Goal: Task Accomplishment & Management: Use online tool/utility

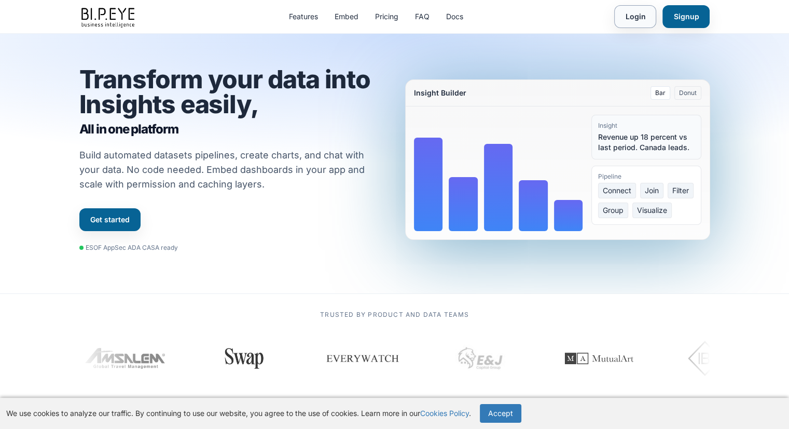
click at [643, 19] on link "Login" at bounding box center [635, 16] width 42 height 23
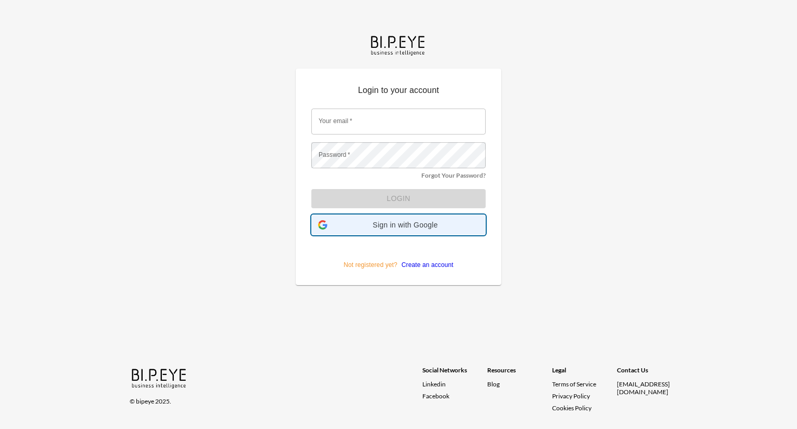
click at [399, 227] on span "Sign in with Google" at bounding box center [405, 225] width 147 height 8
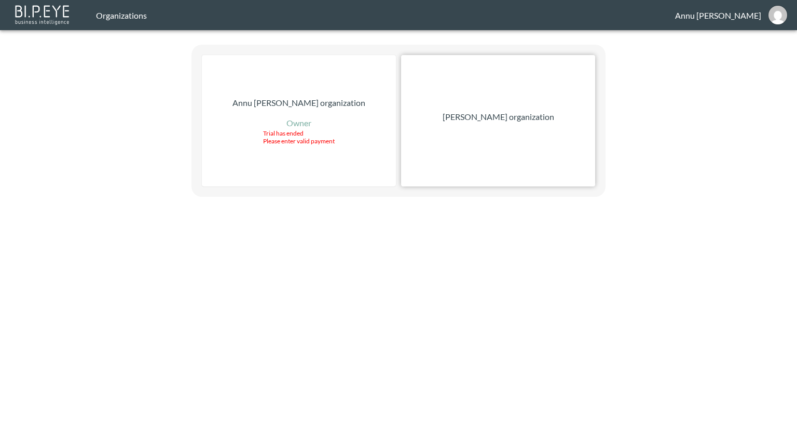
click at [474, 115] on p "[PERSON_NAME] organization" at bounding box center [499, 117] width 112 height 12
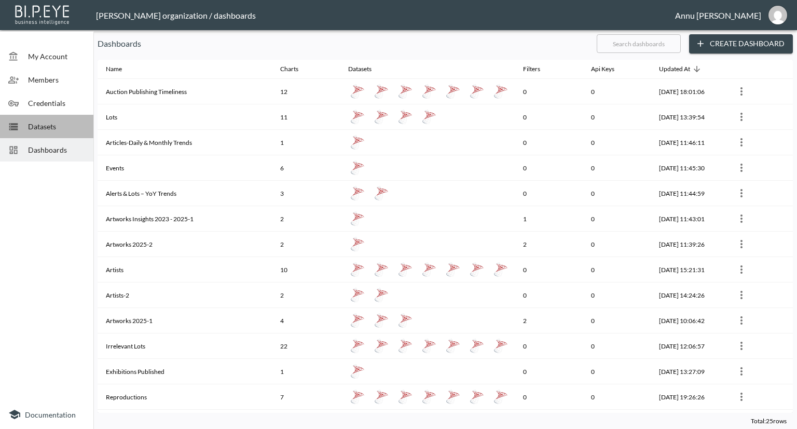
click at [44, 121] on span "Datasets" at bounding box center [56, 126] width 57 height 11
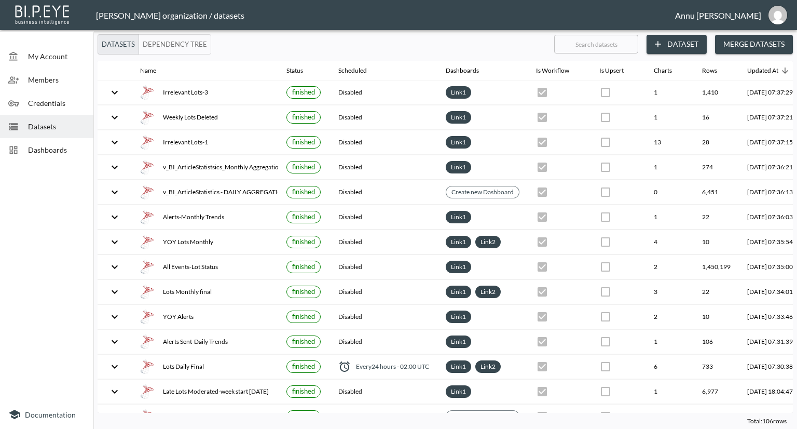
click at [681, 45] on button "Dataset" at bounding box center [677, 44] width 60 height 19
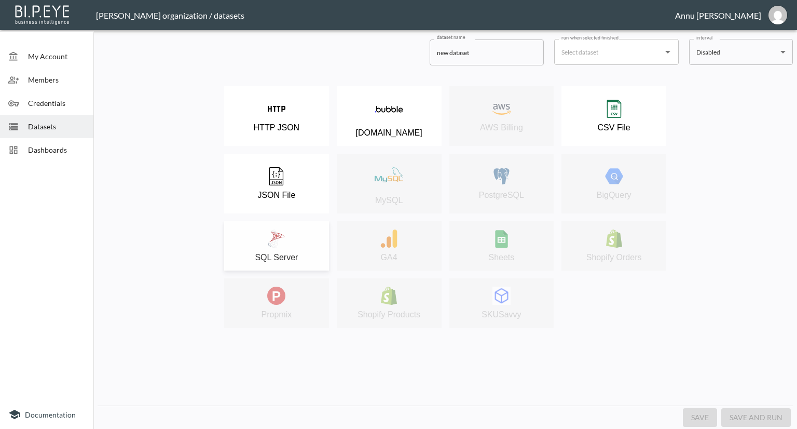
click at [265, 244] on div "SQL Server" at bounding box center [276, 245] width 94 height 33
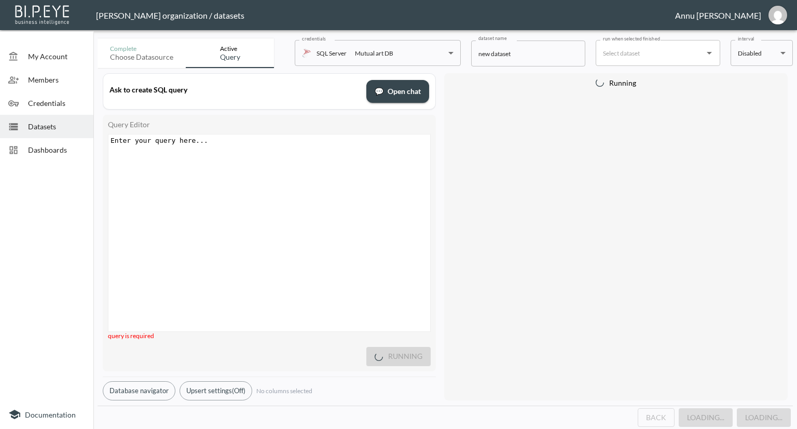
click at [249, 167] on div "Enter your query here... ​ x ​" at bounding box center [282, 245] width 348 height 223
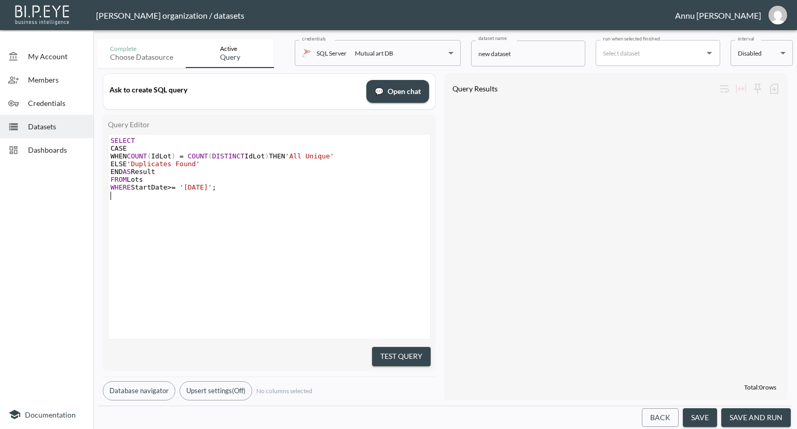
click at [388, 347] on button "Test Query" at bounding box center [401, 356] width 59 height 19
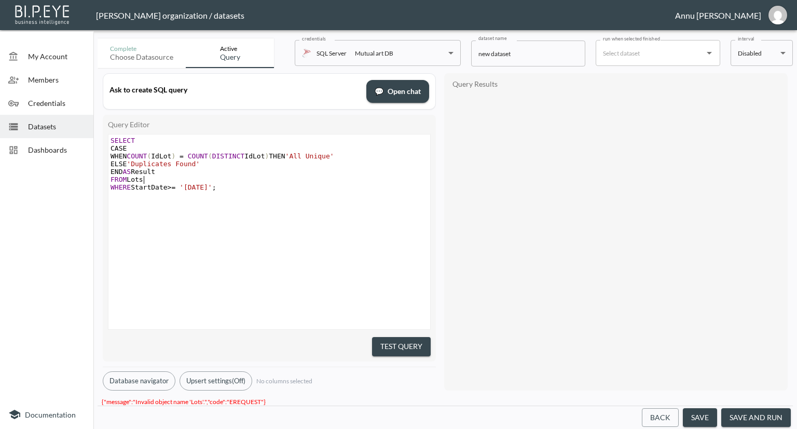
click at [152, 177] on pre "FROM Lots" at bounding box center [270, 179] width 324 height 8
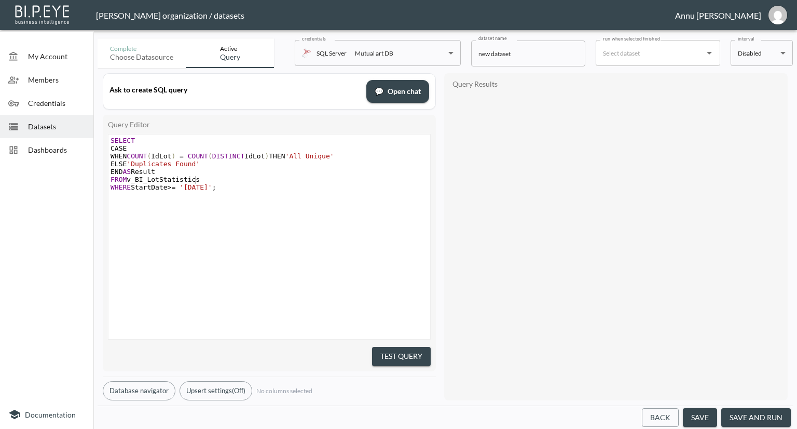
scroll to position [0, 67]
type textarea "v_BI_LotStatistics"
click at [420, 354] on button "Test Query" at bounding box center [401, 356] width 59 height 19
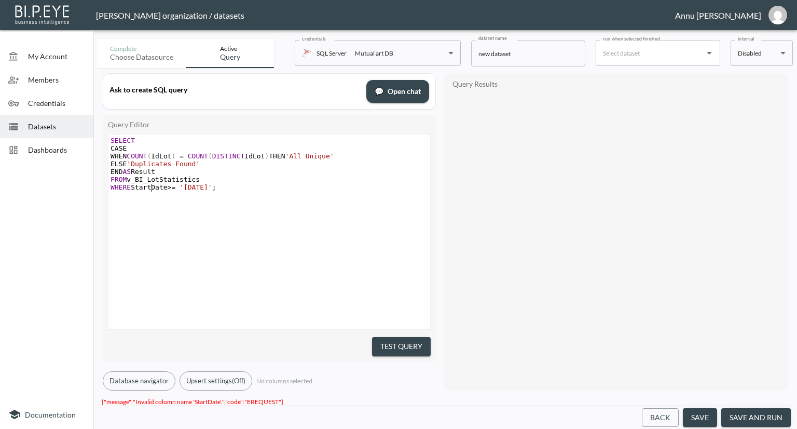
click at [152, 188] on span "WHERE StartDate >= '2025-01-01' ;" at bounding box center [164, 187] width 106 height 8
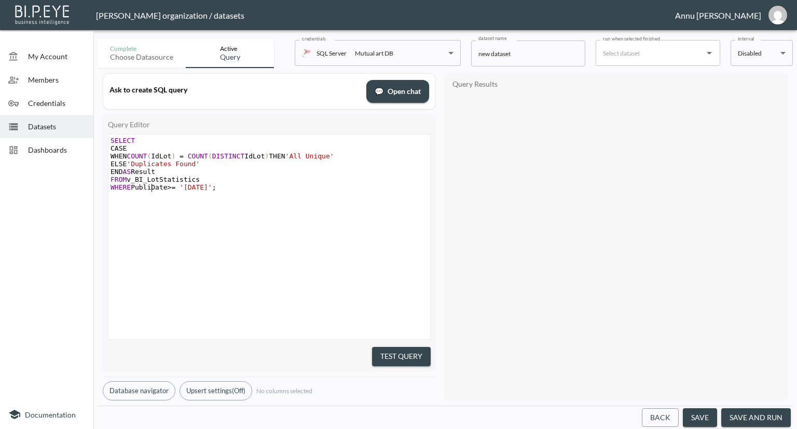
type textarea "Publish"
click at [278, 217] on div "​ x SELECT CASE WHEN COUNT ( IdLot ) = COUNT ( DISTINCT IdLot ) THEN 'All Uniqu…" at bounding box center [282, 249] width 348 height 230
click at [422, 349] on button "Test Query" at bounding box center [401, 356] width 59 height 19
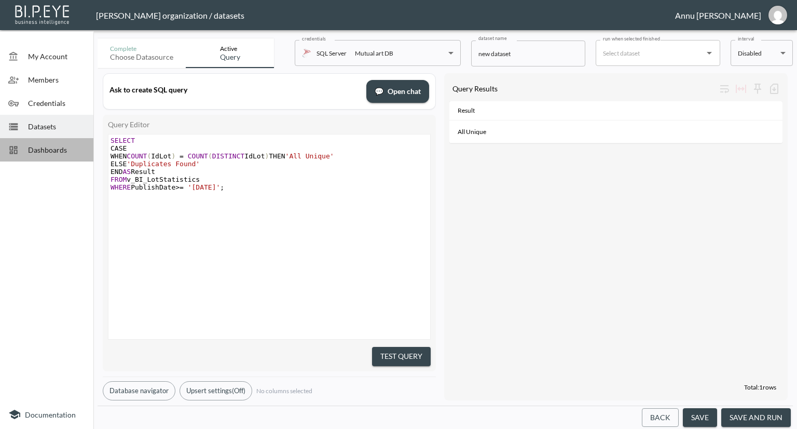
click at [58, 148] on span "Dashboards" at bounding box center [56, 149] width 57 height 11
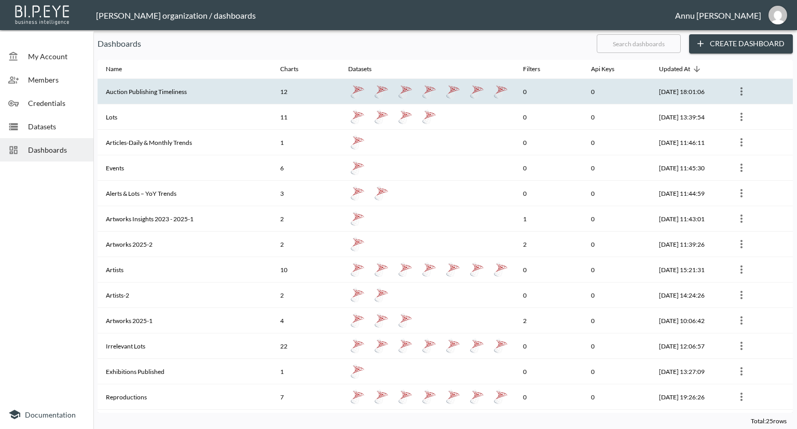
click at [143, 86] on th "Auction Publishing Timeliness" at bounding box center [185, 91] width 174 height 25
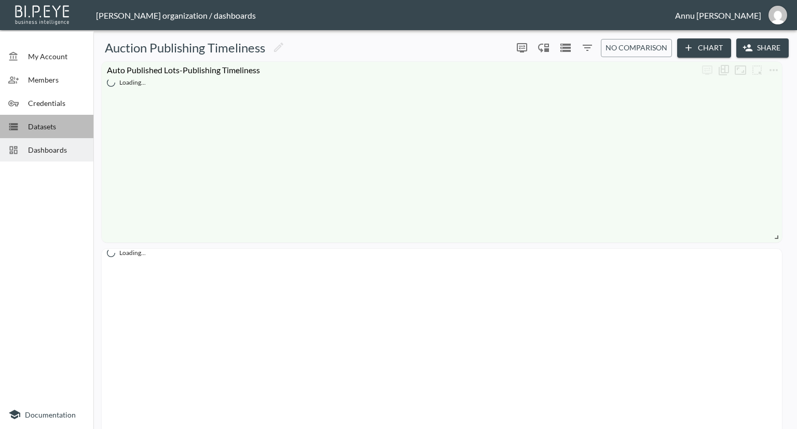
click at [65, 128] on span "Datasets" at bounding box center [56, 126] width 57 height 11
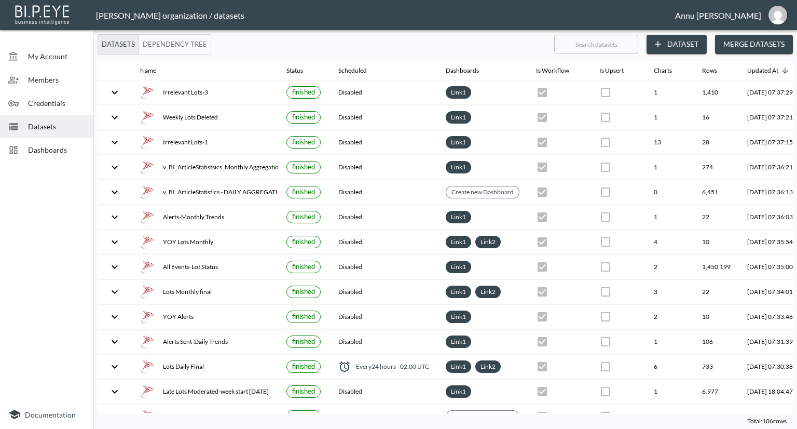
click at [690, 49] on button "Dataset" at bounding box center [677, 44] width 60 height 19
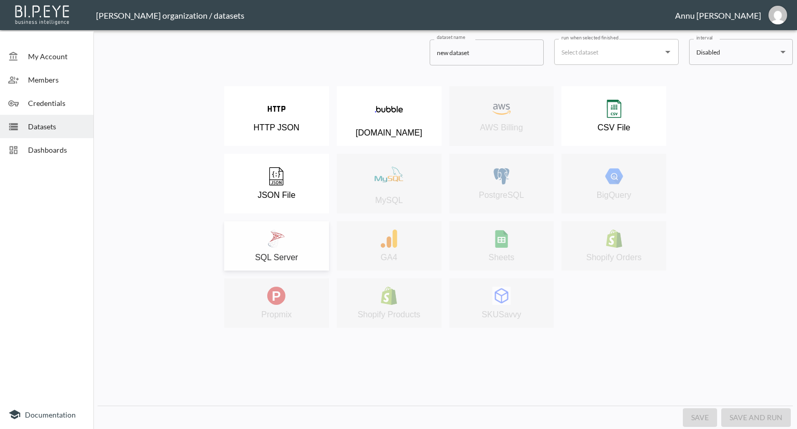
click at [296, 253] on p "SQL Server" at bounding box center [276, 257] width 43 height 9
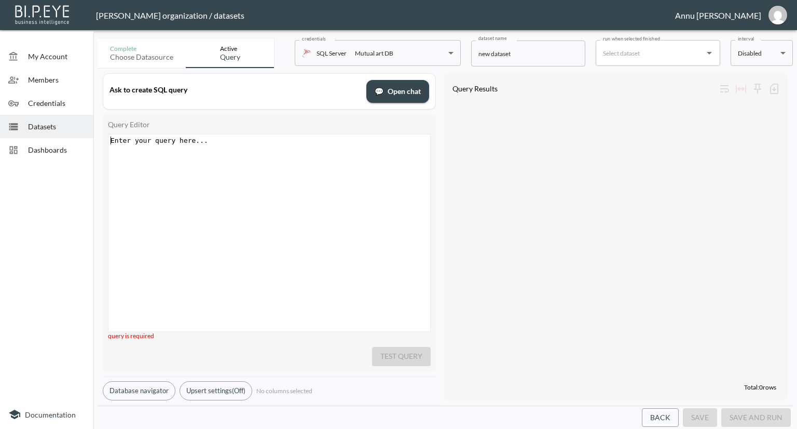
click at [267, 154] on div "Enter your query here... xxxxxxxxxx ​" at bounding box center [282, 245] width 348 height 223
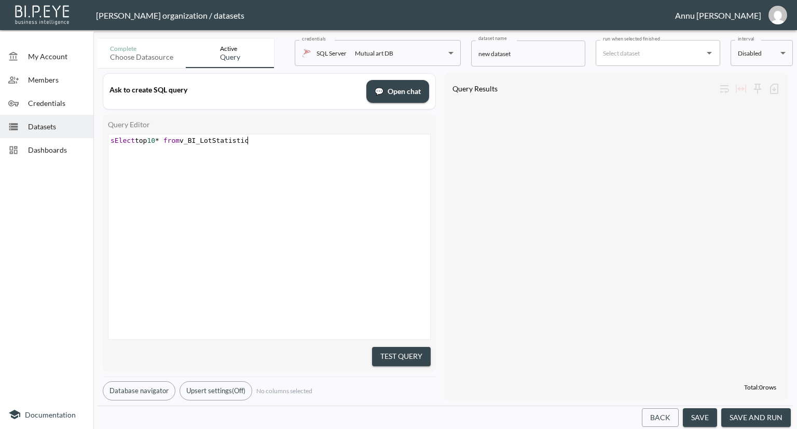
scroll to position [0, 143]
type textarea "sElect top 10* from v_BI_LotStatistics"
click at [390, 353] on button "Test Query" at bounding box center [401, 356] width 59 height 19
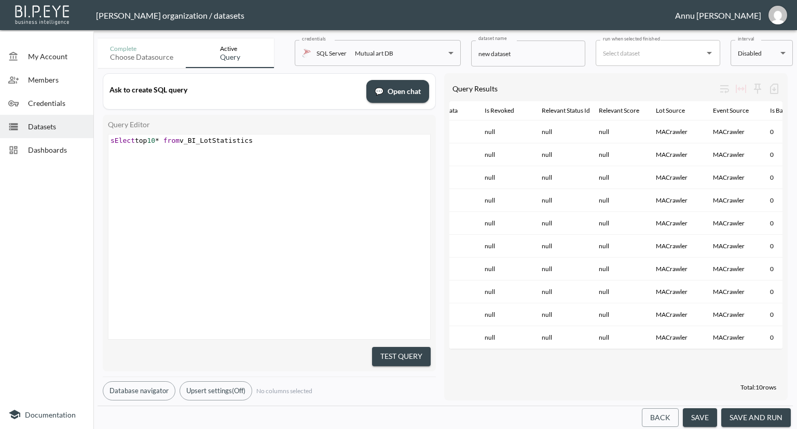
scroll to position [0, 1036]
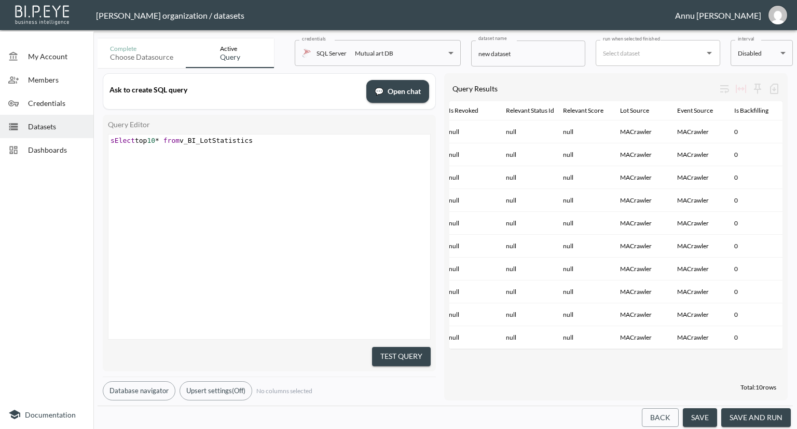
type textarea "sElect top 10* from v_BI_LotStatistics"
drag, startPoint x: 266, startPoint y: 139, endPoint x: 36, endPoint y: 138, distance: 229.4
click at [36, 138] on div "My Account Members Credentials Datasets Dashboards Documentation Complete Choos…" at bounding box center [398, 214] width 797 height 429
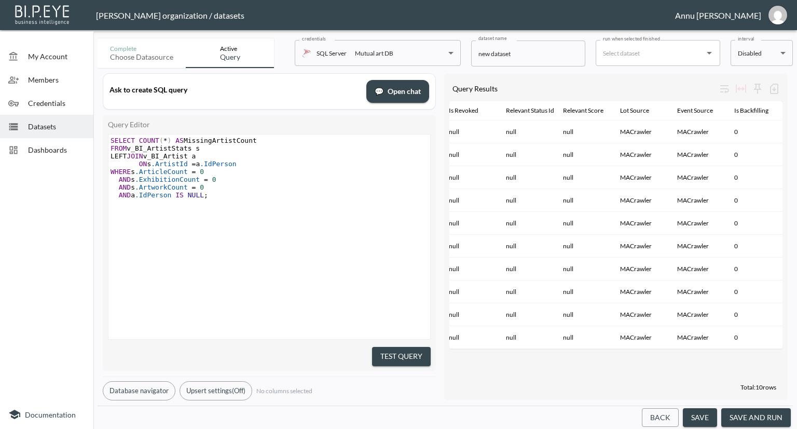
drag, startPoint x: 402, startPoint y: 351, endPoint x: 396, endPoint y: 321, distance: 30.1
click at [402, 349] on button "Test Query" at bounding box center [401, 356] width 59 height 19
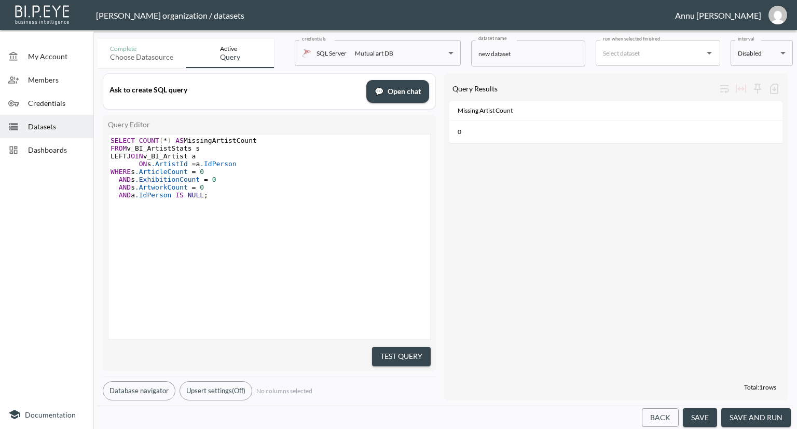
click at [471, 261] on div "Missing Artist Count 0" at bounding box center [615, 240] width 333 height 278
type textarea "SELECT COUNT(*) AS MissingArtistCount FROM v_BI_ArtistStats s LEFT JOIN v_BI_Ar…"
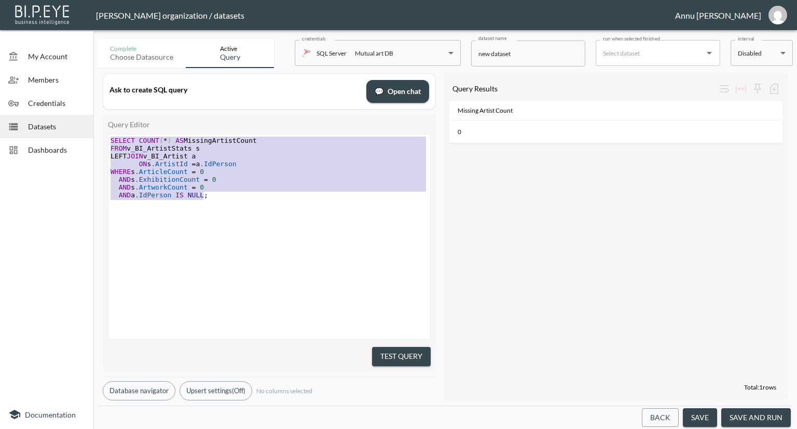
drag, startPoint x: 216, startPoint y: 197, endPoint x: 104, endPoint y: 109, distance: 142.7
click at [104, 109] on div "Ask to create SQL query 💬 Open chat Query Editor SELECT COUNT(*) AS MissingArti…" at bounding box center [269, 236] width 333 height 327
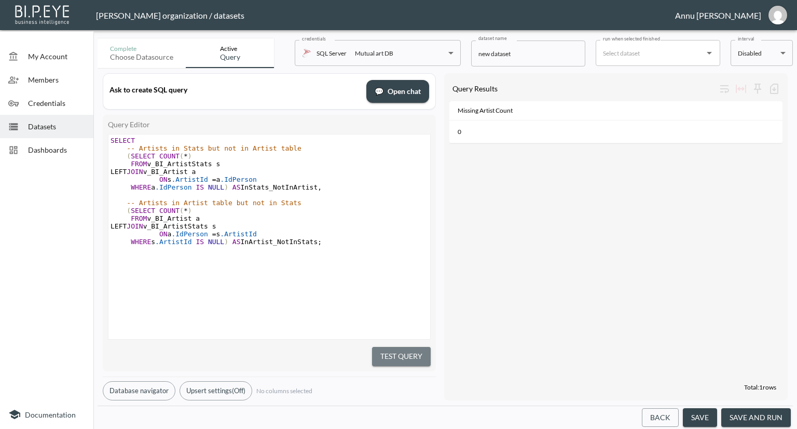
click at [384, 349] on button "Test Query" at bounding box center [401, 356] width 59 height 19
click at [724, 325] on div "In Stats Not In Artist In Artist Not In Stats 0 0" at bounding box center [615, 240] width 333 height 278
click at [618, 336] on div "In Stats Not In Artist In Artist Not In Stats 0 0" at bounding box center [615, 240] width 333 height 278
click at [519, 337] on div "In Stats Not In Artist In Artist Not In Stats 0 0" at bounding box center [615, 240] width 333 height 278
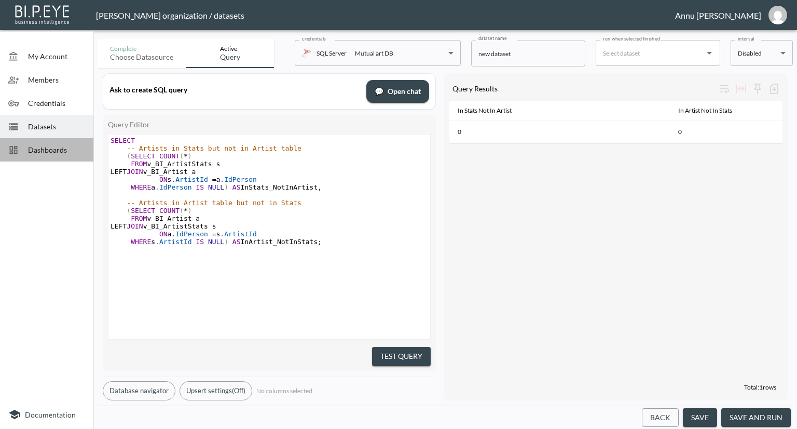
click at [75, 146] on span "Dashboards" at bounding box center [56, 149] width 57 height 11
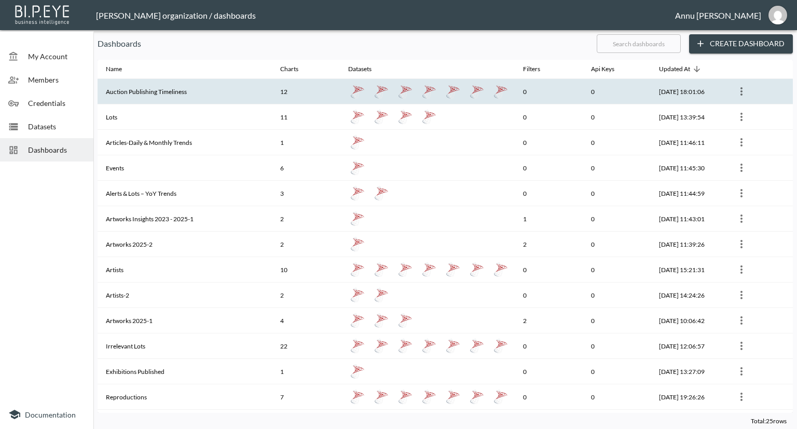
click at [147, 91] on th "Auction Publishing Timeliness" at bounding box center [185, 91] width 174 height 25
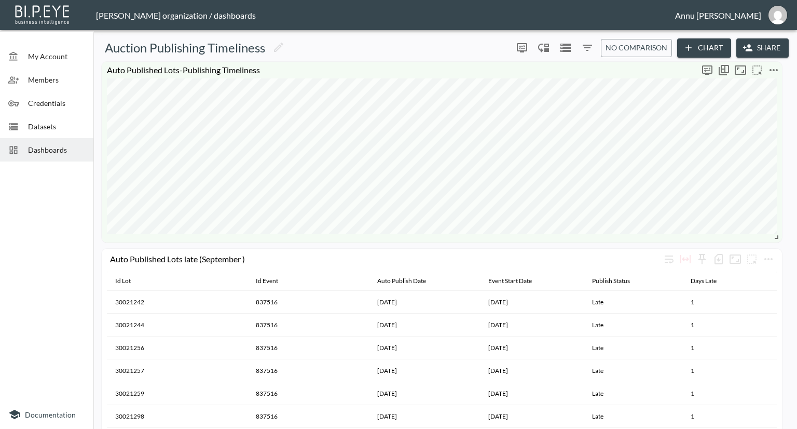
click at [772, 70] on icon "more" at bounding box center [774, 70] width 12 height 12
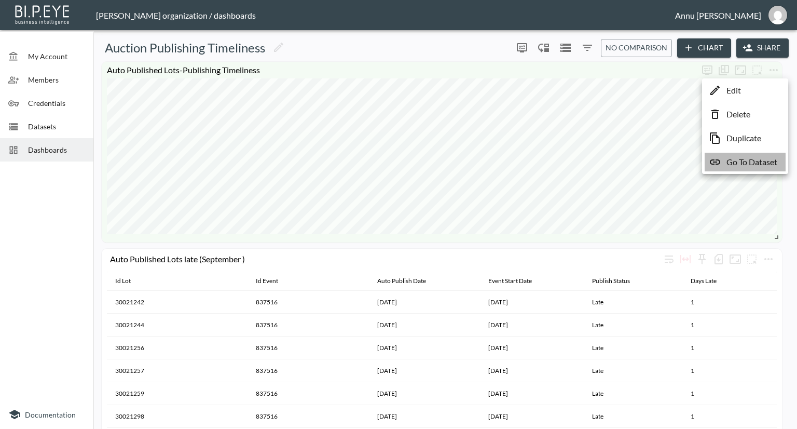
drag, startPoint x: 758, startPoint y: 162, endPoint x: 752, endPoint y: 159, distance: 6.7
click at [758, 162] on p "Go To Dataset" at bounding box center [752, 162] width 51 height 12
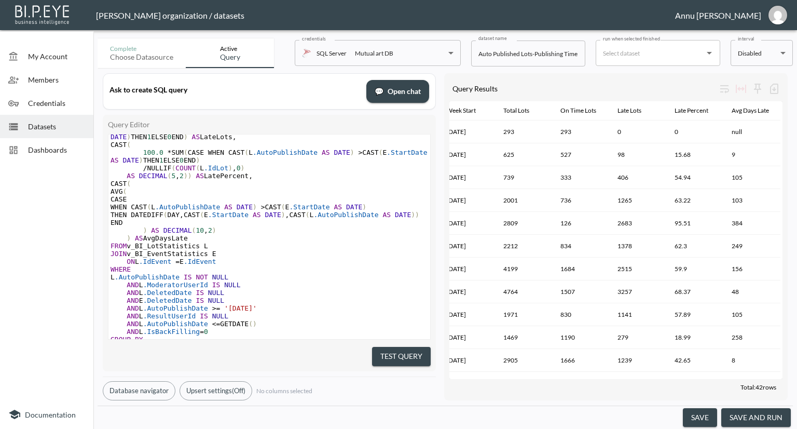
scroll to position [1, 0]
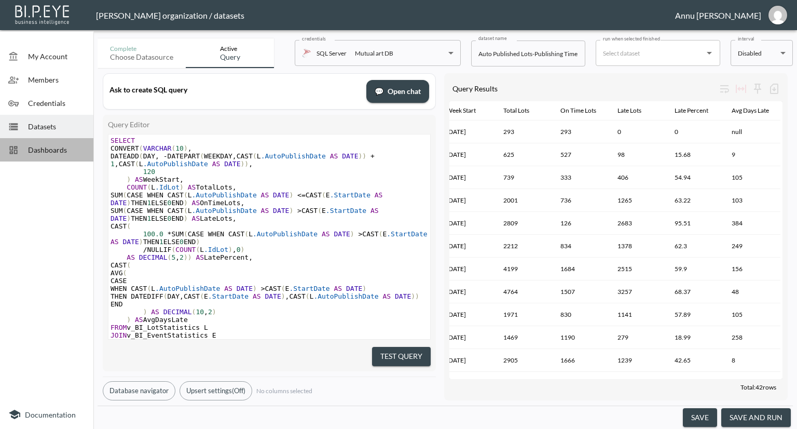
click at [61, 151] on span "Dashboards" at bounding box center [56, 149] width 57 height 11
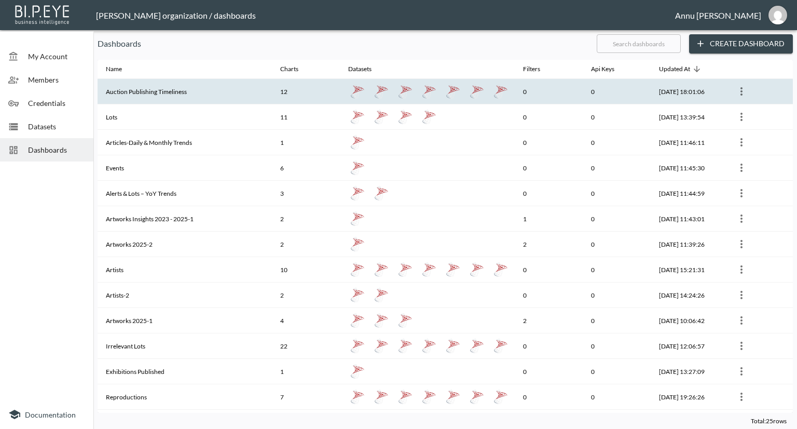
click at [152, 90] on th "Auction Publishing Timeliness" at bounding box center [185, 91] width 174 height 25
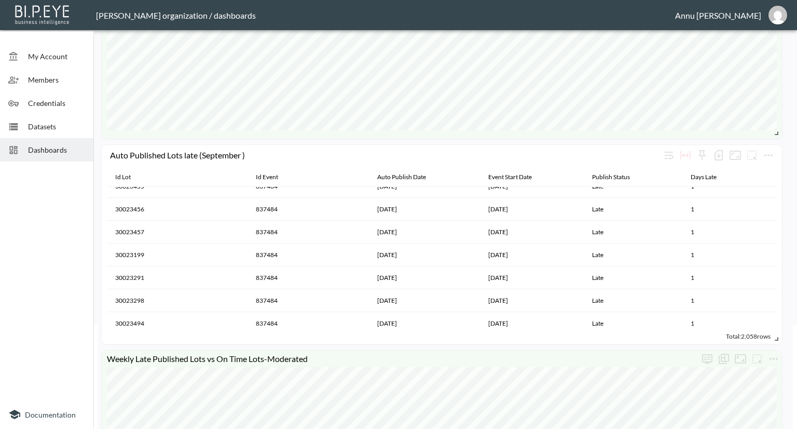
scroll to position [259, 0]
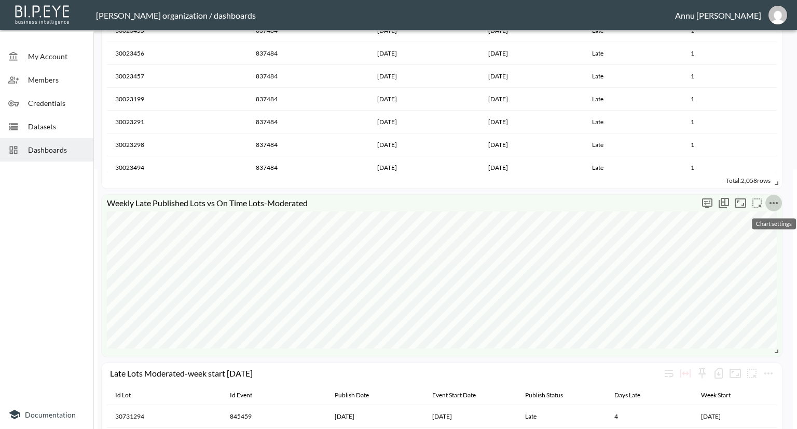
click at [776, 202] on icon "more" at bounding box center [774, 203] width 12 height 12
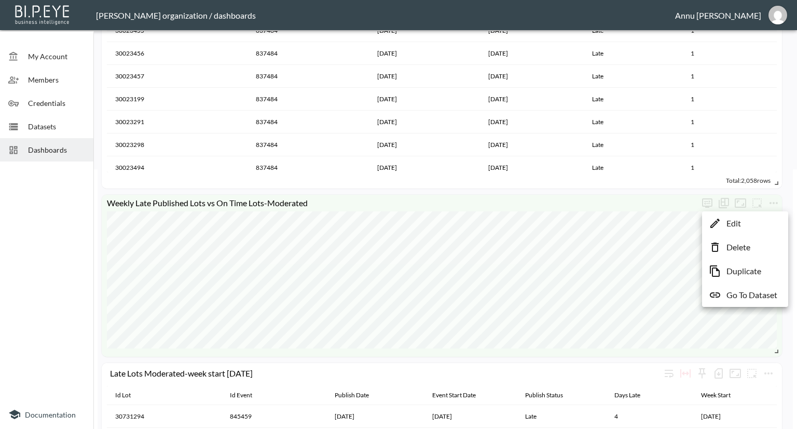
click at [765, 293] on p "Go To Dataset" at bounding box center [752, 295] width 51 height 12
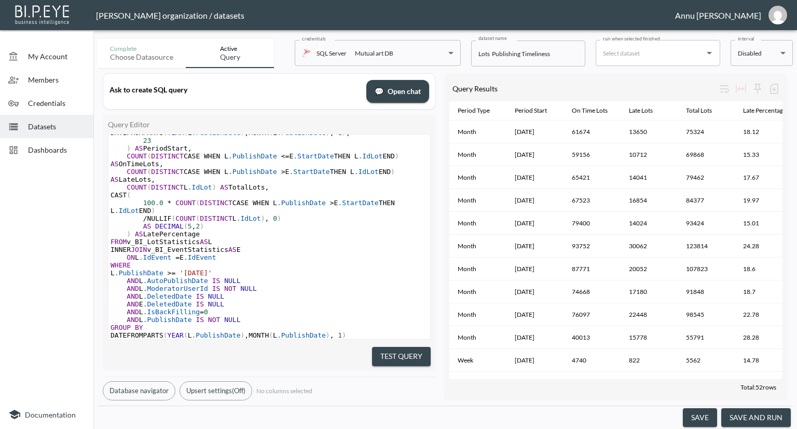
scroll to position [394, 0]
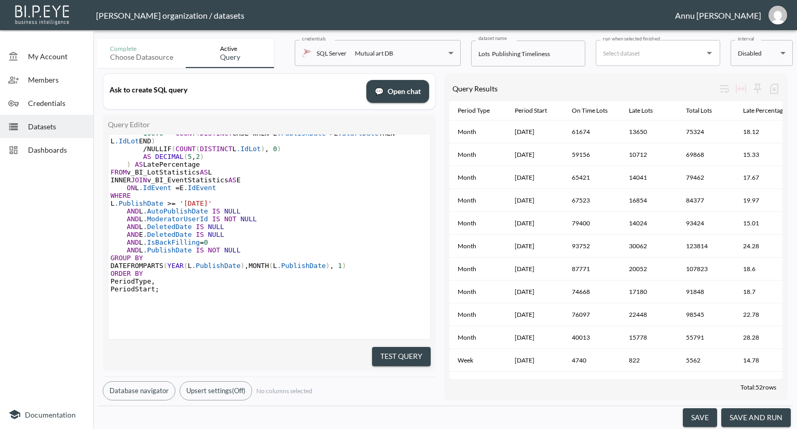
click at [67, 148] on span "Dashboards" at bounding box center [56, 149] width 57 height 11
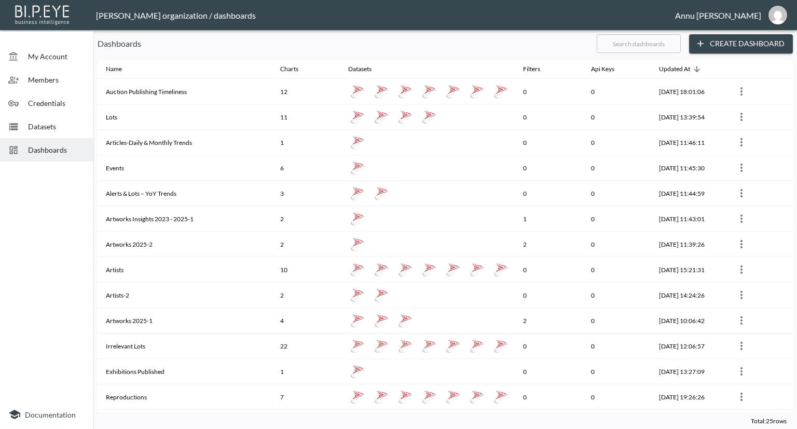
click at [54, 129] on span "Datasets" at bounding box center [56, 126] width 57 height 11
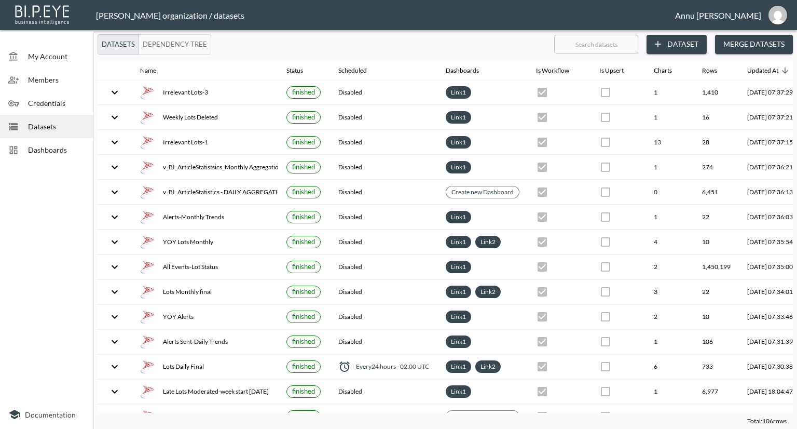
click at [73, 148] on span "Dashboards" at bounding box center [56, 149] width 57 height 11
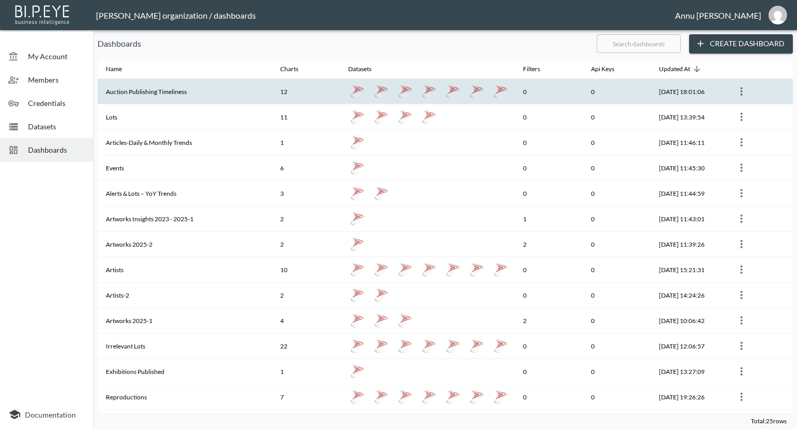
click at [143, 90] on th "Auction Publishing Timeliness" at bounding box center [185, 91] width 174 height 25
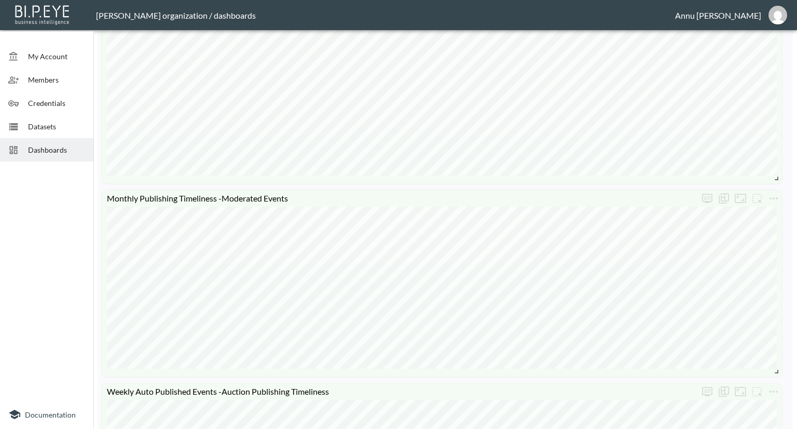
scroll to position [1453, 0]
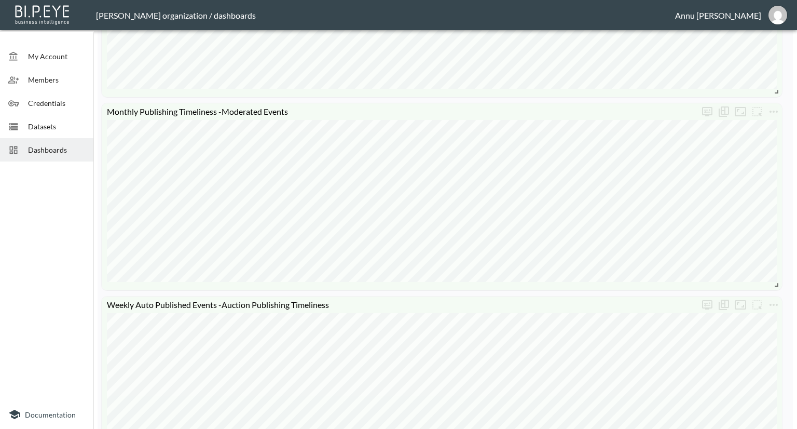
click at [52, 126] on span "Datasets" at bounding box center [56, 126] width 57 height 11
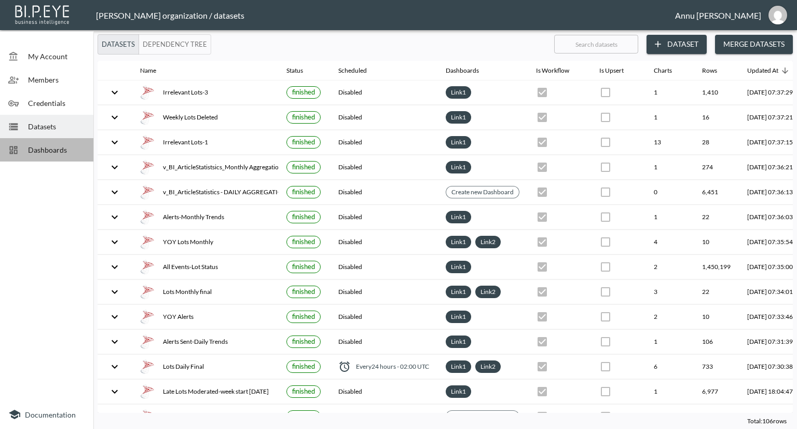
click at [62, 143] on div "Dashboards" at bounding box center [46, 149] width 93 height 23
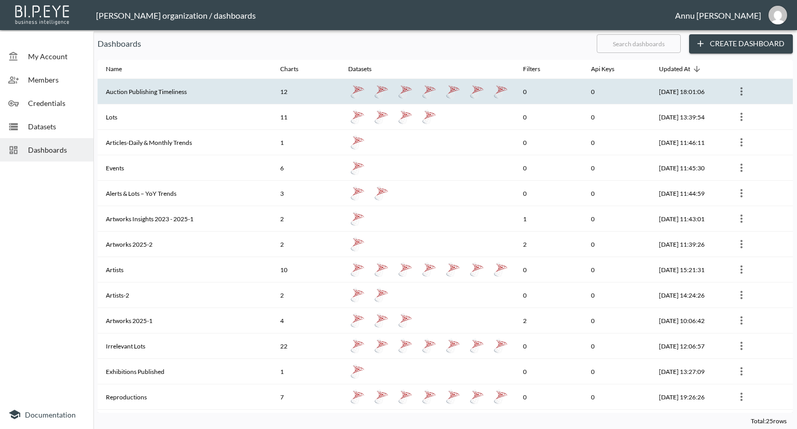
click at [135, 97] on th "Auction Publishing Timeliness" at bounding box center [185, 91] width 174 height 25
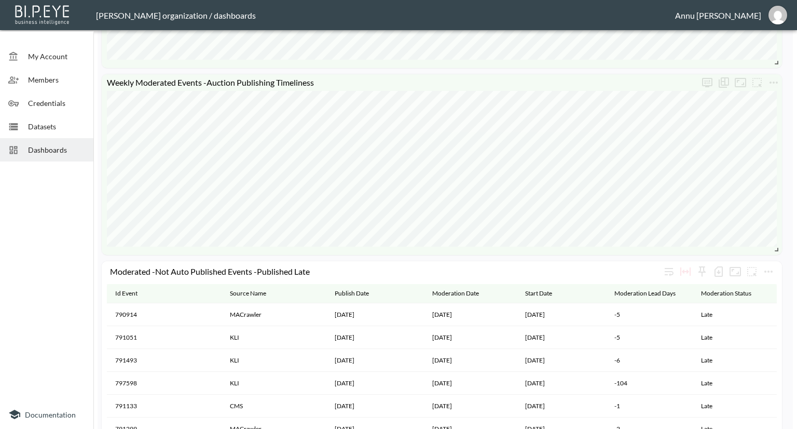
scroll to position [2095, 0]
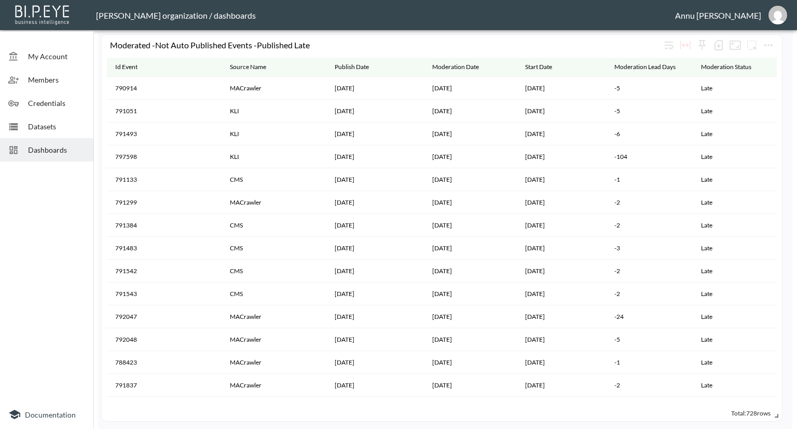
click at [52, 147] on span "Dashboards" at bounding box center [56, 149] width 57 height 11
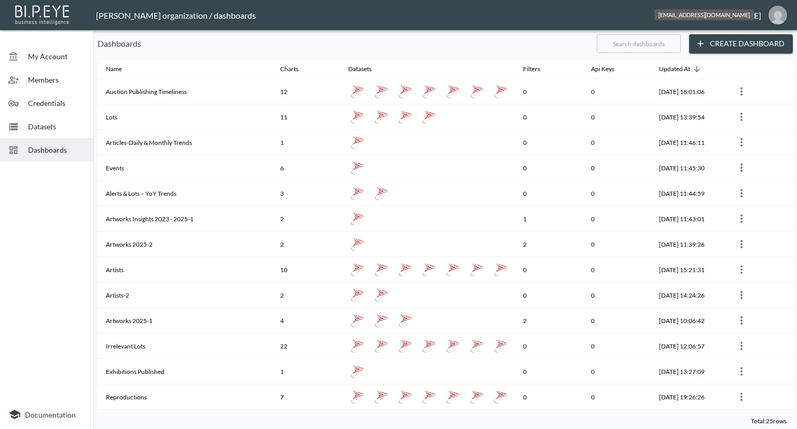
click at [781, 11] on img "annu@mutualart.com" at bounding box center [778, 15] width 19 height 19
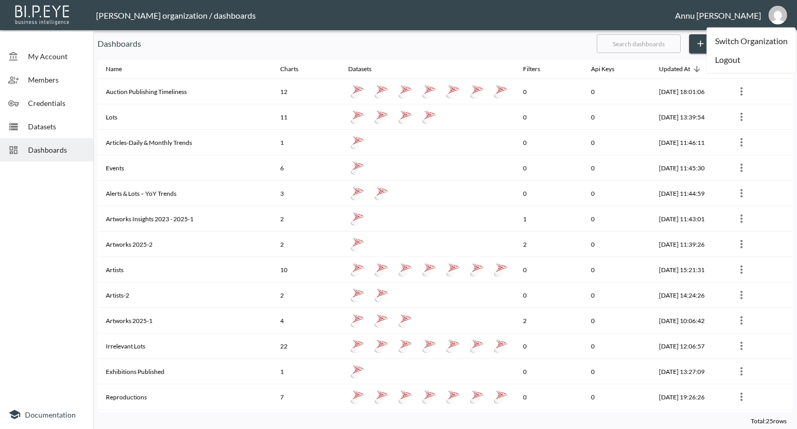
click at [728, 64] on li "Logout" at bounding box center [751, 59] width 89 height 19
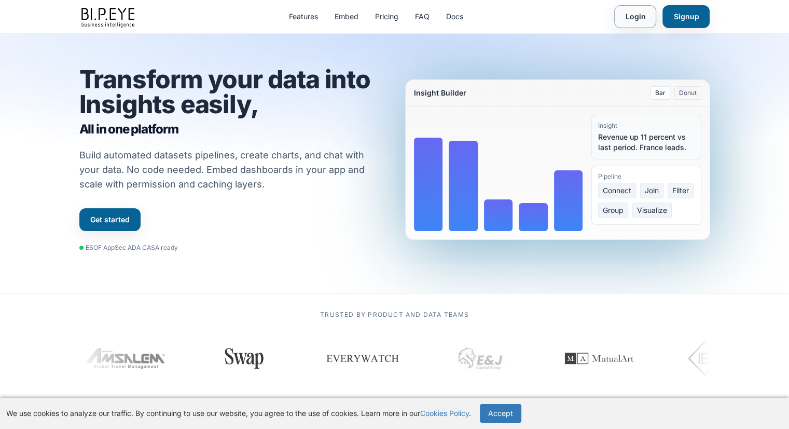
click at [642, 18] on link "Login" at bounding box center [635, 16] width 42 height 23
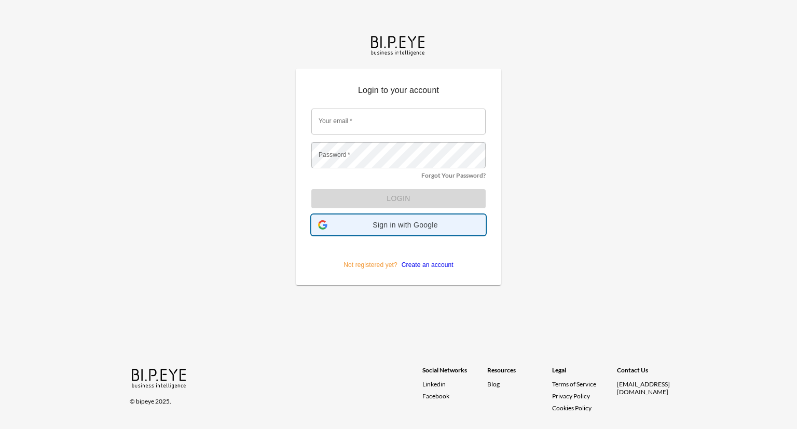
click at [416, 222] on span "Sign in with Google" at bounding box center [405, 225] width 147 height 8
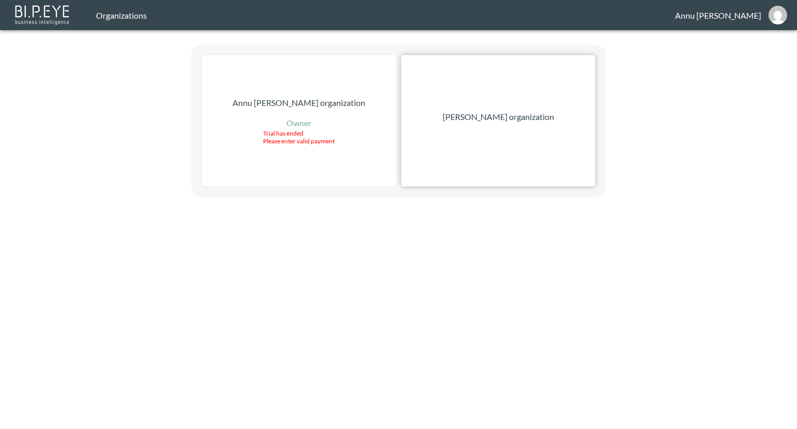
click at [491, 125] on div "[PERSON_NAME] organization" at bounding box center [498, 120] width 194 height 131
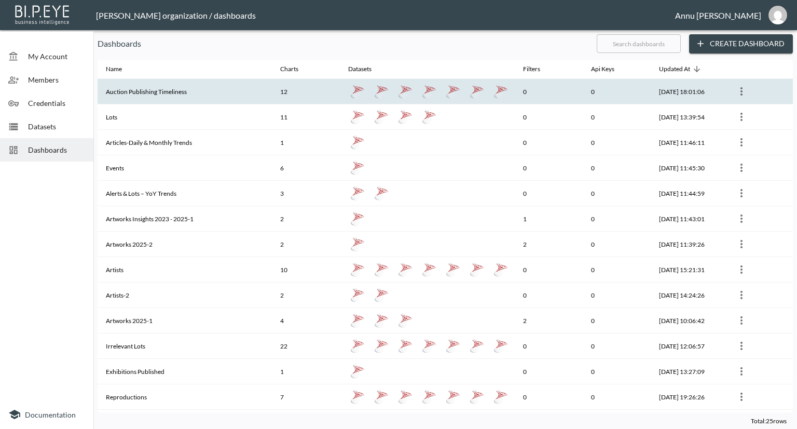
click at [125, 93] on th "Auction Publishing Timeliness" at bounding box center [185, 91] width 174 height 25
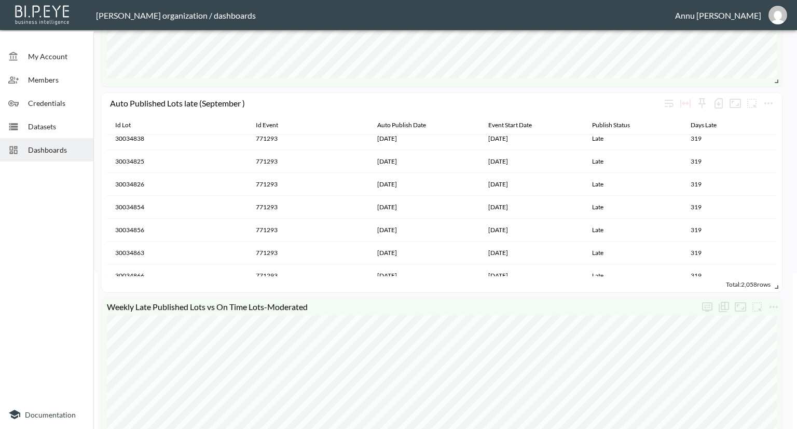
scroll to position [1505, 0]
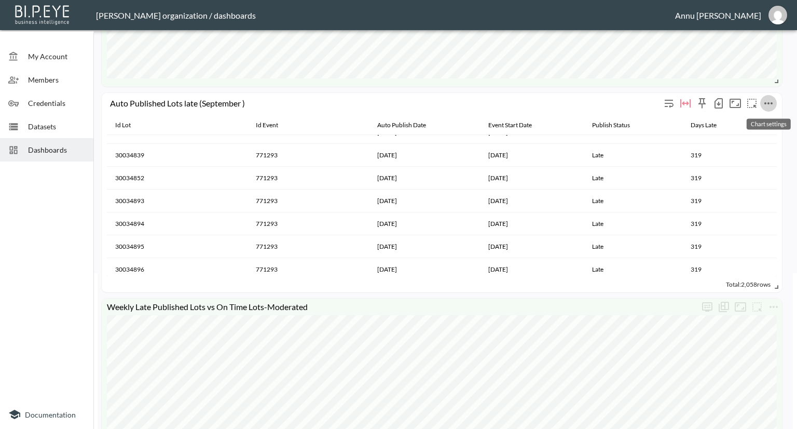
click at [772, 102] on icon "more" at bounding box center [768, 103] width 12 height 12
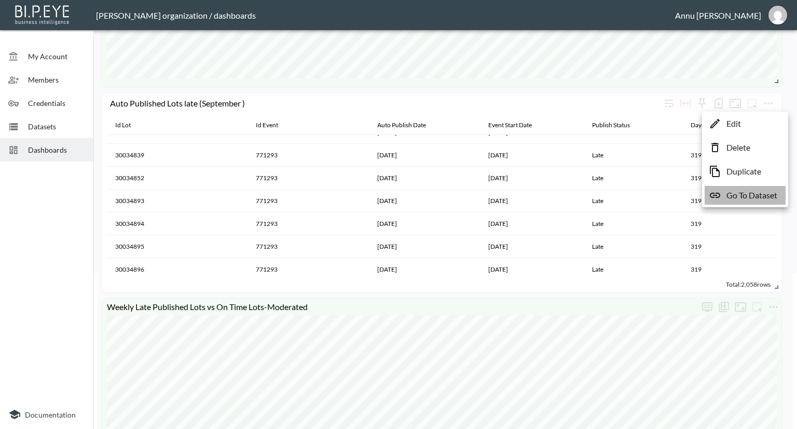
click at [762, 192] on p "Go To Dataset" at bounding box center [752, 195] width 51 height 12
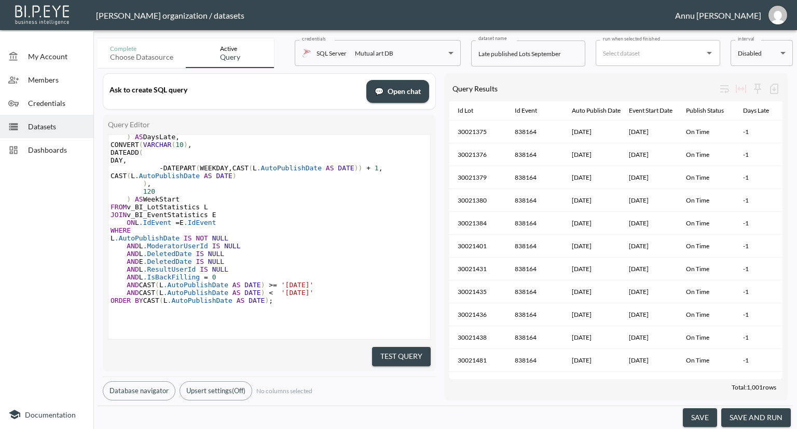
scroll to position [118, 0]
click at [61, 128] on span "Datasets" at bounding box center [56, 126] width 57 height 11
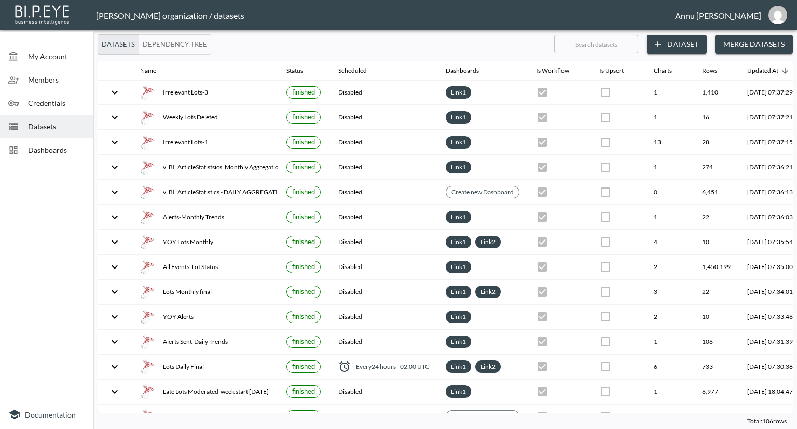
click at [678, 40] on button "Dataset" at bounding box center [677, 44] width 60 height 19
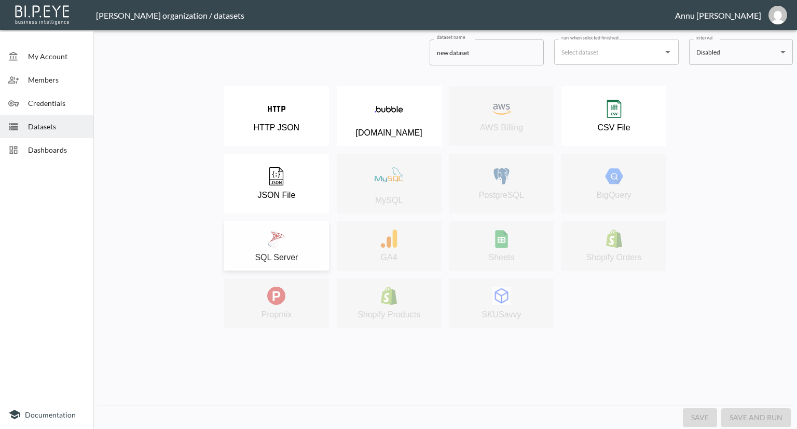
click at [307, 233] on div "SQL Server" at bounding box center [276, 245] width 94 height 33
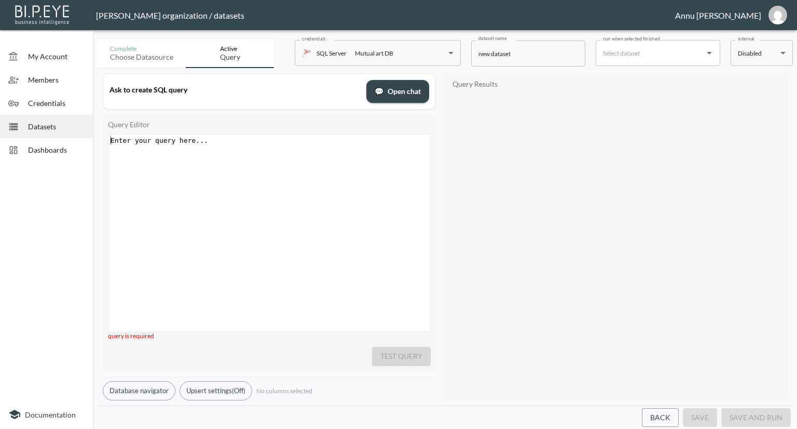
click at [270, 153] on div "Enter your query here... xxxxxxxxxx ​" at bounding box center [282, 245] width 348 height 223
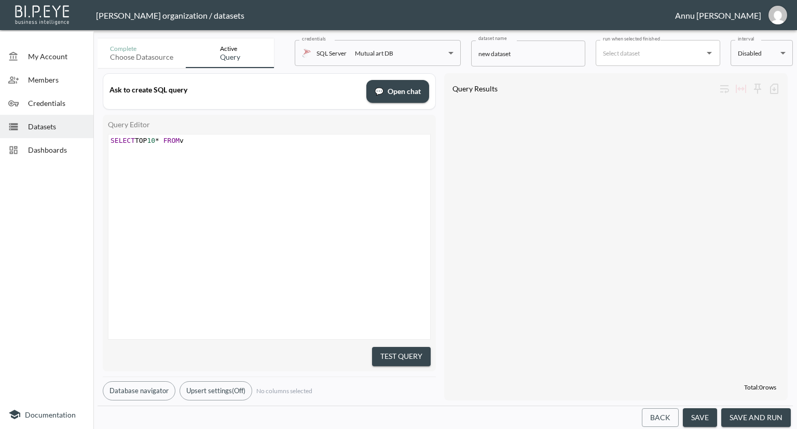
type textarea "SELECT TOP 10* FROM v)"
type textarea "_BI_EventStatistics"
click at [380, 349] on button "Test Query" at bounding box center [401, 356] width 59 height 19
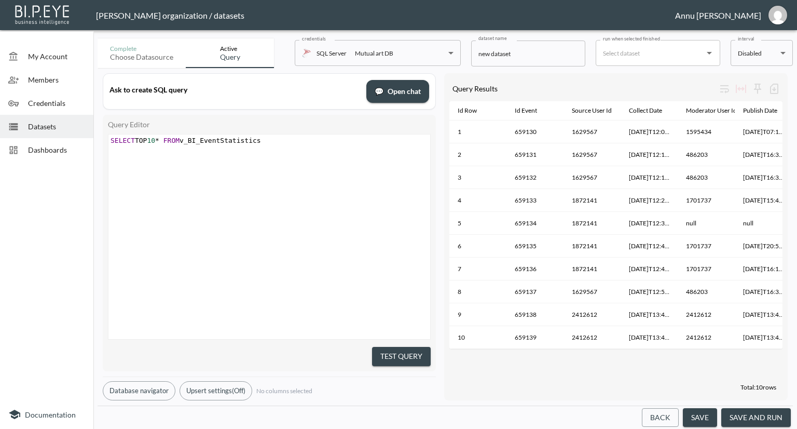
scroll to position [0, 1437]
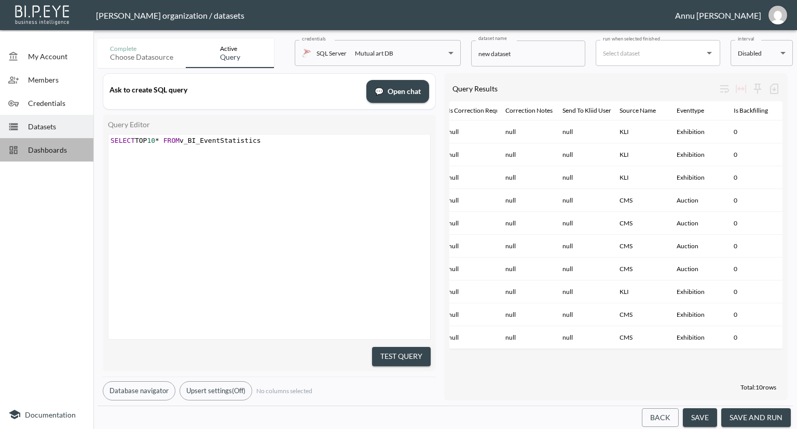
click at [48, 151] on span "Dashboards" at bounding box center [56, 149] width 57 height 11
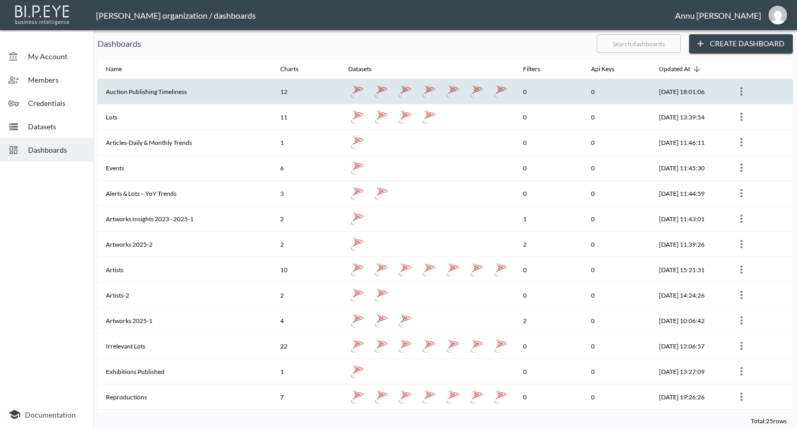
click at [182, 92] on th "Auction Publishing Timeliness" at bounding box center [185, 91] width 174 height 25
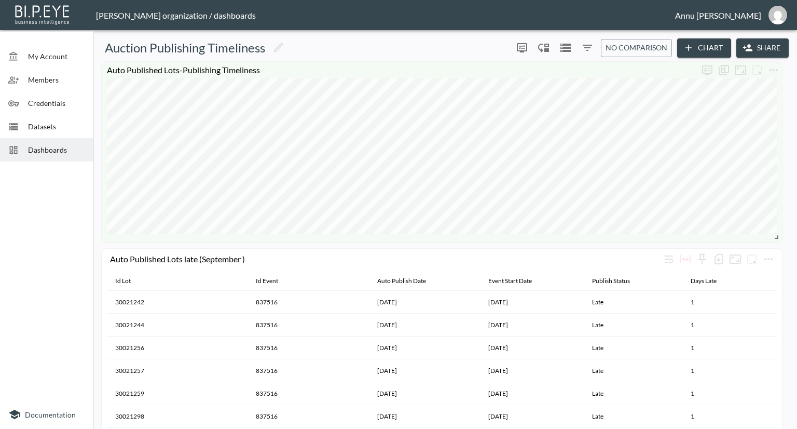
scroll to position [104, 0]
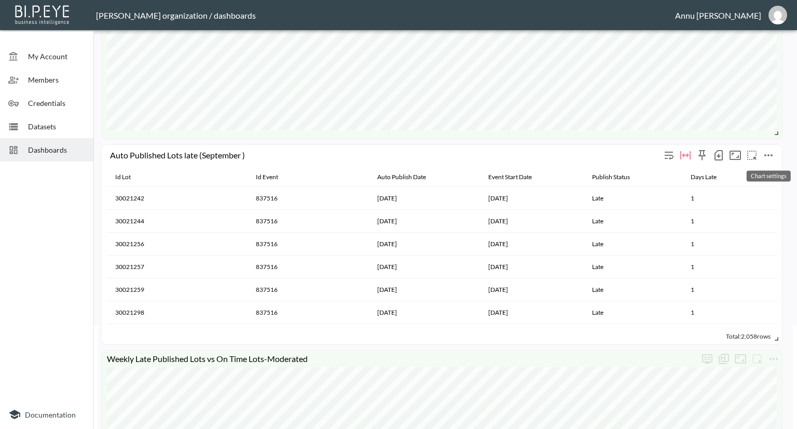
click at [770, 154] on icon "more" at bounding box center [768, 155] width 12 height 12
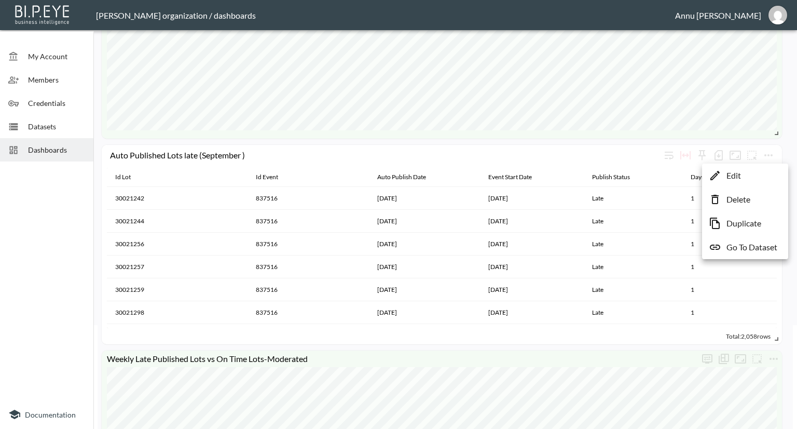
click at [756, 175] on li "Edit" at bounding box center [745, 175] width 81 height 19
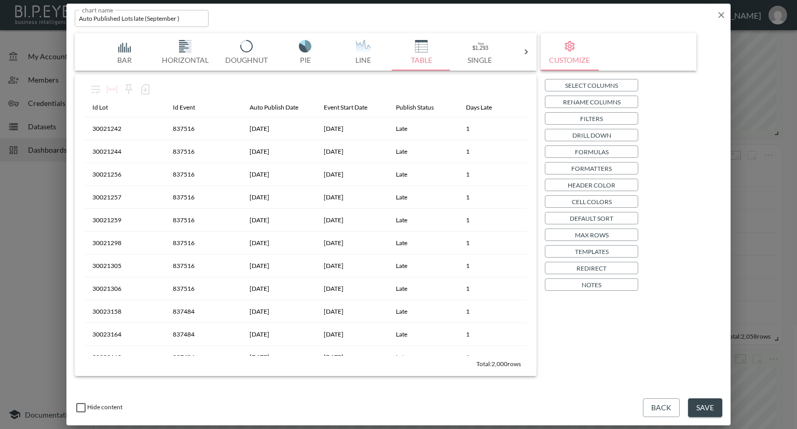
click at [715, 13] on div "chart name Auto Published Lots late (September ) chart name" at bounding box center [398, 16] width 664 height 25
click at [719, 13] on icon "button" at bounding box center [721, 15] width 6 height 6
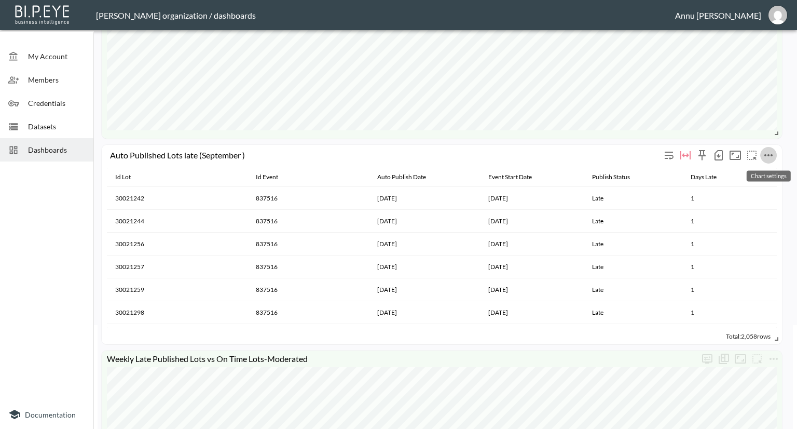
click at [768, 153] on icon "more" at bounding box center [768, 155] width 12 height 12
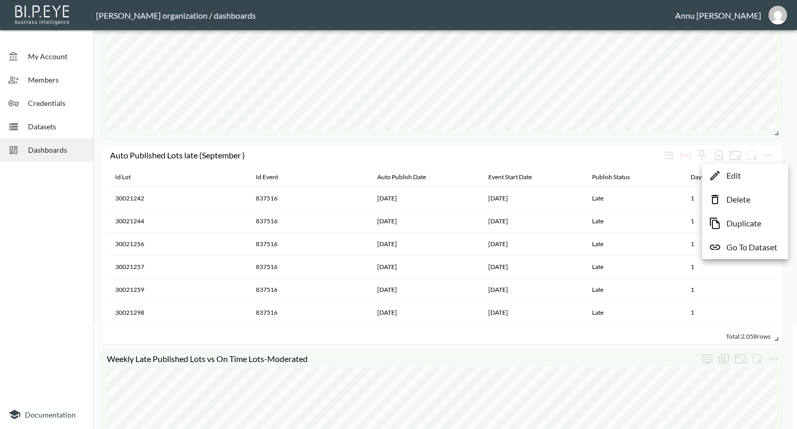
click at [759, 247] on p "Go To Dataset" at bounding box center [752, 247] width 51 height 12
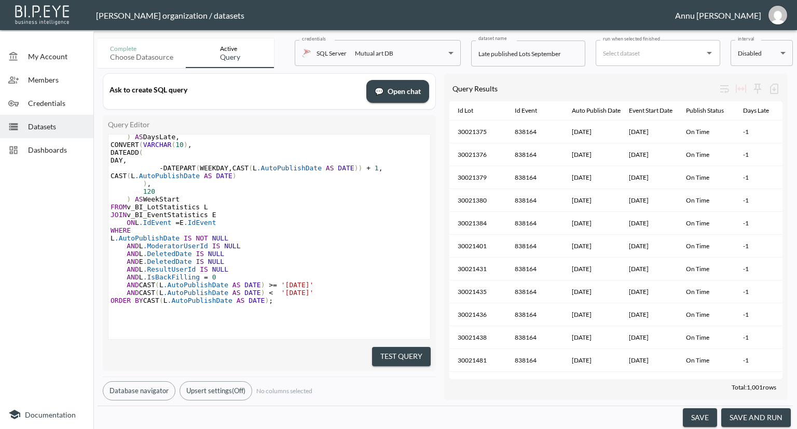
click at [214, 276] on pre "AND L .IsBackFilling = 0" at bounding box center [269, 277] width 322 height 8
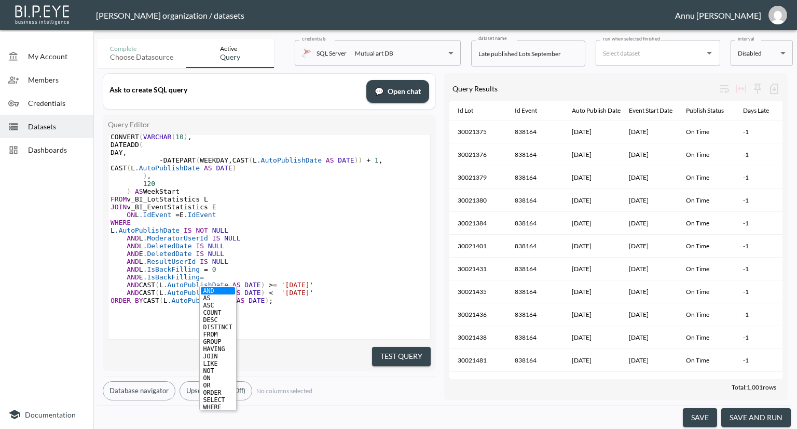
scroll to position [0, 79]
type textarea "AND E.IsBackFilling=0"
click at [383, 347] on button "Test Query" at bounding box center [401, 356] width 59 height 19
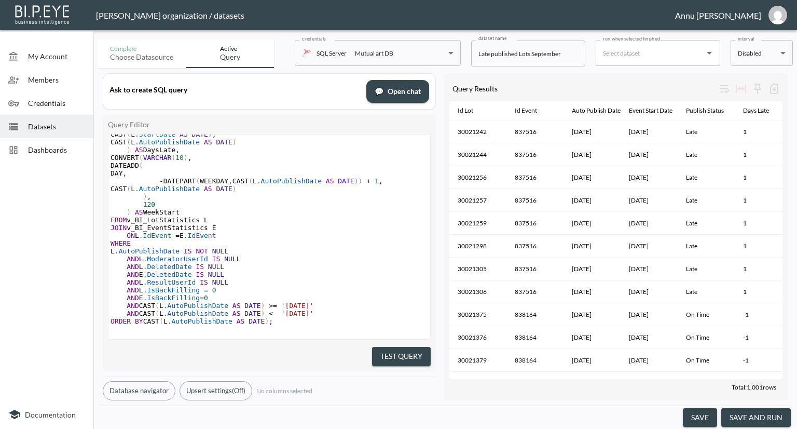
scroll to position [126, 0]
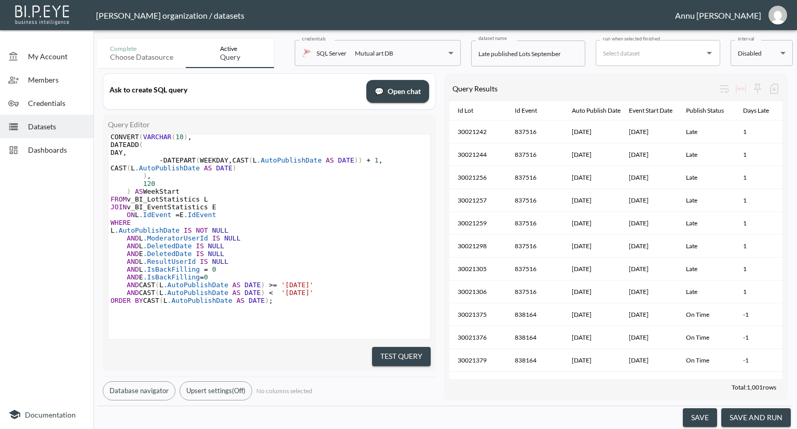
click at [763, 419] on button "save and run" at bounding box center [756, 417] width 70 height 19
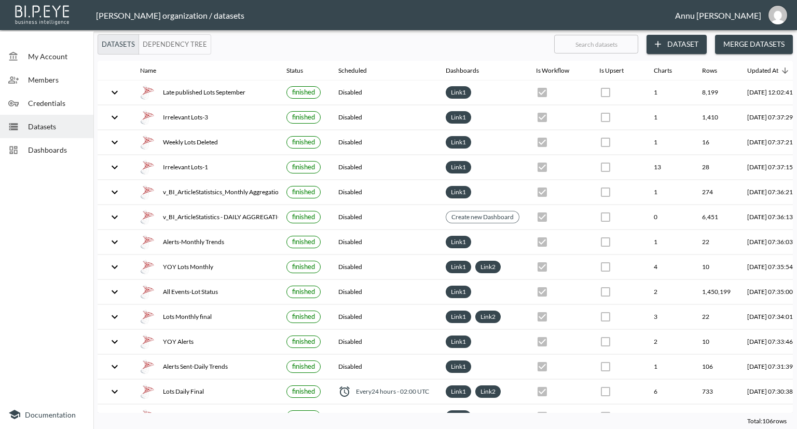
click at [43, 148] on span "Dashboards" at bounding box center [56, 149] width 57 height 11
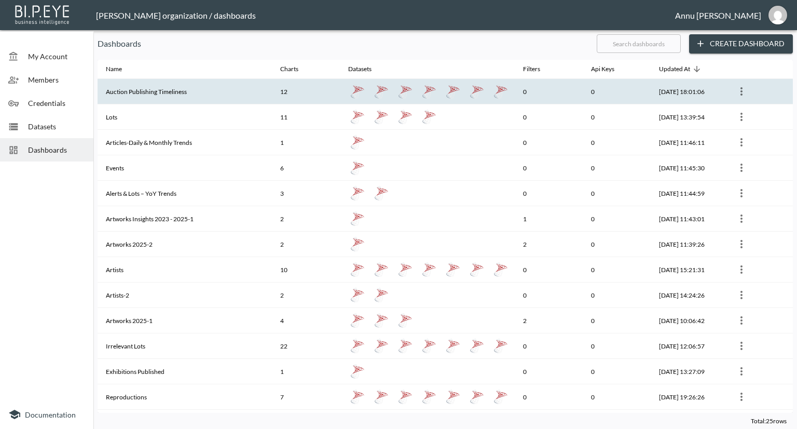
click at [130, 97] on th "Auction Publishing Timeliness" at bounding box center [185, 91] width 174 height 25
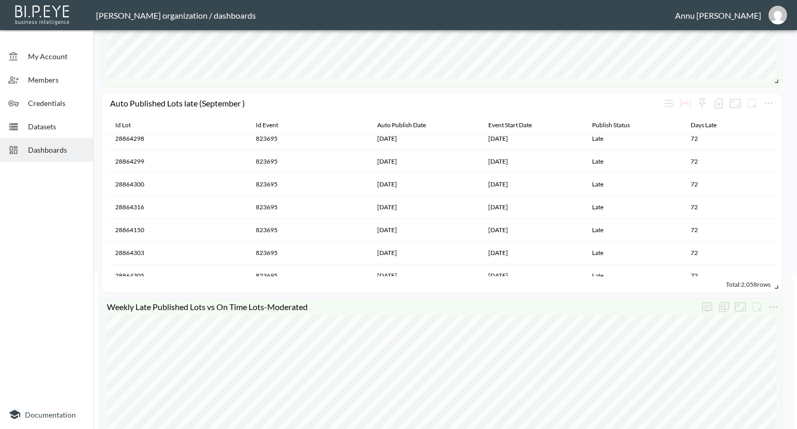
scroll to position [6799, 0]
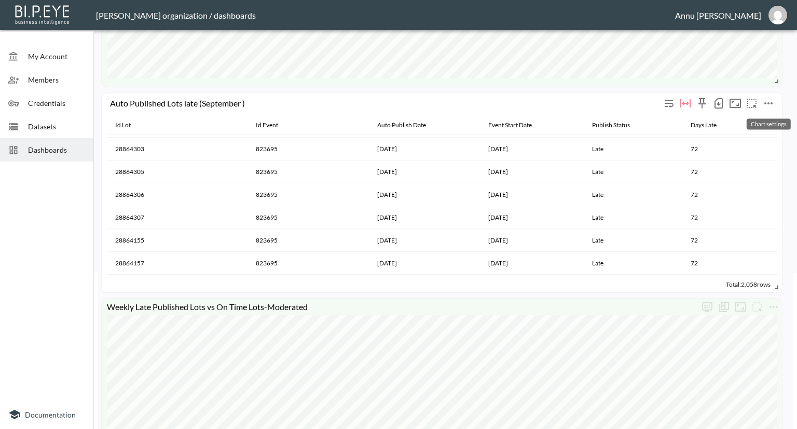
click at [771, 103] on icon "more" at bounding box center [768, 103] width 8 height 2
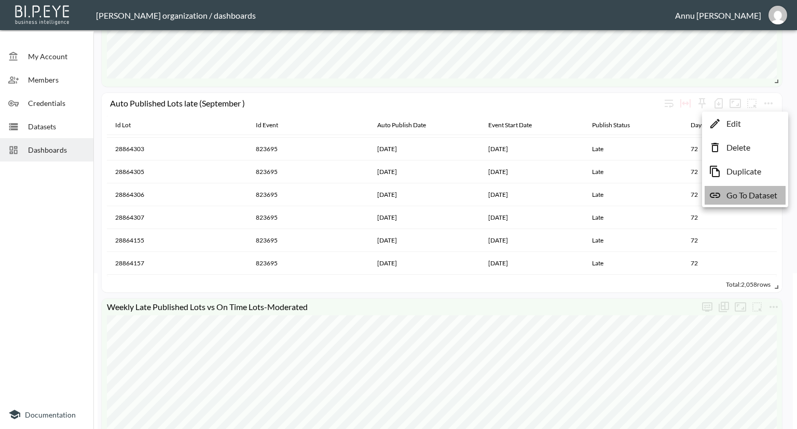
click at [754, 194] on p "Go To Dataset" at bounding box center [752, 195] width 51 height 12
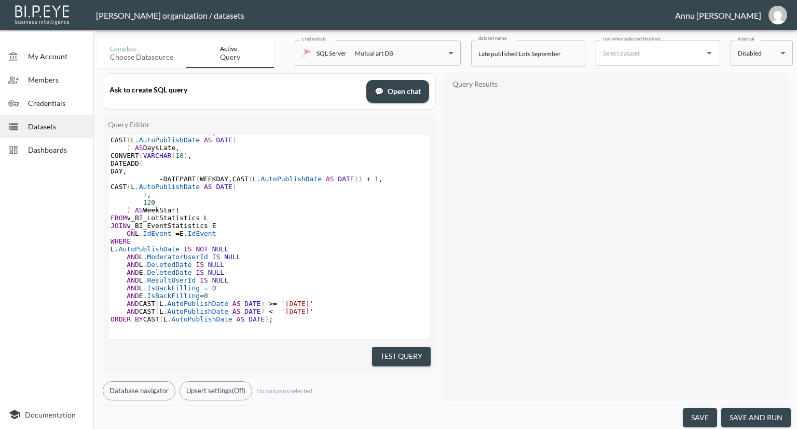
scroll to position [126, 0]
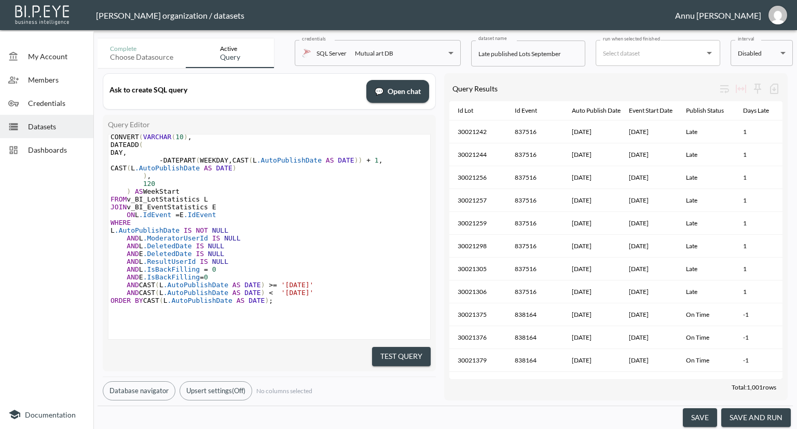
click at [49, 155] on div "Dashboards" at bounding box center [46, 149] width 93 height 23
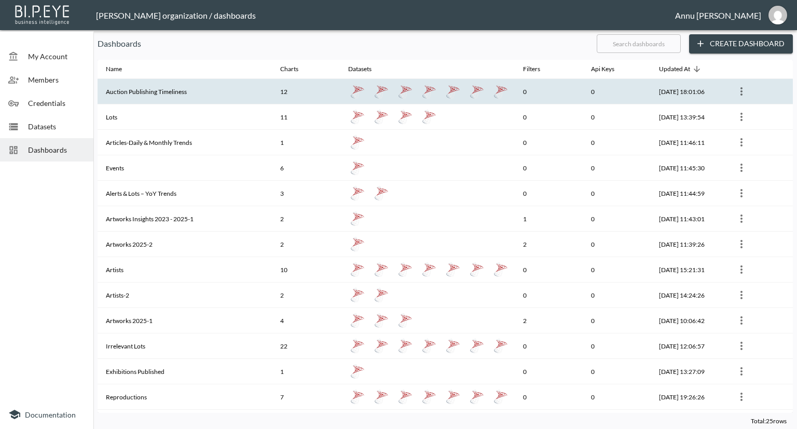
click at [157, 94] on th "Auction Publishing Timeliness" at bounding box center [185, 91] width 174 height 25
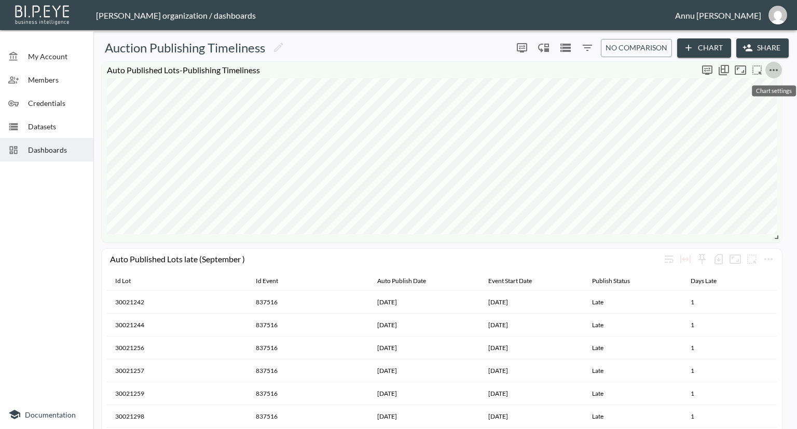
click at [773, 70] on icon "more" at bounding box center [774, 70] width 8 height 2
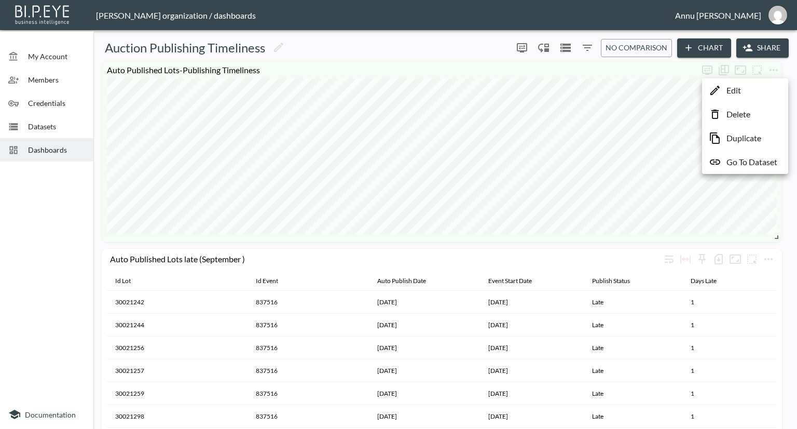
click at [749, 161] on p "Go To Dataset" at bounding box center [752, 162] width 51 height 12
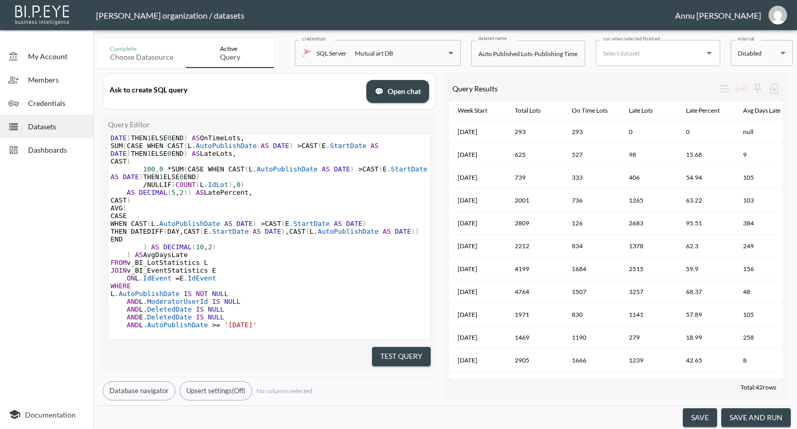
scroll to position [156, 0]
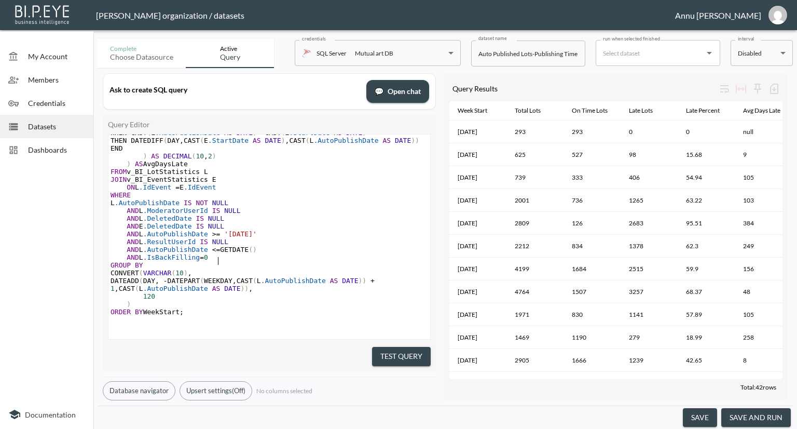
click at [217, 261] on pre "AND L .IsBackFilling = 0" at bounding box center [269, 257] width 322 height 8
click at [209, 261] on pre "AND L .IsBackFilling = 0" at bounding box center [269, 257] width 322 height 8
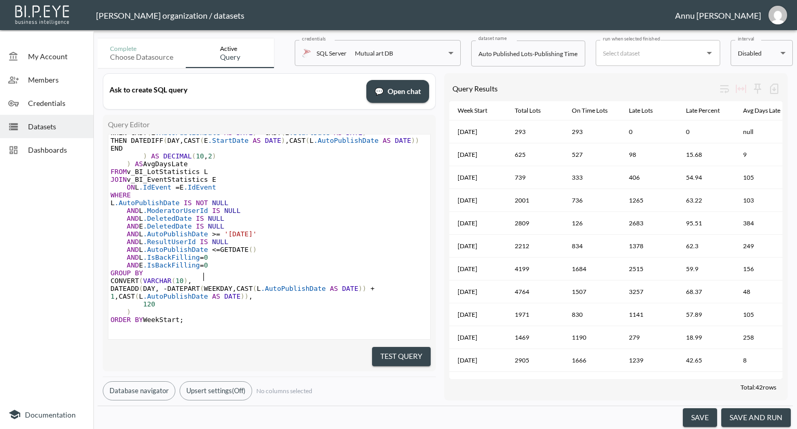
scroll to position [0, 79]
type textarea "AND E.IsBackFilling=0"
click at [400, 347] on button "Test Query" at bounding box center [401, 356] width 59 height 19
click at [745, 416] on button "save and run" at bounding box center [756, 417] width 70 height 19
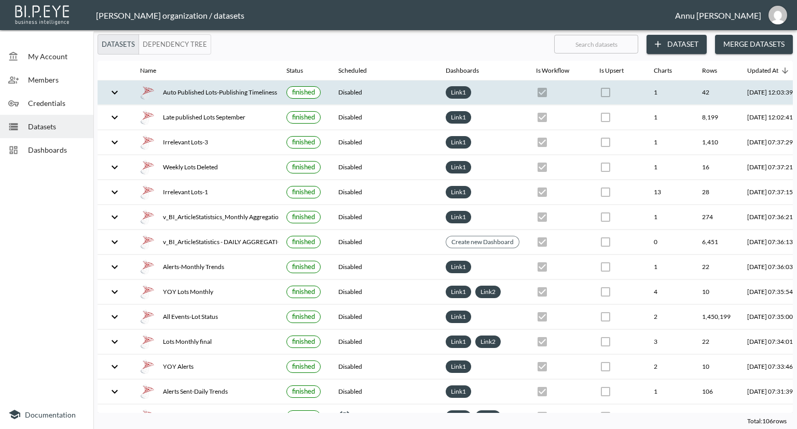
click at [204, 93] on div "Auto Published Lots-Publishing Timeliness" at bounding box center [205, 92] width 130 height 15
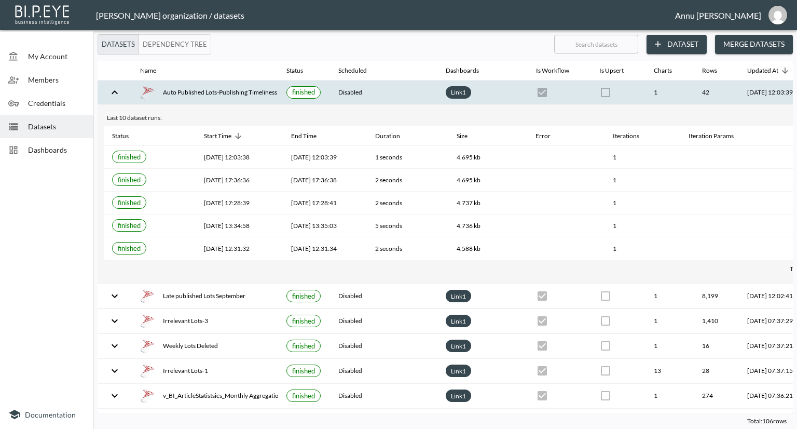
click at [60, 145] on span "Dashboards" at bounding box center [56, 149] width 57 height 11
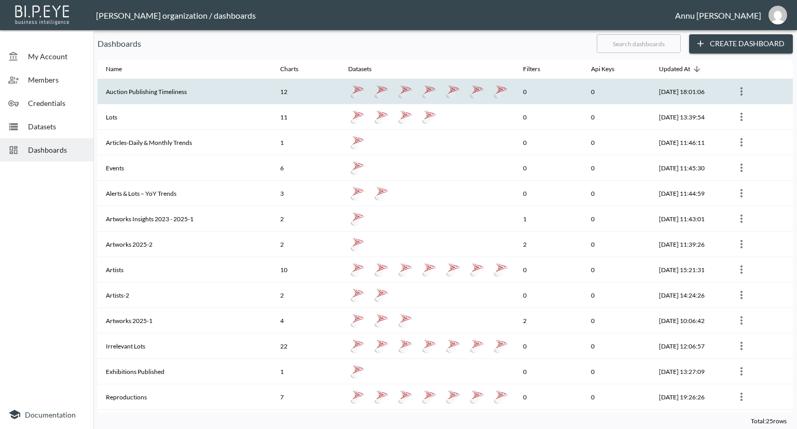
click at [126, 84] on th "Auction Publishing Timeliness" at bounding box center [185, 91] width 174 height 25
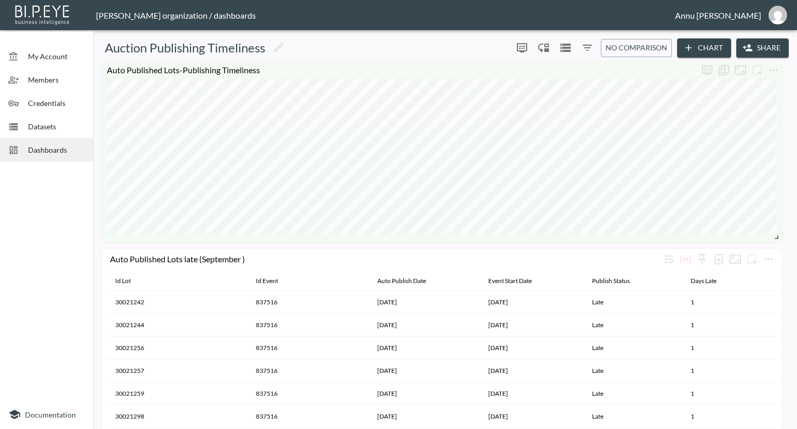
drag, startPoint x: 788, startPoint y: 310, endPoint x: 793, endPoint y: 311, distance: 5.4
click at [793, 311] on div "Auction Publishing Timeliness 0 0 No comparison Chart Share Weekly Auto Publish…" at bounding box center [445, 231] width 704 height 394
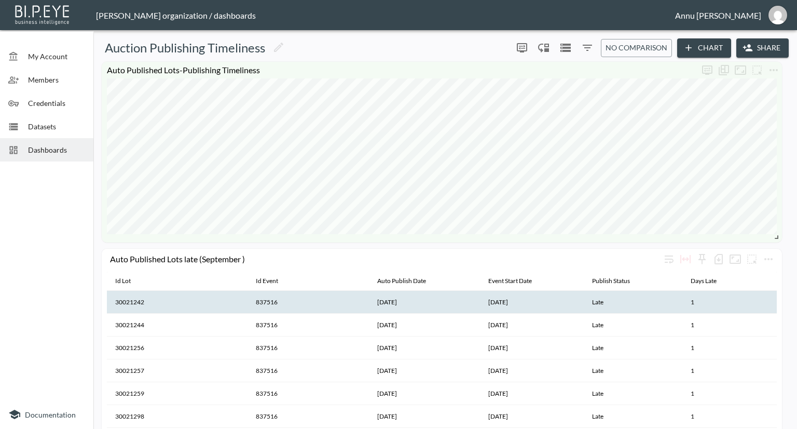
drag, startPoint x: 658, startPoint y: 296, endPoint x: 668, endPoint y: 296, distance: 10.9
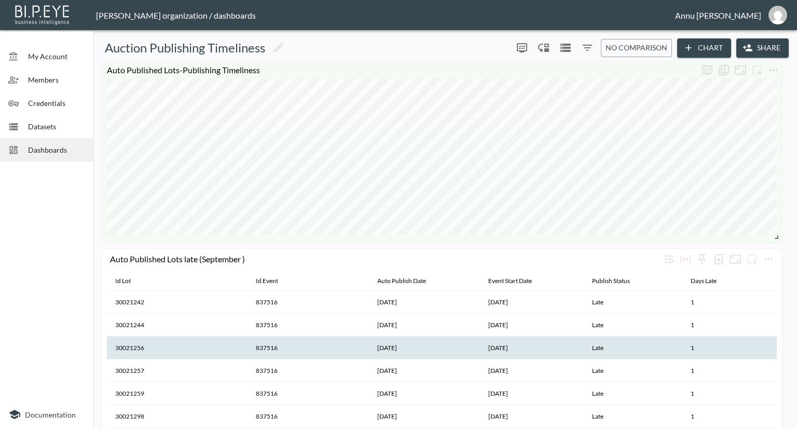
drag, startPoint x: 668, startPoint y: 296, endPoint x: 627, endPoint y: 352, distance: 70.2
click at [627, 352] on th "Late" at bounding box center [633, 347] width 99 height 23
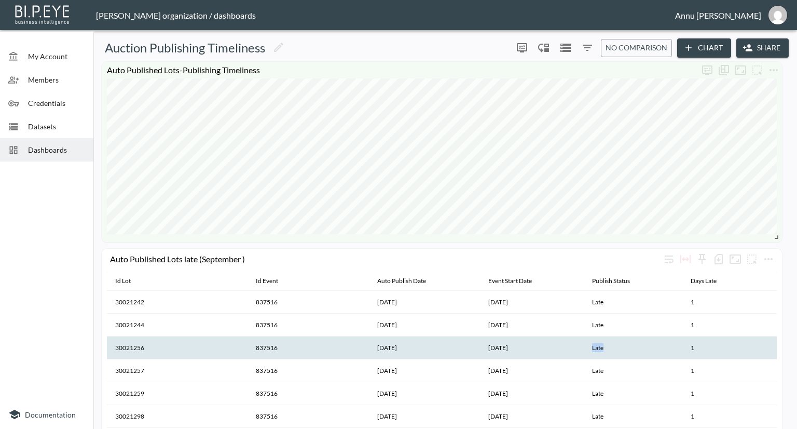
click at [627, 352] on th "Late" at bounding box center [633, 347] width 99 height 23
click at [627, 353] on th "Late" at bounding box center [633, 347] width 99 height 23
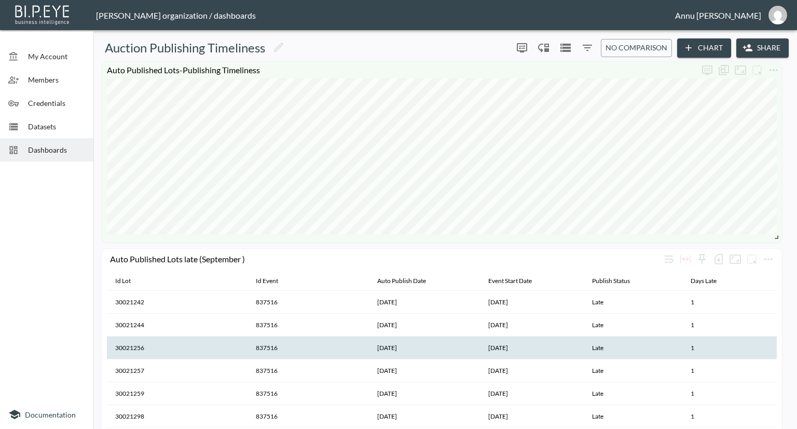
drag, startPoint x: 635, startPoint y: 350, endPoint x: 634, endPoint y: 356, distance: 5.9
drag, startPoint x: 98, startPoint y: 368, endPoint x: 0, endPoint y: 298, distance: 120.4
drag, startPoint x: 0, startPoint y: 298, endPoint x: 21, endPoint y: 314, distance: 26.3
click at [21, 314] on div at bounding box center [46, 283] width 93 height 234
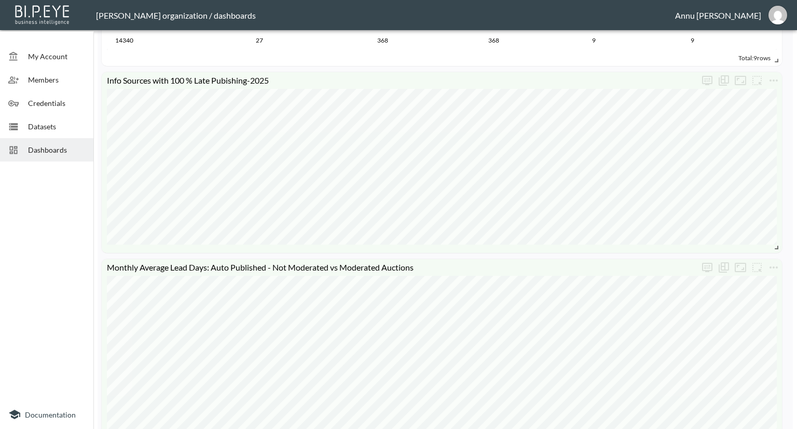
scroll to position [1125, 0]
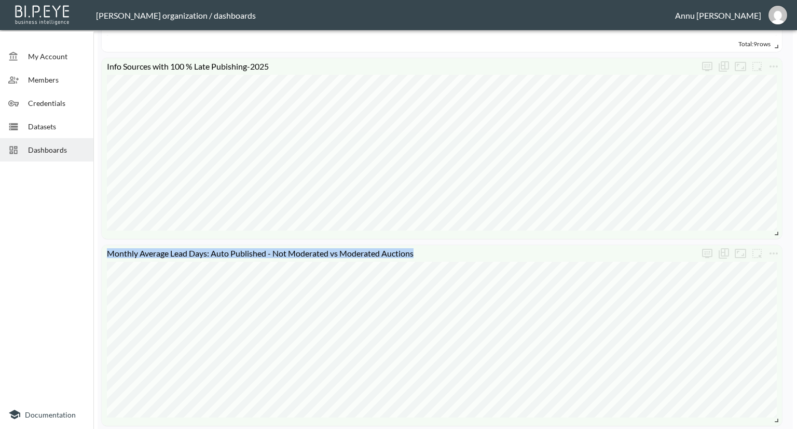
click at [735, 320] on div "Weekly Auto Published Events -Auction Publishing Timeliness Weekly Moderated Ev…" at bounding box center [445, 164] width 695 height 2462
click at [651, 45] on div "Total: 9 rows" at bounding box center [442, 44] width 670 height 16
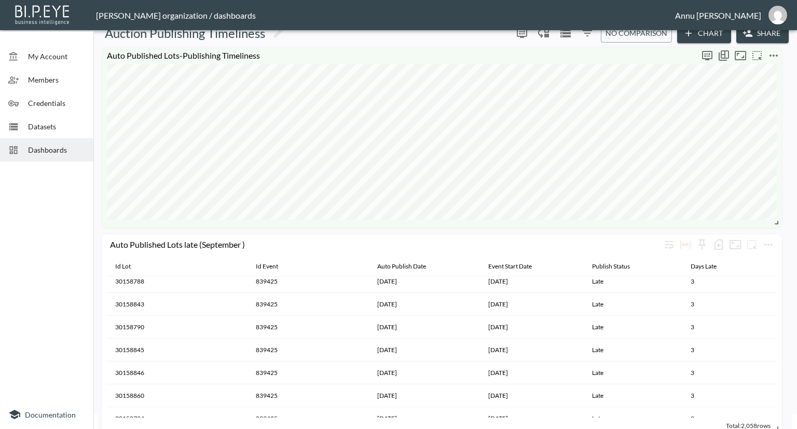
scroll to position [0, 0]
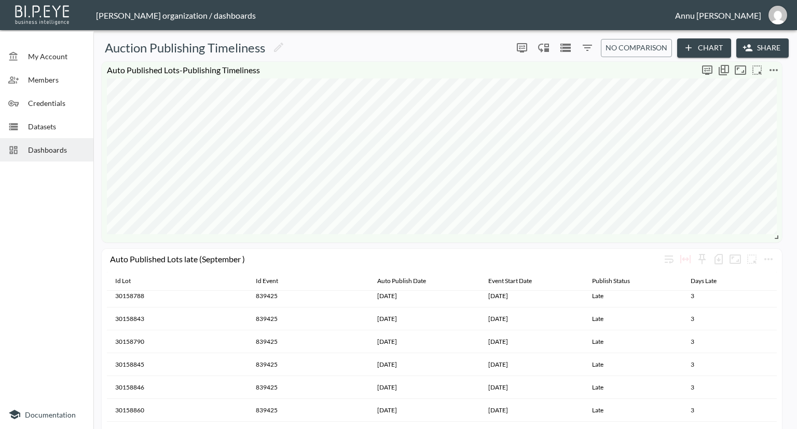
click at [771, 71] on icon "more" at bounding box center [774, 70] width 8 height 2
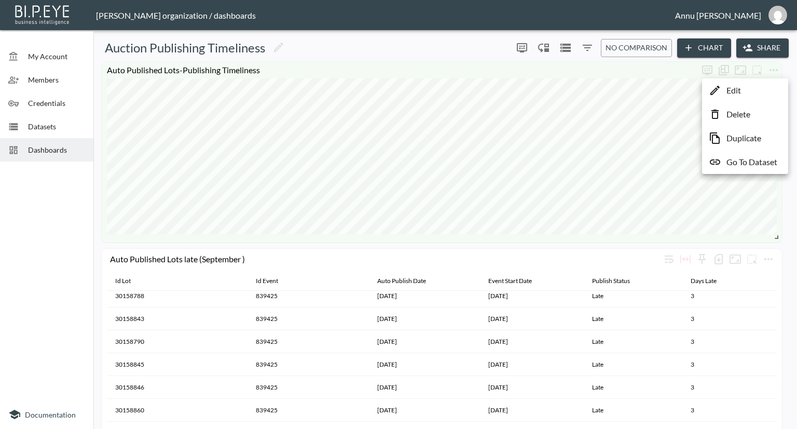
click at [751, 161] on p "Go To Dataset" at bounding box center [752, 162] width 51 height 12
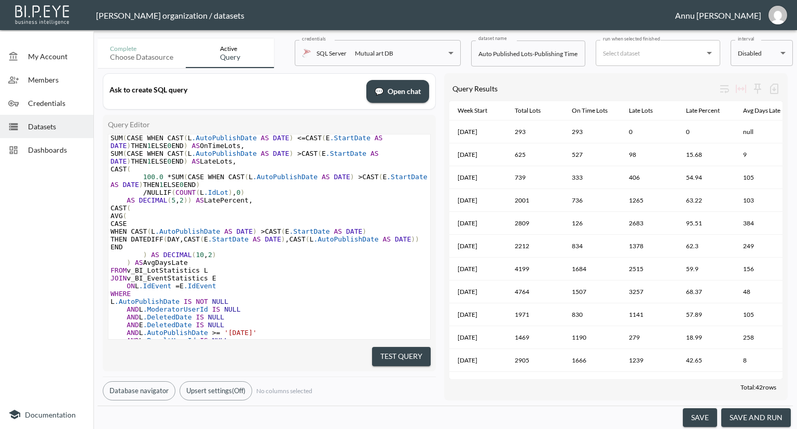
scroll to position [46, 0]
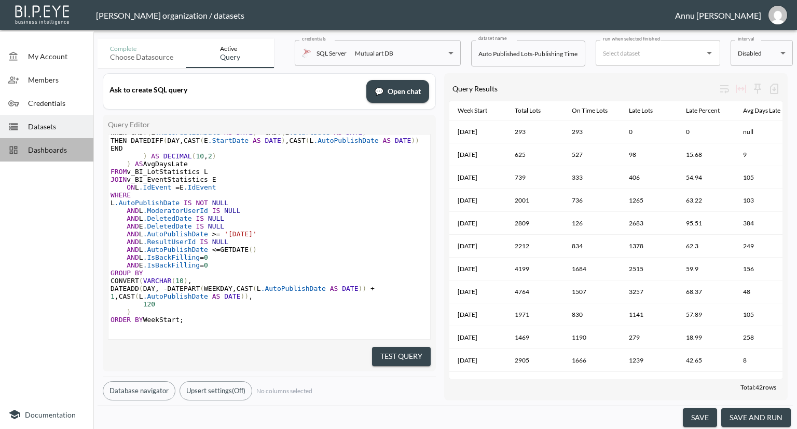
click at [58, 145] on span "Dashboards" at bounding box center [56, 149] width 57 height 11
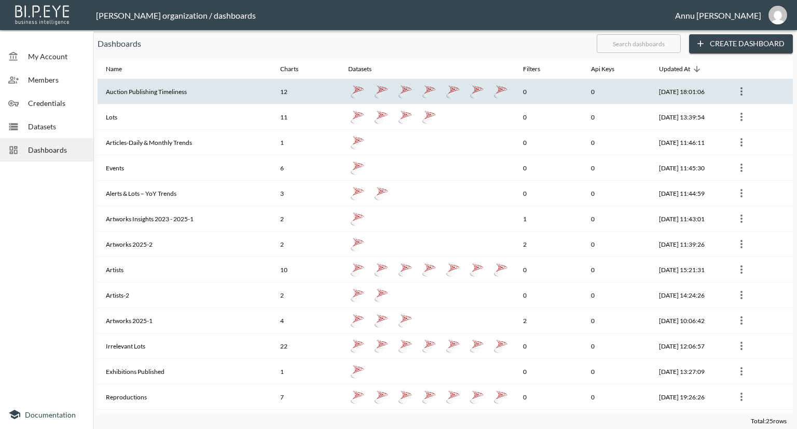
click at [148, 98] on th "Auction Publishing Timeliness" at bounding box center [185, 91] width 174 height 25
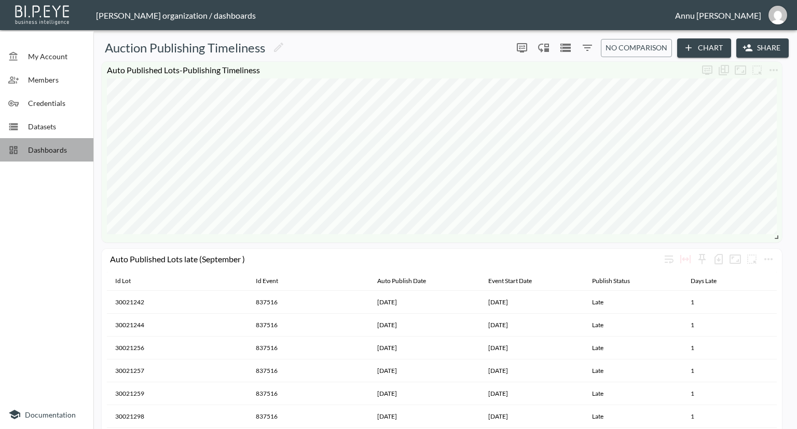
click at [39, 148] on span "Dashboards" at bounding box center [56, 149] width 57 height 11
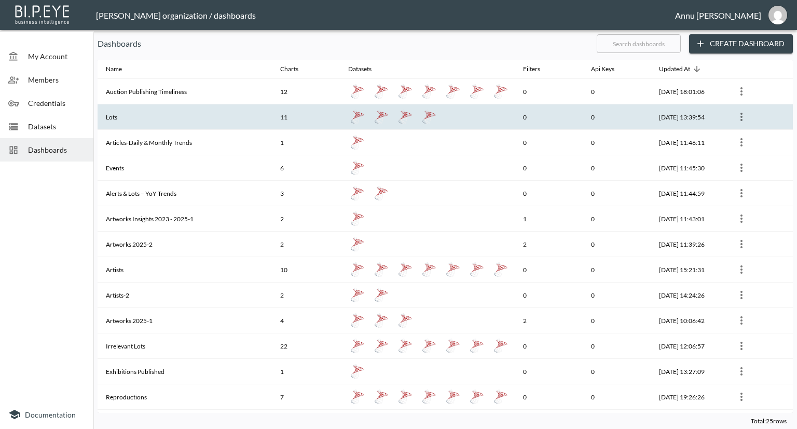
click at [105, 118] on th "Lots" at bounding box center [185, 116] width 174 height 25
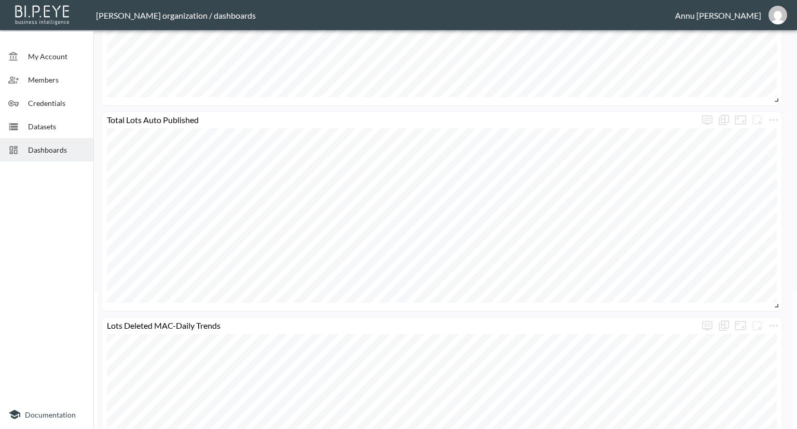
scroll to position [156, 0]
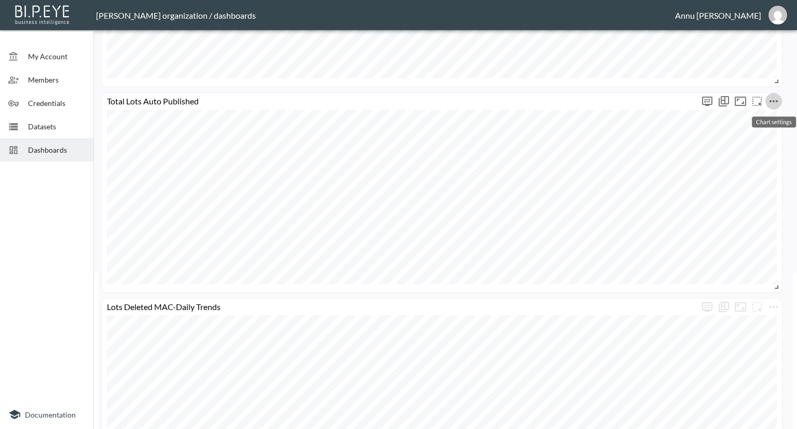
click at [776, 97] on icon "more" at bounding box center [774, 101] width 12 height 12
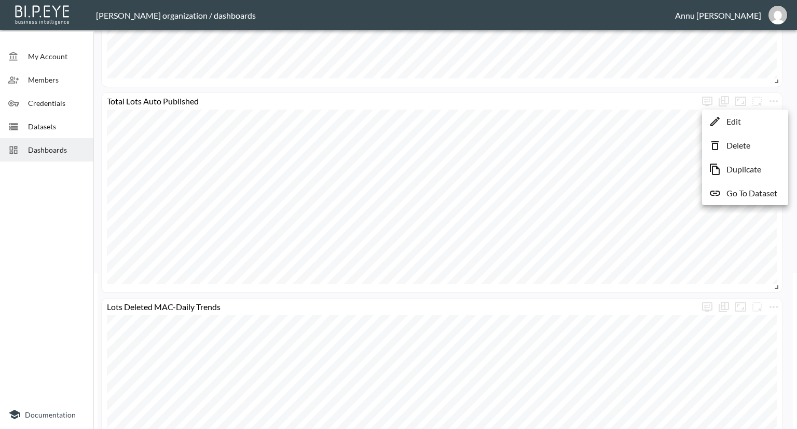
click at [750, 194] on p "Go To Dataset" at bounding box center [752, 193] width 51 height 12
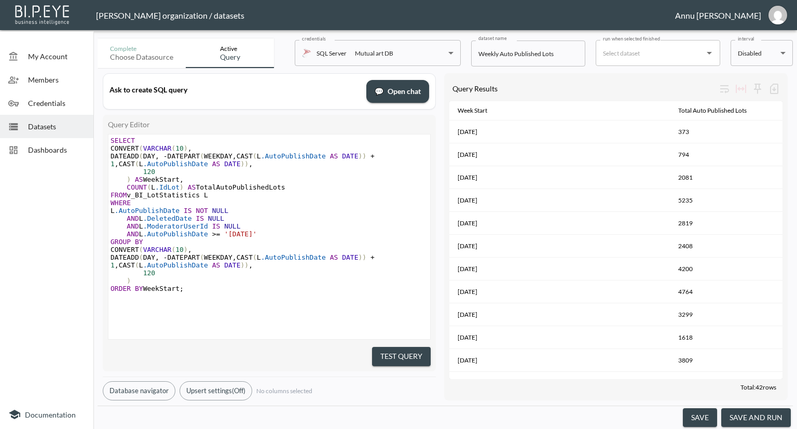
click at [58, 150] on span "Dashboards" at bounding box center [56, 149] width 57 height 11
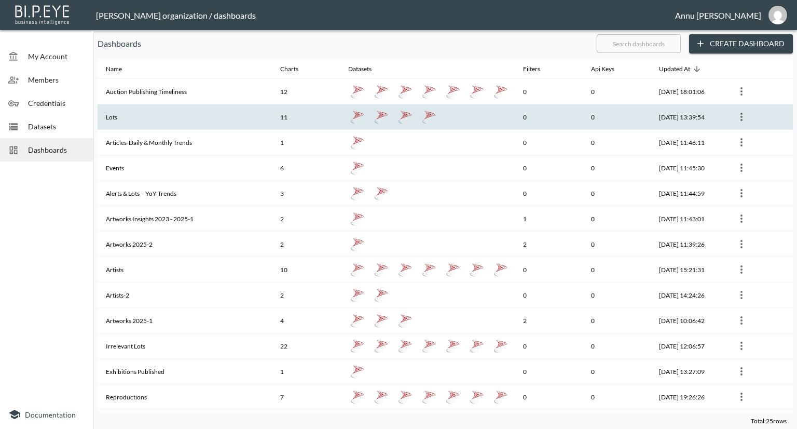
click at [140, 113] on th "Lots" at bounding box center [185, 116] width 174 height 25
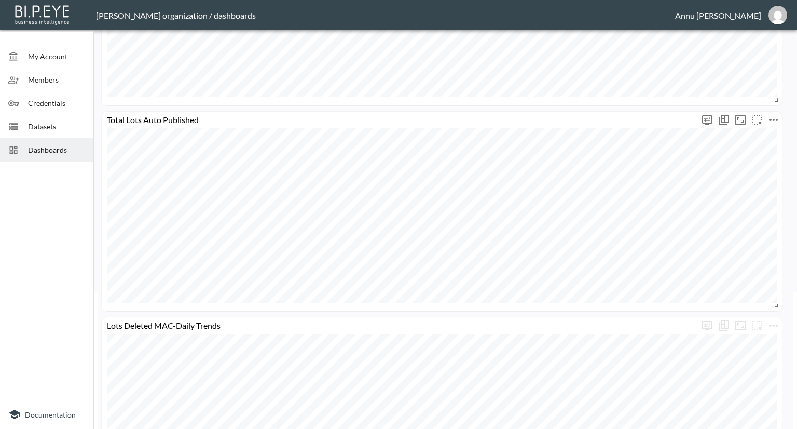
scroll to position [156, 0]
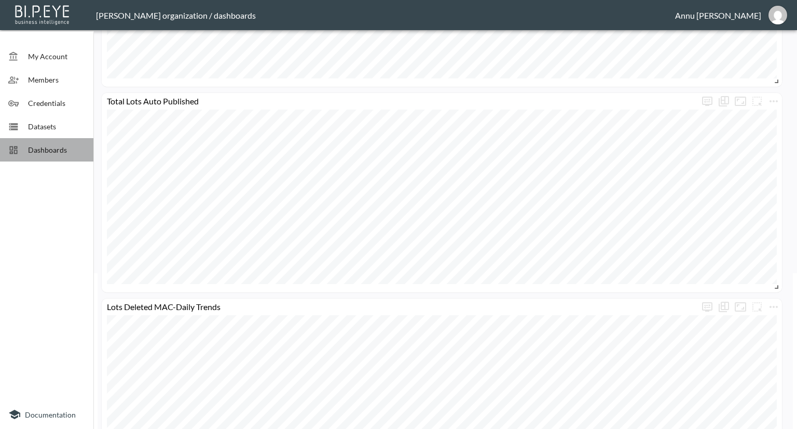
click at [75, 140] on div "Dashboards" at bounding box center [46, 149] width 93 height 23
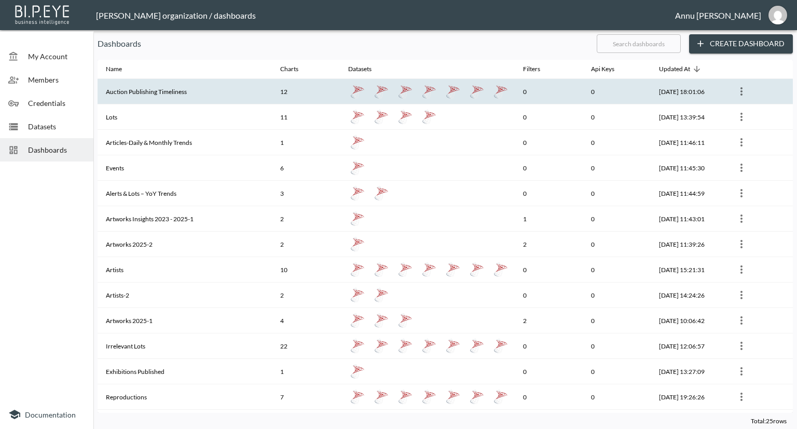
click at [171, 88] on th "Auction Publishing Timeliness" at bounding box center [185, 91] width 174 height 25
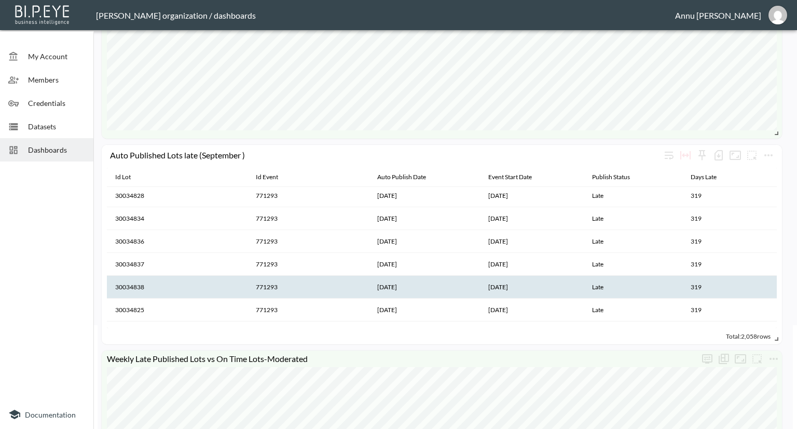
scroll to position [1194, 0]
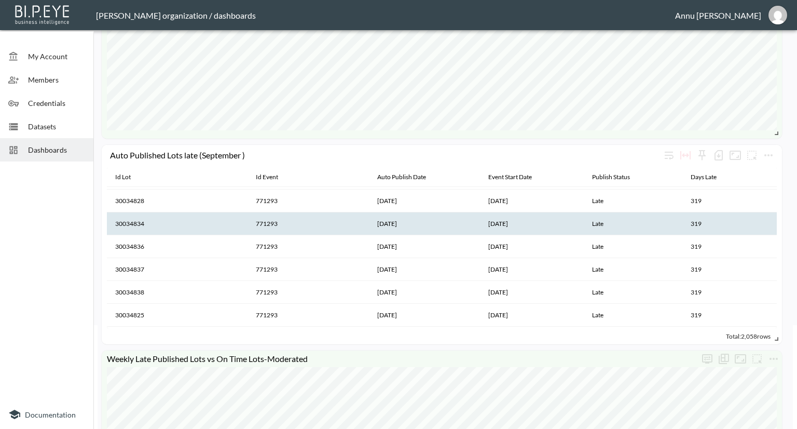
drag, startPoint x: 263, startPoint y: 223, endPoint x: 276, endPoint y: 227, distance: 13.6
click at [276, 227] on th "771293" at bounding box center [308, 223] width 121 height 23
drag, startPoint x: 278, startPoint y: 225, endPoint x: 255, endPoint y: 223, distance: 22.9
click at [255, 223] on th "771293" at bounding box center [308, 223] width 121 height 23
copy th "771293"
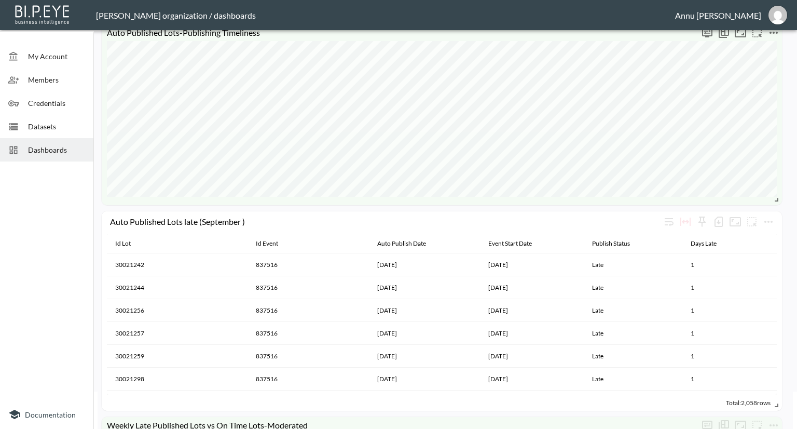
scroll to position [0, 0]
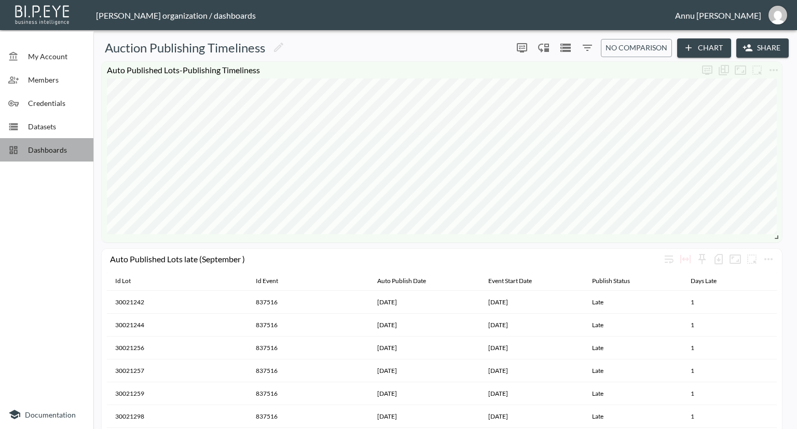
click at [67, 146] on span "Dashboards" at bounding box center [56, 149] width 57 height 11
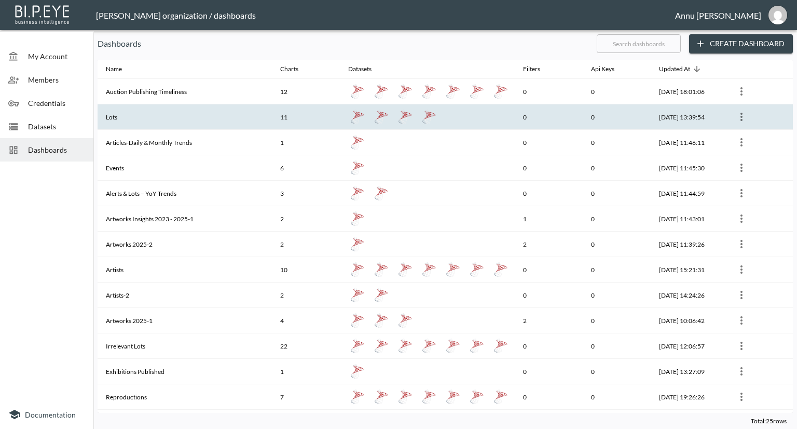
click at [142, 120] on th "Lots" at bounding box center [185, 116] width 174 height 25
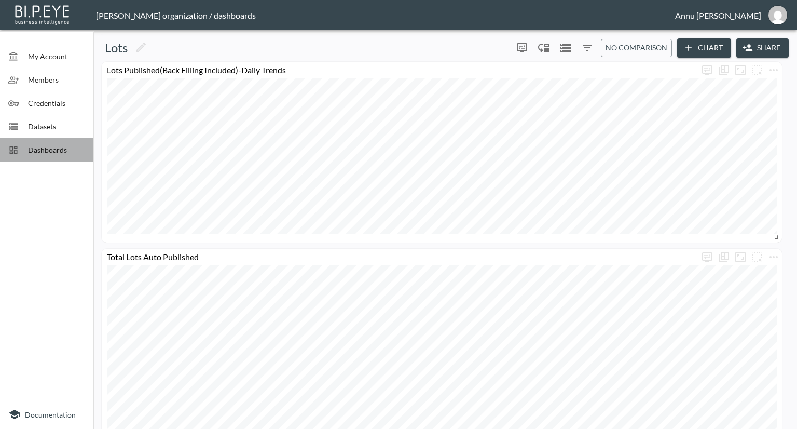
click at [66, 144] on span "Dashboards" at bounding box center [56, 149] width 57 height 11
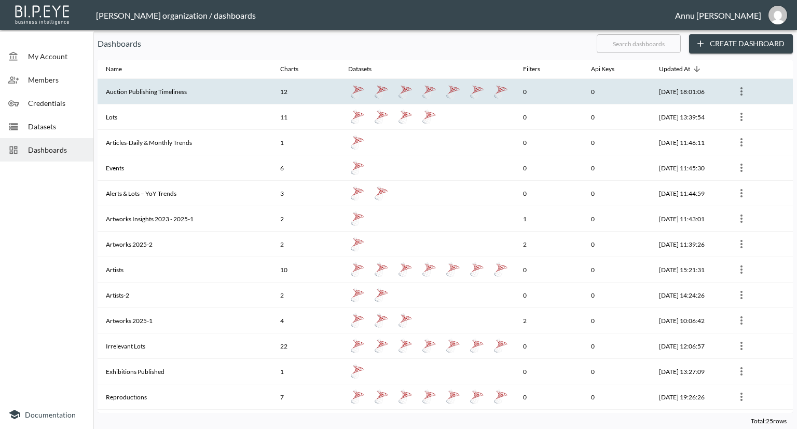
click at [145, 88] on th "Auction Publishing Timeliness" at bounding box center [185, 91] width 174 height 25
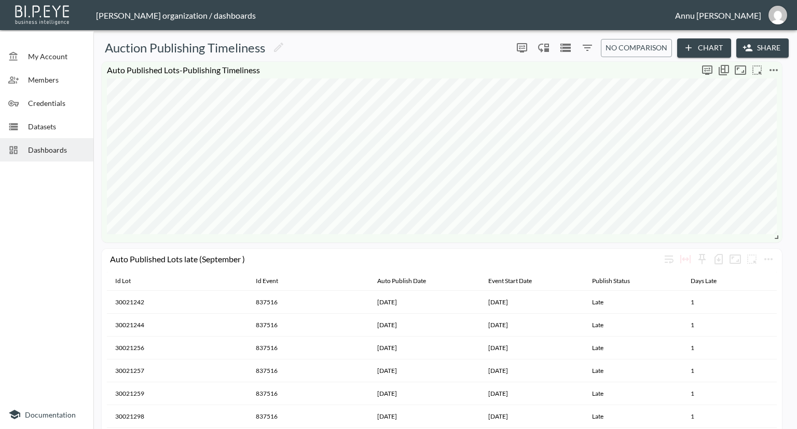
scroll to position [52, 0]
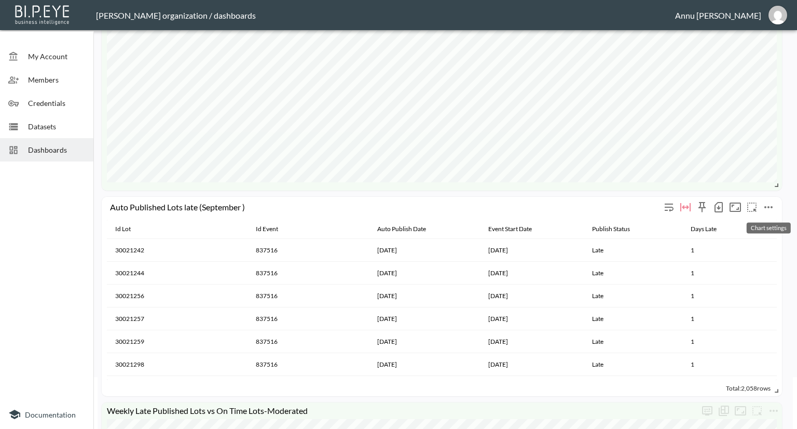
click at [770, 208] on icon "more" at bounding box center [768, 207] width 12 height 12
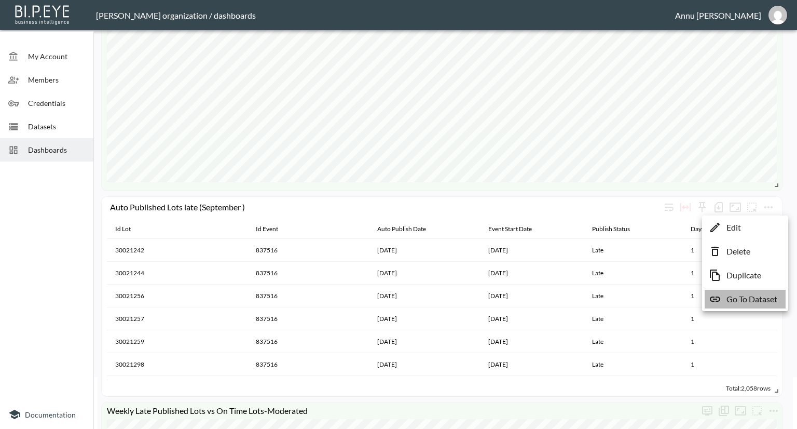
drag, startPoint x: 749, startPoint y: 300, endPoint x: 745, endPoint y: 295, distance: 6.2
click at [749, 300] on p "Go To Dataset" at bounding box center [752, 299] width 51 height 12
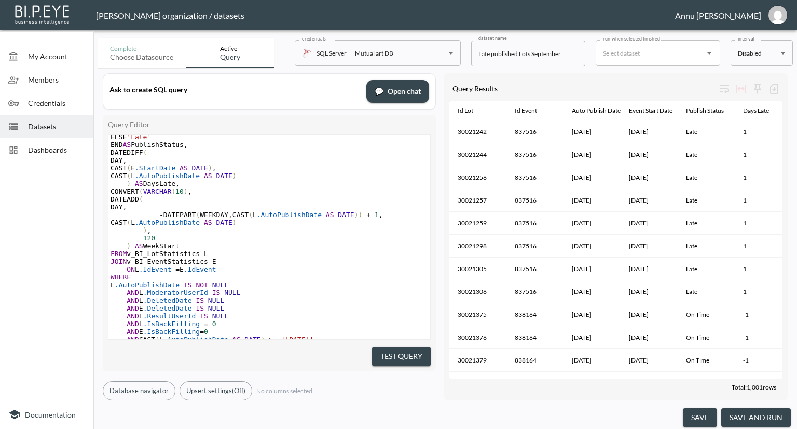
scroll to position [126, 0]
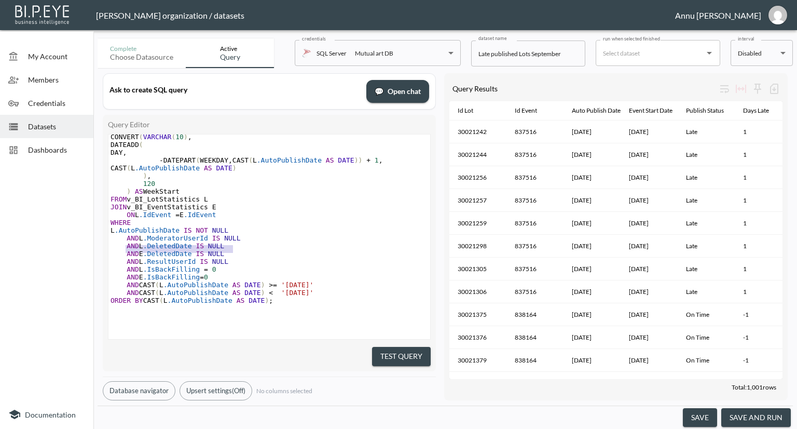
type textarea "AND L.ModeratorUserId IS NULL"
drag, startPoint x: 237, startPoint y: 236, endPoint x: 121, endPoint y: 233, distance: 115.8
click at [121, 234] on pre "AND L .ModeratorUserId IS NULL" at bounding box center [269, 238] width 322 height 8
type textarea "AND l.Modertaor"
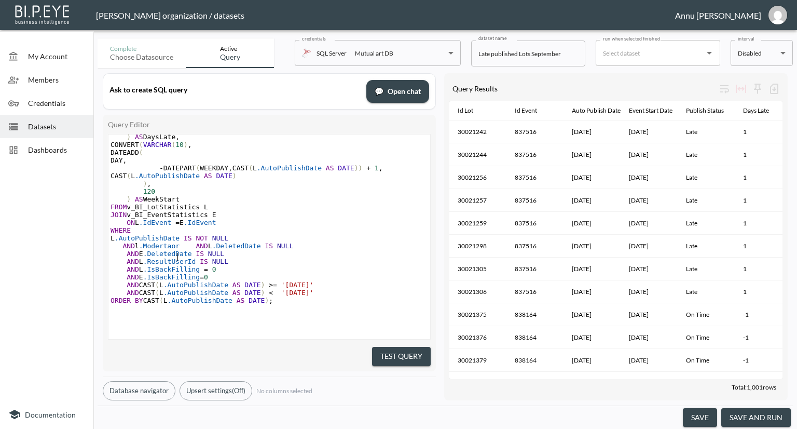
scroll to position [118, 0]
type textarea "atoe="
type textarea "r UserId IS NULL"
click at [243, 242] on span "AND l .Moderator UserId IS NULL AND L .DeletedDate IS NULL" at bounding box center [226, 246] width 231 height 8
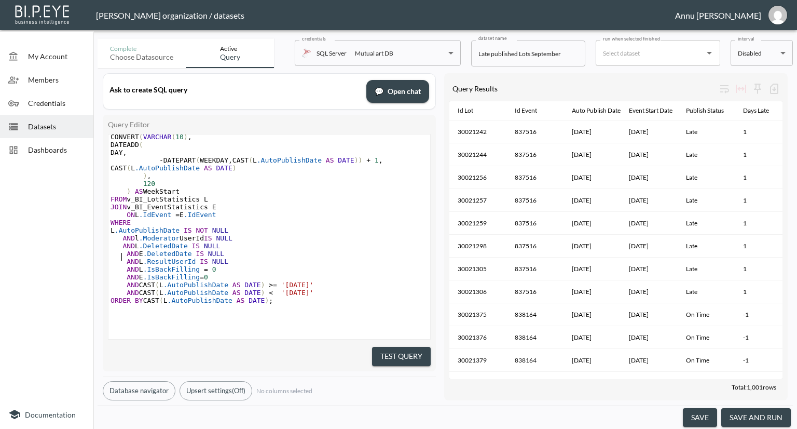
click at [140, 241] on span ".Moderator" at bounding box center [159, 238] width 40 height 8
type textarea "L"
click at [274, 209] on pre "JOIN v_BI_EventStatistics E" at bounding box center [269, 207] width 322 height 8
click at [71, 133] on div "Datasets" at bounding box center [46, 126] width 93 height 23
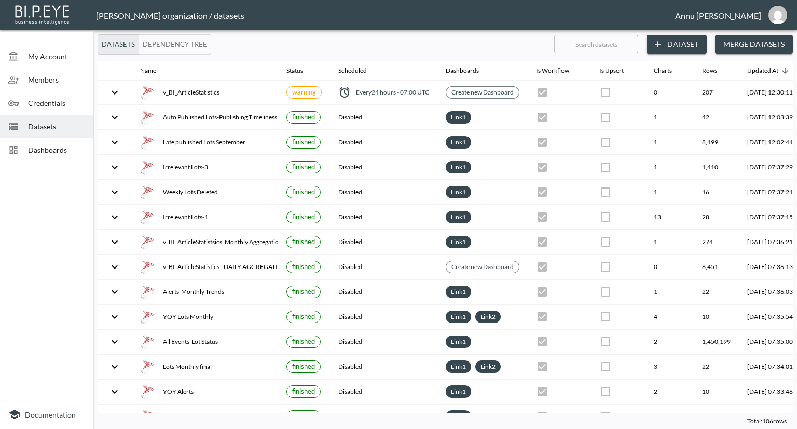
click at [62, 147] on span "Dashboards" at bounding box center [56, 149] width 57 height 11
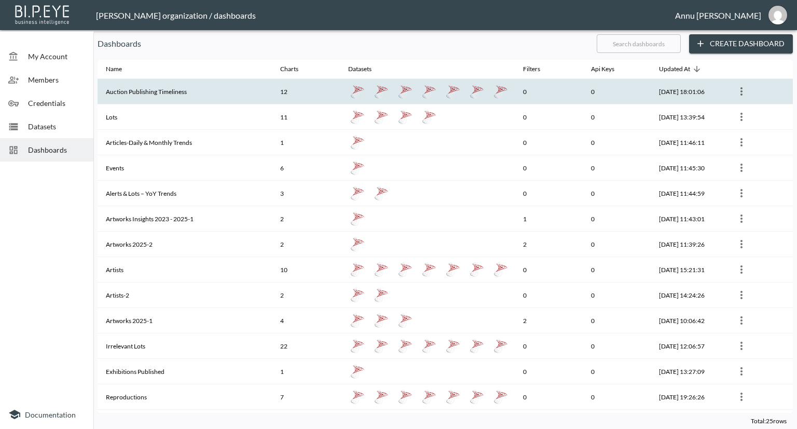
click at [160, 93] on th "Auction Publishing Timeliness" at bounding box center [185, 91] width 174 height 25
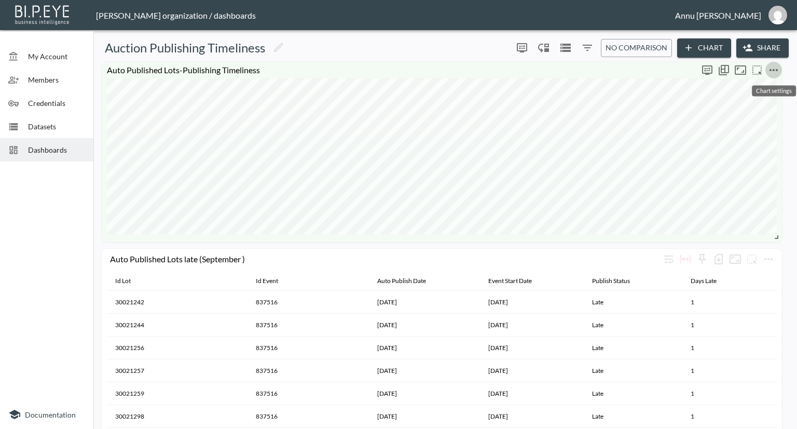
click at [771, 67] on icon "more" at bounding box center [774, 70] width 12 height 12
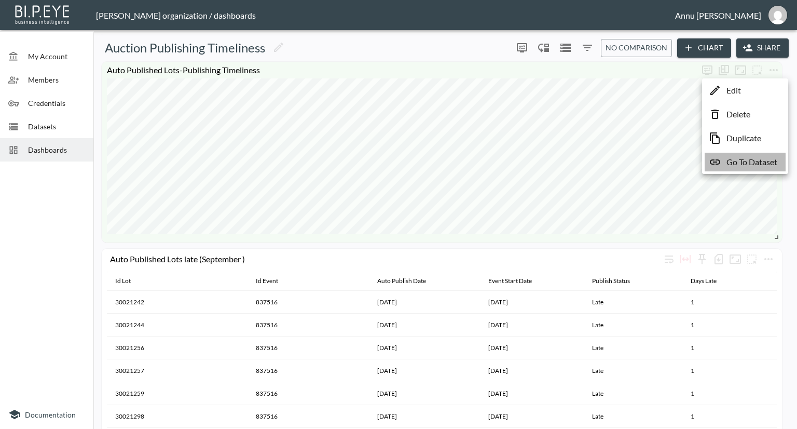
click at [735, 158] on p "Go To Dataset" at bounding box center [752, 162] width 51 height 12
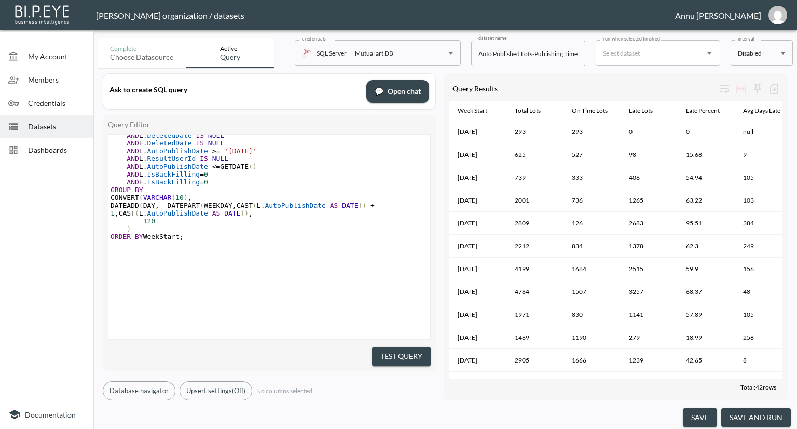
scroll to position [149, 0]
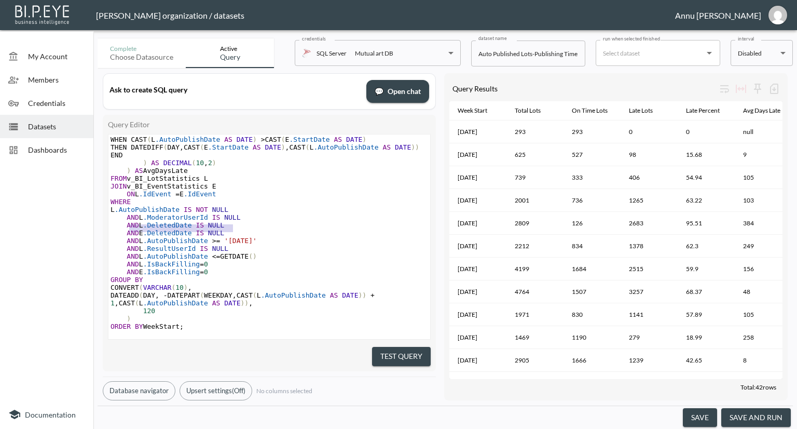
type textarea "AND L.ModeratorUserId IS NULL"
drag, startPoint x: 236, startPoint y: 228, endPoint x: 121, endPoint y: 227, distance: 114.2
click at [121, 221] on pre "AND L .ModeratorUserId IS NULL" at bounding box center [269, 217] width 322 height 8
click at [385, 349] on button "Test Query" at bounding box center [401, 356] width 59 height 19
click at [748, 418] on button "save and run" at bounding box center [756, 417] width 70 height 19
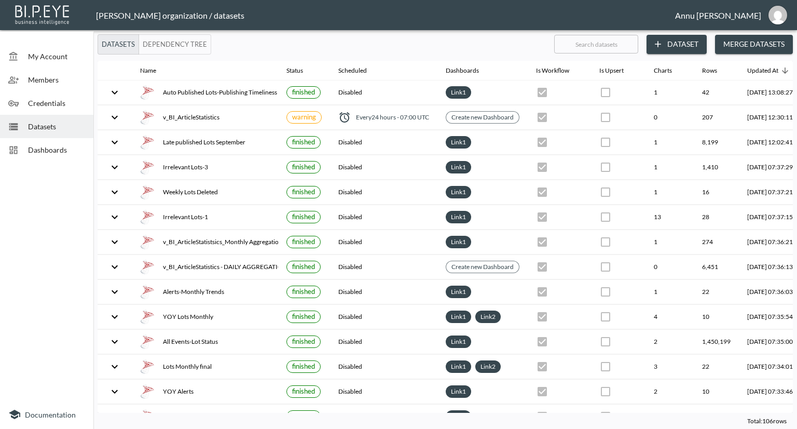
click at [76, 149] on span "Dashboards" at bounding box center [56, 149] width 57 height 11
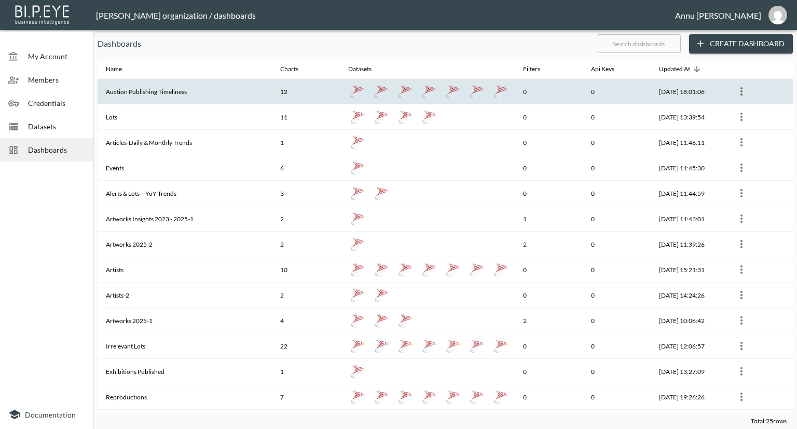
click at [137, 90] on th "Auction Publishing Timeliness" at bounding box center [185, 91] width 174 height 25
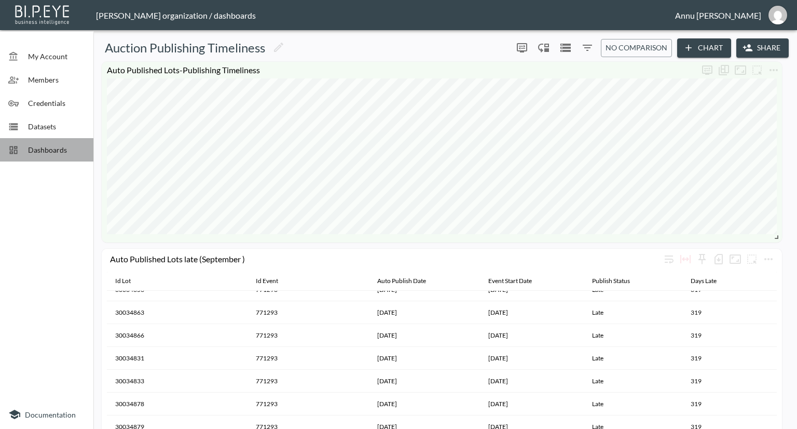
click at [72, 145] on span "Dashboards" at bounding box center [56, 149] width 57 height 11
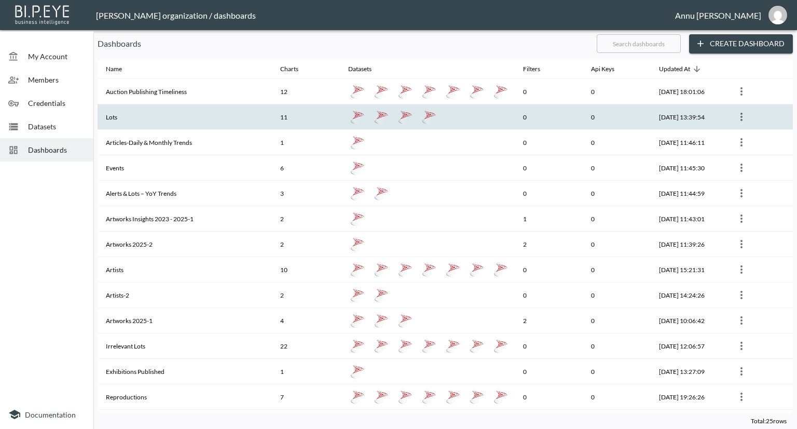
click at [172, 120] on th "Lots" at bounding box center [185, 116] width 174 height 25
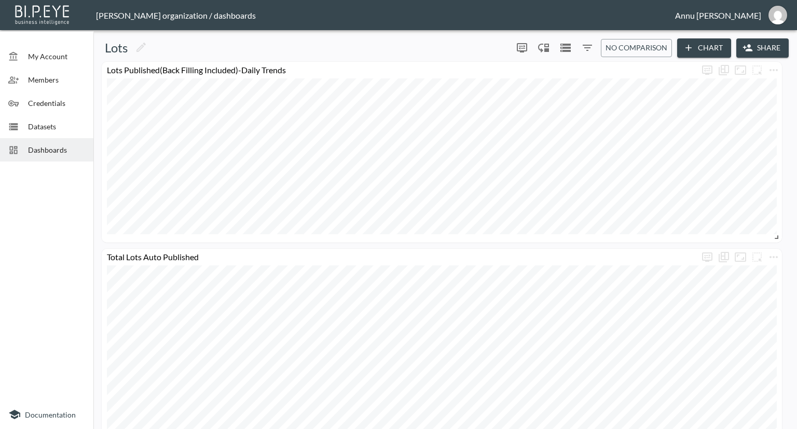
click at [60, 152] on span "Dashboards" at bounding box center [56, 149] width 57 height 11
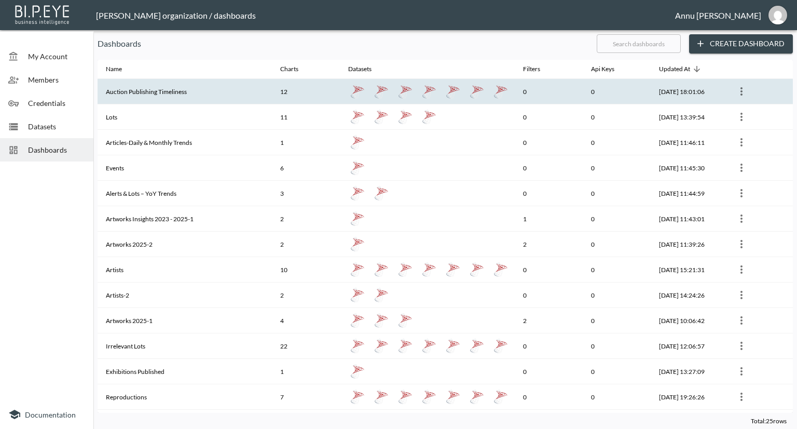
click at [148, 97] on th "Auction Publishing Timeliness" at bounding box center [185, 91] width 174 height 25
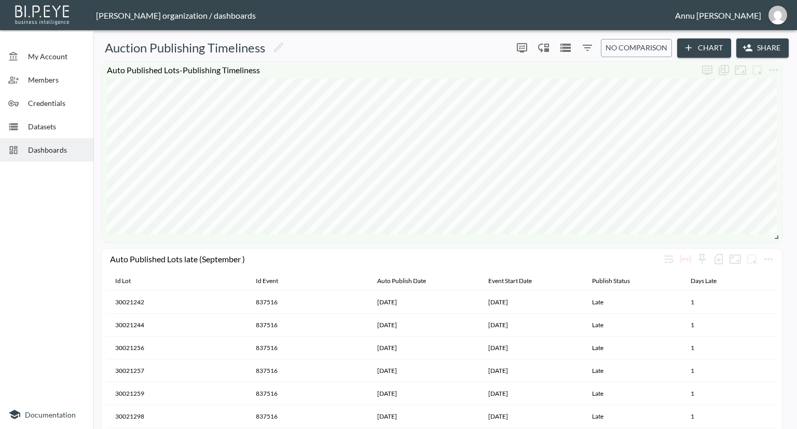
click at [62, 121] on span "Datasets" at bounding box center [56, 126] width 57 height 11
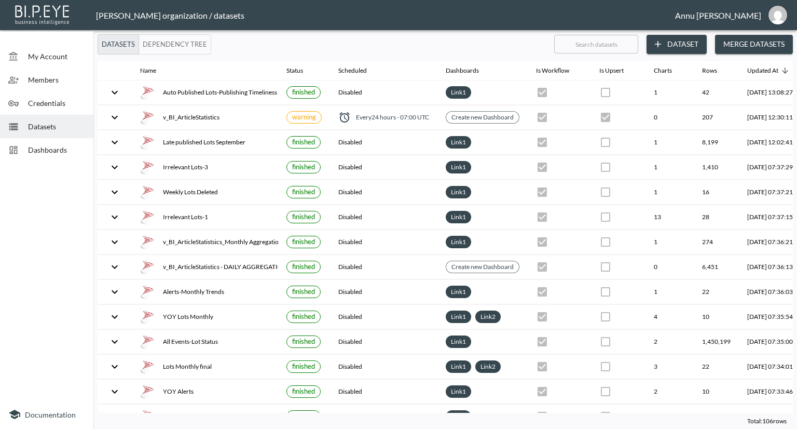
click at [677, 42] on button "Dataset" at bounding box center [677, 44] width 60 height 19
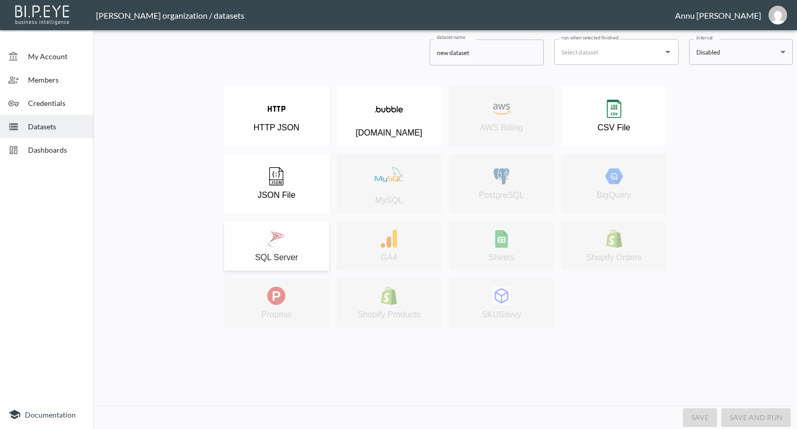
click at [303, 229] on button "SQL Server" at bounding box center [276, 245] width 105 height 49
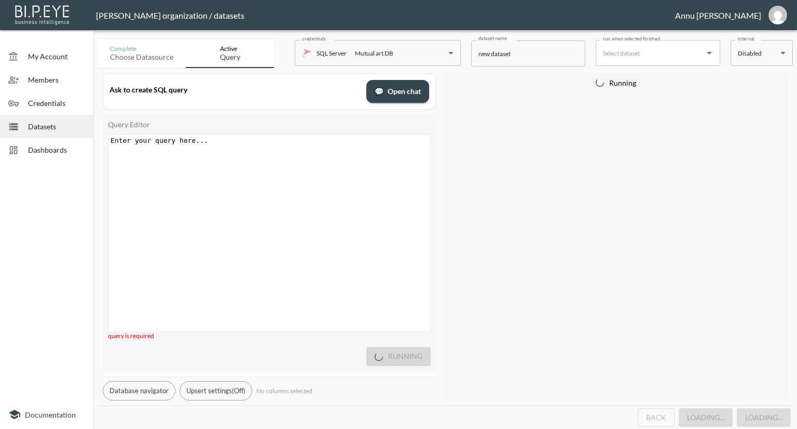
click at [276, 159] on div "Enter your query here... ​ x ​" at bounding box center [282, 245] width 348 height 223
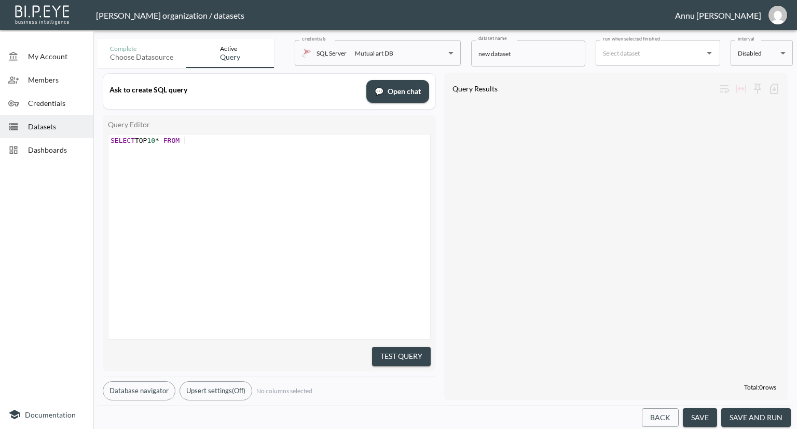
scroll to position [0, 79]
type textarea "SELECT TOP 10* FROM V_BI_"
type textarea "v_bi_"
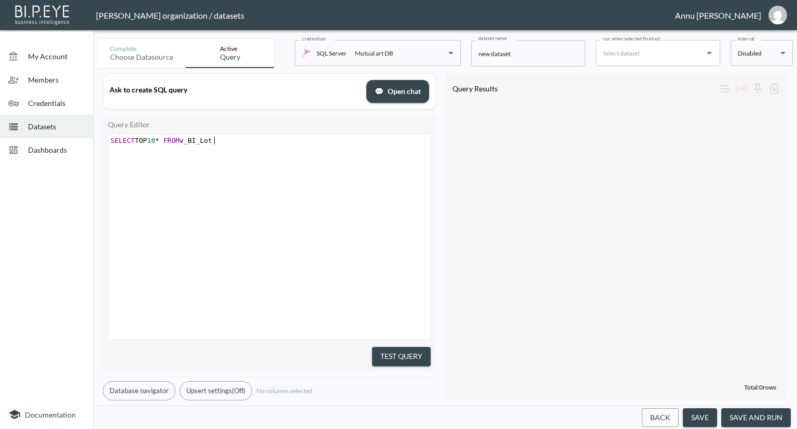
type textarea "BI_Lots"
type textarea "Statistics where ResultCollectDtae"
type textarea "ate IS NOT NULL"
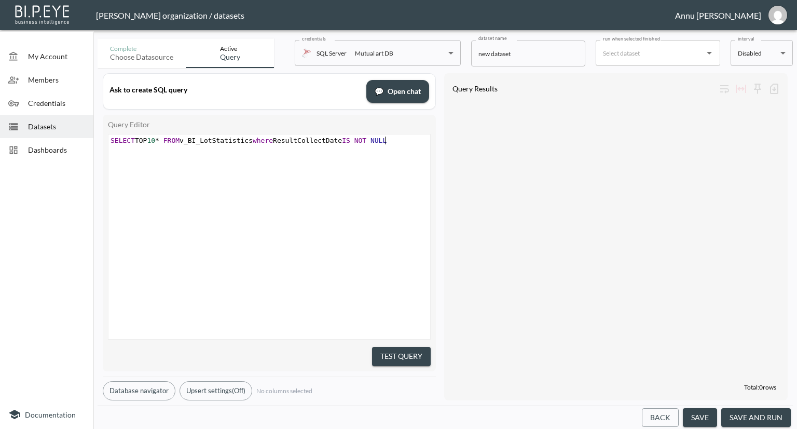
click at [391, 347] on button "Test Query" at bounding box center [401, 356] width 59 height 19
click at [51, 123] on span "Datasets" at bounding box center [56, 126] width 57 height 11
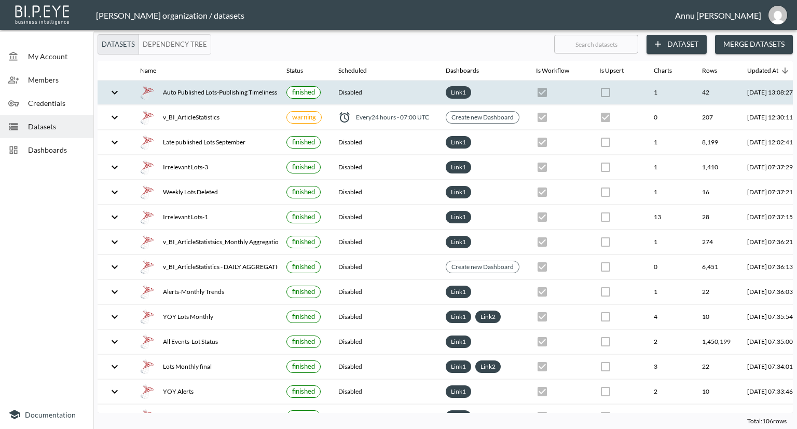
click at [198, 90] on div "Auto Published Lots-Publishing Timeliness" at bounding box center [205, 92] width 130 height 15
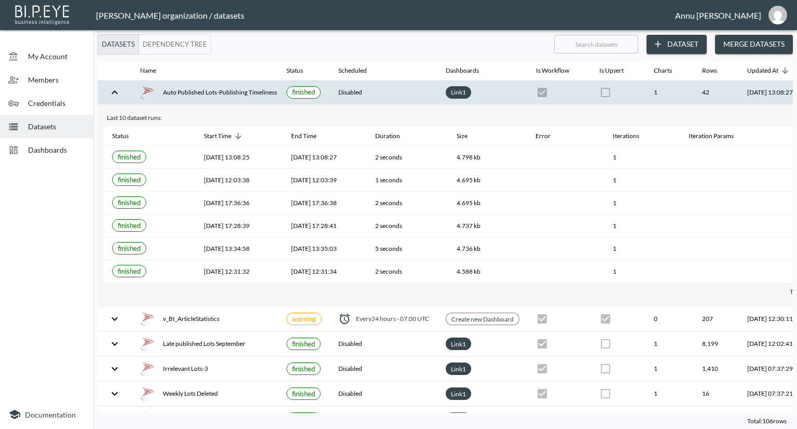
click at [76, 142] on div "Dashboards" at bounding box center [46, 149] width 93 height 23
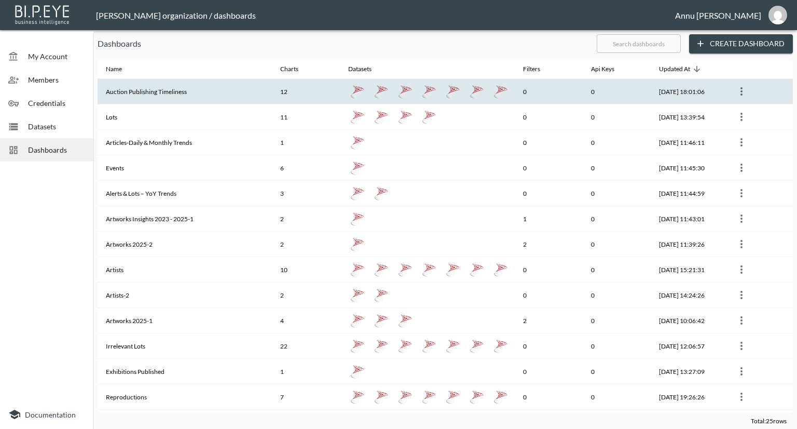
click at [152, 93] on th "Auction Publishing Timeliness" at bounding box center [185, 91] width 174 height 25
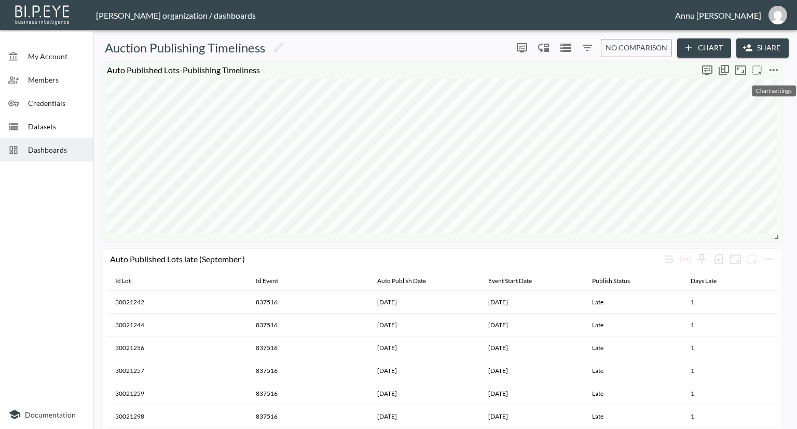
click at [777, 69] on icon "more" at bounding box center [774, 70] width 8 height 2
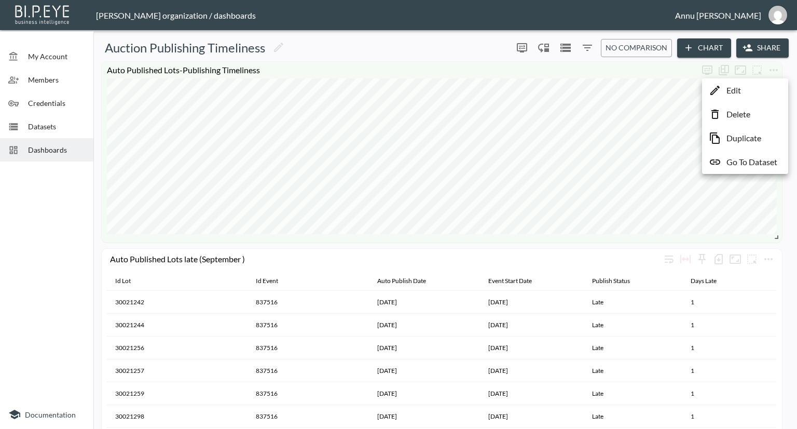
click at [39, 188] on div at bounding box center [398, 214] width 797 height 429
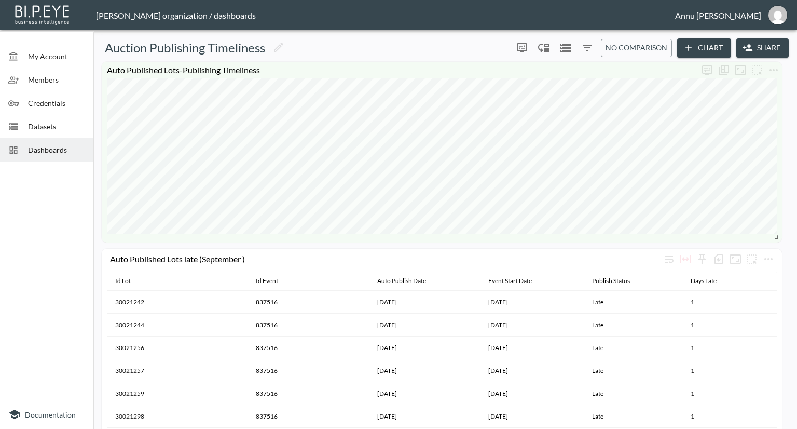
click at [38, 147] on span "Dashboards" at bounding box center [56, 149] width 57 height 11
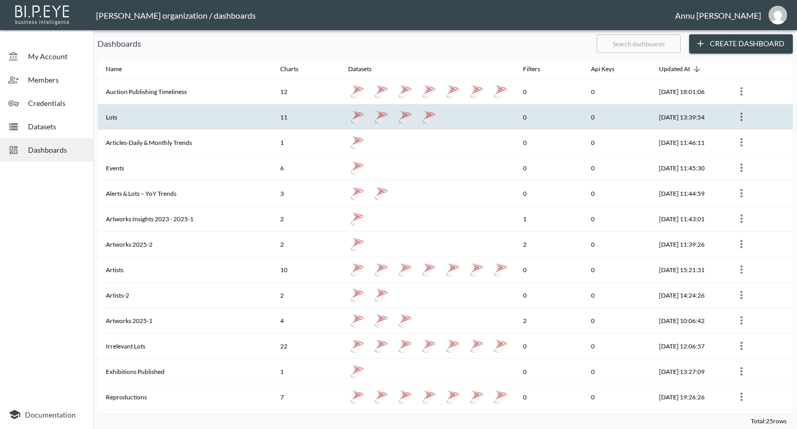
click at [129, 112] on th "Lots" at bounding box center [185, 116] width 174 height 25
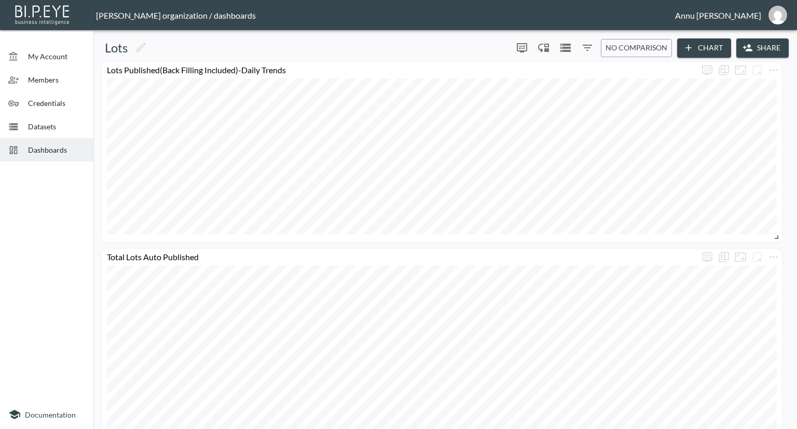
scroll to position [104, 0]
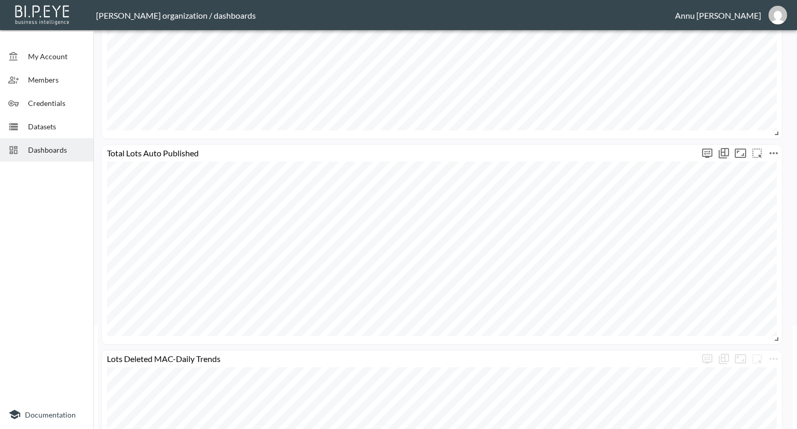
click at [775, 157] on icon "more" at bounding box center [774, 153] width 12 height 12
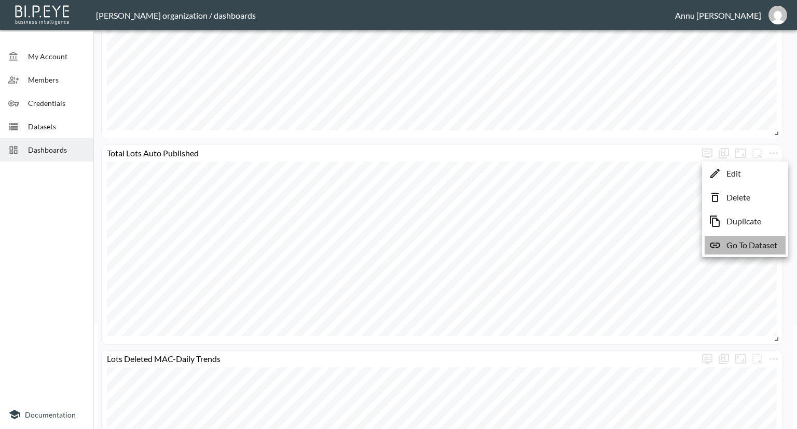
click at [758, 243] on p "Go To Dataset" at bounding box center [752, 245] width 51 height 12
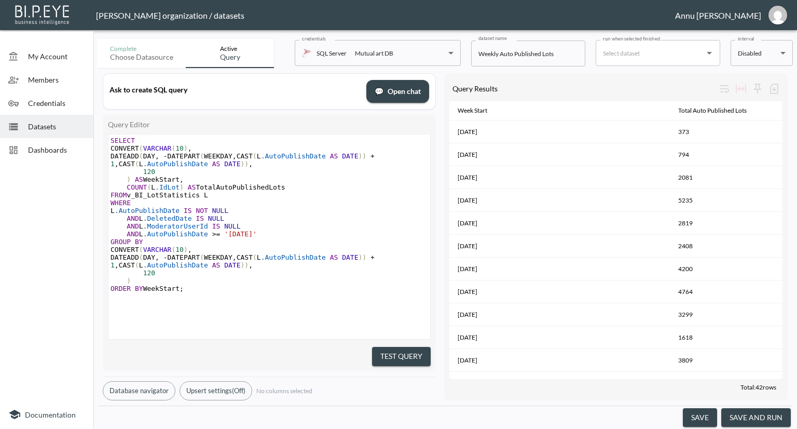
drag, startPoint x: 39, startPoint y: 127, endPoint x: 58, endPoint y: 100, distance: 32.5
click at [39, 127] on span "Datasets" at bounding box center [56, 126] width 57 height 11
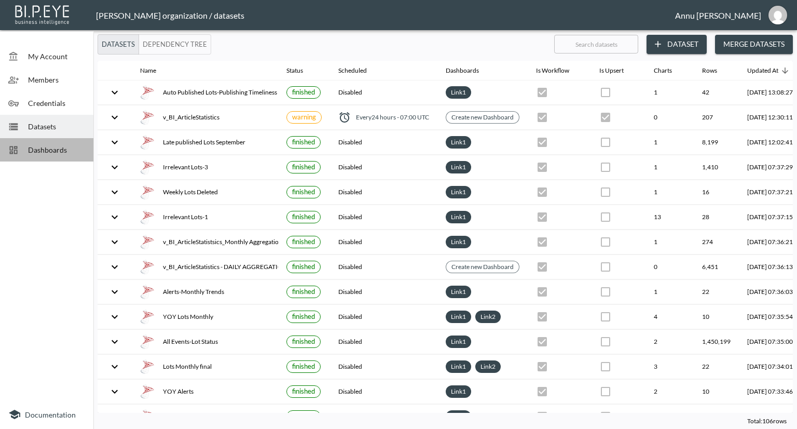
click at [54, 144] on span "Dashboards" at bounding box center [56, 149] width 57 height 11
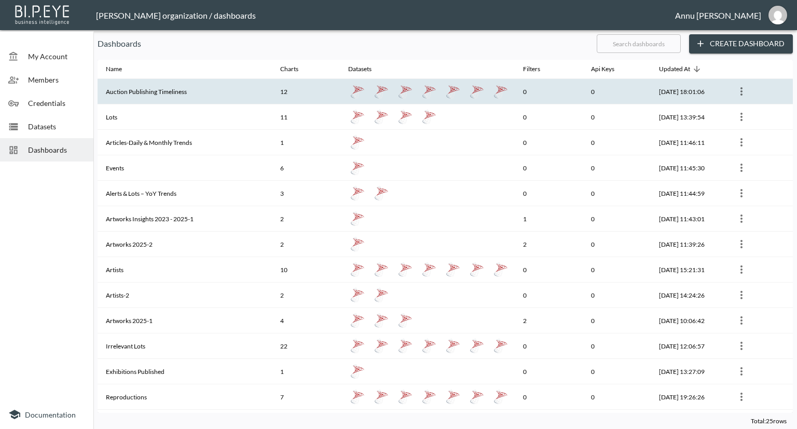
click at [141, 93] on th "Auction Publishing Timeliness" at bounding box center [185, 91] width 174 height 25
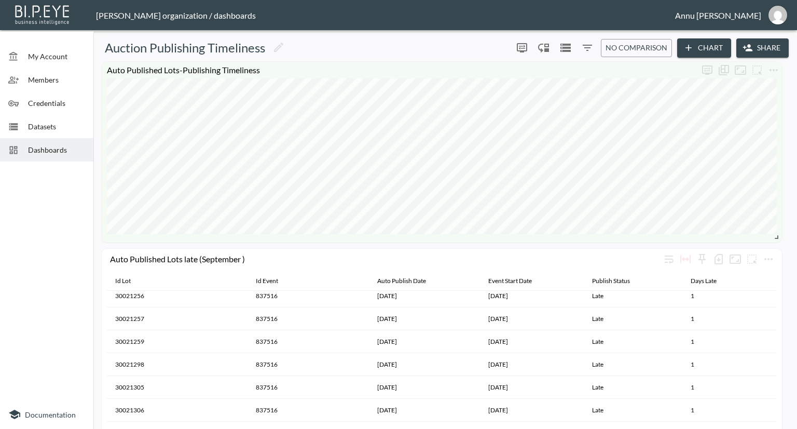
click at [60, 144] on span "Dashboards" at bounding box center [56, 149] width 57 height 11
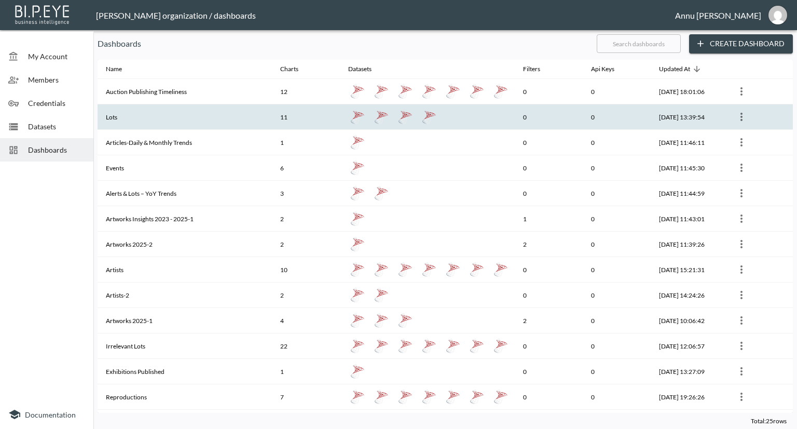
click at [142, 119] on th "Lots" at bounding box center [185, 116] width 174 height 25
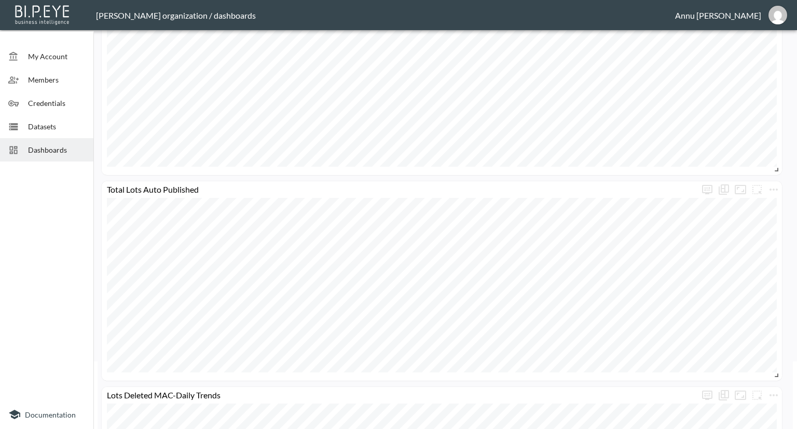
scroll to position [52, 0]
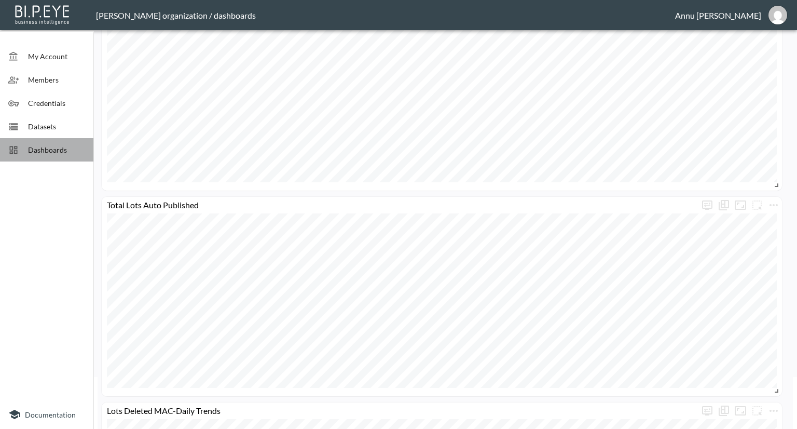
click at [70, 151] on span "Dashboards" at bounding box center [56, 149] width 57 height 11
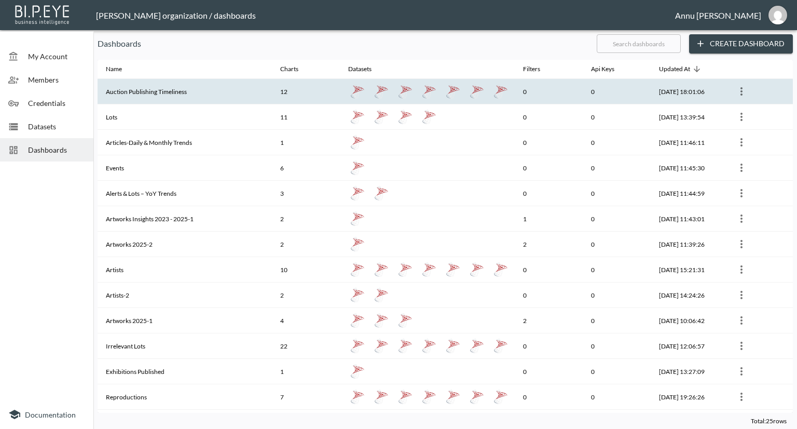
click at [152, 89] on th "Auction Publishing Timeliness" at bounding box center [185, 91] width 174 height 25
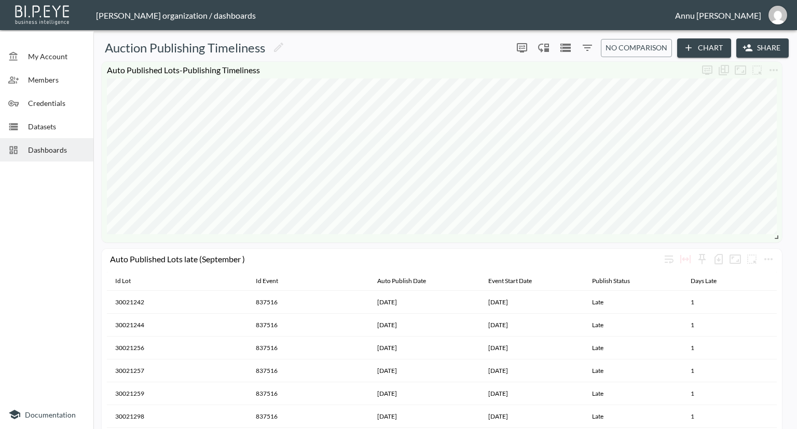
click at [64, 144] on span "Dashboards" at bounding box center [56, 149] width 57 height 11
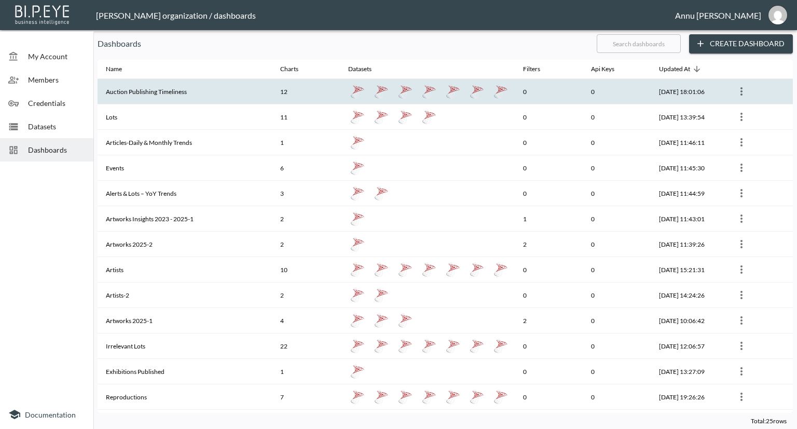
click at [162, 91] on th "Auction Publishing Timeliness" at bounding box center [185, 91] width 174 height 25
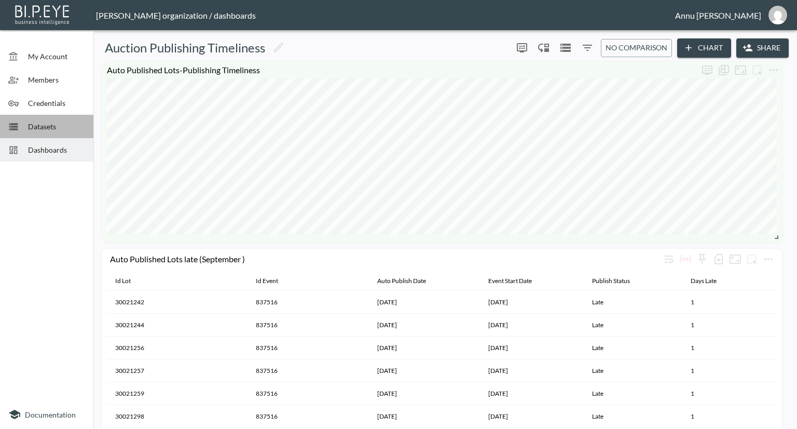
click at [77, 121] on span "Datasets" at bounding box center [56, 126] width 57 height 11
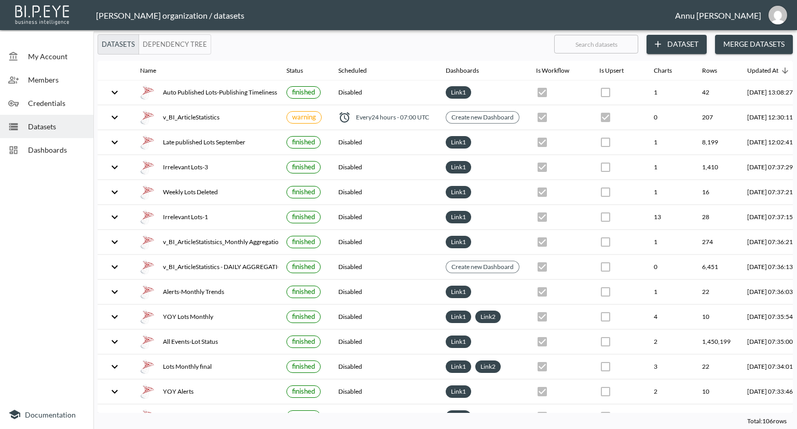
click at [674, 48] on button "Dataset" at bounding box center [677, 44] width 60 height 19
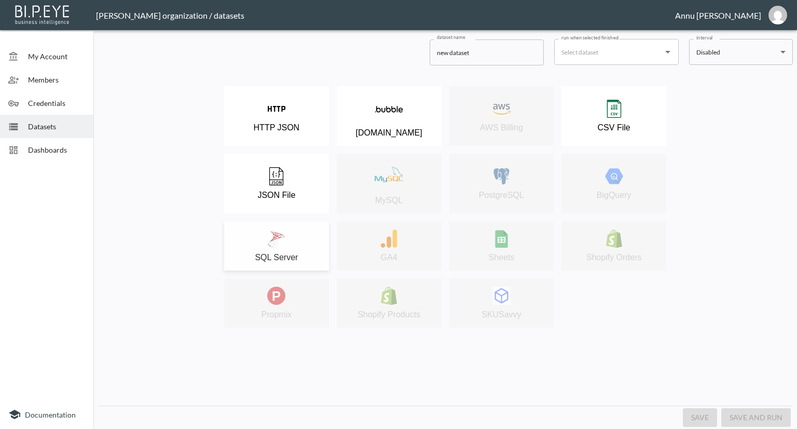
click at [300, 235] on div "SQL Server" at bounding box center [276, 245] width 94 height 33
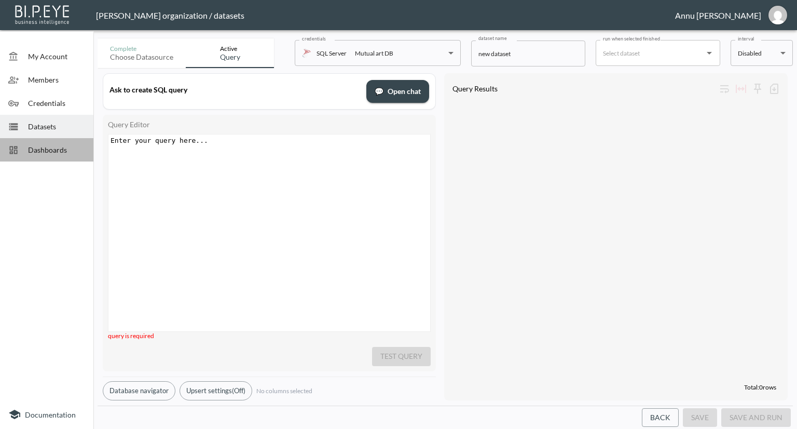
click at [73, 149] on span "Dashboards" at bounding box center [56, 149] width 57 height 11
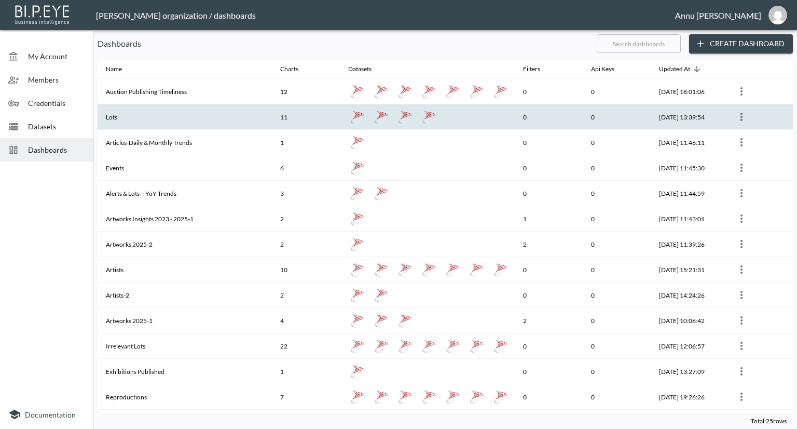
click at [119, 125] on th "Lots" at bounding box center [185, 116] width 174 height 25
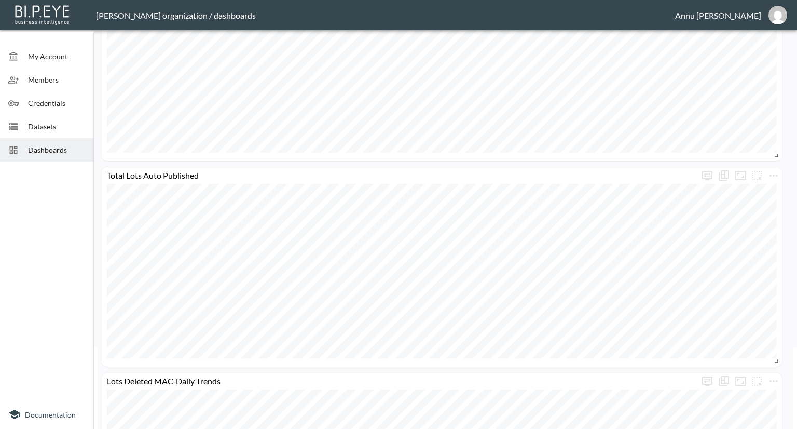
scroll to position [104, 0]
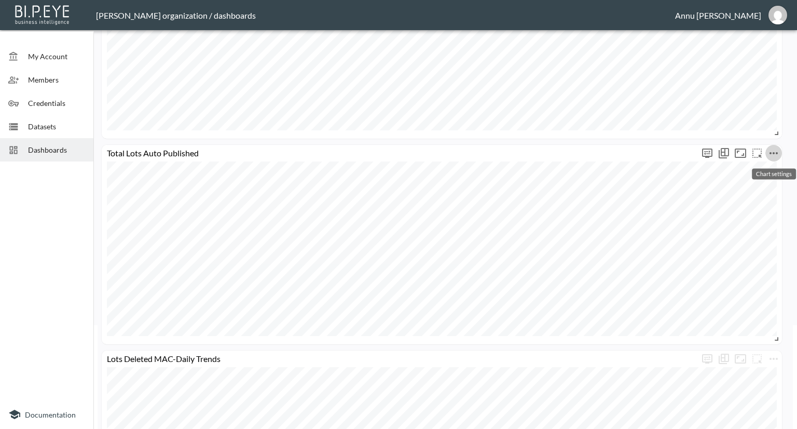
click at [778, 152] on icon "more" at bounding box center [774, 153] width 12 height 12
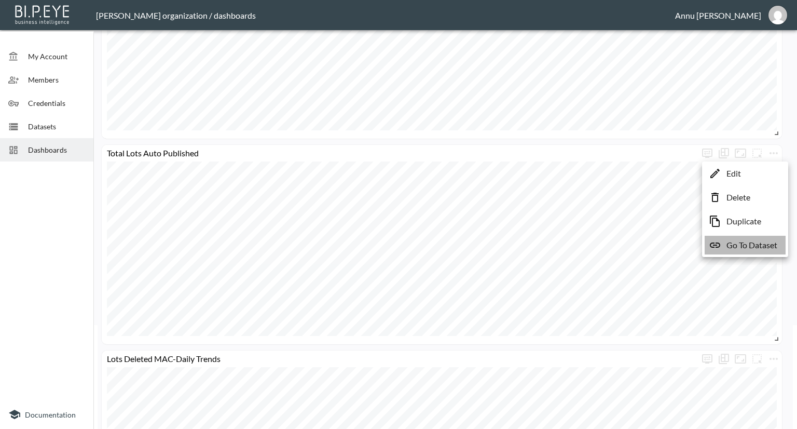
click at [754, 241] on p "Go To Dataset" at bounding box center [752, 245] width 51 height 12
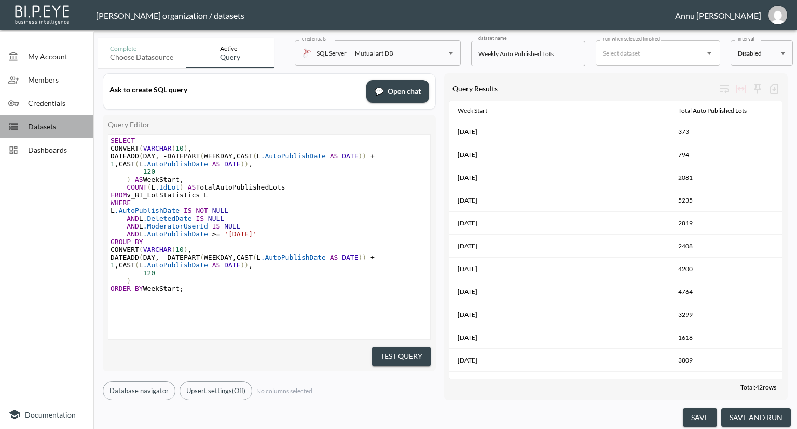
click at [46, 128] on span "Datasets" at bounding box center [56, 126] width 57 height 11
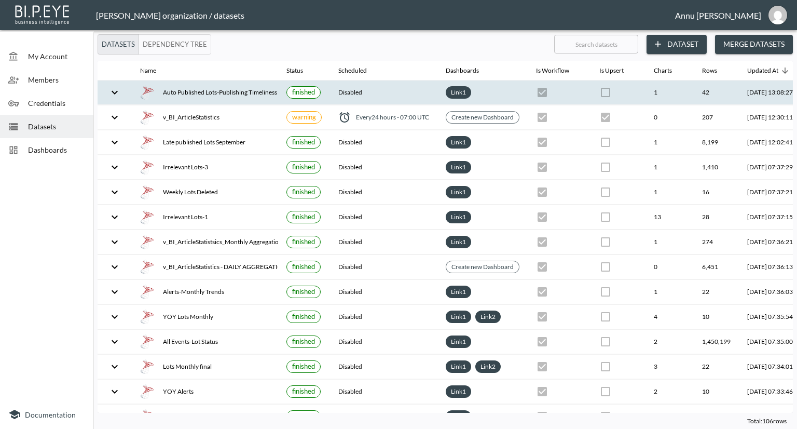
click at [167, 92] on div "Auto Published Lots-Publishing Timeliness" at bounding box center [205, 92] width 130 height 15
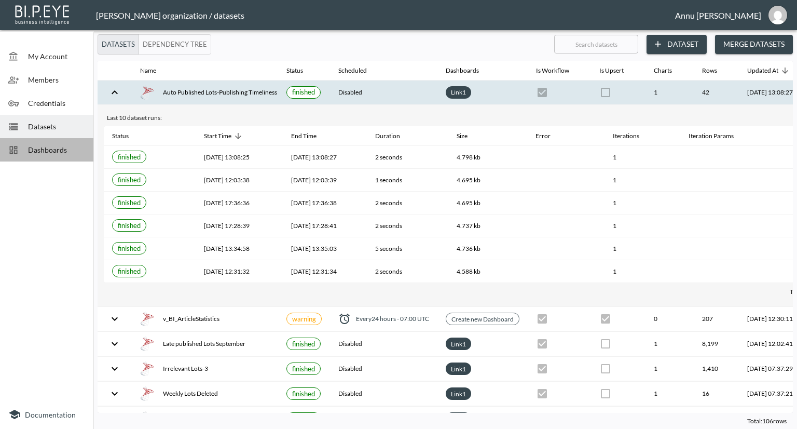
click at [62, 150] on span "Dashboards" at bounding box center [56, 149] width 57 height 11
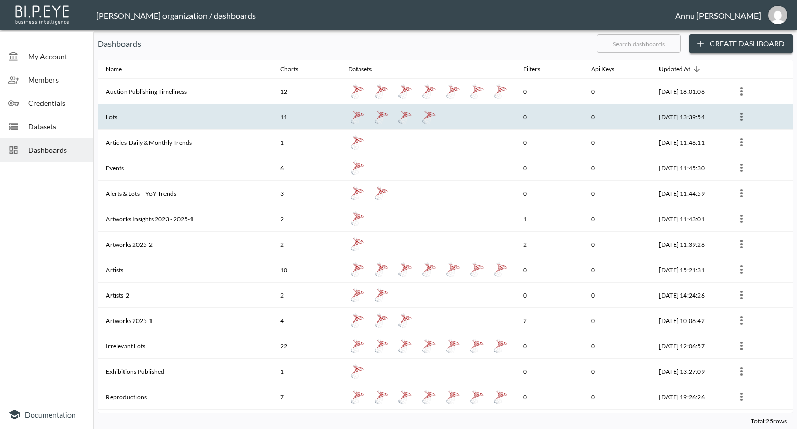
click at [131, 115] on th "Lots" at bounding box center [185, 116] width 174 height 25
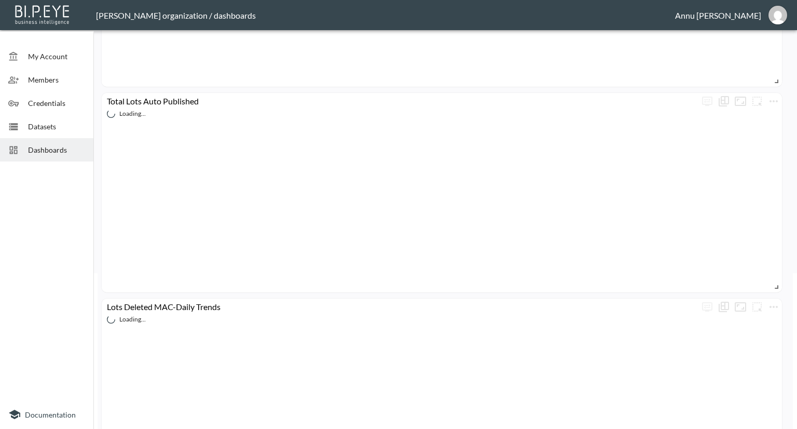
scroll to position [52, 0]
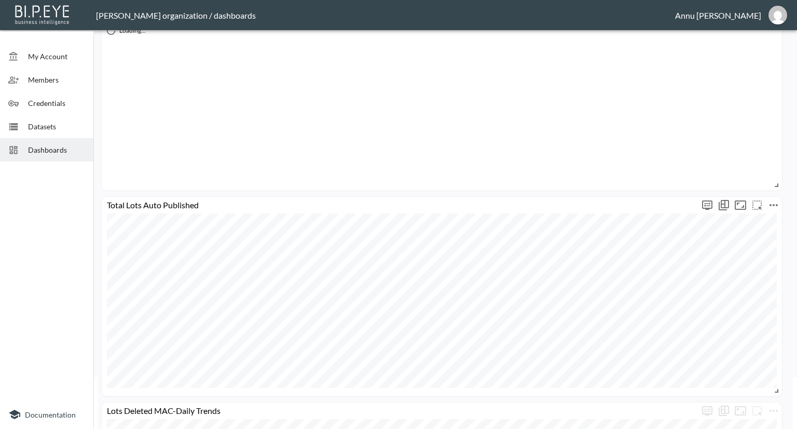
click at [774, 200] on icon "more" at bounding box center [774, 205] width 12 height 12
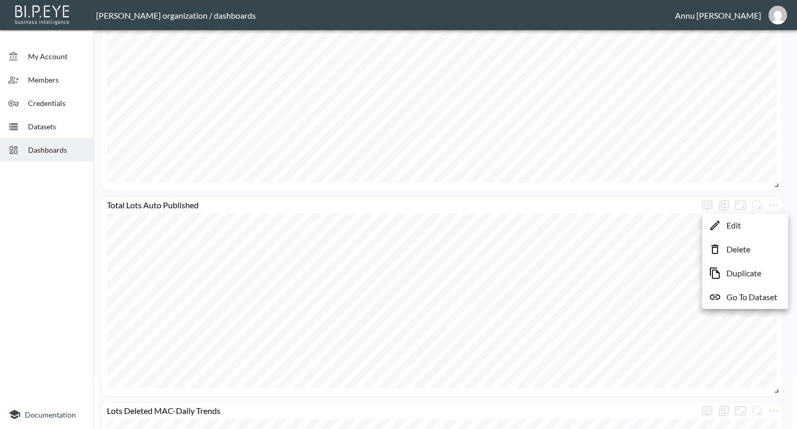
click at [745, 228] on li "Edit" at bounding box center [745, 225] width 81 height 19
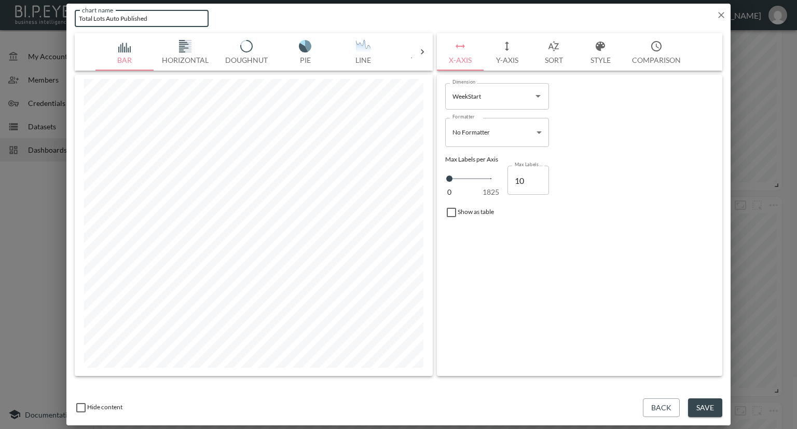
click at [93, 17] on input "Total Lots Auto Published" at bounding box center [142, 18] width 134 height 17
click at [139, 18] on input "Lots Auto Published" at bounding box center [142, 18] width 134 height 17
click at [195, 19] on input "Lots Auto Published on Time , Not Moderated on time" at bounding box center [142, 18] width 134 height 17
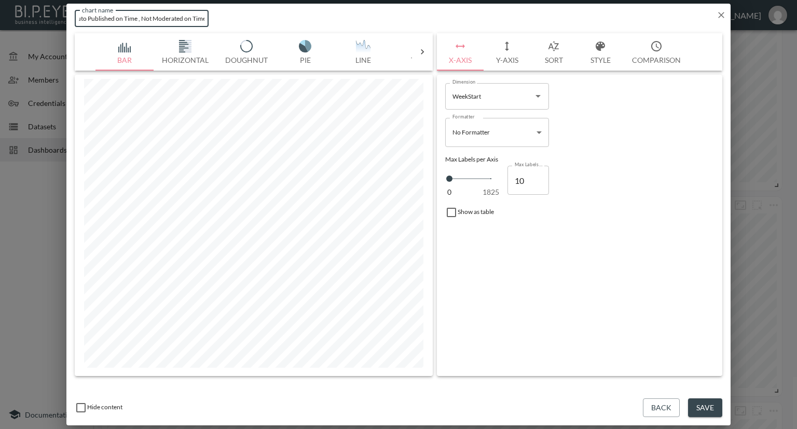
type input "Lots Auto Published on Time , Not Moderated on Time"
click at [698, 401] on button "Save" at bounding box center [705, 407] width 34 height 19
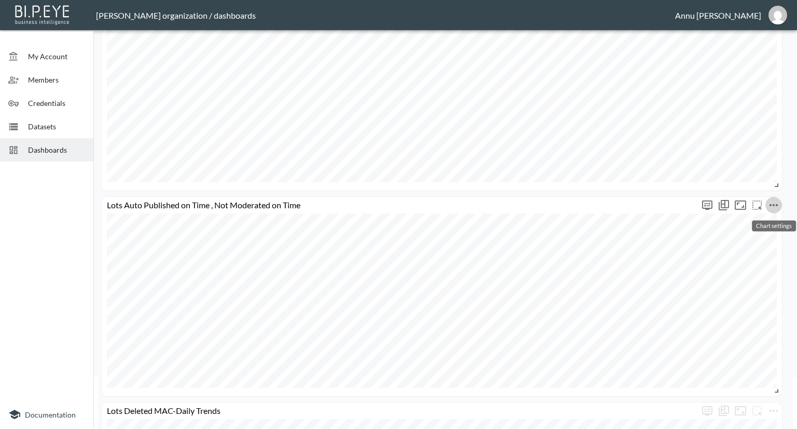
click at [776, 207] on icon "more" at bounding box center [774, 205] width 12 height 12
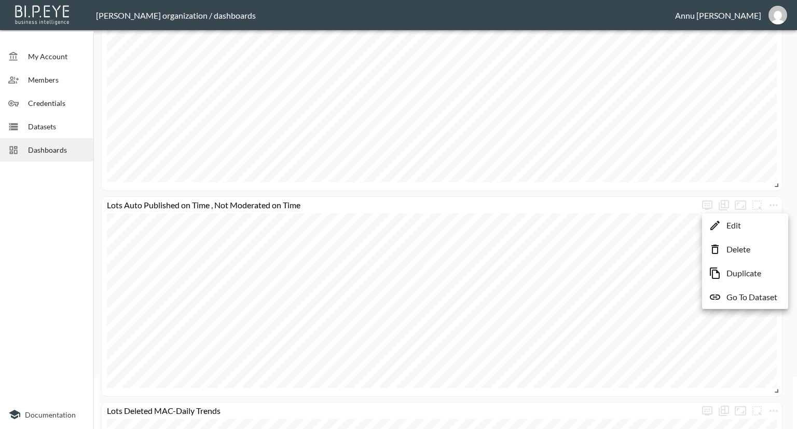
click at [755, 290] on li "Go To Dataset" at bounding box center [745, 297] width 81 height 19
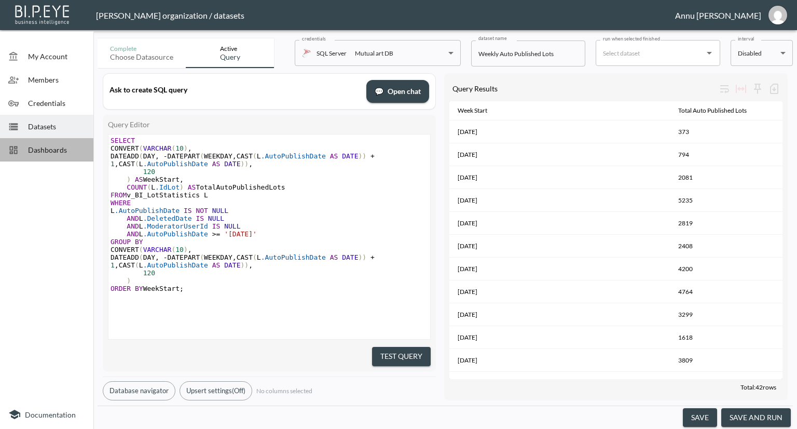
click at [58, 148] on span "Dashboards" at bounding box center [56, 149] width 57 height 11
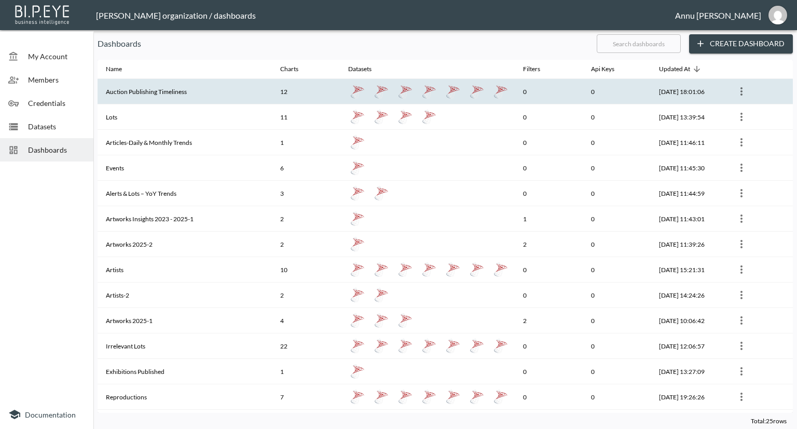
click at [149, 93] on th "Auction Publishing Timeliness" at bounding box center [185, 91] width 174 height 25
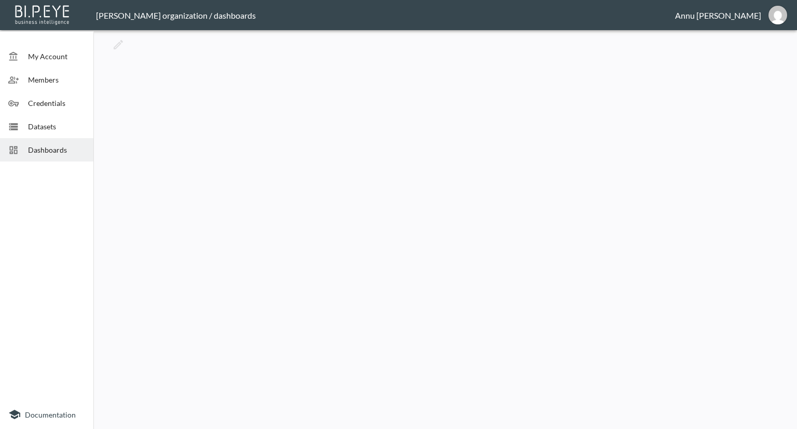
click at [74, 144] on span "Dashboards" at bounding box center [56, 149] width 57 height 11
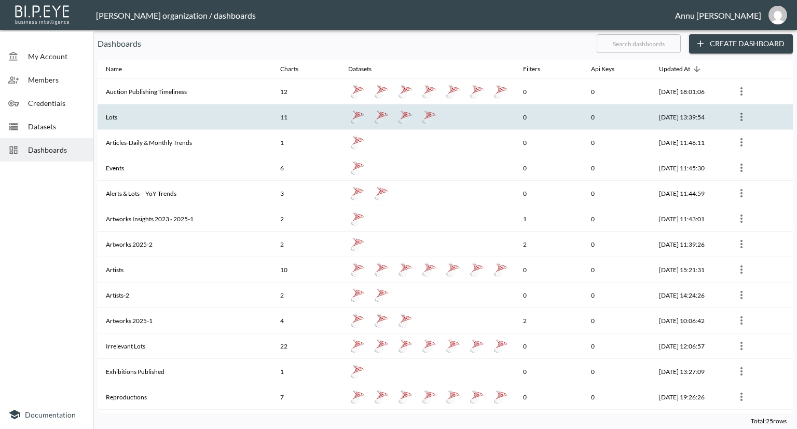
click at [110, 116] on th "Lots" at bounding box center [185, 116] width 174 height 25
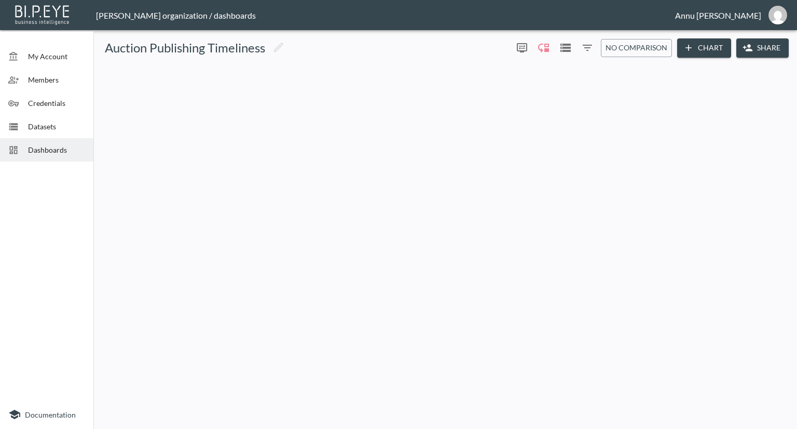
click at [57, 152] on span "Dashboards" at bounding box center [56, 149] width 57 height 11
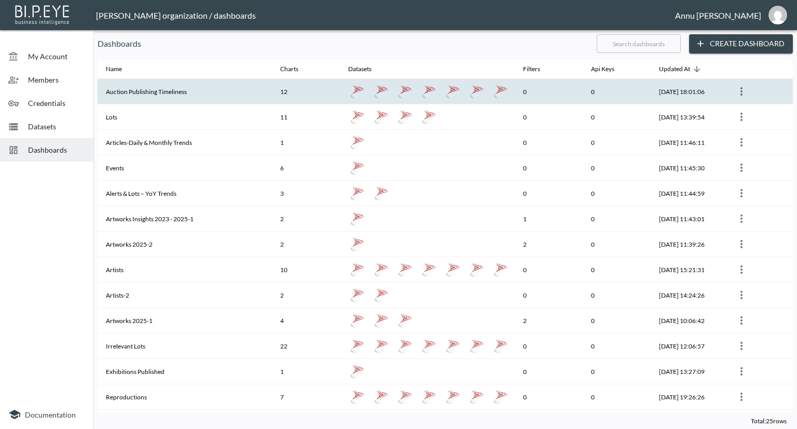
click at [147, 92] on th "Auction Publishing Timeliness" at bounding box center [185, 91] width 174 height 25
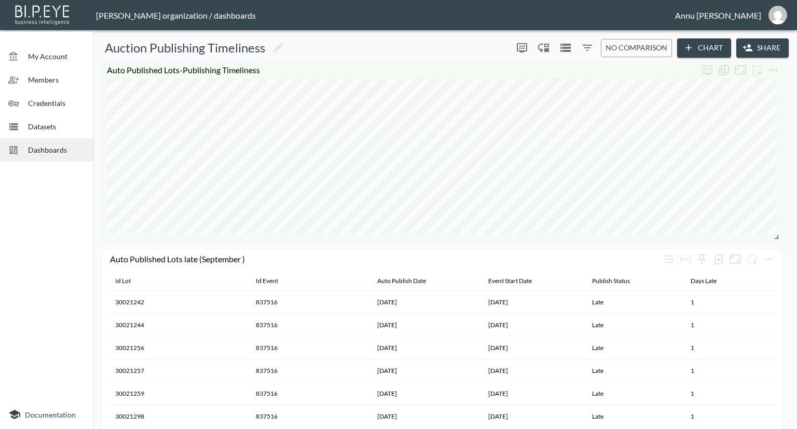
click at [45, 153] on span "Dashboards" at bounding box center [56, 149] width 57 height 11
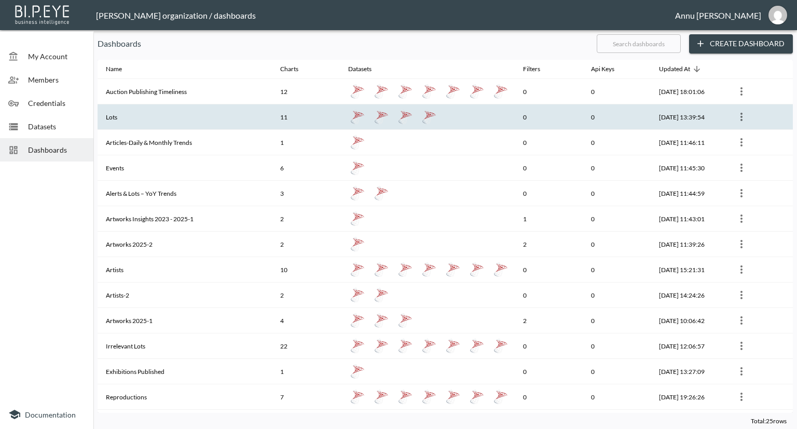
click at [133, 112] on th "Lots" at bounding box center [185, 116] width 174 height 25
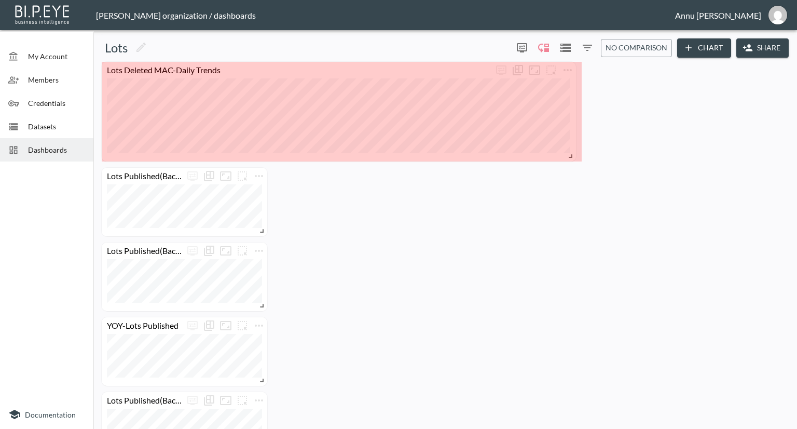
drag, startPoint x: 262, startPoint y: 122, endPoint x: 570, endPoint y: 154, distance: 310.4
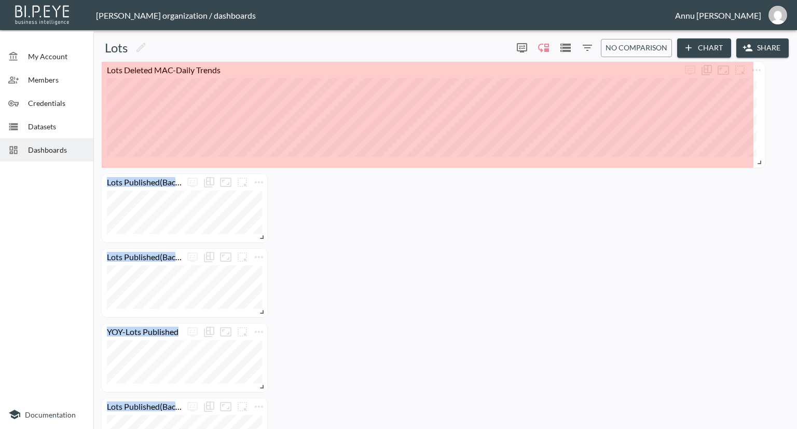
drag, startPoint x: 576, startPoint y: 157, endPoint x: 747, endPoint y: 169, distance: 171.2
click at [762, 166] on span at bounding box center [758, 160] width 10 height 10
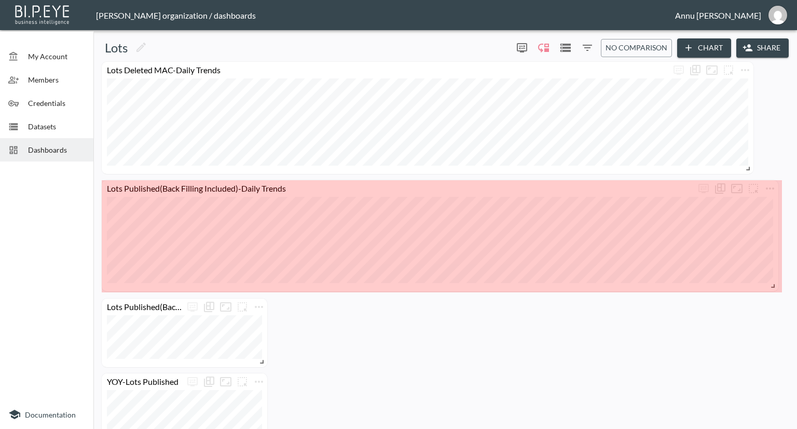
drag, startPoint x: 261, startPoint y: 243, endPoint x: 772, endPoint y: 286, distance: 513.0
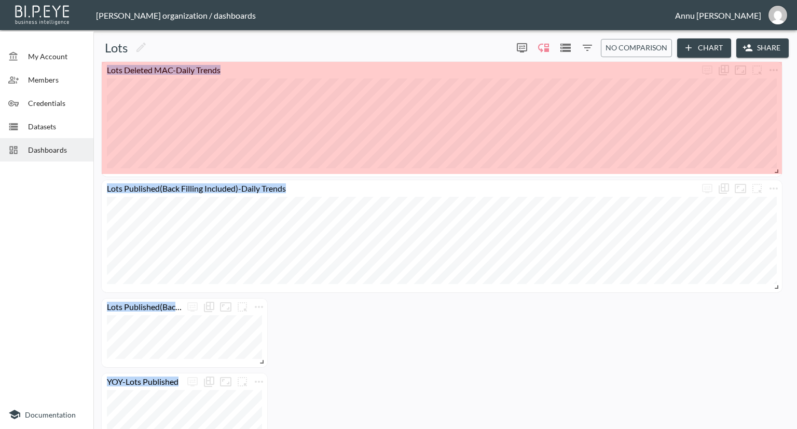
drag, startPoint x: 749, startPoint y: 170, endPoint x: 782, endPoint y: 172, distance: 32.8
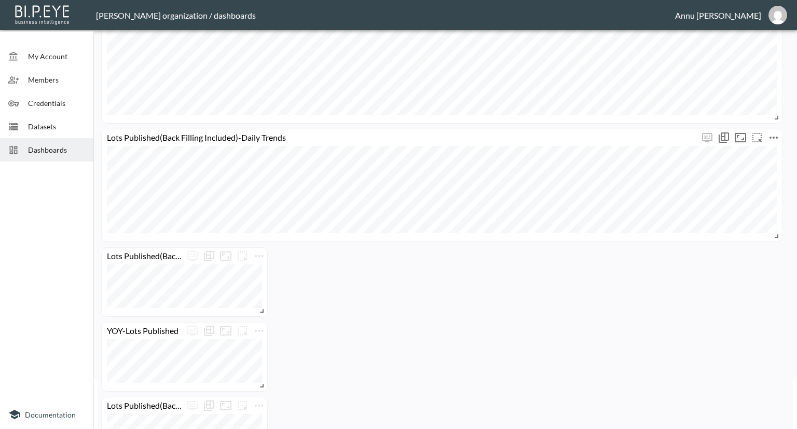
scroll to position [104, 0]
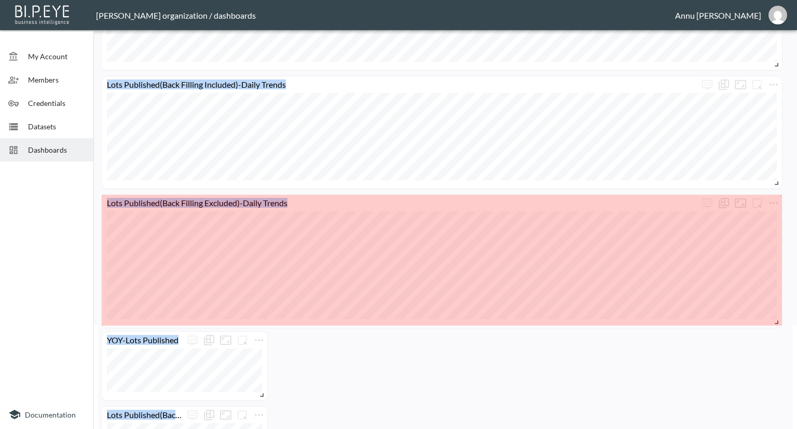
drag, startPoint x: 263, startPoint y: 258, endPoint x: 785, endPoint y: 322, distance: 526.6
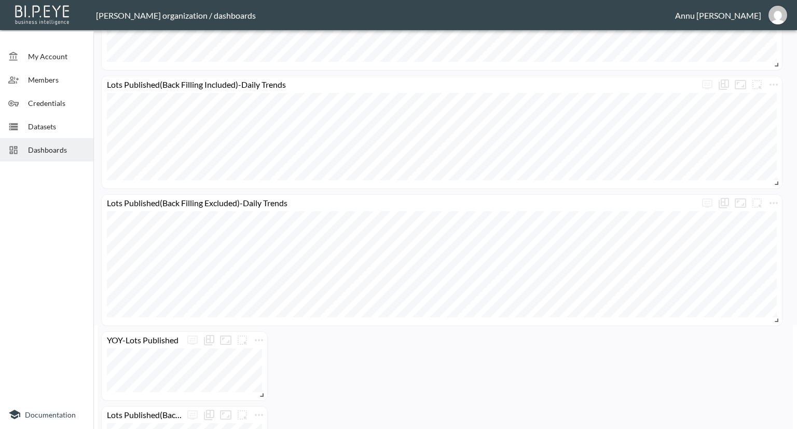
scroll to position [208, 0]
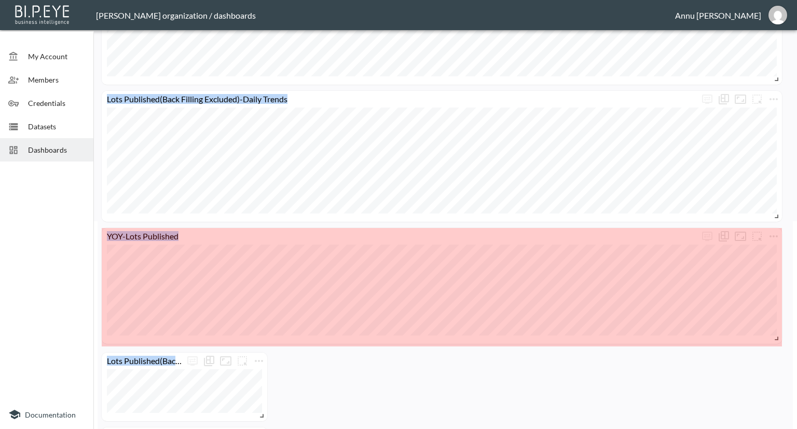
drag, startPoint x: 264, startPoint y: 291, endPoint x: 785, endPoint y: 338, distance: 522.7
click at [785, 338] on div "Lots Deleted MAC-Daily Trends Lots Published(Back Filling Included)-Daily Trend…" at bounding box center [443, 361] width 691 height 1015
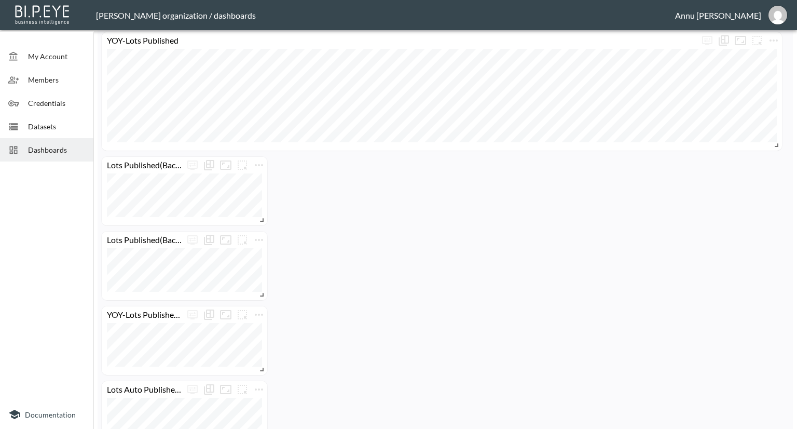
scroll to position [415, 0]
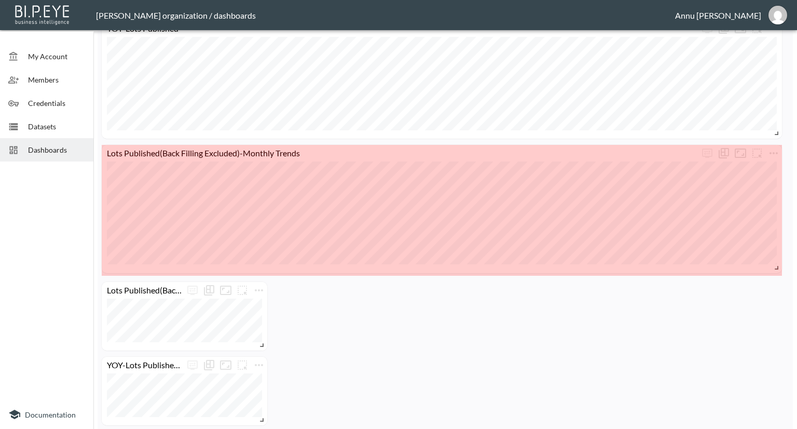
drag, startPoint x: 261, startPoint y: 208, endPoint x: 781, endPoint y: 269, distance: 524.1
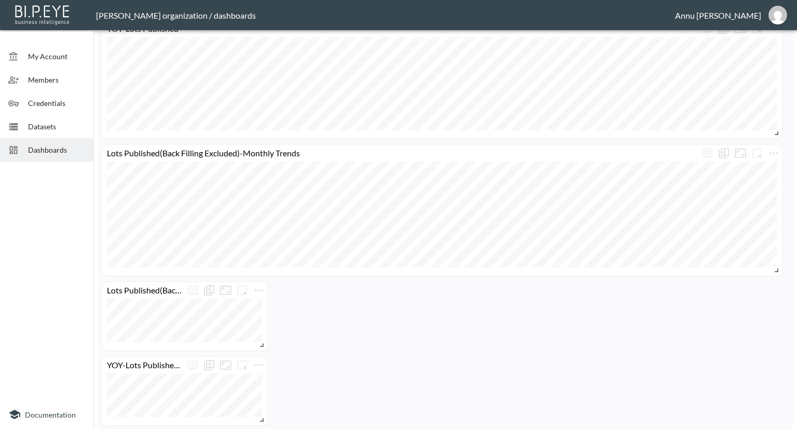
scroll to position [519, 0]
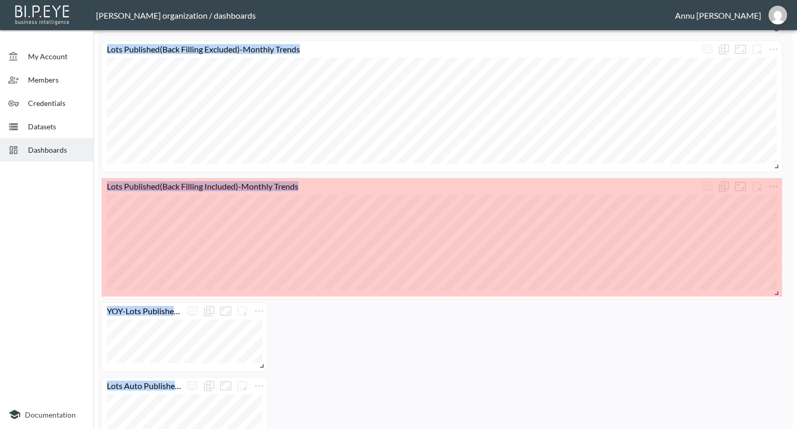
drag, startPoint x: 261, startPoint y: 239, endPoint x: 797, endPoint y: 291, distance: 538.6
click at [797, 291] on div "My Account Members Credentials Datasets Dashboards Documentation Lots 0 0 No co…" at bounding box center [398, 214] width 797 height 429
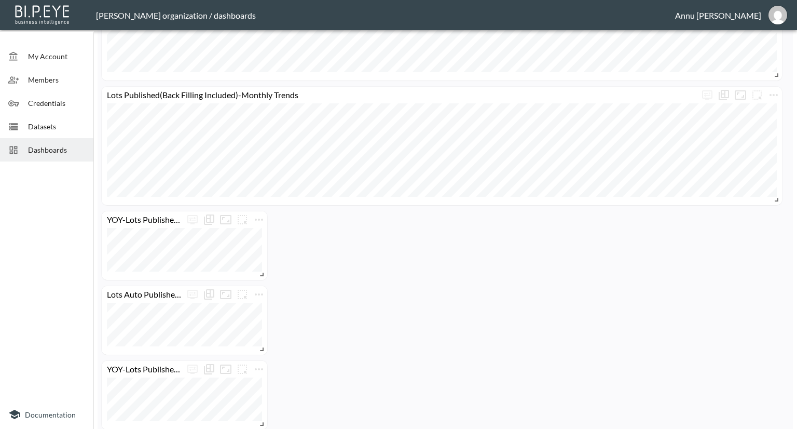
scroll to position [675, 0]
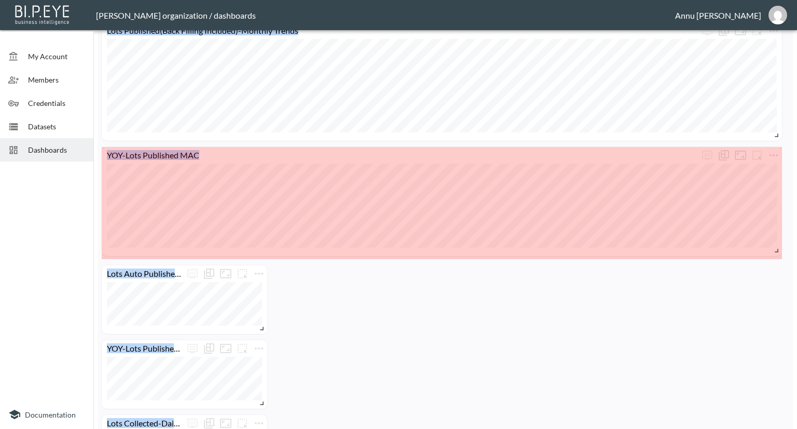
drag, startPoint x: 260, startPoint y: 209, endPoint x: 784, endPoint y: 254, distance: 525.6
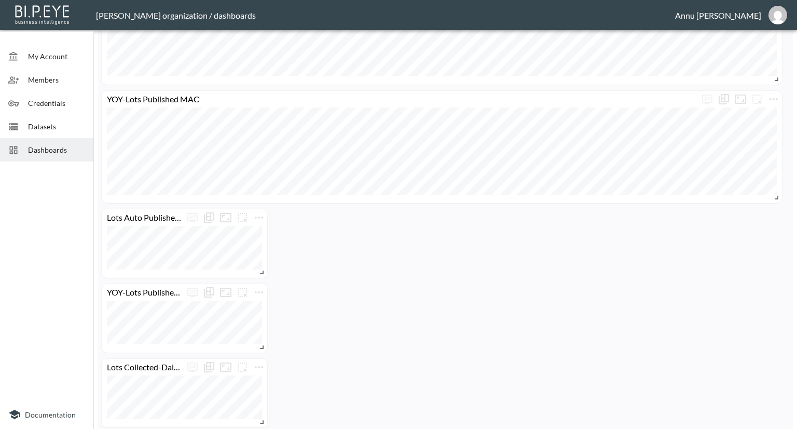
scroll to position [778, 0]
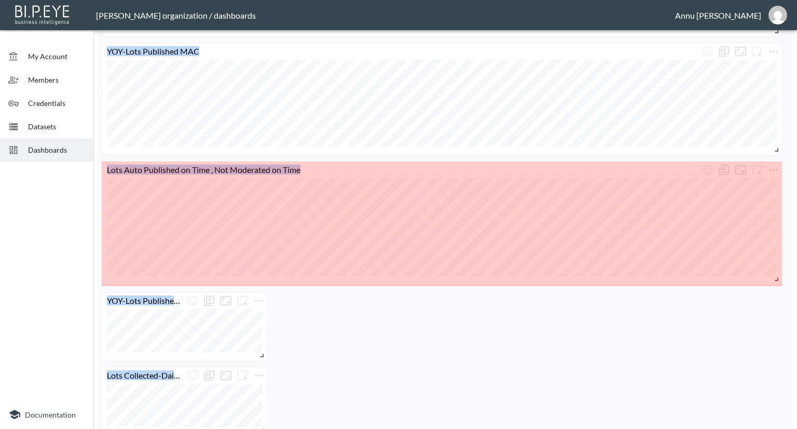
drag, startPoint x: 259, startPoint y: 225, endPoint x: 787, endPoint y: 279, distance: 530.6
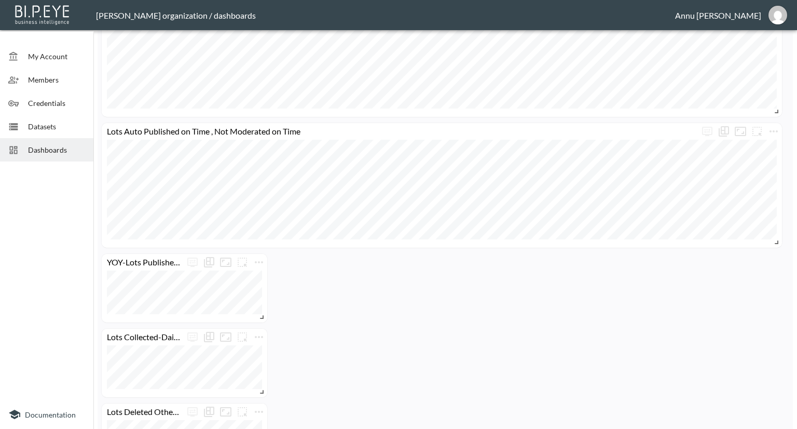
scroll to position [868, 0]
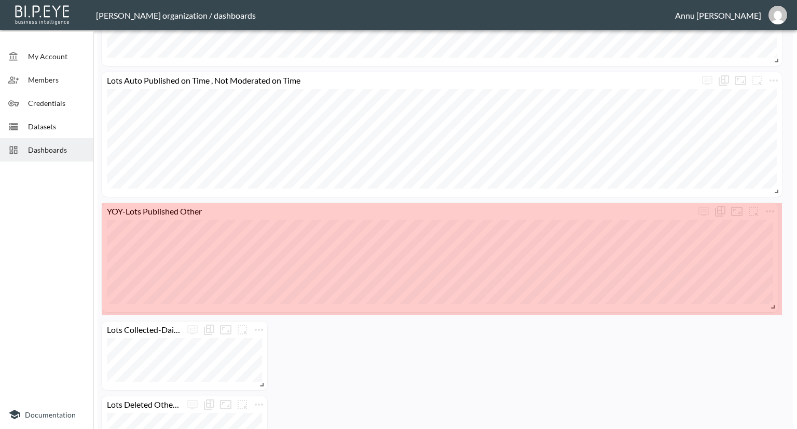
drag, startPoint x: 261, startPoint y: 264, endPoint x: 772, endPoint y: 305, distance: 512.8
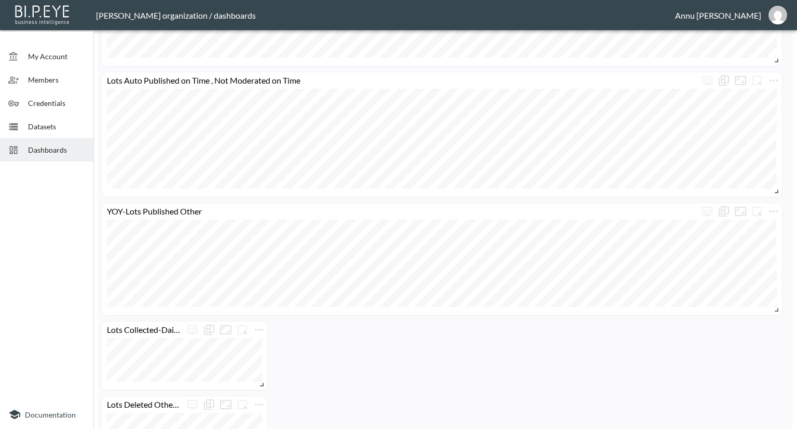
scroll to position [911, 0]
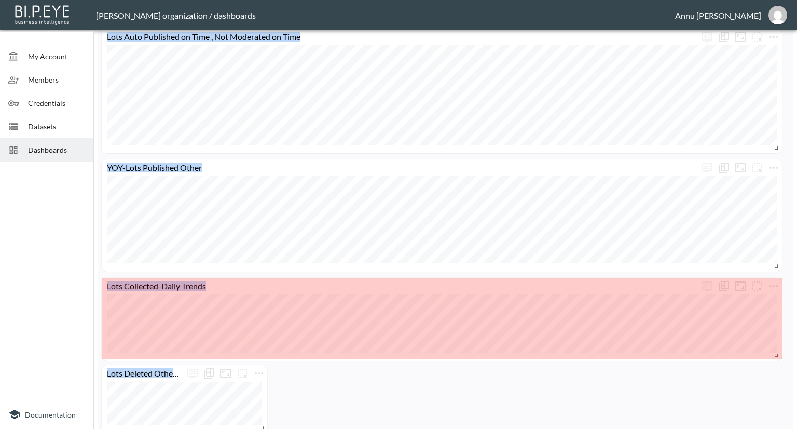
drag, startPoint x: 262, startPoint y: 339, endPoint x: 788, endPoint y: 353, distance: 525.9
click at [795, 353] on div "My Account Members Credentials Datasets Dashboards Documentation Lots 0 0 No co…" at bounding box center [398, 214] width 797 height 429
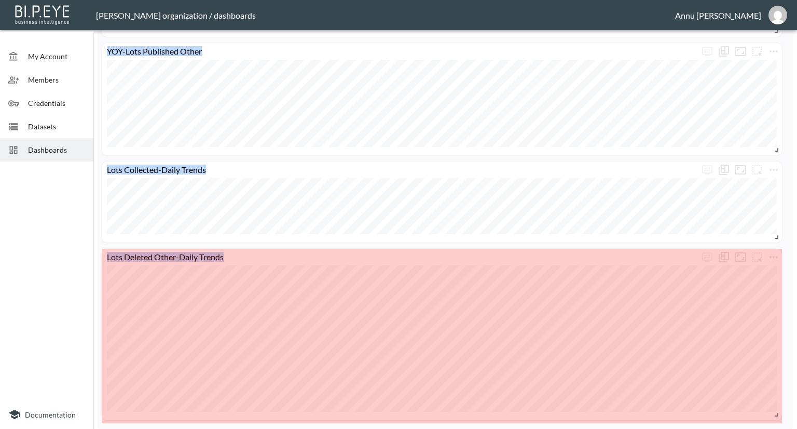
scroll to position [1023, 0]
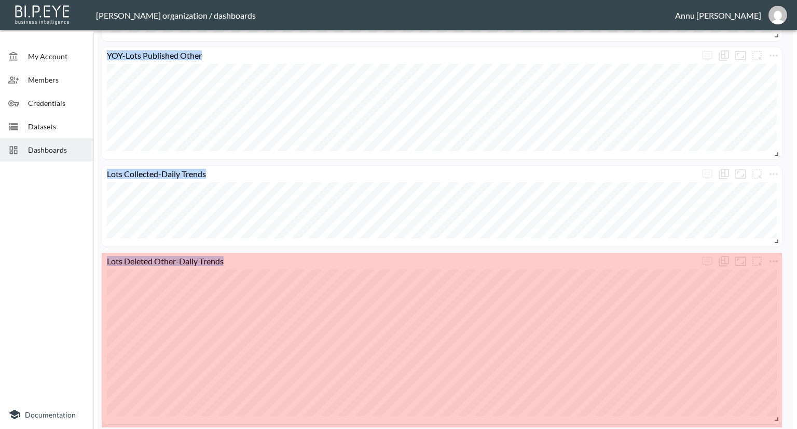
drag, startPoint x: 263, startPoint y: 415, endPoint x: 797, endPoint y: 415, distance: 534.0
click at [797, 415] on div "My Account Members Credentials Datasets Dashboards Documentation Lots 0 0 No co…" at bounding box center [398, 214] width 797 height 429
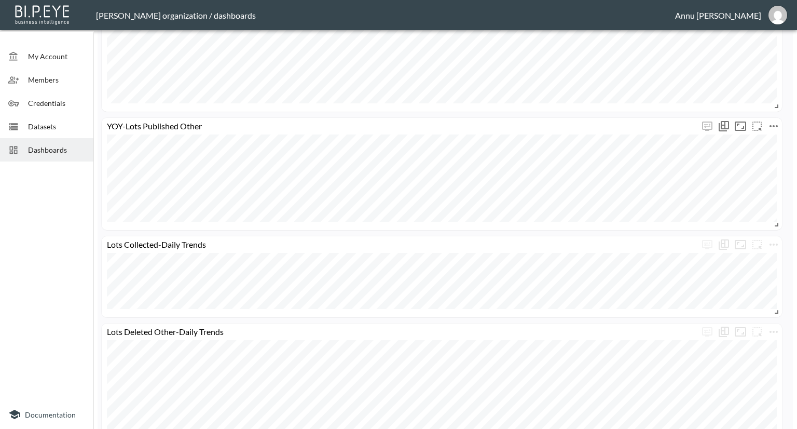
scroll to position [868, 0]
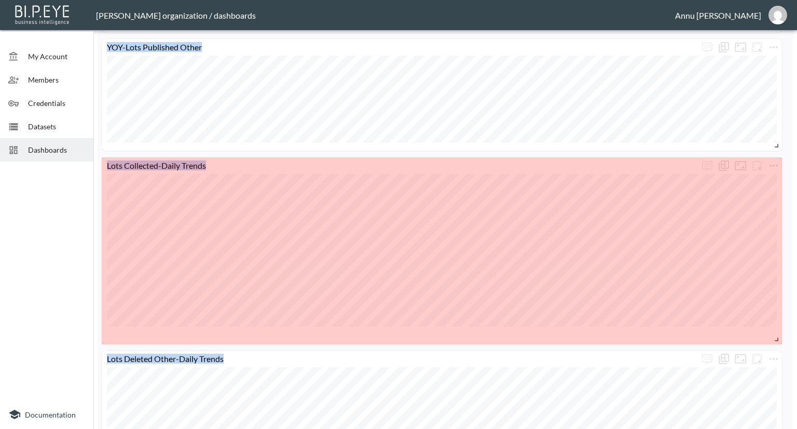
drag, startPoint x: 777, startPoint y: 396, endPoint x: 782, endPoint y: 391, distance: 7.0
click at [791, 428] on html "BI.P.EYE, Interactive Analytics Dashboards - app Nadia Senft organization / das…" at bounding box center [398, 214] width 797 height 429
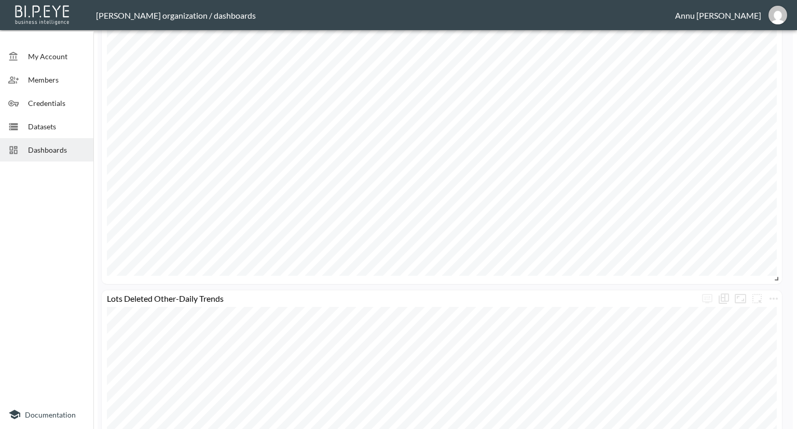
scroll to position [1266, 0]
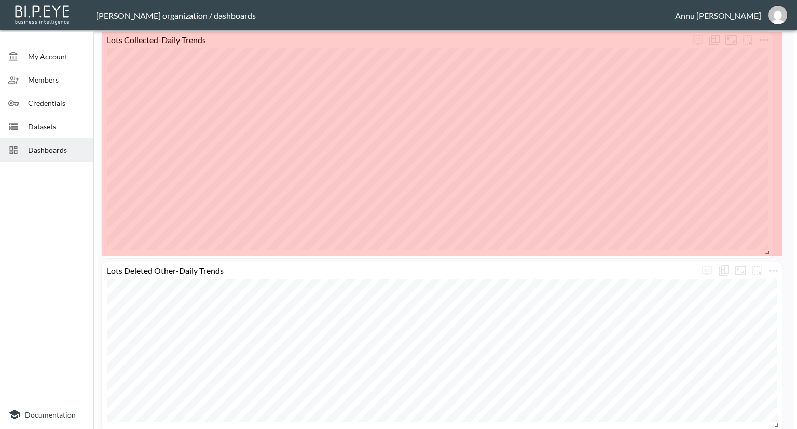
drag, startPoint x: 780, startPoint y: 240, endPoint x: 767, endPoint y: 190, distance: 52.0
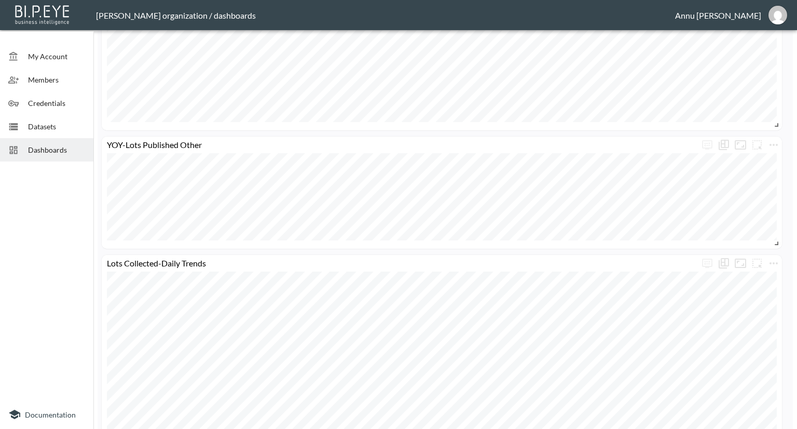
scroll to position [986, 0]
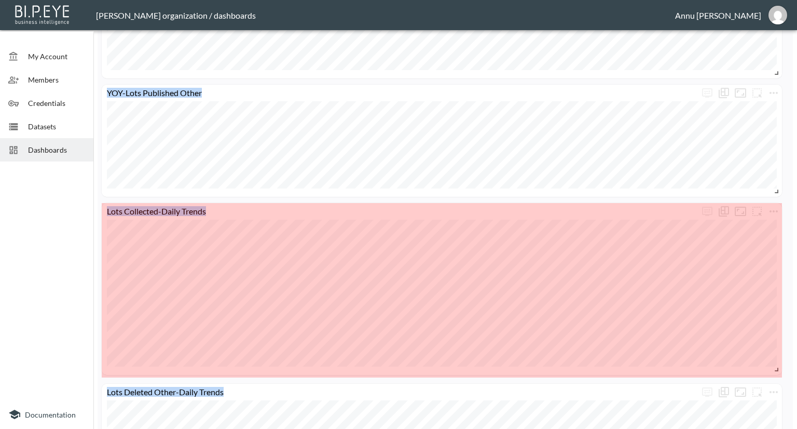
drag, startPoint x: 777, startPoint y: 396, endPoint x: 783, endPoint y: 368, distance: 28.7
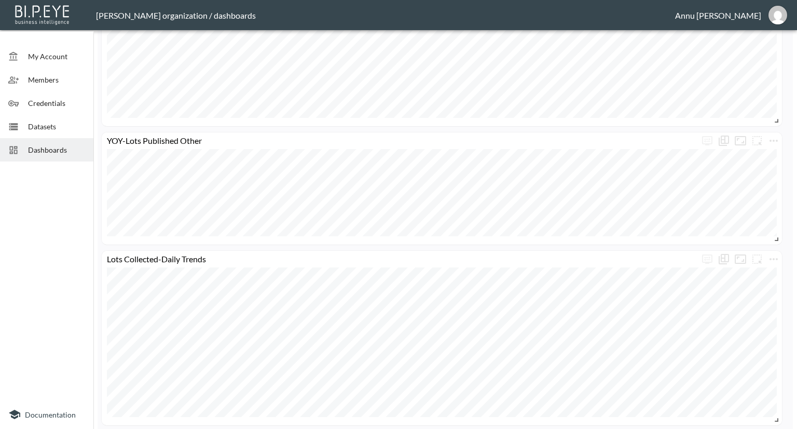
scroll to position [882, 0]
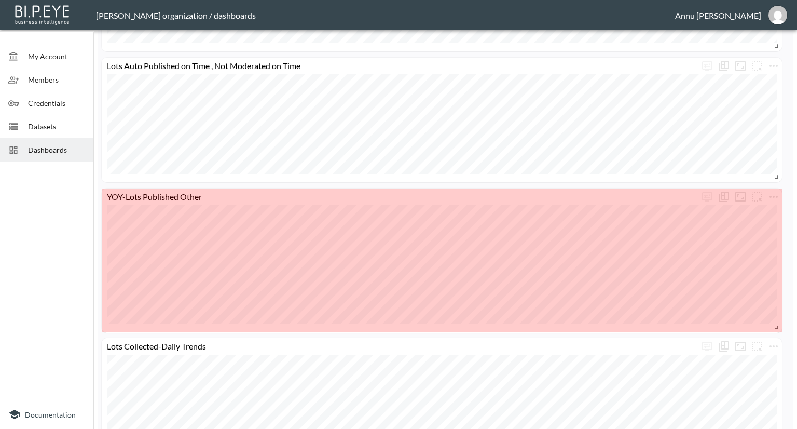
drag, startPoint x: 778, startPoint y: 293, endPoint x: 778, endPoint y: 325, distance: 32.2
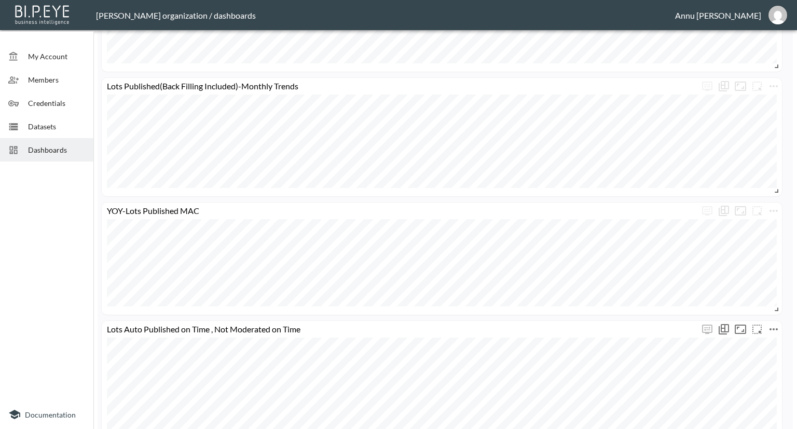
scroll to position [727, 0]
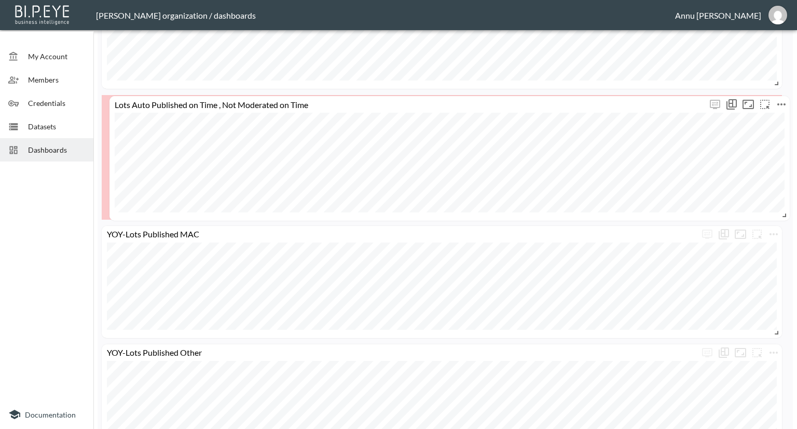
drag, startPoint x: 643, startPoint y: 227, endPoint x: 657, endPoint y: 98, distance: 130.4
click at [657, 96] on div "Lots Auto Published on Time , Not Moderated on Time" at bounding box center [450, 104] width 680 height 17
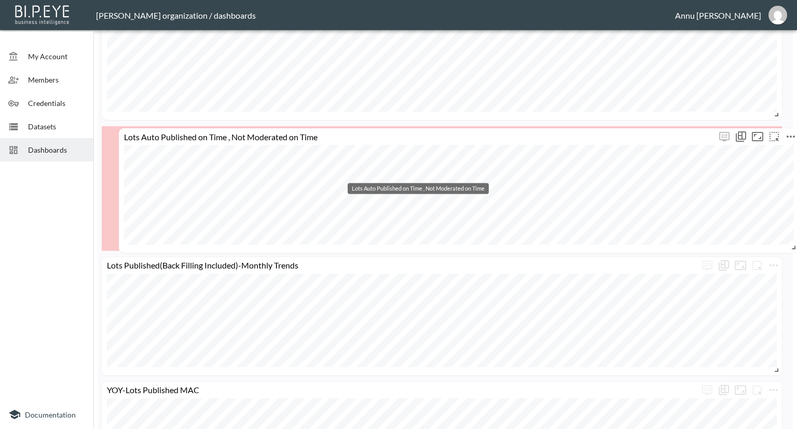
drag, startPoint x: 593, startPoint y: 260, endPoint x: 604, endPoint y: 126, distance: 134.9
click at [604, 131] on div "Lots Auto Published on Time , Not Moderated on Time" at bounding box center [417, 136] width 597 height 10
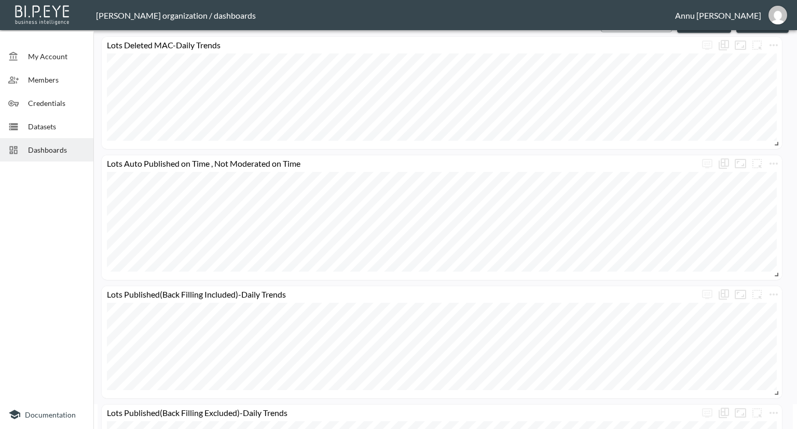
scroll to position [0, 0]
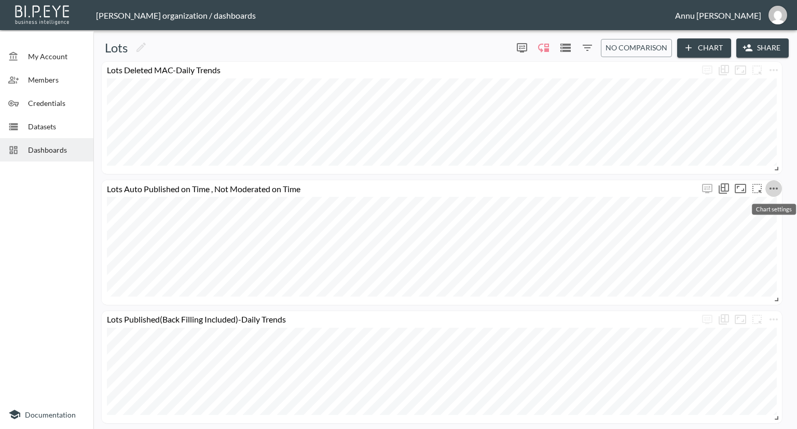
click at [770, 187] on icon "more" at bounding box center [774, 188] width 12 height 12
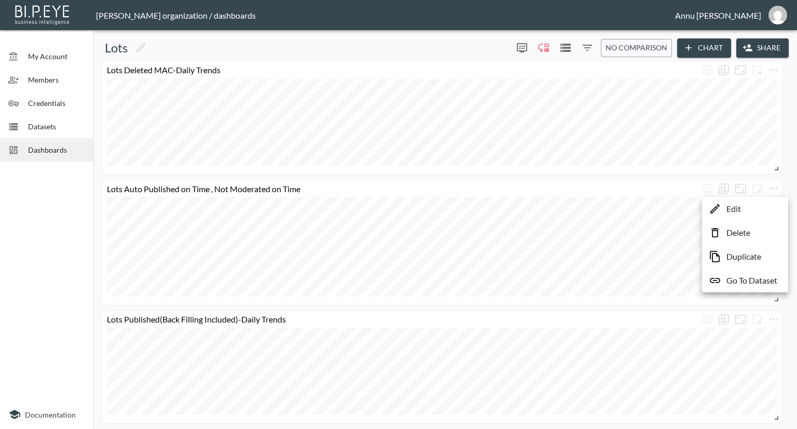
click at [742, 211] on li "Edit" at bounding box center [745, 208] width 81 height 19
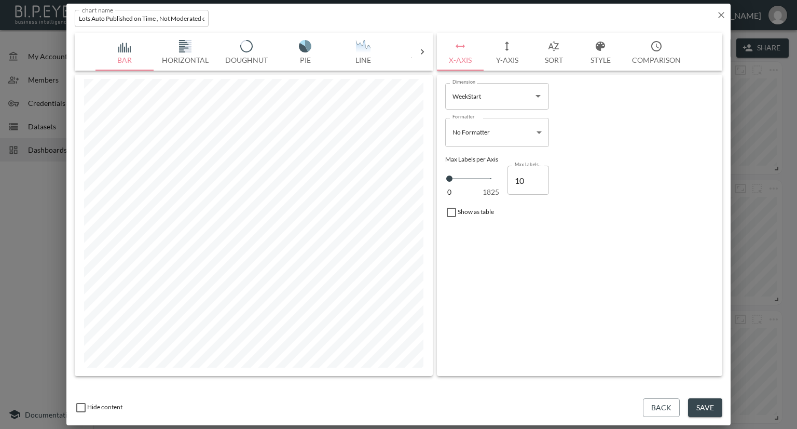
click at [158, 21] on input "Lots Auto Published on Time , Not Moderated on Time" at bounding box center [142, 18] width 134 height 17
drag, startPoint x: 183, startPoint y: 17, endPoint x: 225, endPoint y: 20, distance: 42.2
click at [225, 20] on div "chart name Lots Auto Published , Not Moderated on Time chart name" at bounding box center [398, 16] width 664 height 25
type input "Lots Auto Published , Not Moderated"
click at [700, 403] on button "Save" at bounding box center [705, 407] width 34 height 19
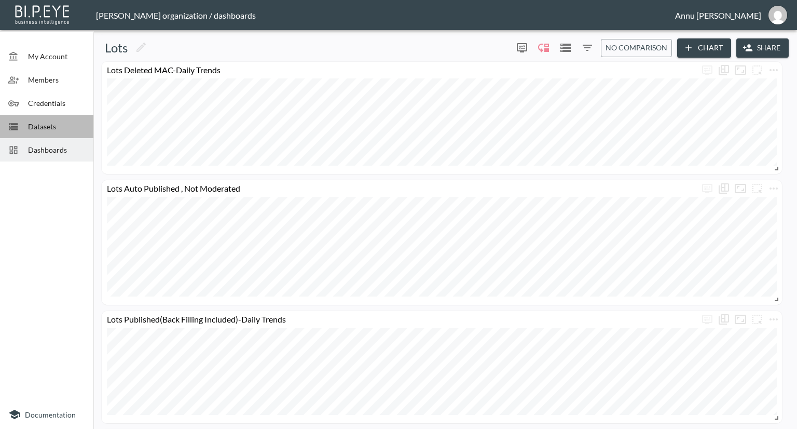
click at [63, 125] on span "Datasets" at bounding box center [56, 126] width 57 height 11
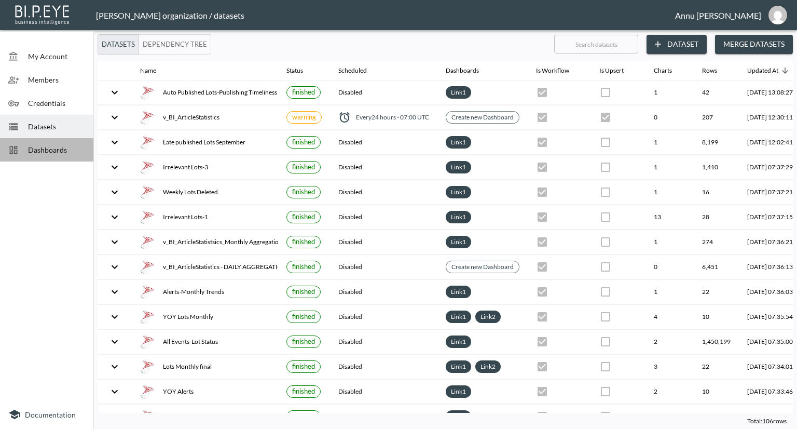
click at [62, 146] on span "Dashboards" at bounding box center [56, 149] width 57 height 11
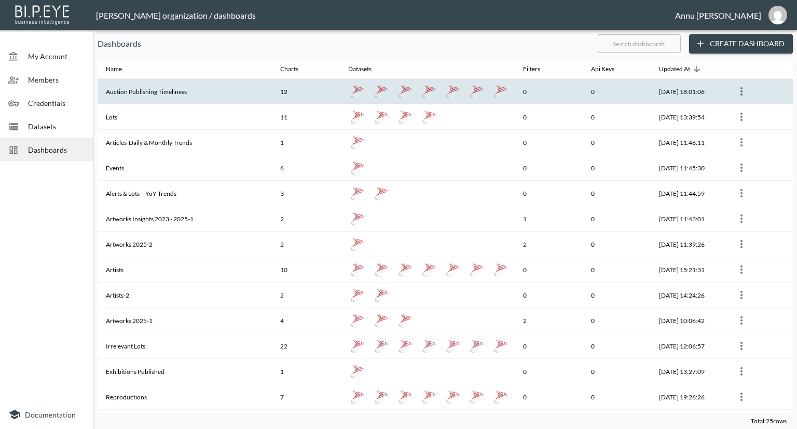
click at [190, 87] on th "Auction Publishing Timeliness" at bounding box center [185, 91] width 174 height 25
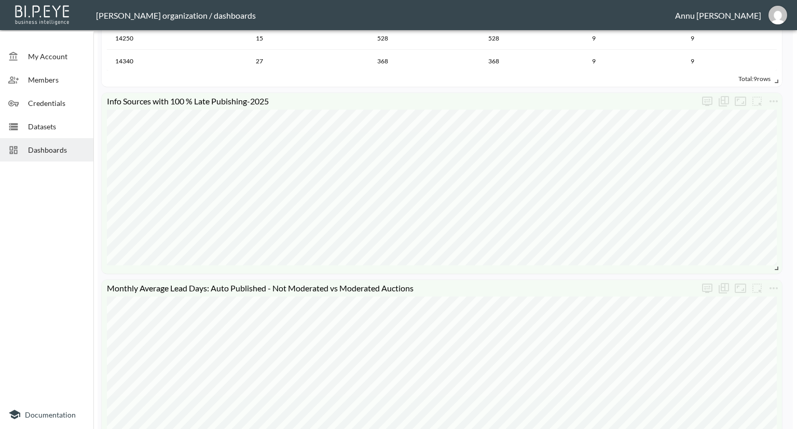
scroll to position [1401, 0]
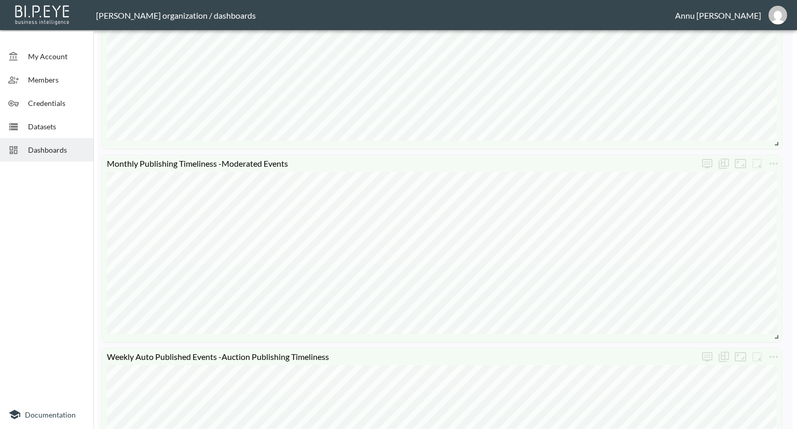
click at [56, 125] on span "Datasets" at bounding box center [56, 126] width 57 height 11
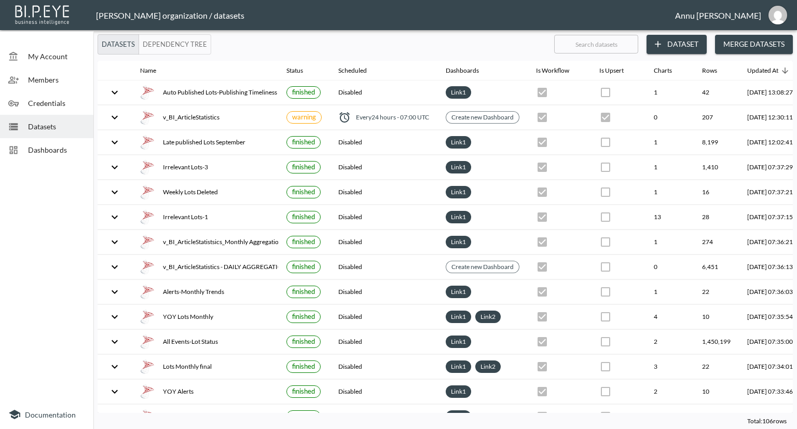
click at [663, 45] on icon "button" at bounding box center [658, 44] width 10 height 10
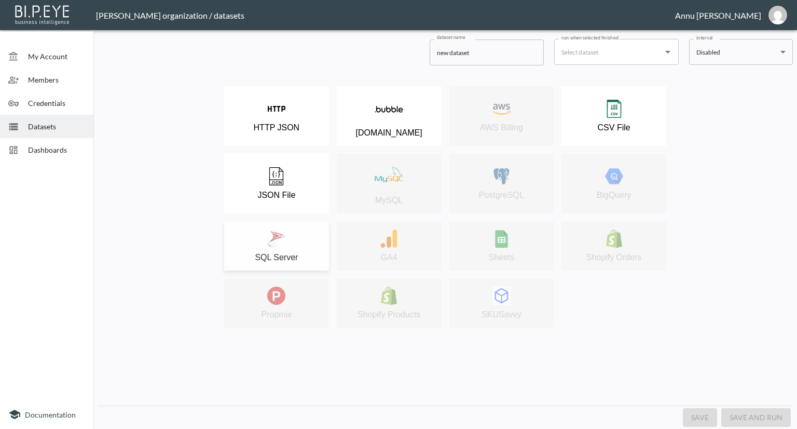
click at [299, 230] on div "SQL Server" at bounding box center [276, 245] width 94 height 33
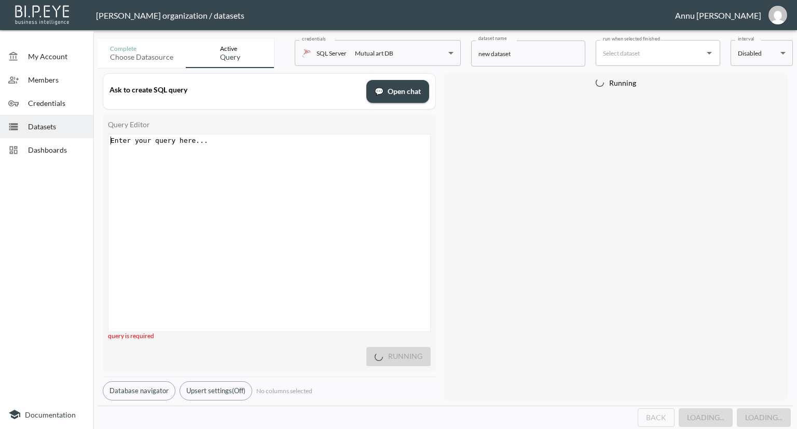
click at [232, 142] on pre "​" at bounding box center [270, 140] width 324 height 8
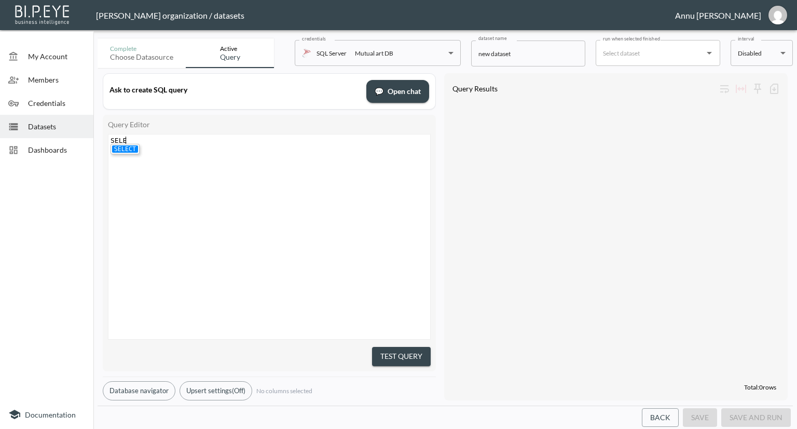
type textarea "SELET"
type textarea "CT TOP"
type textarea "* FROM V"
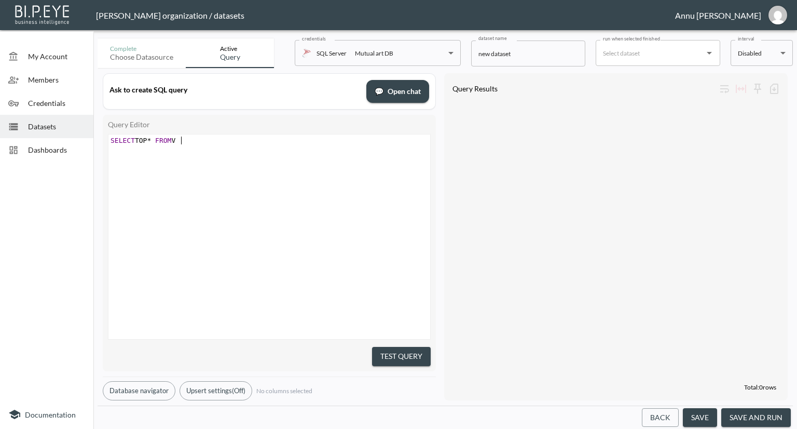
scroll to position [0, 30]
type textarea "v_BI_EventSata"
type textarea "tatistics"
click at [419, 351] on button "Test Query" at bounding box center [401, 356] width 59 height 19
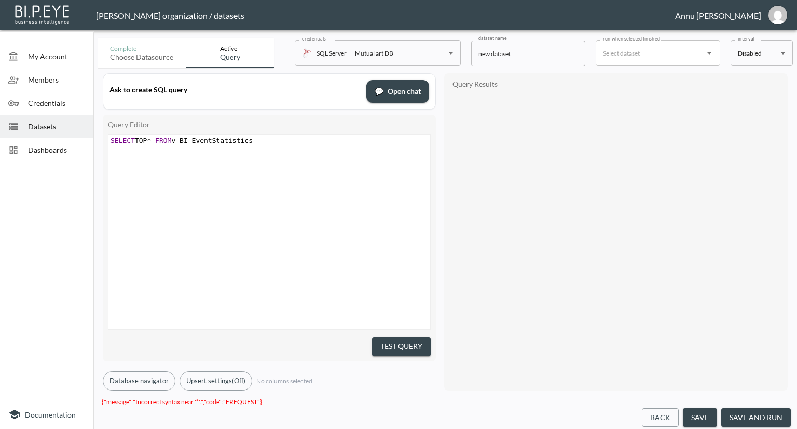
click at [148, 136] on span "SELECT TOP * FROM v_BI_EventStatistics" at bounding box center [182, 140] width 142 height 8
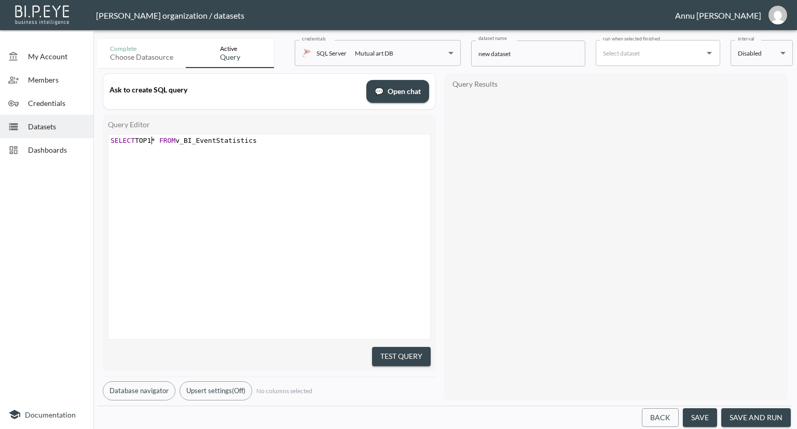
type textarea "10"
click at [148, 138] on span "SELECT TOP10 FROM v_BI_EventStatistics" at bounding box center [182, 140] width 142 height 8
type textarea "10"
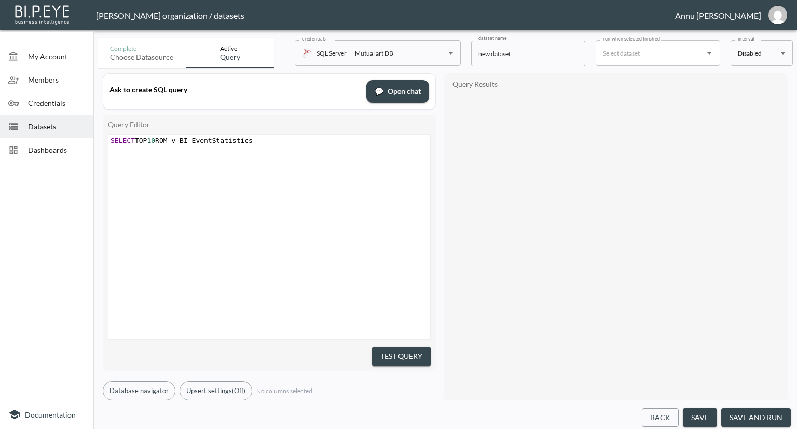
click at [324, 212] on div "xxxxxxxxxx SELECT TOP 10 ROM v_BI_EventStatistics" at bounding box center [282, 249] width 348 height 230
click at [162, 142] on span "SELECT TOP 10 ROM v_BI_EventStatistics" at bounding box center [182, 140] width 142 height 8
type textarea "F"
click at [177, 146] on li "FROM" at bounding box center [177, 148] width 19 height 7
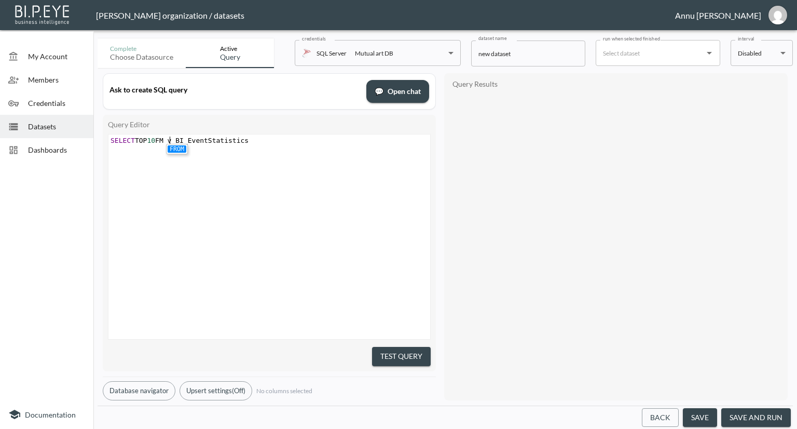
scroll to position [0, 0]
click at [177, 146] on li "FROM" at bounding box center [177, 148] width 19 height 7
click at [379, 347] on button "Test Query" at bounding box center [401, 356] width 59 height 19
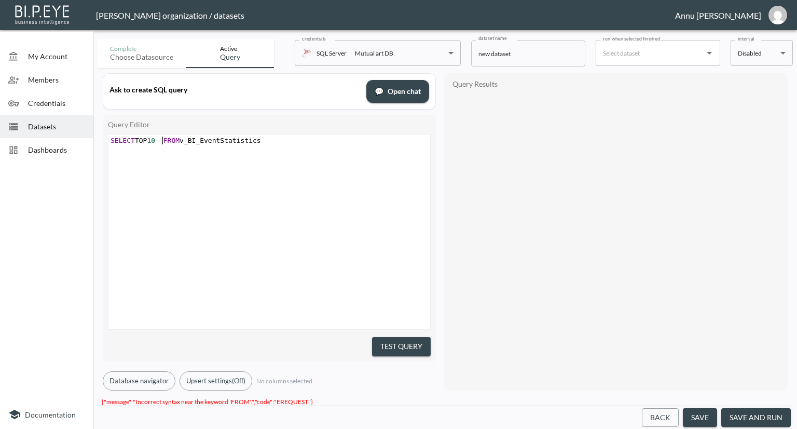
click at [163, 141] on span "SELECT TOP 10 FROM v_BI_EventStatistics" at bounding box center [186, 140] width 151 height 8
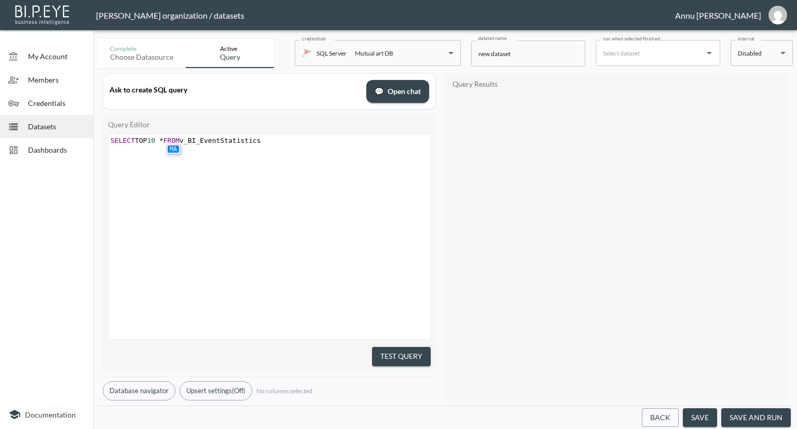
type textarea "*"
click at [390, 348] on button "Test Query" at bounding box center [401, 356] width 59 height 19
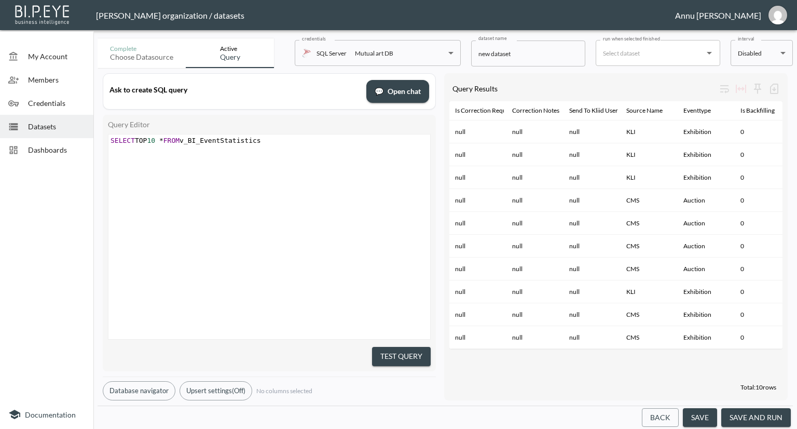
scroll to position [0, 1437]
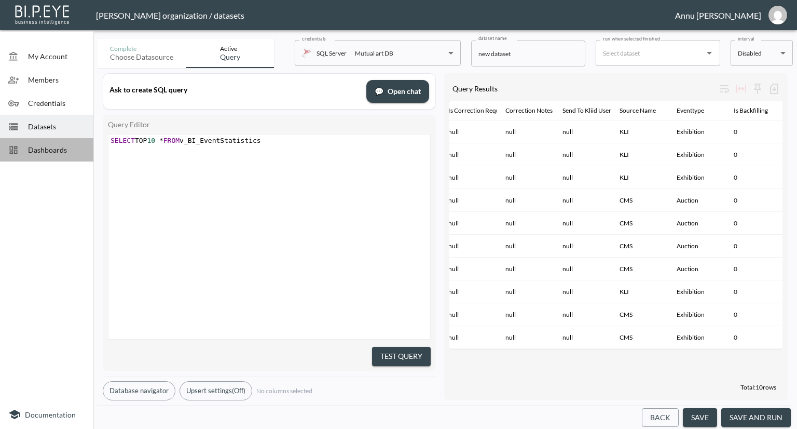
click at [56, 149] on span "Dashboards" at bounding box center [56, 149] width 57 height 11
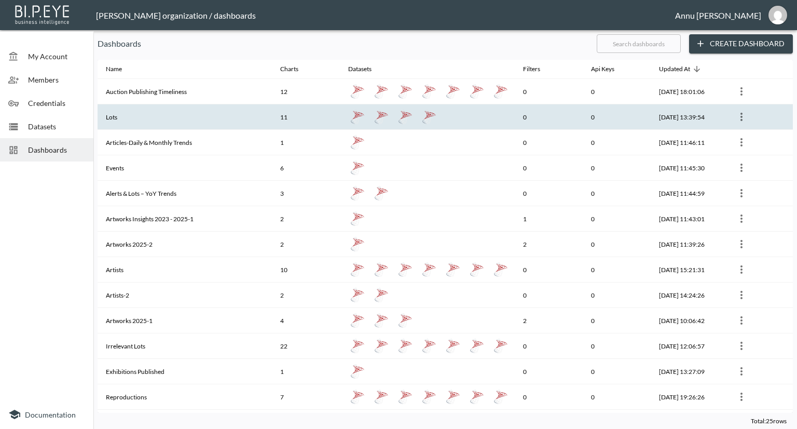
click at [149, 119] on th "Lots" at bounding box center [185, 116] width 174 height 25
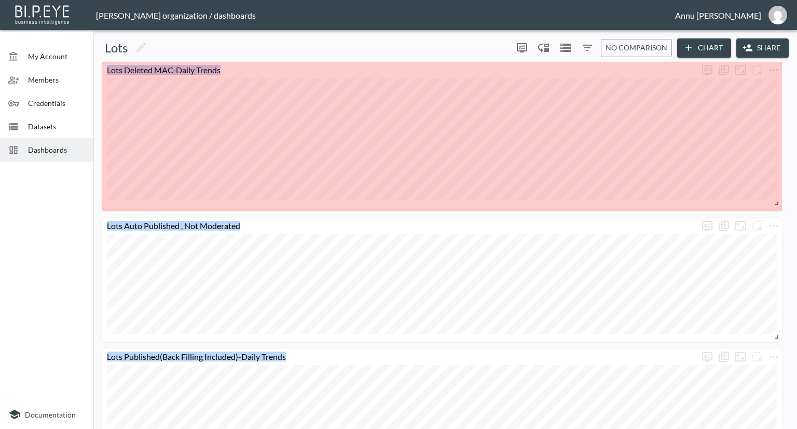
drag, startPoint x: 780, startPoint y: 169, endPoint x: 789, endPoint y: 200, distance: 32.5
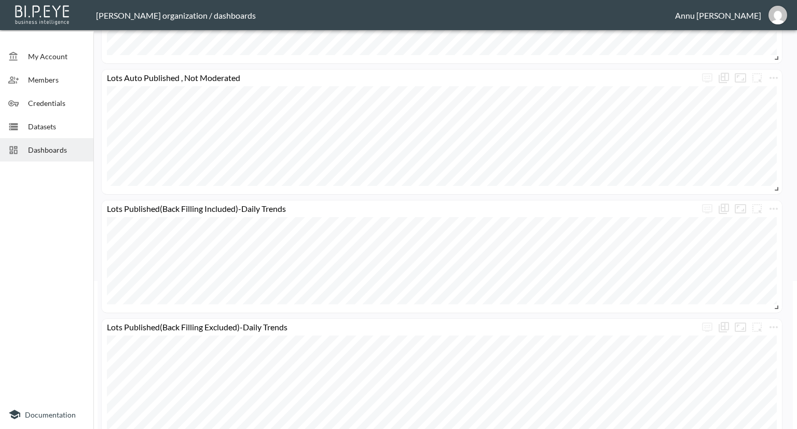
scroll to position [156, 0]
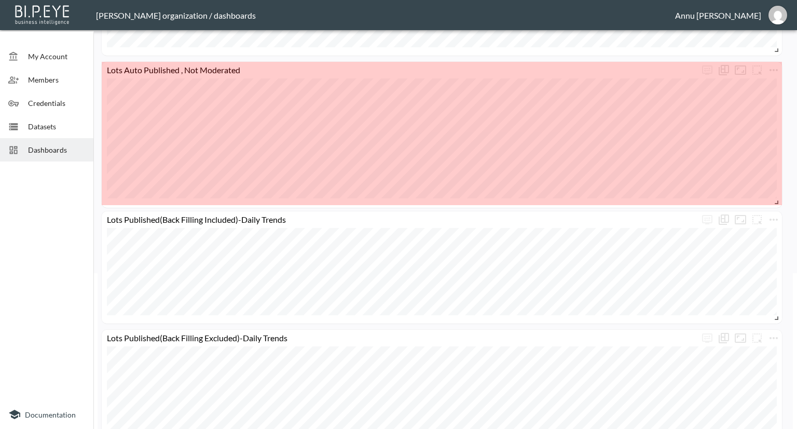
drag, startPoint x: 778, startPoint y: 181, endPoint x: 779, endPoint y: 204, distance: 23.4
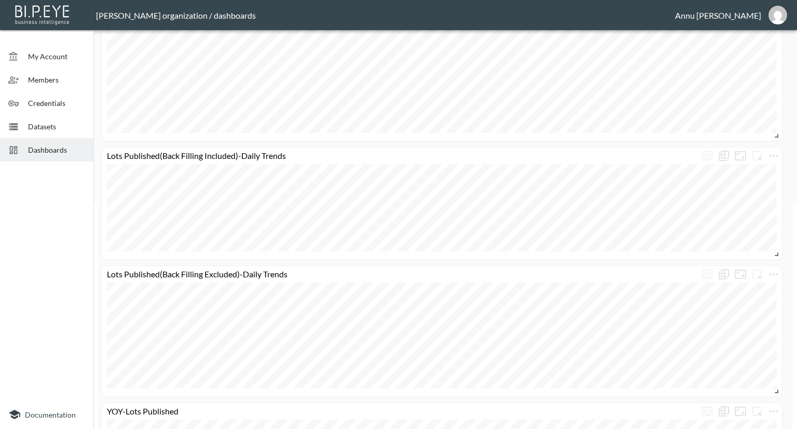
scroll to position [259, 0]
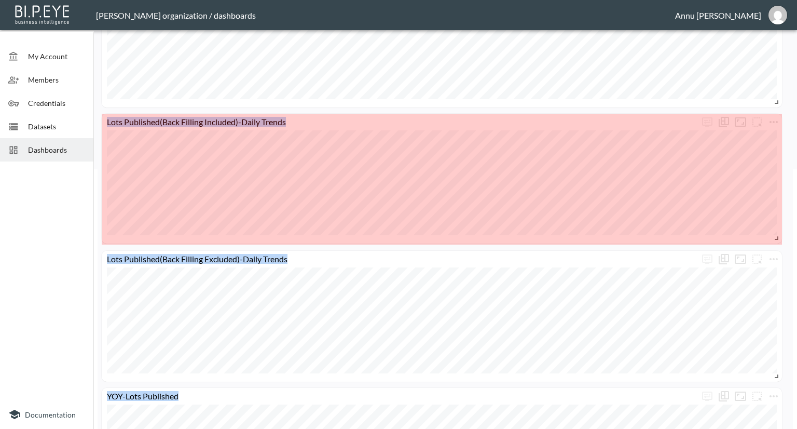
drag, startPoint x: 778, startPoint y: 220, endPoint x: 788, endPoint y: 233, distance: 16.7
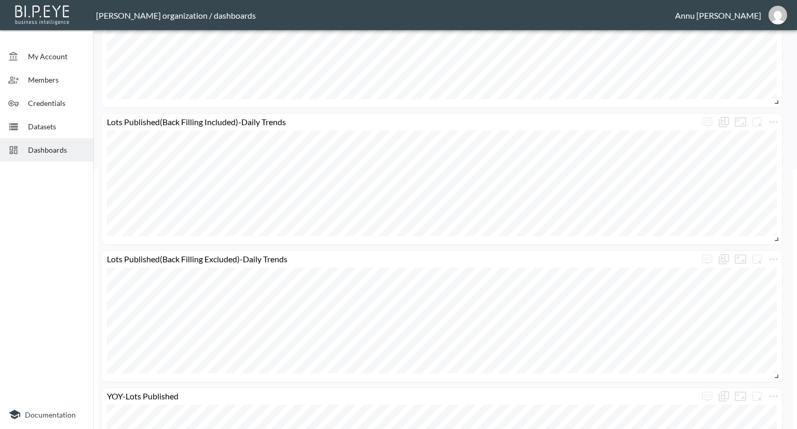
scroll to position [363, 0]
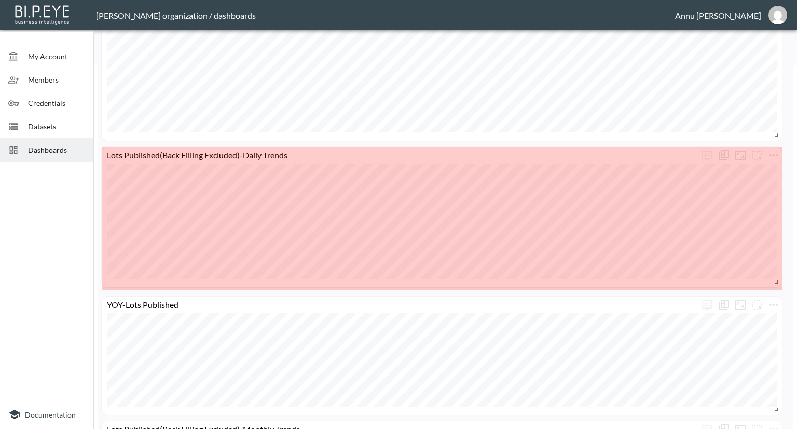
drag, startPoint x: 776, startPoint y: 270, endPoint x: 778, endPoint y: 280, distance: 9.6
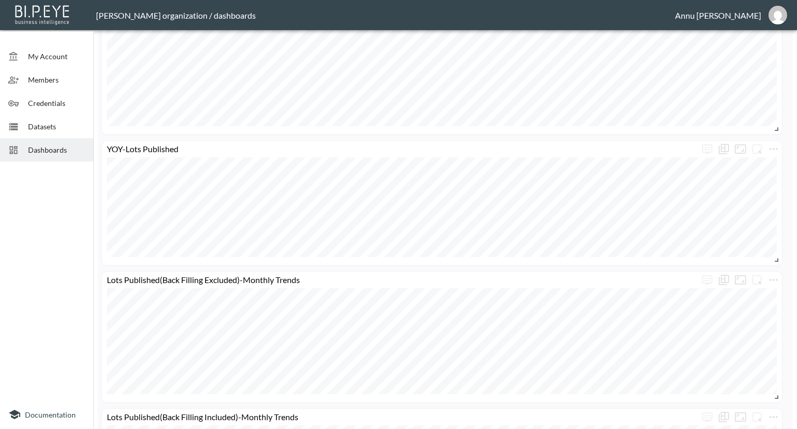
scroll to position [675, 0]
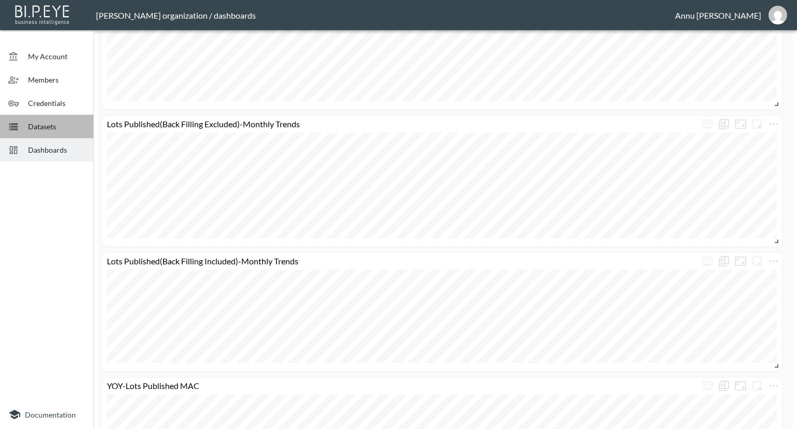
click at [58, 127] on span "Datasets" at bounding box center [56, 126] width 57 height 11
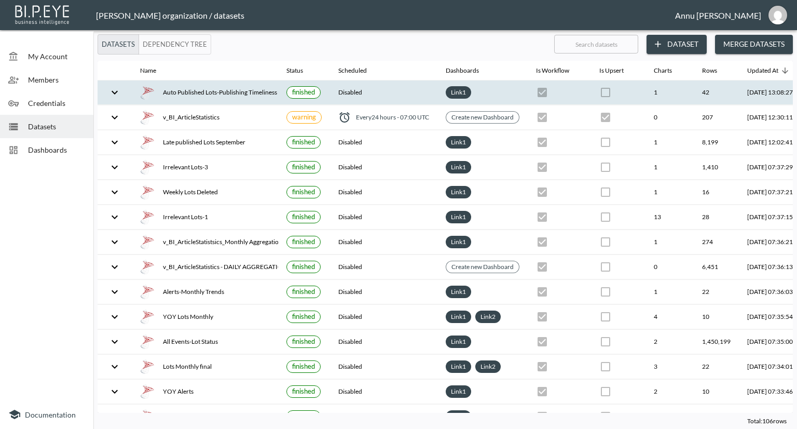
click at [184, 94] on div "Auto Published Lots-Publishing Timeliness" at bounding box center [205, 92] width 130 height 15
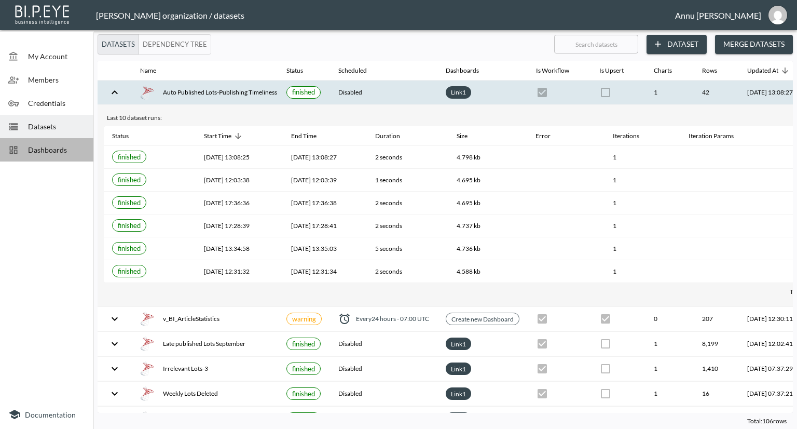
click at [75, 142] on div "Dashboards" at bounding box center [46, 149] width 93 height 23
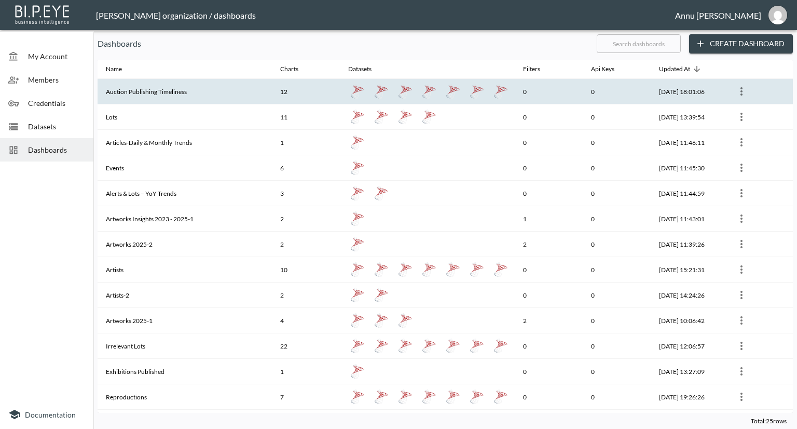
click at [125, 96] on th "Auction Publishing Timeliness" at bounding box center [185, 91] width 174 height 25
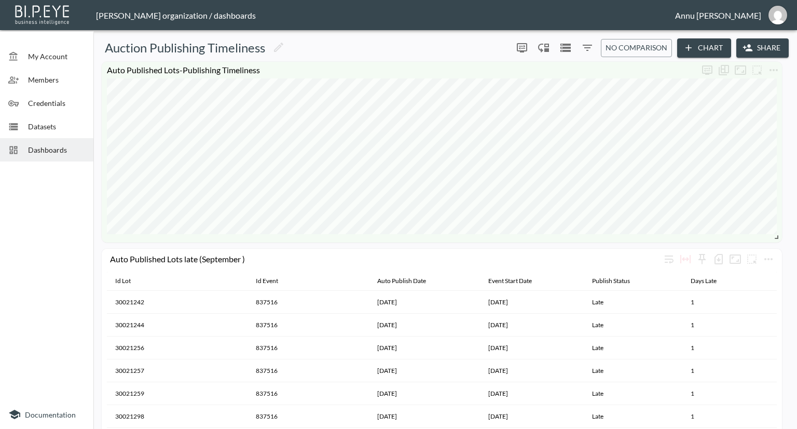
click at [54, 145] on span "Dashboards" at bounding box center [56, 149] width 57 height 11
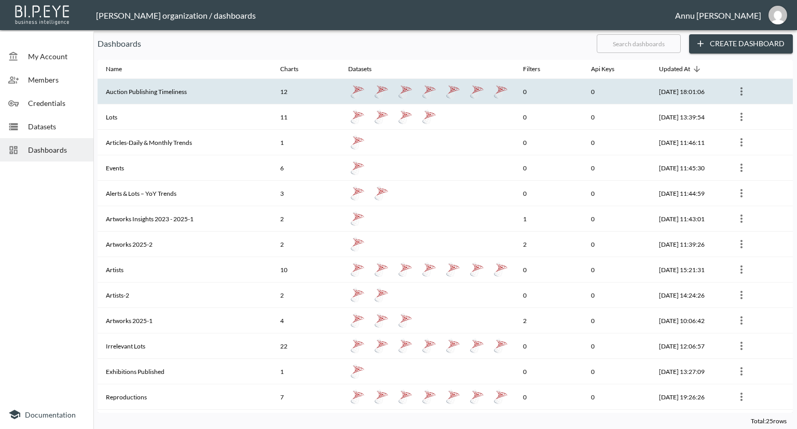
click at [217, 93] on th "Auction Publishing Timeliness" at bounding box center [185, 91] width 174 height 25
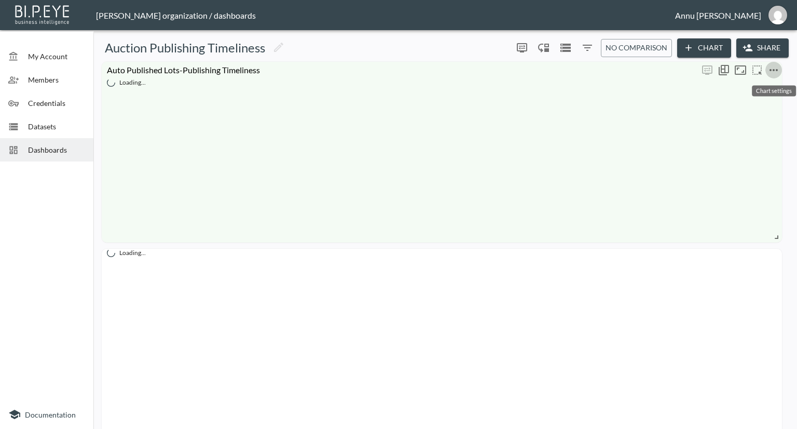
click at [774, 71] on icon "more" at bounding box center [774, 70] width 12 height 12
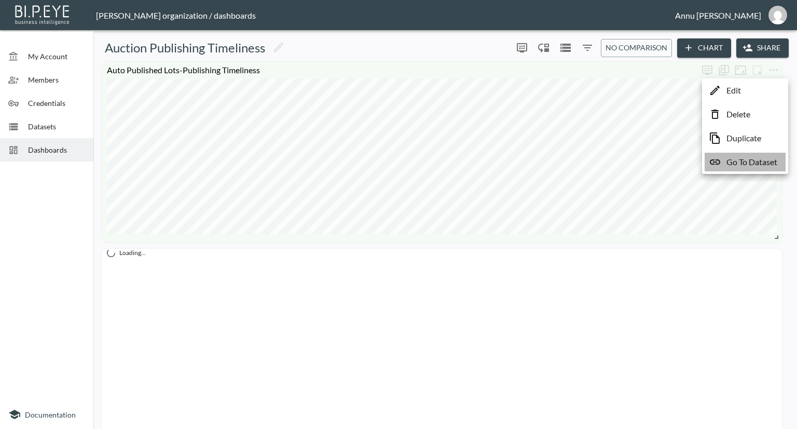
click at [743, 160] on p "Go To Dataset" at bounding box center [752, 162] width 51 height 12
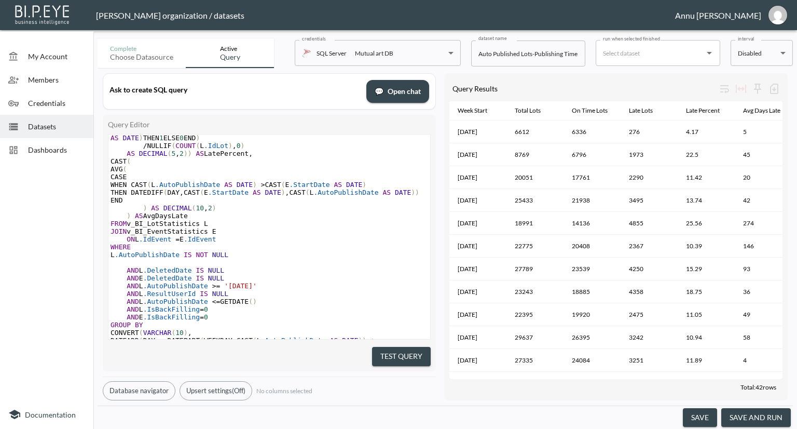
scroll to position [208, 0]
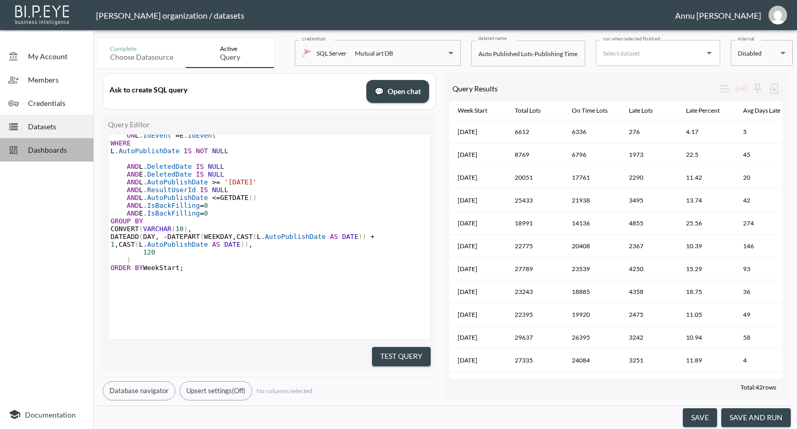
click at [60, 150] on span "Dashboards" at bounding box center [56, 149] width 57 height 11
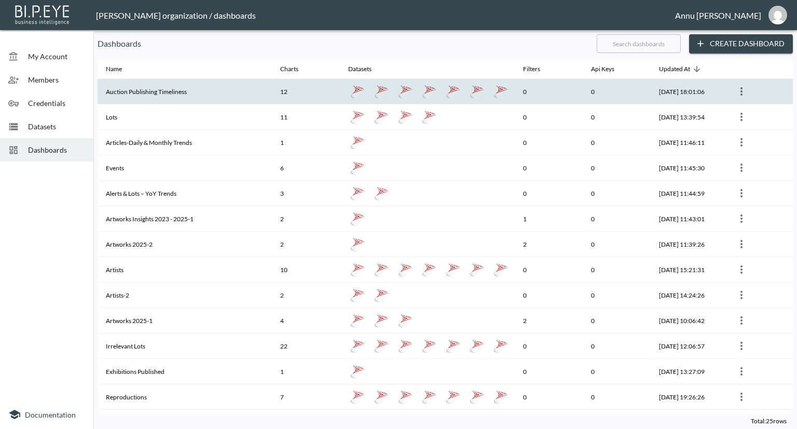
click at [167, 97] on th "Auction Publishing Timeliness" at bounding box center [185, 91] width 174 height 25
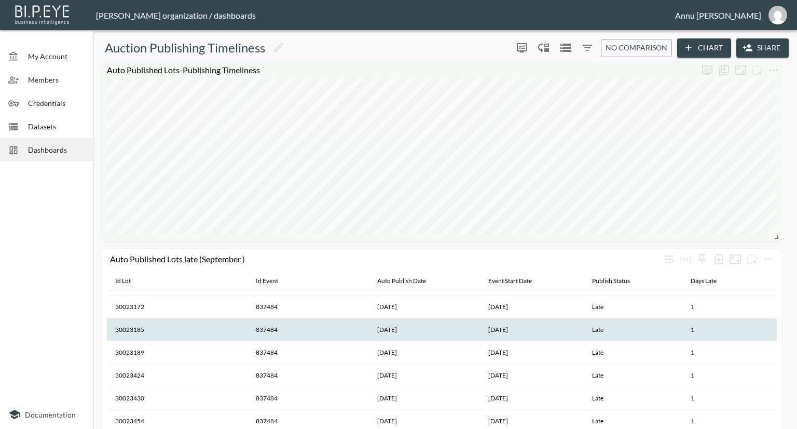
scroll to position [208, 0]
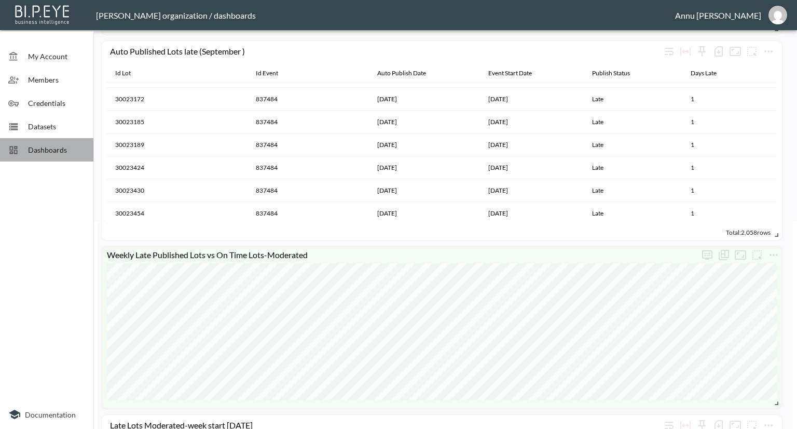
click at [84, 150] on span "Dashboards" at bounding box center [56, 149] width 57 height 11
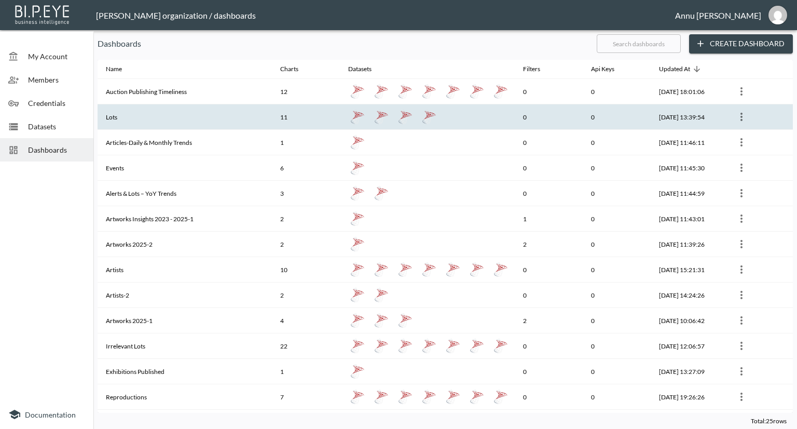
click at [146, 111] on th "Lots" at bounding box center [185, 116] width 174 height 25
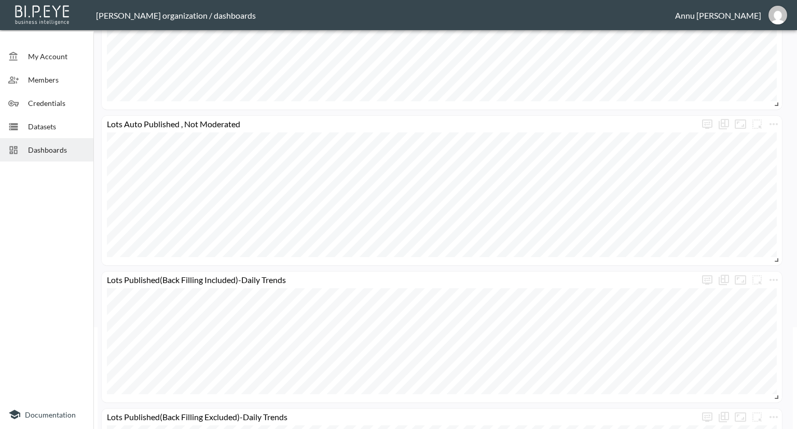
scroll to position [104, 0]
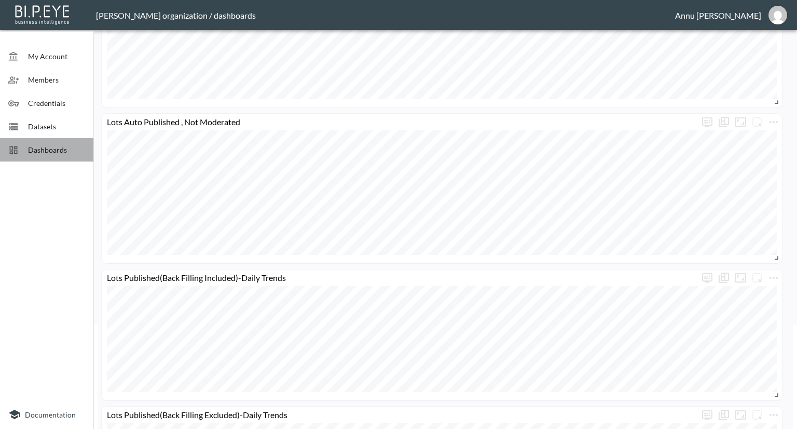
click at [69, 144] on span "Dashboards" at bounding box center [56, 149] width 57 height 11
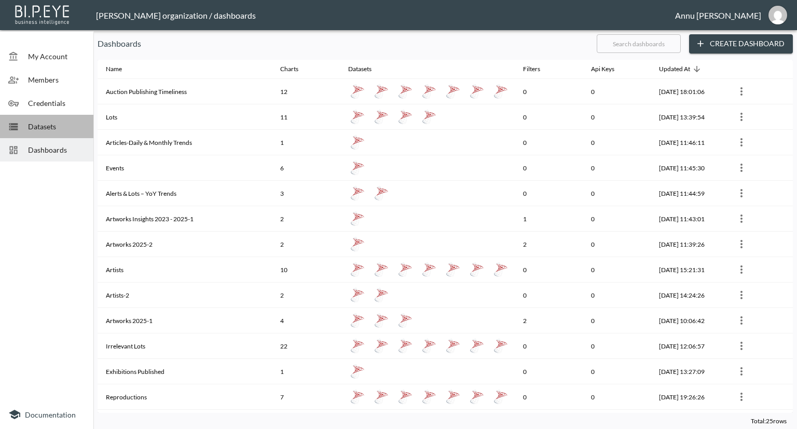
click at [38, 122] on span "Datasets" at bounding box center [56, 126] width 57 height 11
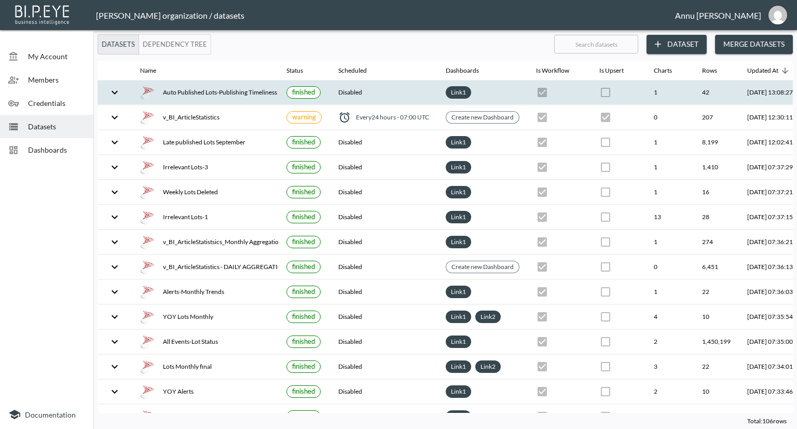
click at [185, 88] on div "Auto Published Lots-Publishing Timeliness" at bounding box center [205, 92] width 130 height 15
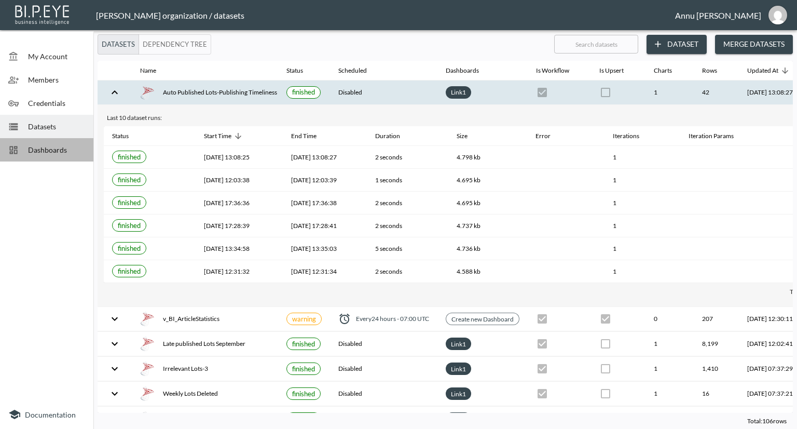
click at [76, 148] on span "Dashboards" at bounding box center [56, 149] width 57 height 11
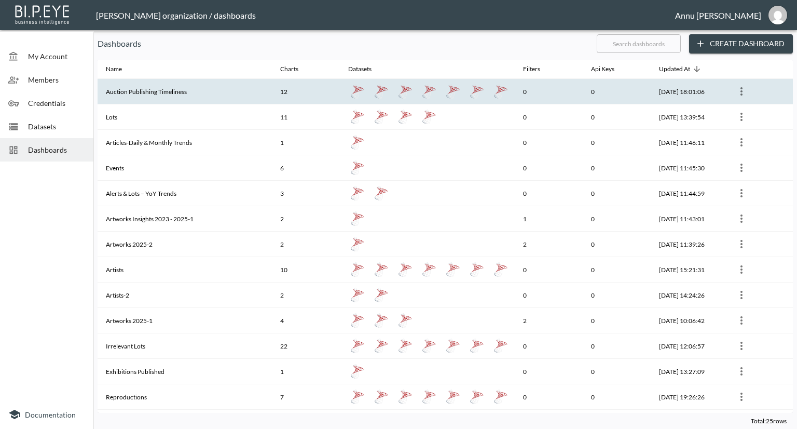
click at [206, 88] on th "Auction Publishing Timeliness" at bounding box center [185, 91] width 174 height 25
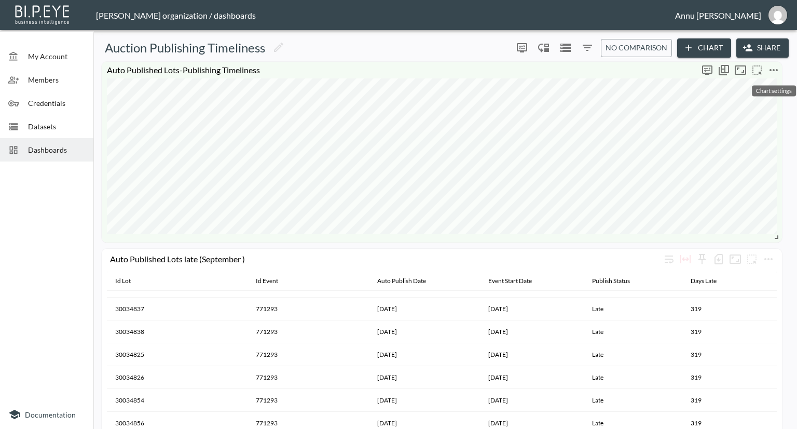
click at [771, 71] on icon "more" at bounding box center [774, 70] width 12 height 12
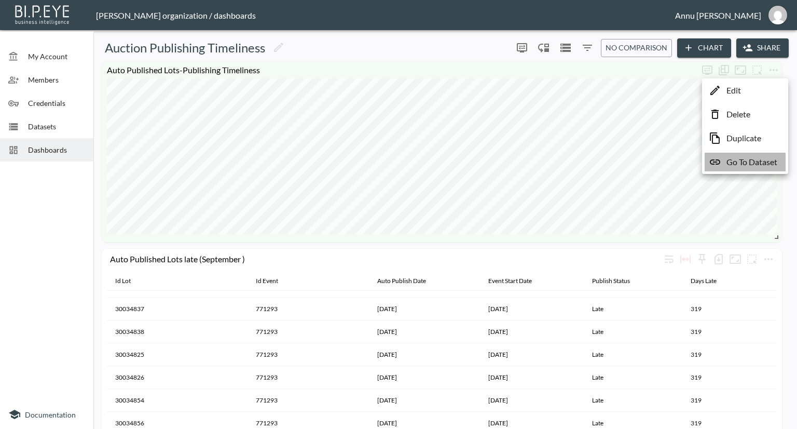
click at [754, 158] on p "Go To Dataset" at bounding box center [752, 162] width 51 height 12
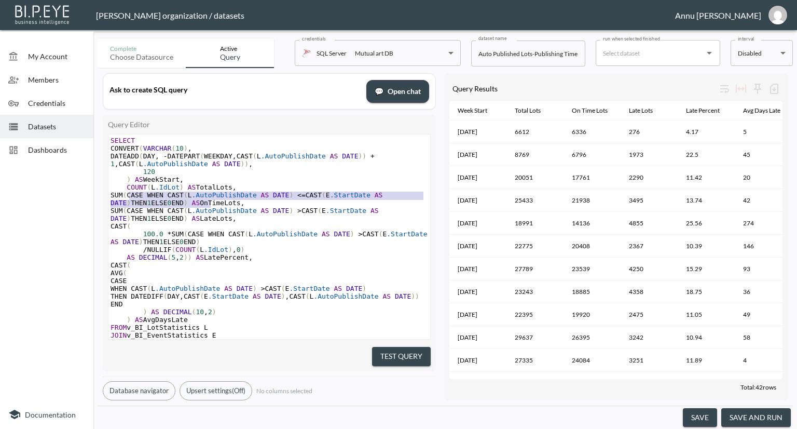
type textarea "SUM(CASE WHEN CAST(L.AutoPublishDate AS DATE) <= CAST(E.StartDate AS DATE) THEN…"
drag, startPoint x: 212, startPoint y: 203, endPoint x: 124, endPoint y: 194, distance: 88.3
click at [124, 194] on span "SUM ( CASE WHEN CAST ( L .AutoPublishDate AS DATE ) <= CAST ( E .StartDate AS D…" at bounding box center [249, 199] width 276 height 16
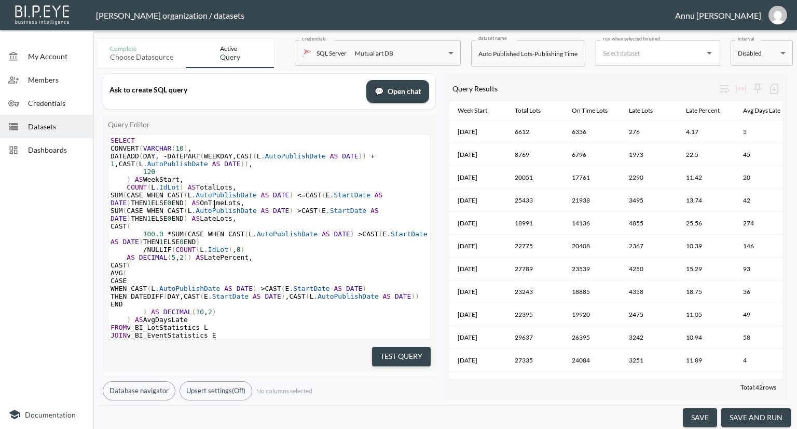
click at [216, 204] on pre "SUM ( CASE WHEN CAST ( L .AutoPublishDate AS DATE ) <= CAST ( E .StartDate AS D…" at bounding box center [269, 199] width 322 height 16
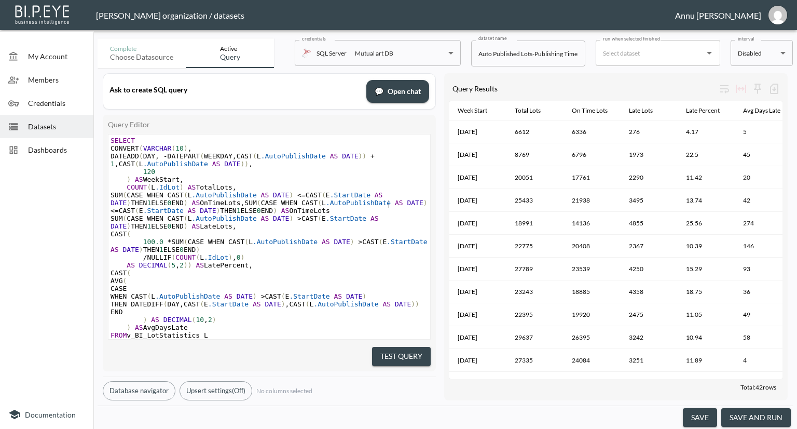
click at [119, 207] on span "<=" at bounding box center [115, 211] width 8 height 8
click at [309, 211] on span "SUM ( CASE WHEN CAST ( L .AutoPublishDate AS DATE ) <= CAST ( E .StartDate AS D…" at bounding box center [271, 202] width 321 height 23
type textarea "Sameday"
click at [309, 210] on span "SUM ( CASE WHEN CAST ( L .AutoPublishDate AS DATE ) <= CAST ( E .StartDate AS D…" at bounding box center [271, 202] width 321 height 23
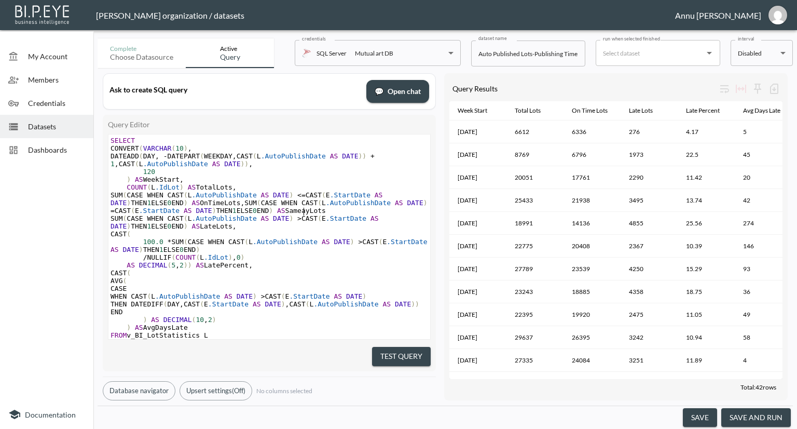
type textarea "D"
click at [305, 196] on span "SUM ( CASE WHEN CAST ( L .AutoPublishDate AS DATE ) <= CAST ( E .StartDate AS D…" at bounding box center [271, 202] width 321 height 23
click at [331, 210] on pre "SUM ( CASE WHEN CAST ( L .AutoPublishDate AS DATE ) < CAST ( E .StartDate AS DA…" at bounding box center [269, 202] width 322 height 23
type textarea ","
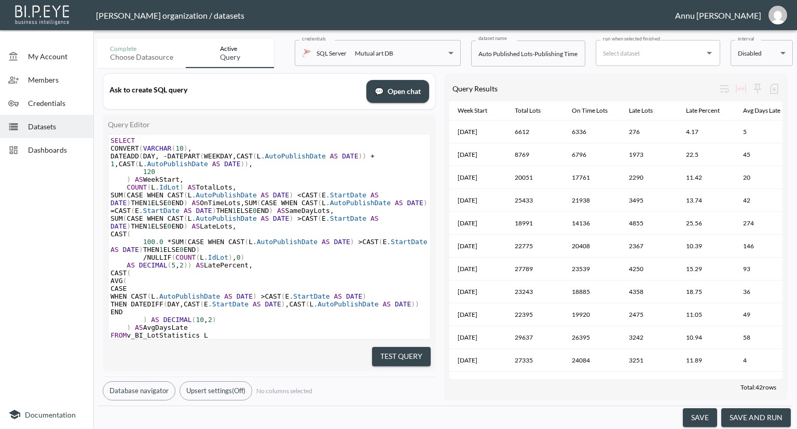
click at [386, 347] on button "Test Query" at bounding box center [401, 356] width 59 height 19
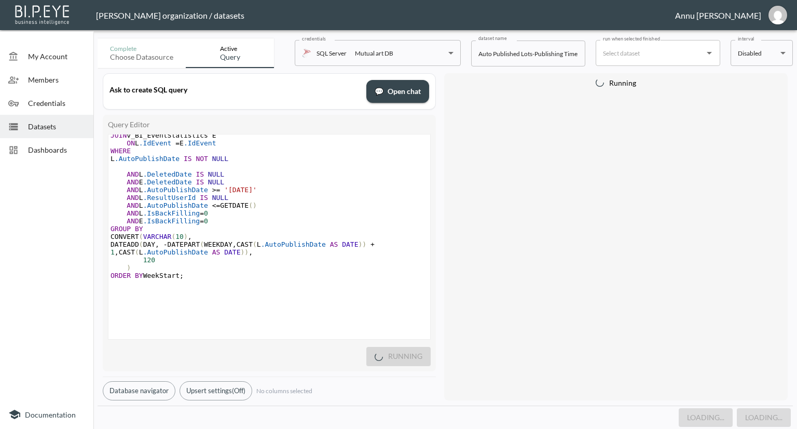
scroll to position [1, 0]
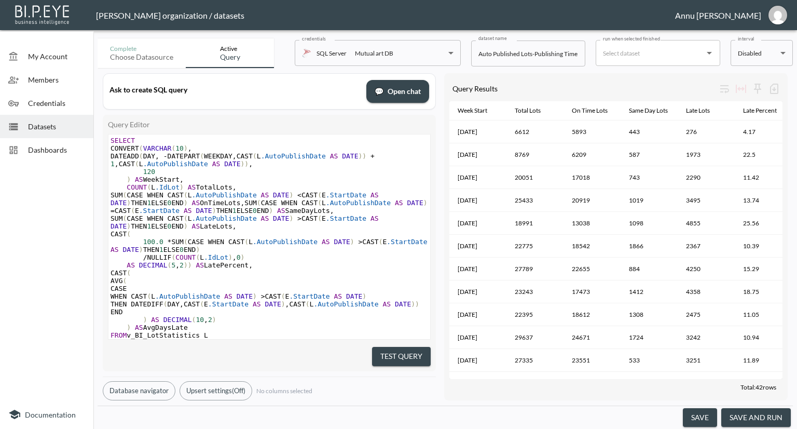
click at [773, 414] on button "save and run" at bounding box center [756, 417] width 70 height 19
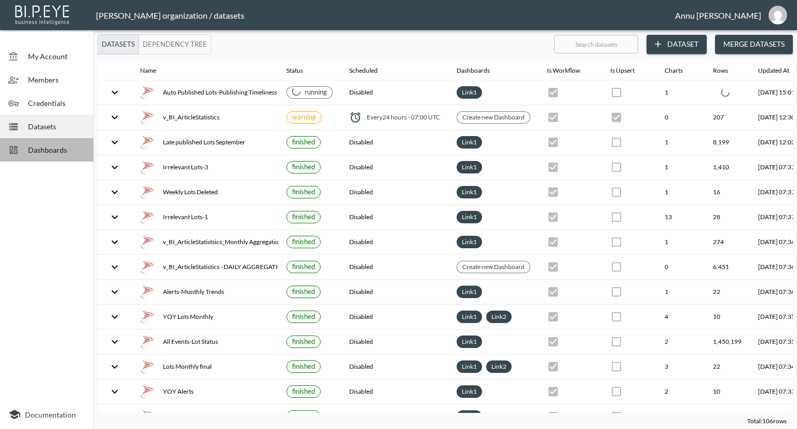
click at [77, 149] on span "Dashboards" at bounding box center [56, 149] width 57 height 11
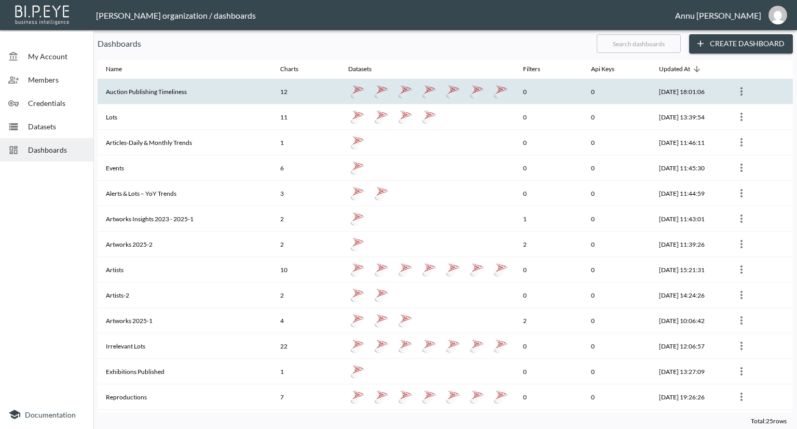
click at [124, 95] on th "Auction Publishing Timeliness" at bounding box center [185, 91] width 174 height 25
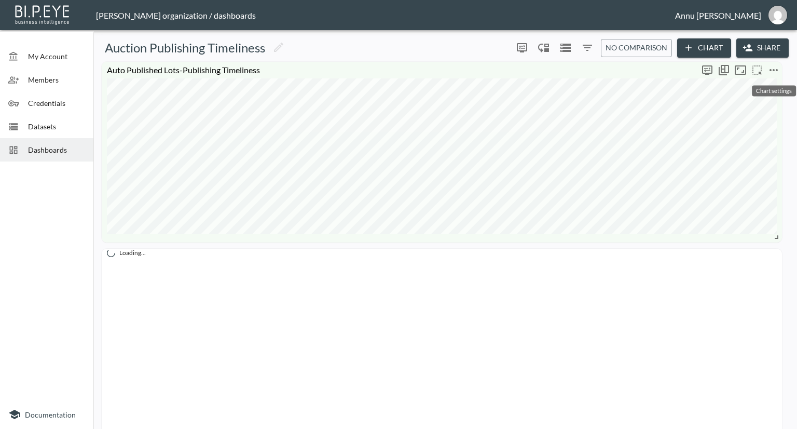
click at [776, 72] on icon "more" at bounding box center [774, 70] width 12 height 12
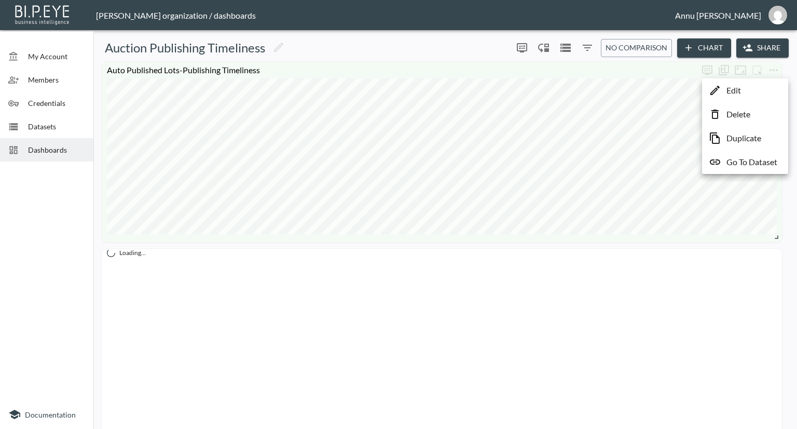
click at [744, 90] on li "Edit" at bounding box center [745, 90] width 81 height 19
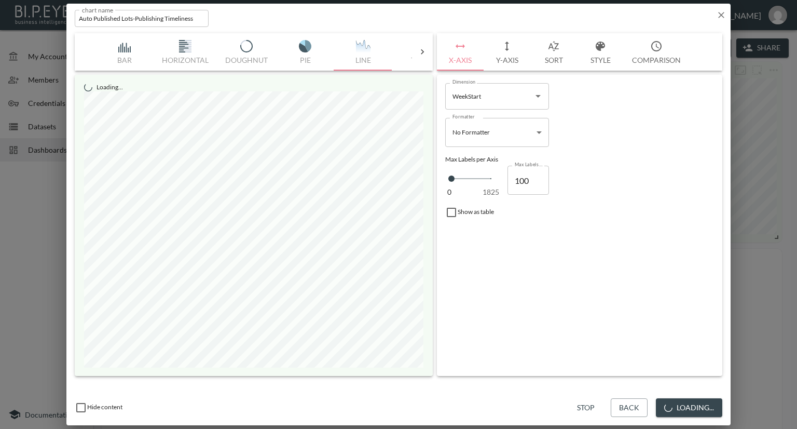
click at [507, 61] on button "Y-Axis" at bounding box center [507, 51] width 47 height 37
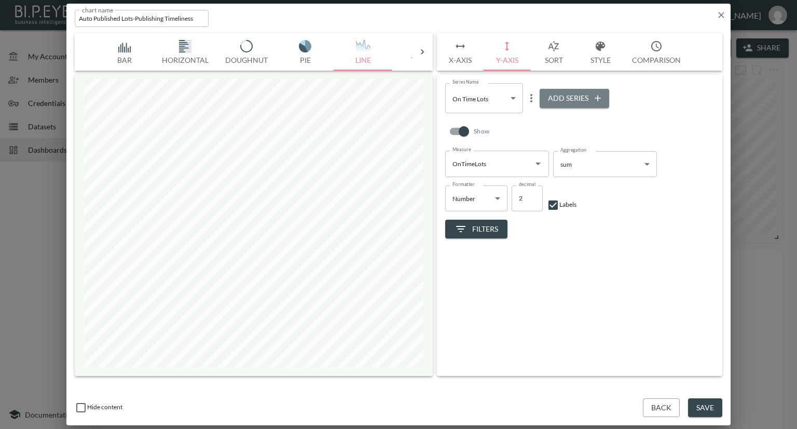
click at [551, 101] on button "Add Series" at bounding box center [575, 98] width 70 height 19
type input "52a9856e-a2e6-4248-9c87-7f6b206e262f"
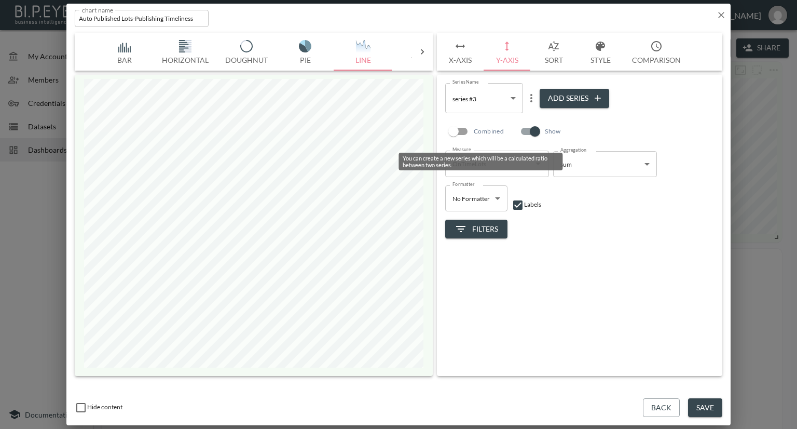
click at [541, 170] on div "You can create a new series which will be a calculated ratio between two series." at bounding box center [481, 162] width 164 height 18
click at [541, 162] on icon "Open" at bounding box center [538, 163] width 12 height 12
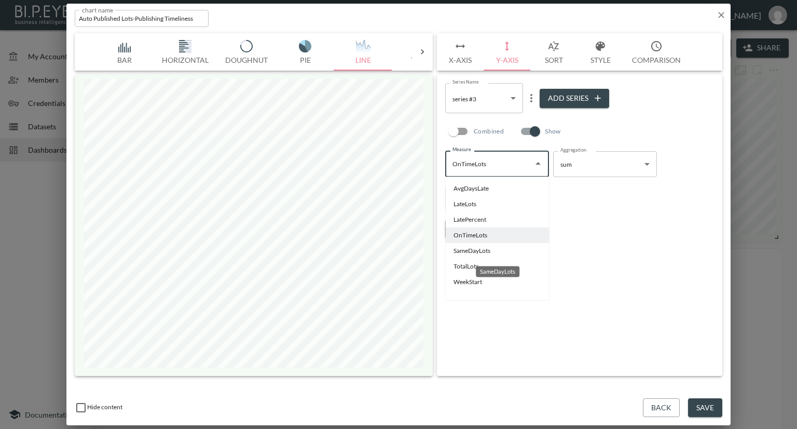
click at [475, 249] on li "SameDayLots" at bounding box center [497, 251] width 104 height 16
type input "SameDayLots"
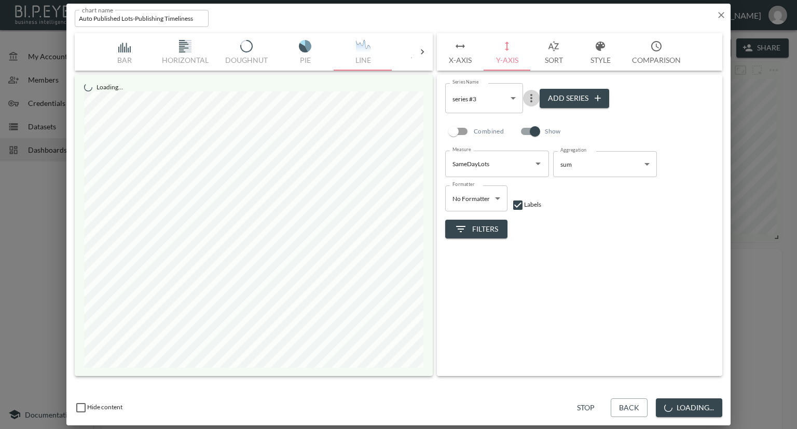
click at [529, 100] on icon "more" at bounding box center [531, 98] width 12 height 12
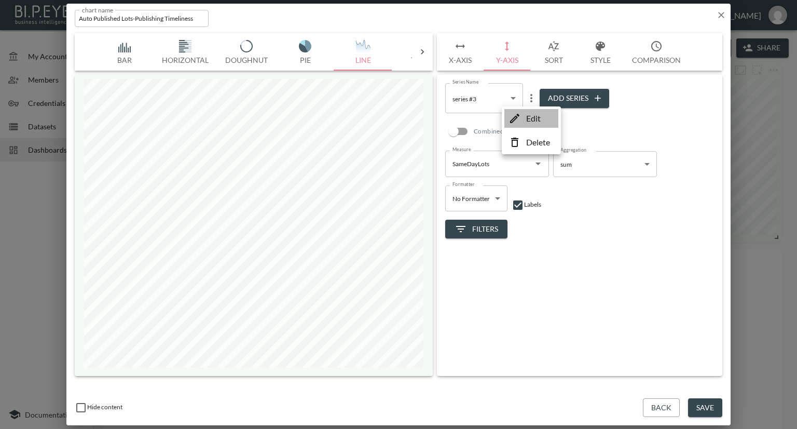
click at [530, 115] on p "Edit" at bounding box center [533, 118] width 15 height 12
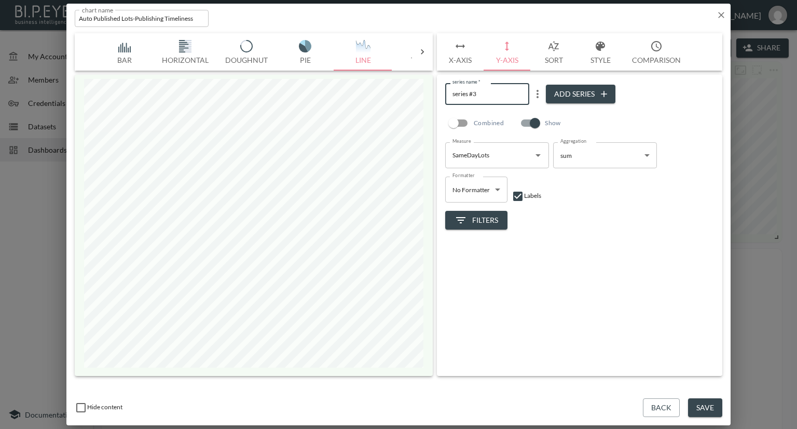
drag, startPoint x: 492, startPoint y: 97, endPoint x: 447, endPoint y: 97, distance: 44.6
click at [447, 97] on input "series #3" at bounding box center [487, 93] width 84 height 21
type input "s"
click at [467, 92] on input "SameDay Lots" at bounding box center [487, 93] width 84 height 21
type input "Same Day Lots"
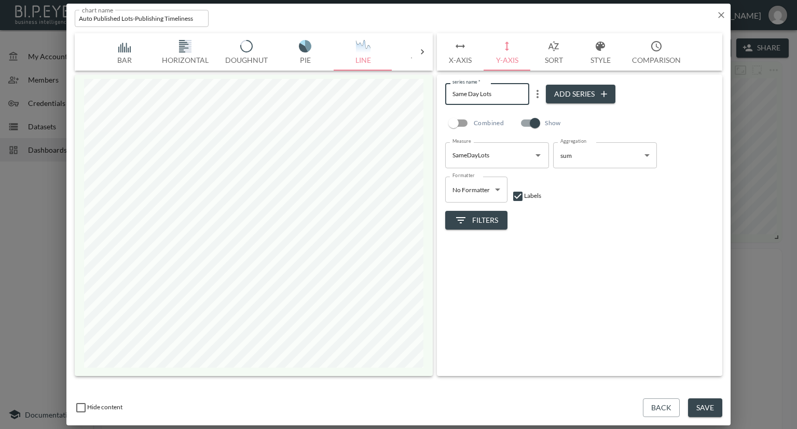
click at [603, 60] on button "Style" at bounding box center [600, 51] width 47 height 37
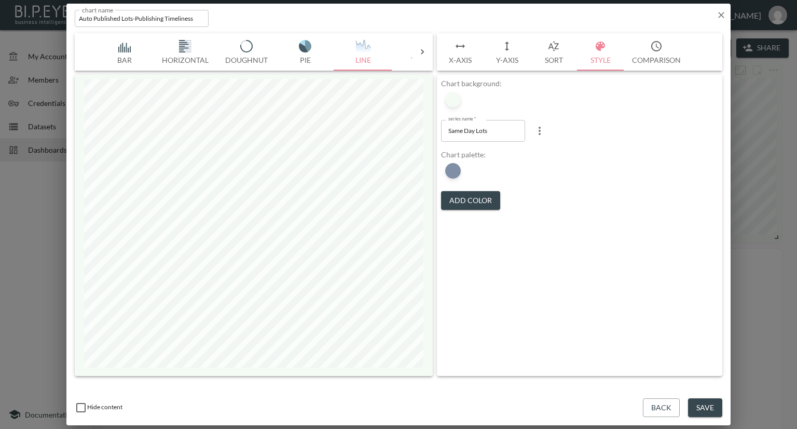
click at [464, 194] on button "Add Color" at bounding box center [470, 200] width 59 height 19
click at [464, 203] on button "Add Color" at bounding box center [470, 208] width 59 height 19
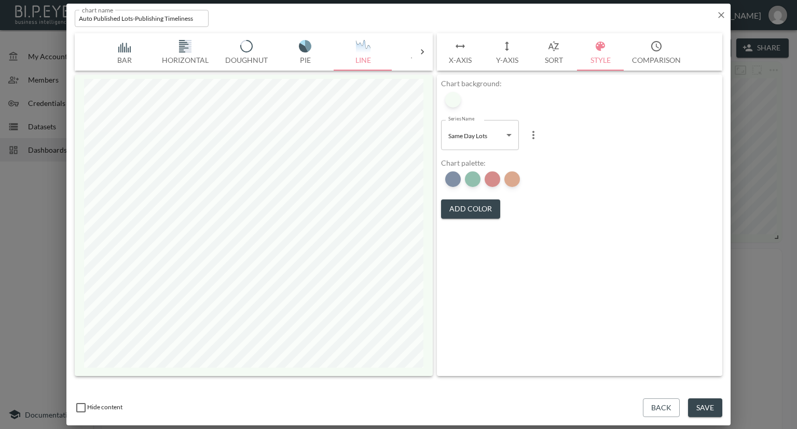
click at [464, 203] on button "Add Color" at bounding box center [470, 208] width 59 height 19
click at [452, 184] on div at bounding box center [453, 179] width 16 height 16
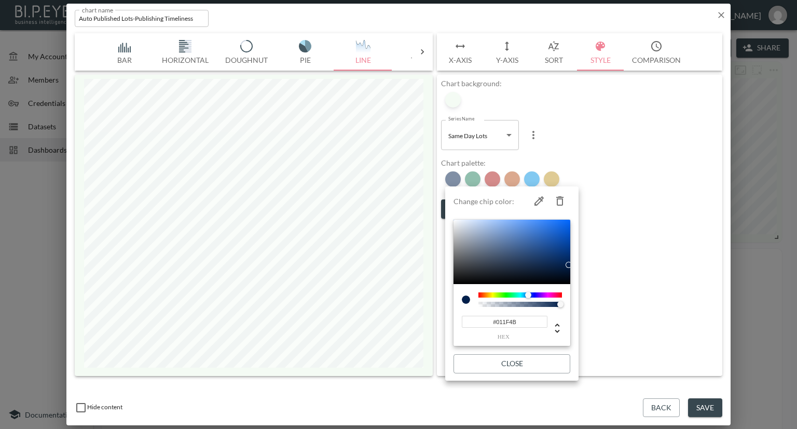
click at [556, 204] on icon "button" at bounding box center [560, 201] width 12 height 12
type input "#237F5D"
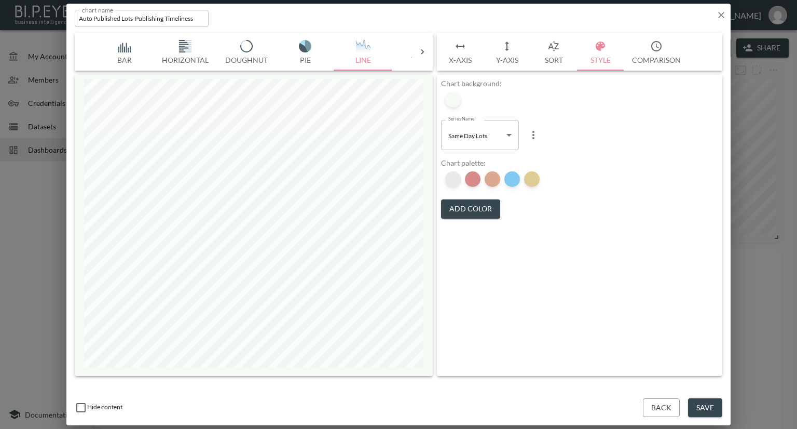
click at [455, 182] on div at bounding box center [453, 179] width 16 height 16
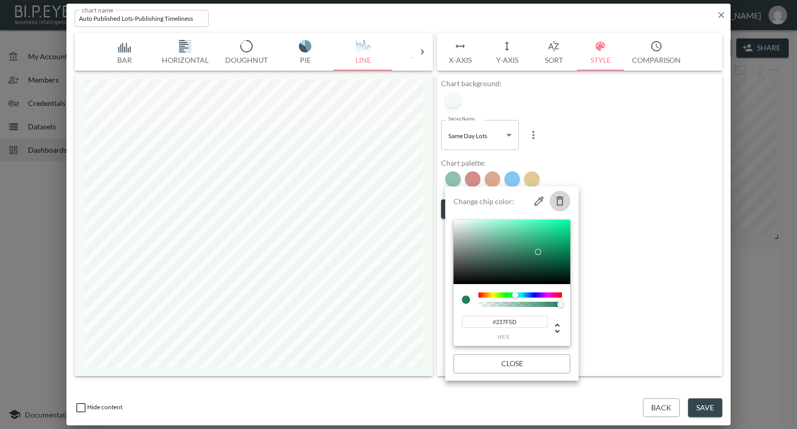
click at [557, 200] on icon "button" at bounding box center [559, 200] width 7 height 9
type input "#AC1917"
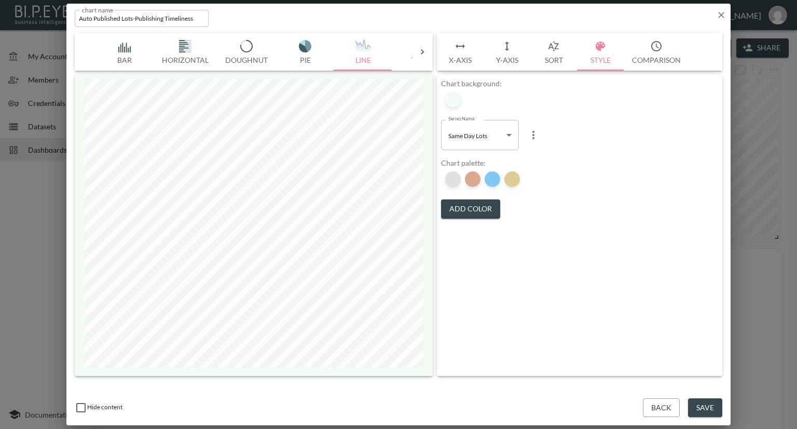
click at [457, 179] on div at bounding box center [453, 179] width 16 height 16
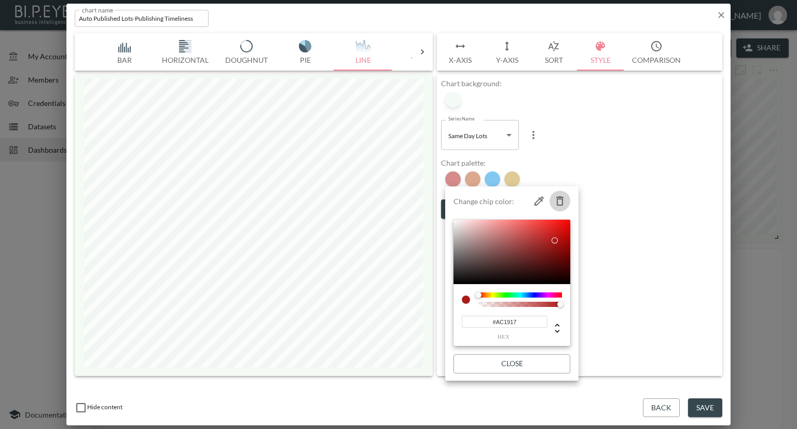
click at [558, 198] on icon "button" at bounding box center [559, 200] width 7 height 9
type input "#B75420"
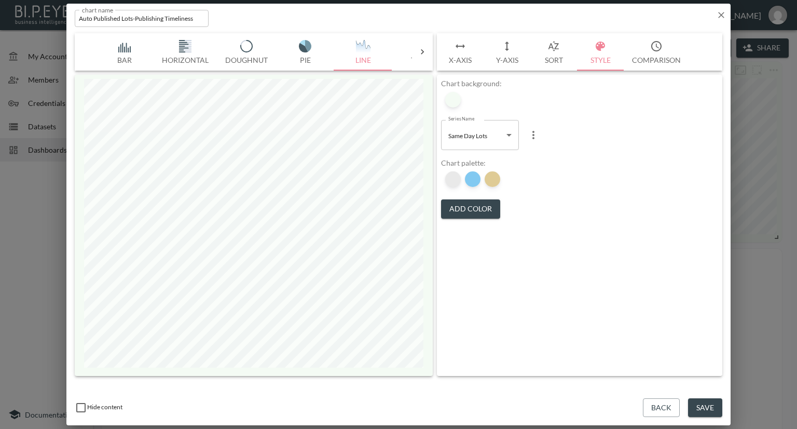
click at [453, 179] on div at bounding box center [453, 179] width 16 height 16
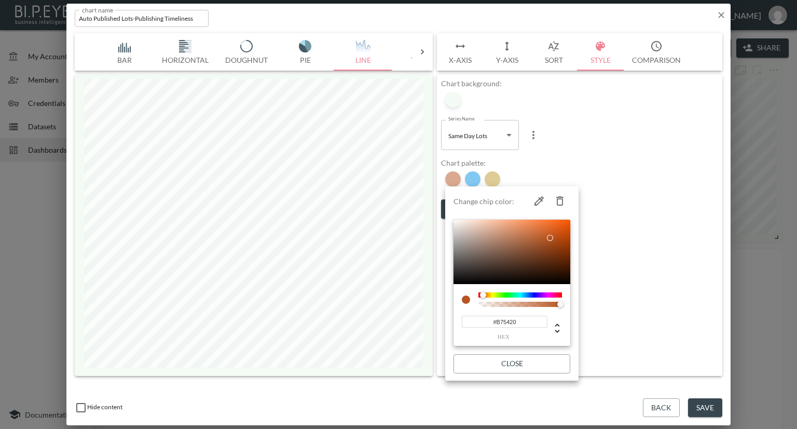
click at [558, 198] on icon "button" at bounding box center [559, 200] width 7 height 9
type input "#0693E3"
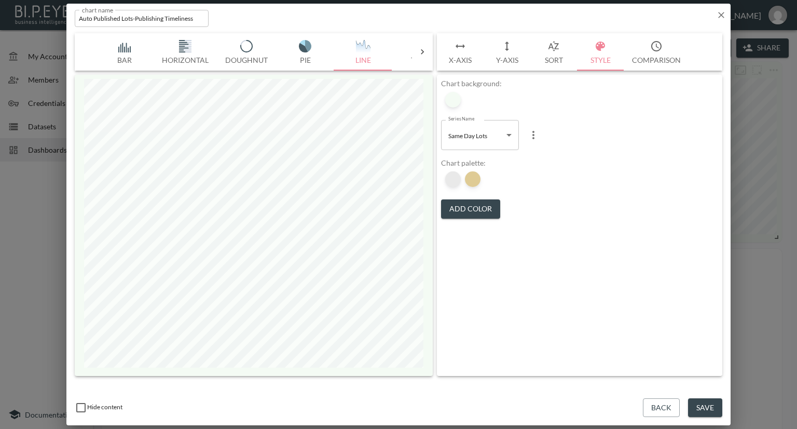
click at [457, 181] on div at bounding box center [453, 179] width 16 height 16
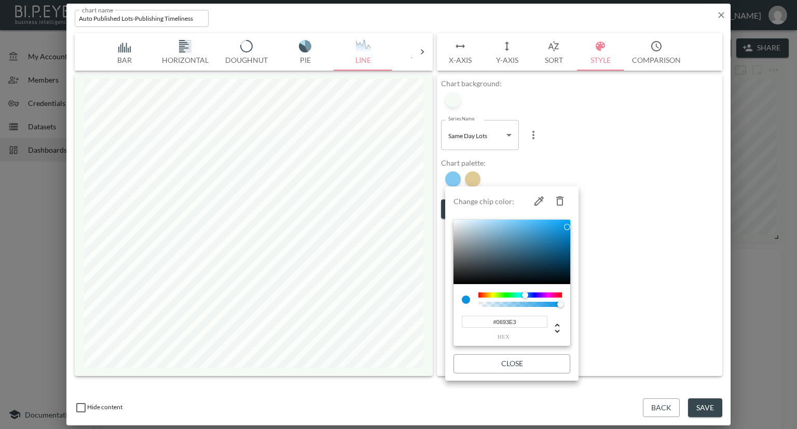
click at [556, 202] on icon "button" at bounding box center [560, 201] width 12 height 12
type input "#C0982B"
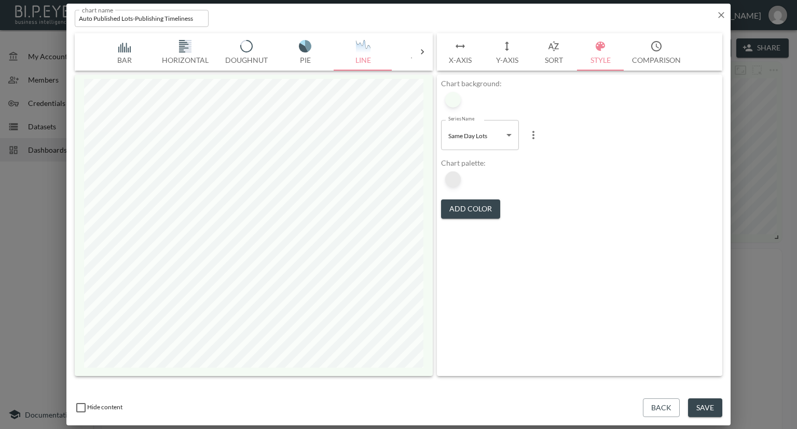
click at [457, 178] on div at bounding box center [453, 179] width 16 height 16
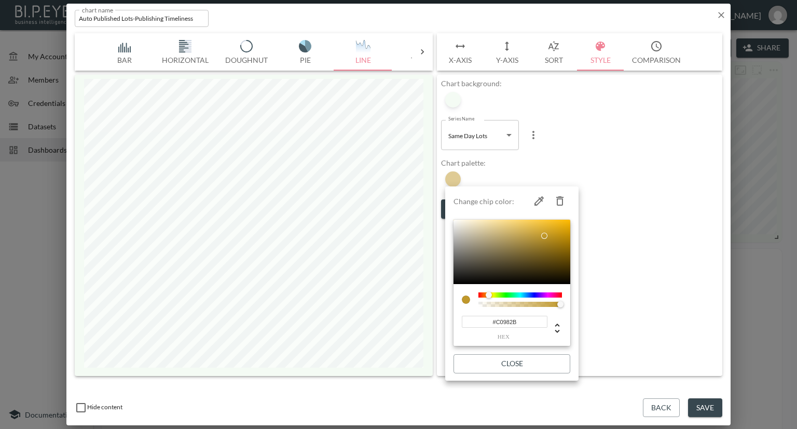
click at [480, 305] on div at bounding box center [520, 304] width 84 height 5
type input "192"
click at [481, 304] on div at bounding box center [520, 304] width 80 height 5
click at [684, 341] on div at bounding box center [398, 214] width 797 height 429
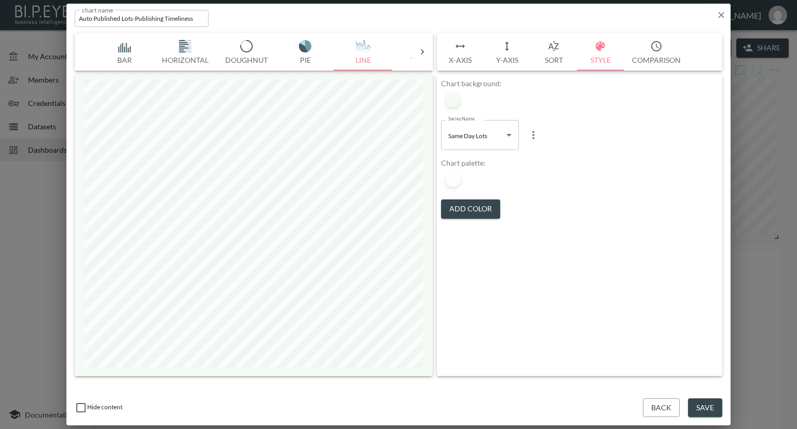
click at [714, 402] on button "Save" at bounding box center [705, 407] width 34 height 19
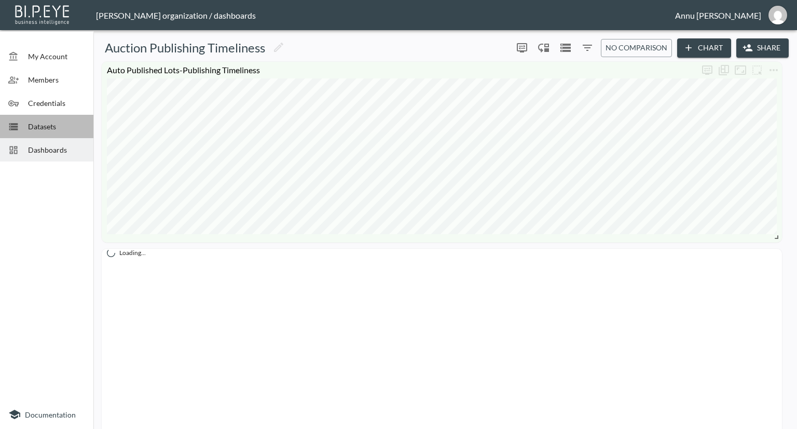
click at [69, 129] on span "Datasets" at bounding box center [56, 126] width 57 height 11
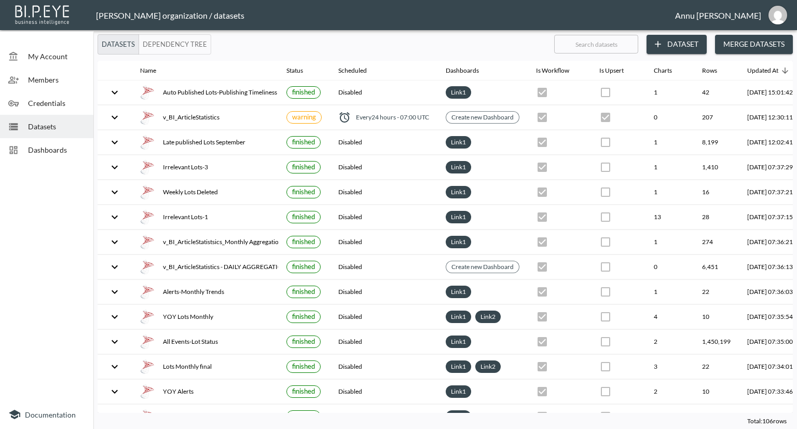
click at [66, 146] on span "Dashboards" at bounding box center [56, 149] width 57 height 11
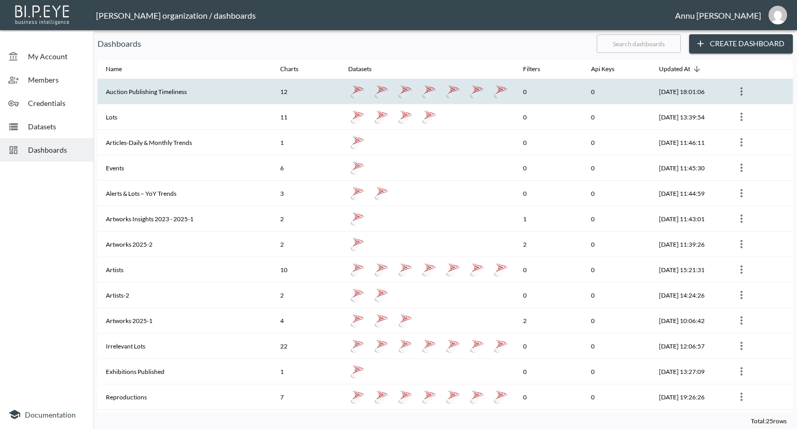
click at [144, 92] on th "Auction Publishing Timeliness" at bounding box center [185, 91] width 174 height 25
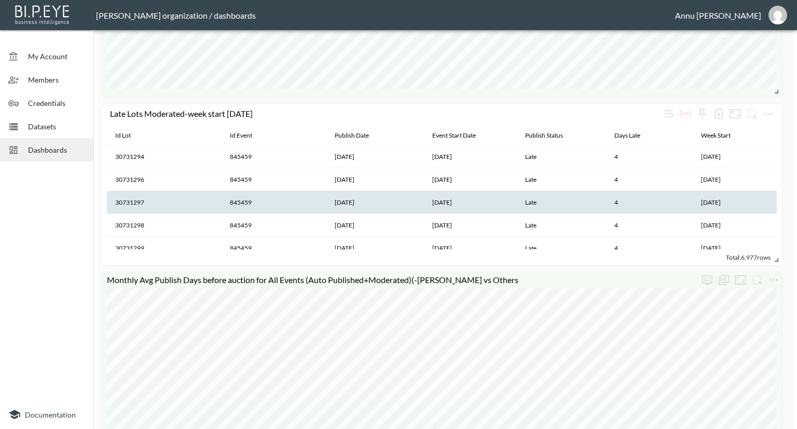
scroll to position [311, 0]
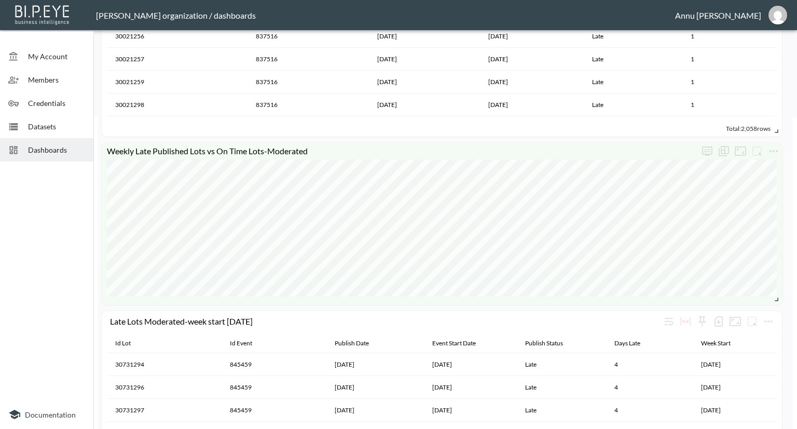
click at [69, 122] on span "Datasets" at bounding box center [56, 126] width 57 height 11
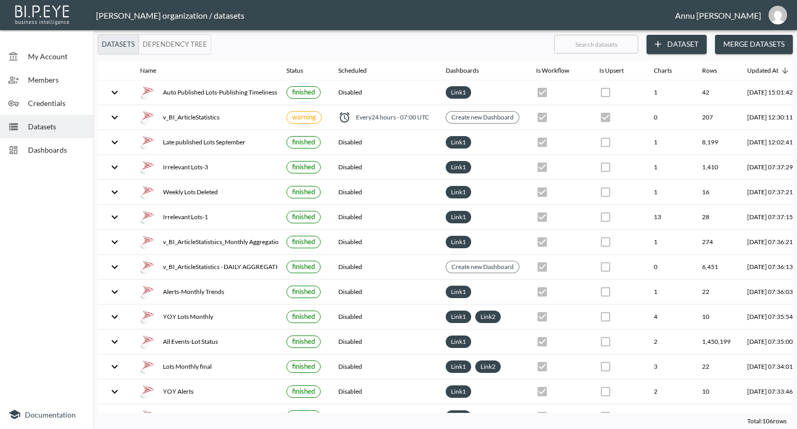
click at [695, 44] on button "Dataset" at bounding box center [677, 44] width 60 height 19
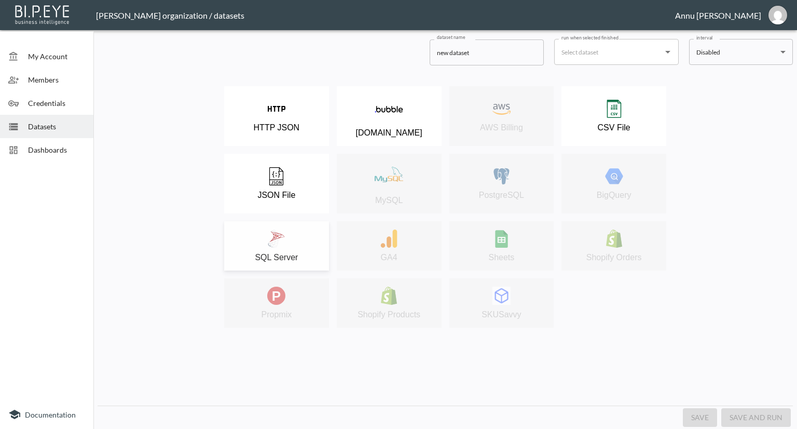
click at [291, 243] on div "SQL Server" at bounding box center [276, 245] width 94 height 33
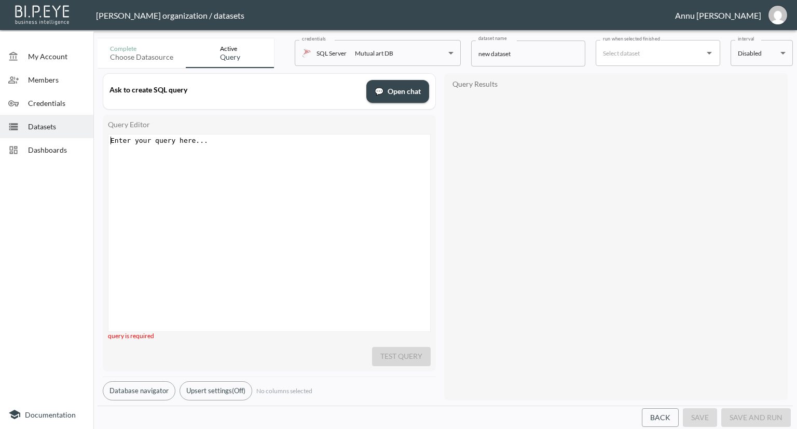
click at [256, 149] on div "Enter your query here... xxxxxxxxxx ​" at bounding box center [282, 245] width 348 height 223
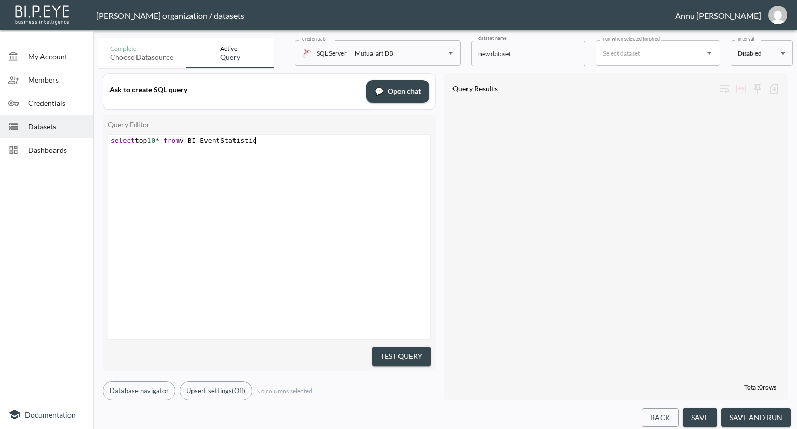
scroll to position [0, 152]
type textarea "select top 10* from v_BI_EventStatistics"
click at [397, 347] on button "Test Query" at bounding box center [401, 356] width 59 height 19
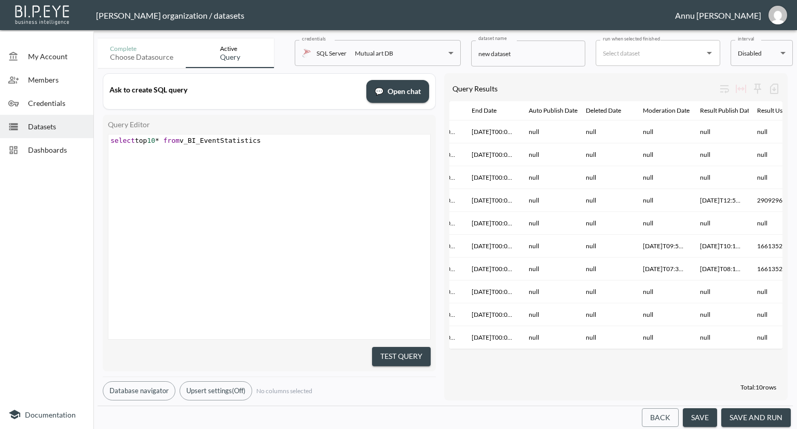
scroll to position [0, 865]
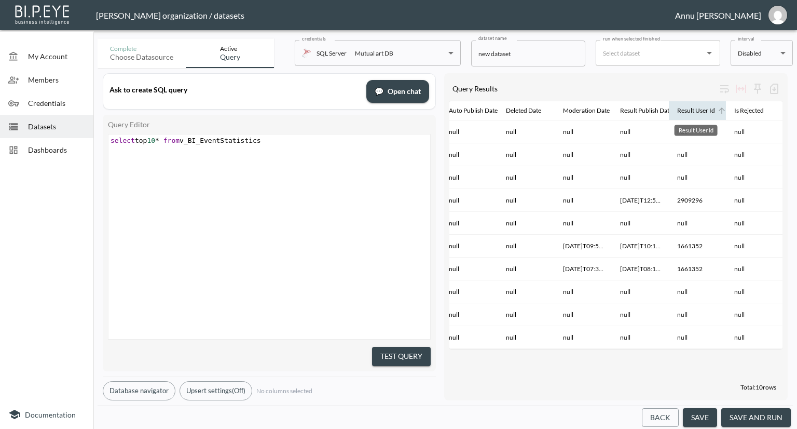
drag, startPoint x: 668, startPoint y: 105, endPoint x: 683, endPoint y: 105, distance: 15.6
click at [683, 105] on tr "Id Row Id Event Source User Id Collect Date Moderator User Id Publish Date Is D…" at bounding box center [469, 111] width 1770 height 20
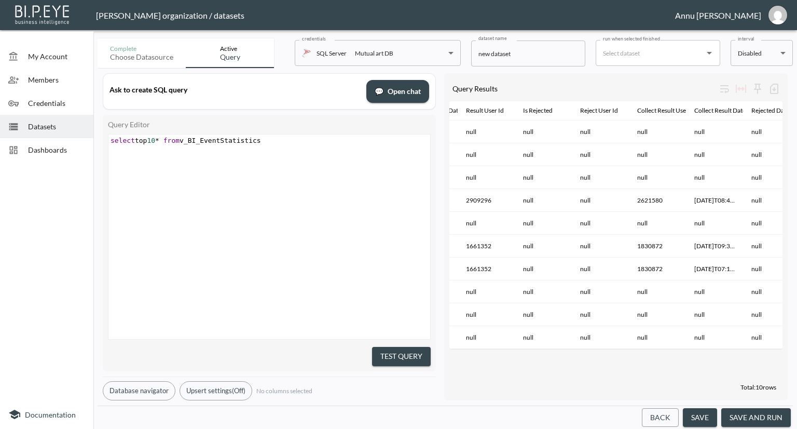
scroll to position [0, 970]
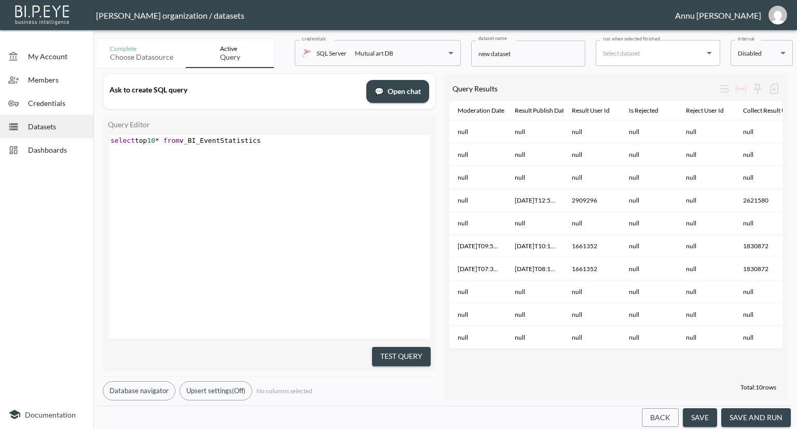
click at [61, 149] on span "Dashboards" at bounding box center [56, 149] width 57 height 11
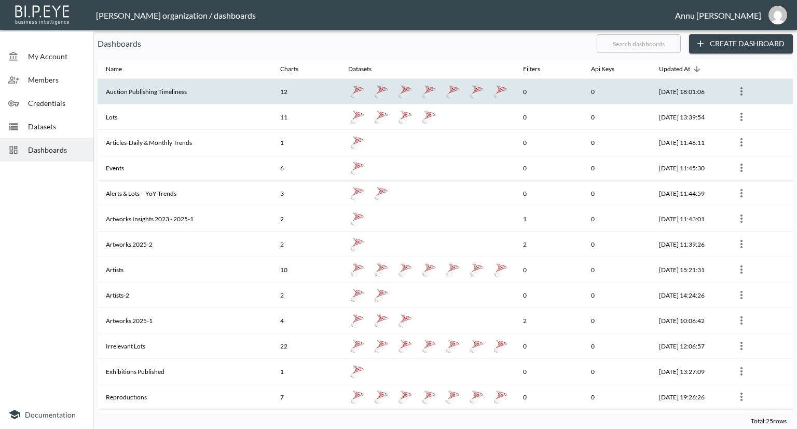
click at [137, 97] on th "Auction Publishing Timeliness" at bounding box center [185, 91] width 174 height 25
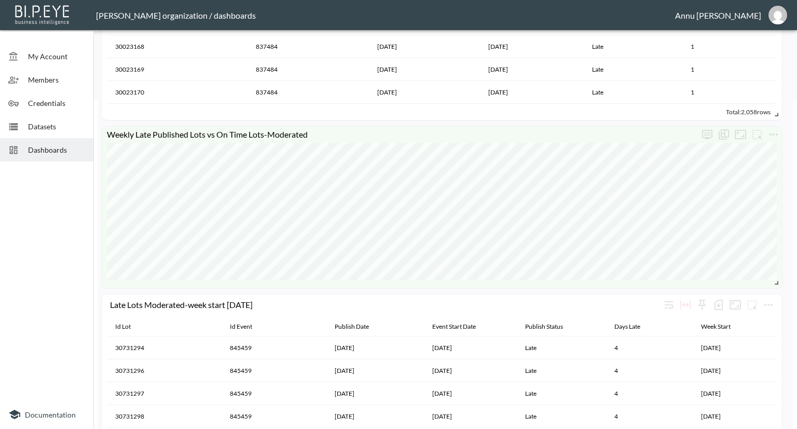
scroll to position [311, 0]
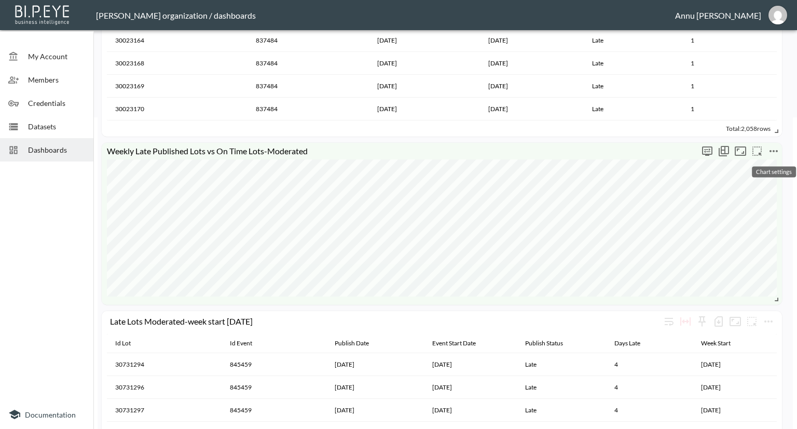
click at [775, 153] on icon "more" at bounding box center [774, 151] width 12 height 12
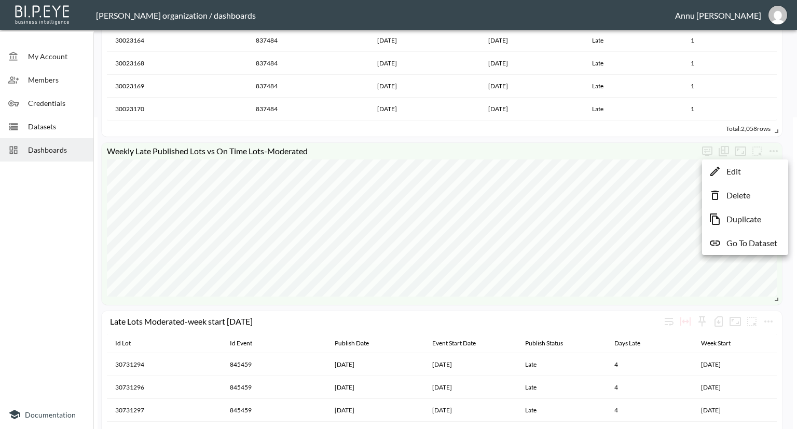
click at [754, 238] on p "Go To Dataset" at bounding box center [752, 243] width 51 height 12
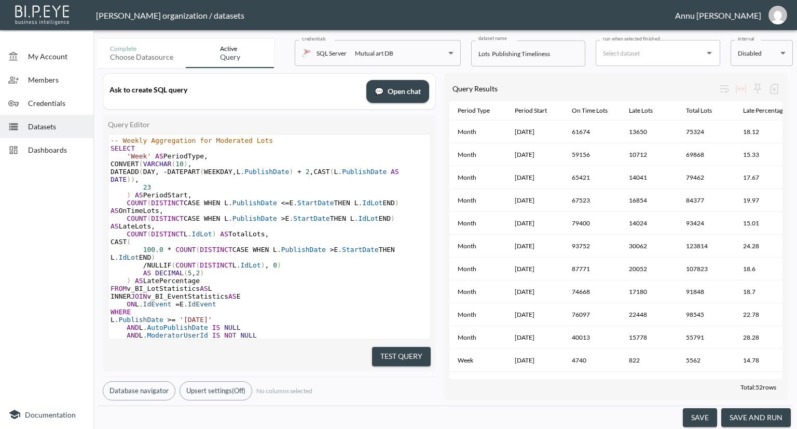
click at [66, 129] on span "Datasets" at bounding box center [56, 126] width 57 height 11
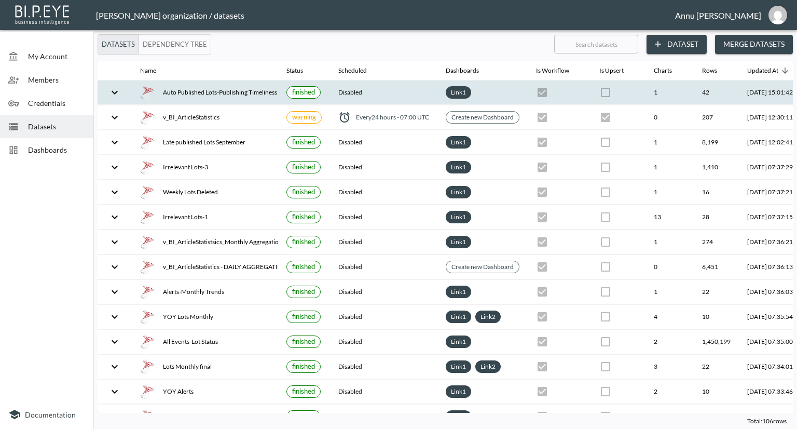
click at [186, 88] on div "Auto Published Lots-Publishing Timeliness" at bounding box center [205, 92] width 130 height 15
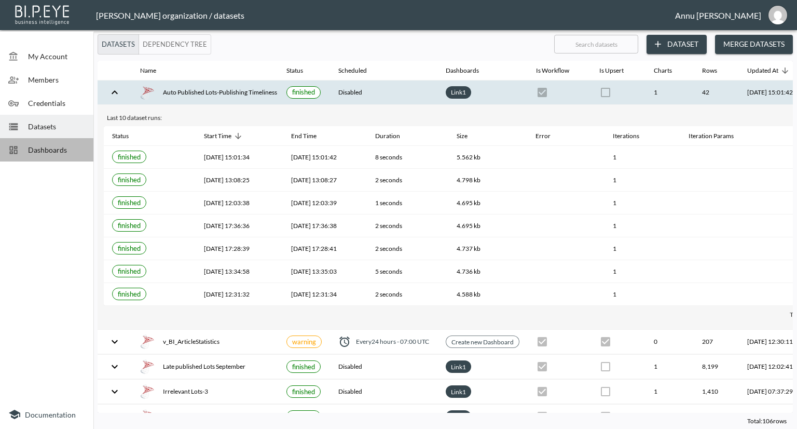
click at [60, 152] on span "Dashboards" at bounding box center [56, 149] width 57 height 11
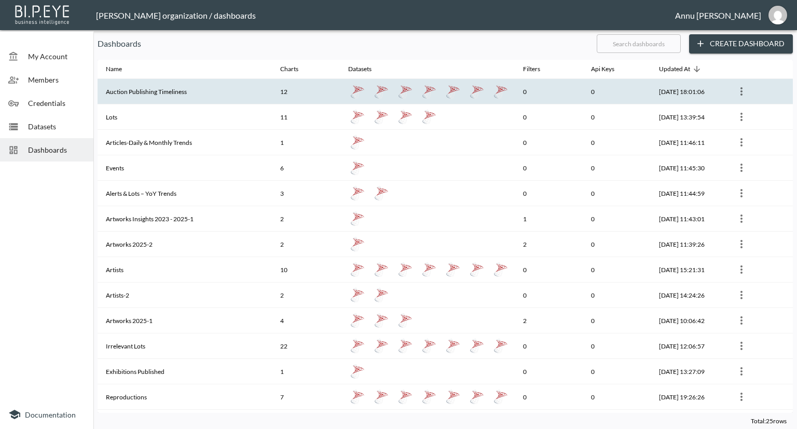
click at [134, 91] on th "Auction Publishing Timeliness" at bounding box center [185, 91] width 174 height 25
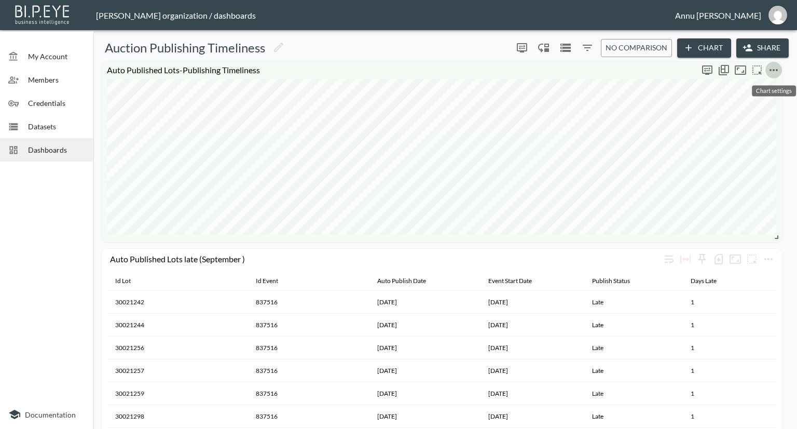
click at [777, 71] on icon "more" at bounding box center [774, 70] width 12 height 12
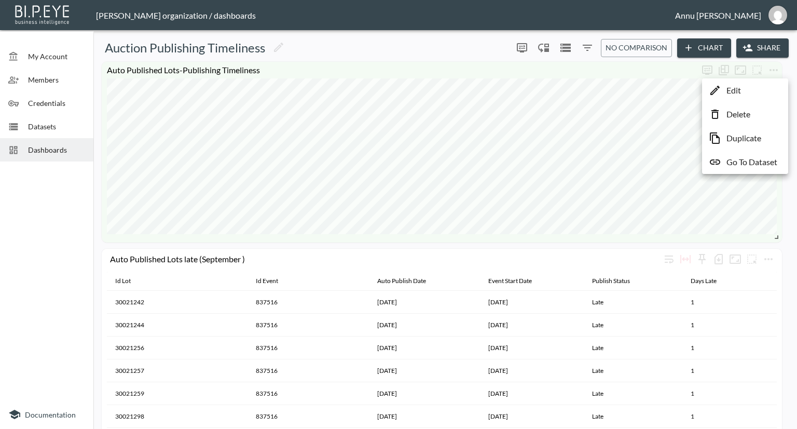
click at [754, 158] on p "Go To Dataset" at bounding box center [752, 162] width 51 height 12
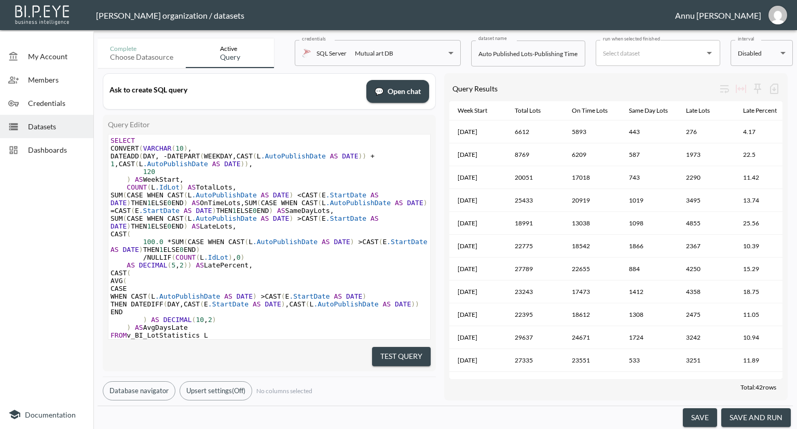
click at [62, 149] on span "Dashboards" at bounding box center [56, 149] width 57 height 11
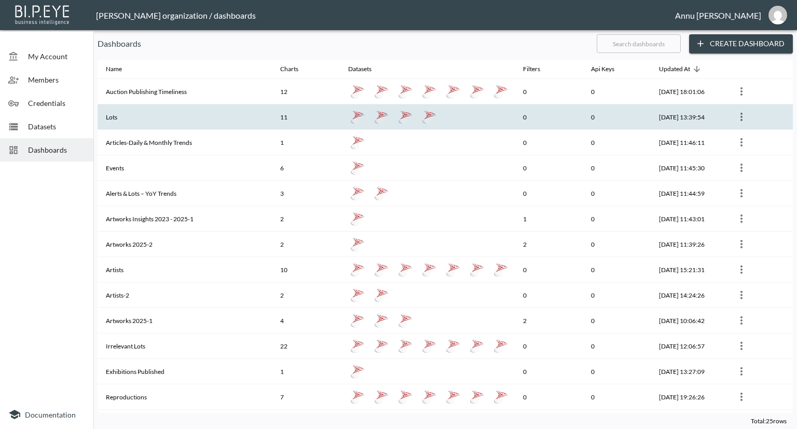
click at [127, 114] on th "Lots" at bounding box center [185, 116] width 174 height 25
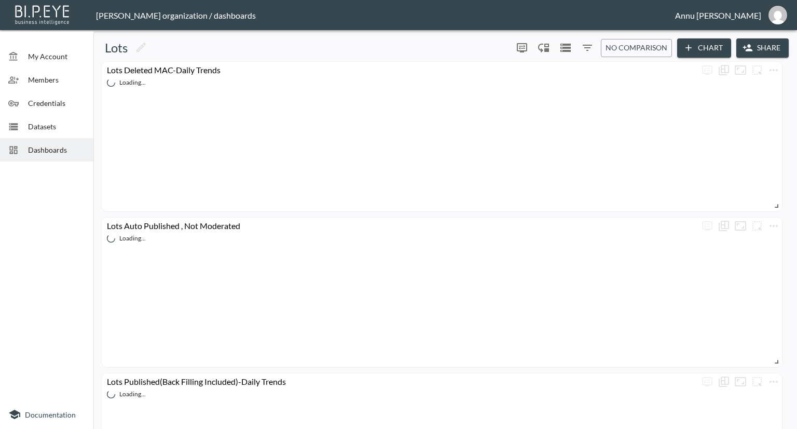
click at [62, 146] on span "Dashboards" at bounding box center [56, 149] width 57 height 11
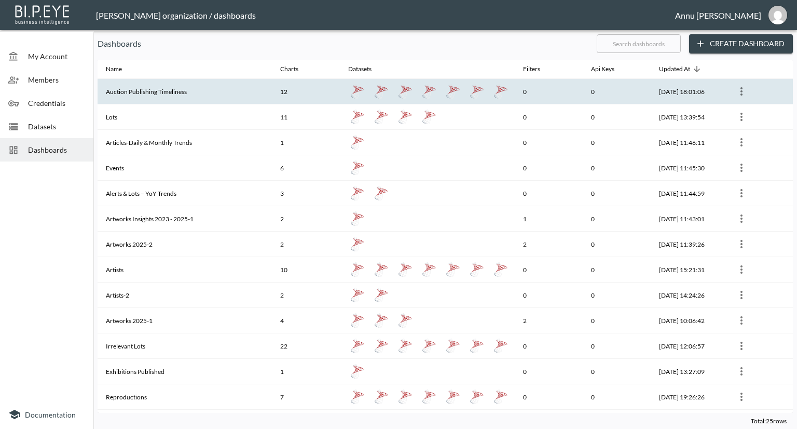
click at [115, 94] on th "Auction Publishing Timeliness" at bounding box center [185, 91] width 174 height 25
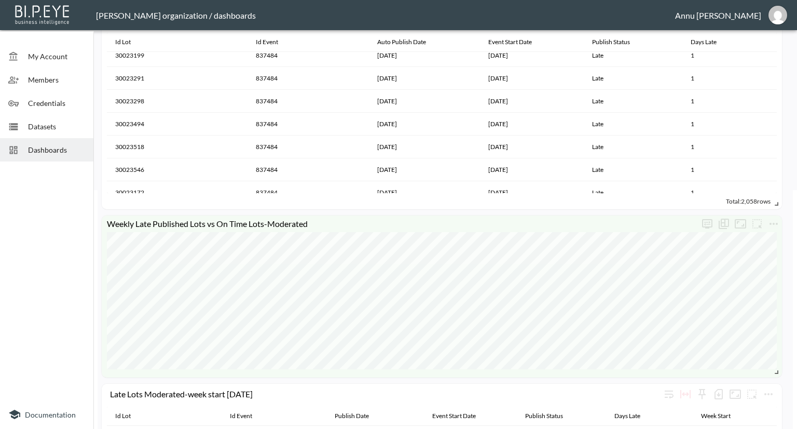
scroll to position [311, 0]
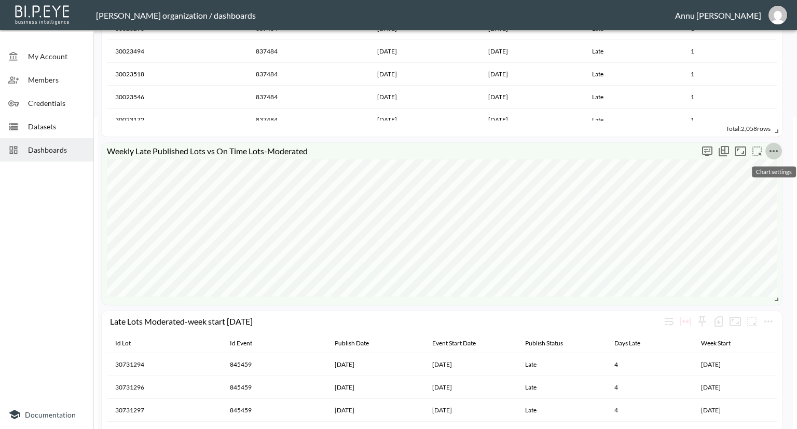
click at [770, 149] on icon "more" at bounding box center [774, 151] width 12 height 12
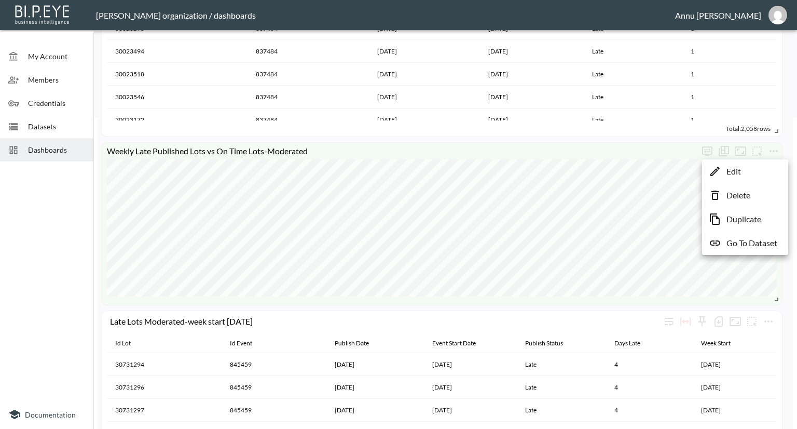
click at [749, 240] on p "Go To Dataset" at bounding box center [752, 243] width 51 height 12
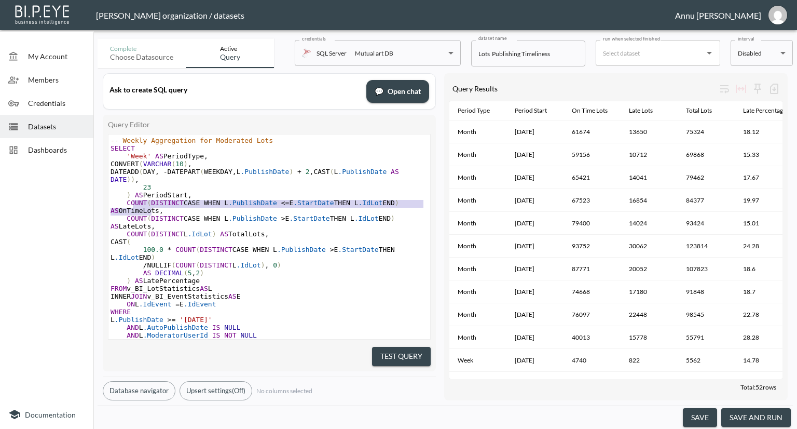
type textarea "COUNT(DISTINCT CASE WHEN L.PublishDate <= E.StartDate THEN L.IdLot END) AS OnTi…"
drag, startPoint x: 150, startPoint y: 211, endPoint x: 122, endPoint y: 203, distance: 28.4
click at [122, 203] on span "COUNT ( DISTINCT CASE WHEN L .PublishDate <= E .StartDate THEN L .IdLot END ) A…" at bounding box center [257, 207] width 293 height 16
click at [156, 213] on pre "COUNT ( DISTINCT CASE WHEN L .PublishDate <= E .StartDate THEN L .IdLot END ) A…" at bounding box center [269, 207] width 322 height 16
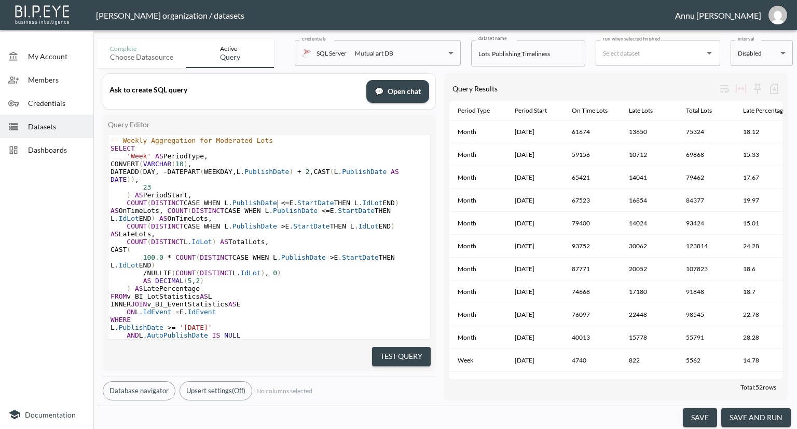
click at [279, 204] on span "COUNT ( DISTINCT CASE WHEN L .PublishDate <= E .StartDate THEN L .IdLot END ) A…" at bounding box center [257, 210] width 293 height 23
click at [322, 212] on span "<=" at bounding box center [326, 211] width 8 height 8
click at [143, 218] on span "COUNT ( DISTINCT CASE WHEN L .PublishDate < E .StartDate THEN L .IdLot END ) AS…" at bounding box center [255, 210] width 289 height 23
type textarea "Sameday"
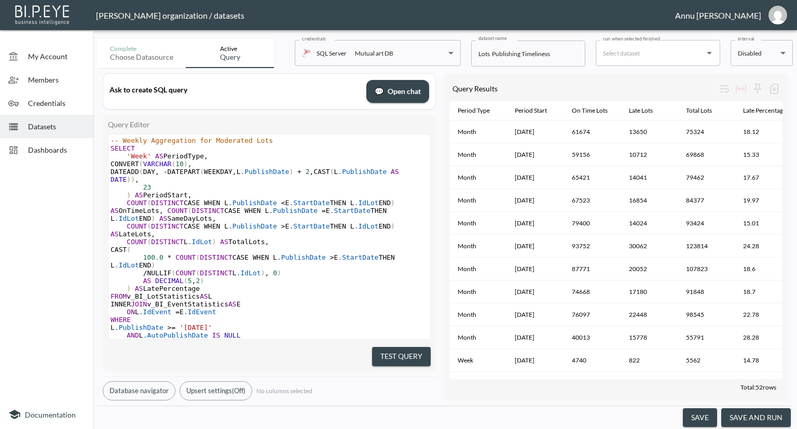
type textarea "Day"
click at [385, 347] on button "Test Query" at bounding box center [401, 356] width 59 height 19
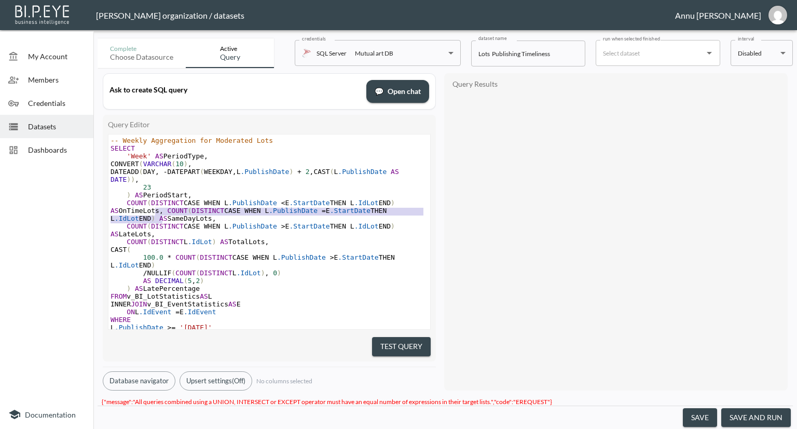
type textarea "COUNT(DISTINCT CASE WHEN L.PublishDate = E.StartDate THEN L.IdLot END) AS SameD…"
drag, startPoint x: 155, startPoint y: 210, endPoint x: 167, endPoint y: 218, distance: 15.0
click at [167, 218] on pre "COUNT ( DISTINCT CASE WHEN L .PublishDate < E .StartDate THEN L .IdLot END ) AS…" at bounding box center [269, 210] width 322 height 23
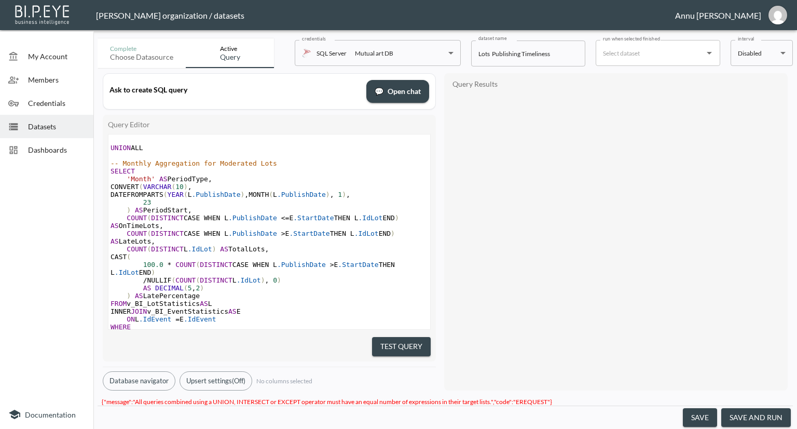
scroll to position [257, 0]
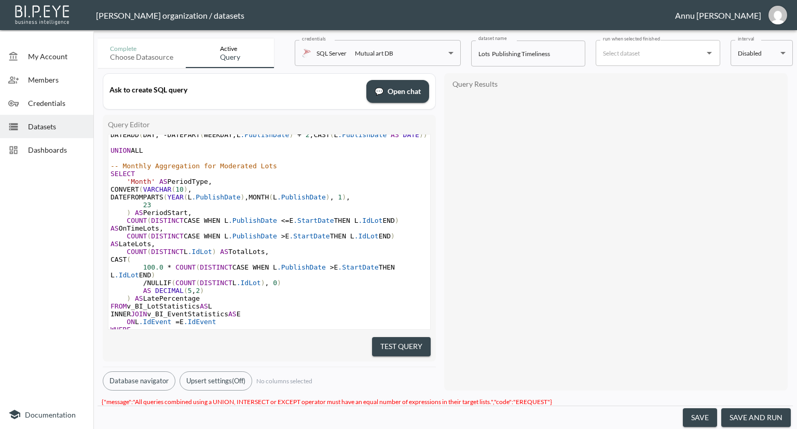
click at [154, 232] on pre "COUNT ( DISTINCT CASE WHEN L .PublishDate <= E .StartDate THEN L .IdLot END ) A…" at bounding box center [269, 224] width 322 height 16
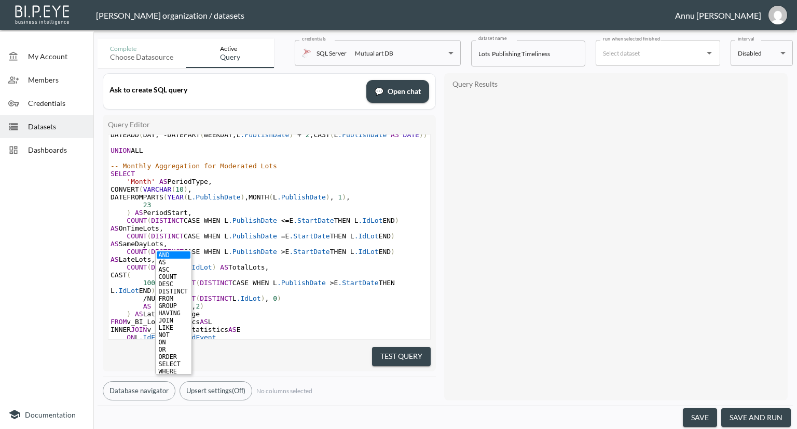
click at [281, 224] on span "<=" at bounding box center [285, 220] width 8 height 8
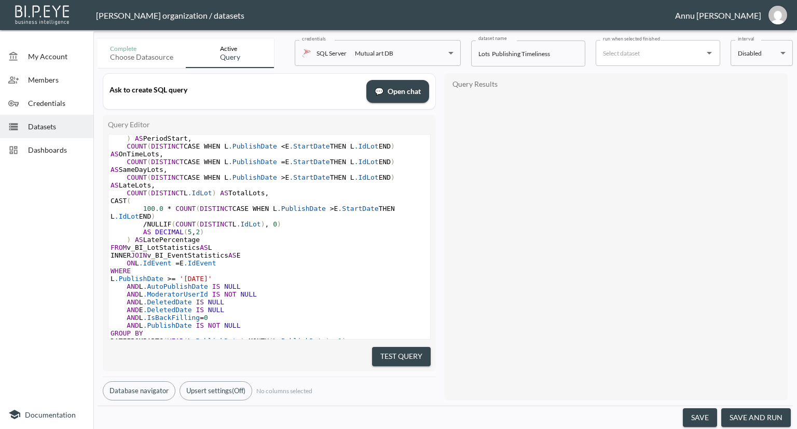
scroll to position [412, 0]
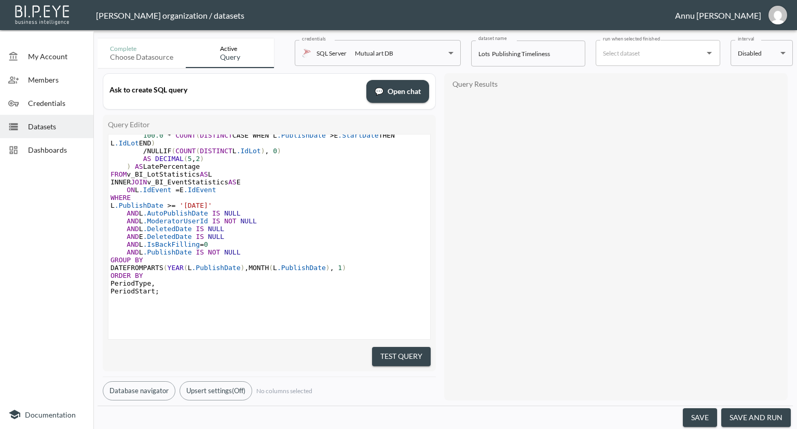
click at [386, 348] on button "Test Query" at bounding box center [401, 356] width 59 height 19
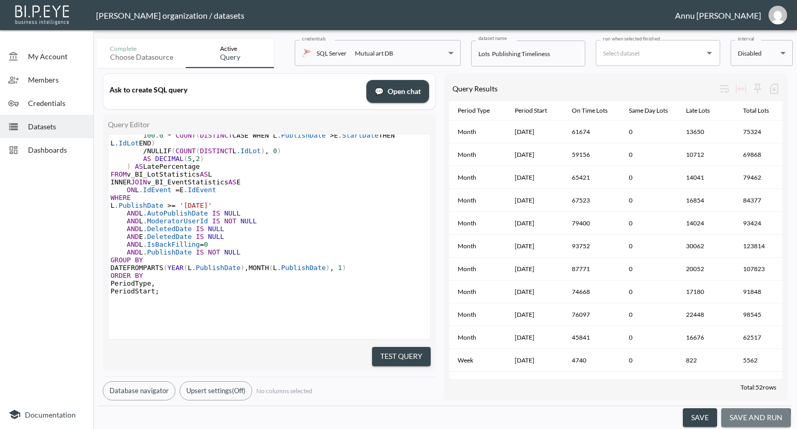
click at [731, 419] on button "save and run" at bounding box center [756, 417] width 70 height 19
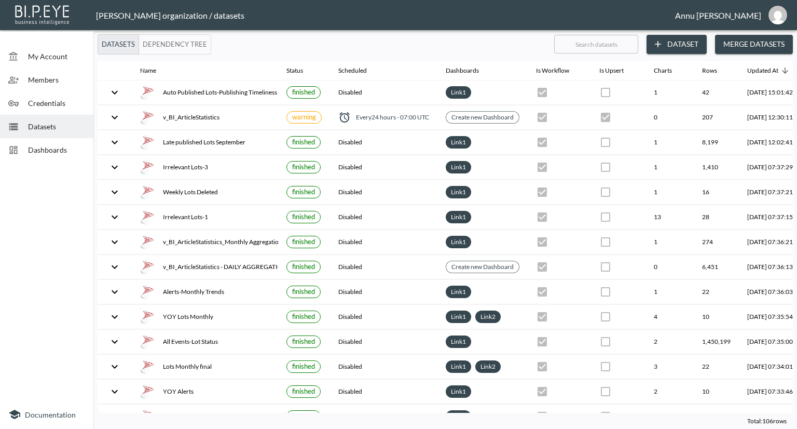
checkbox input "true"
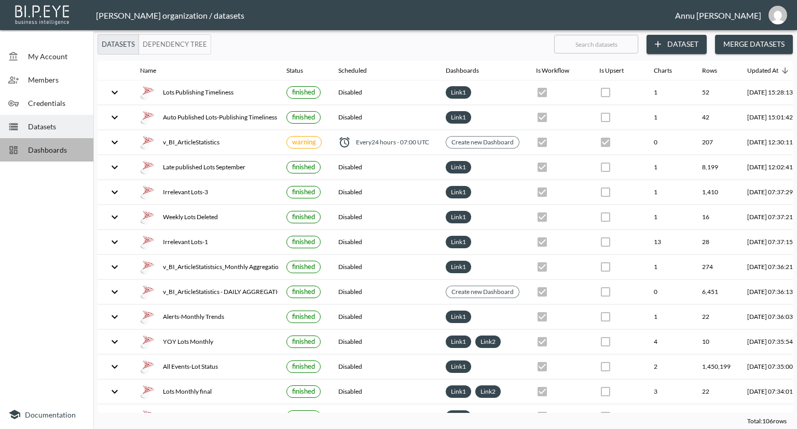
click at [60, 148] on span "Dashboards" at bounding box center [56, 149] width 57 height 11
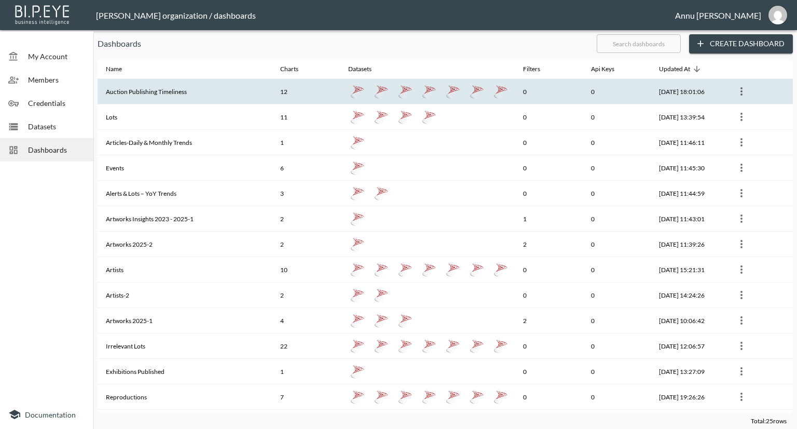
click at [133, 92] on th "Auction Publishing Timeliness" at bounding box center [185, 91] width 174 height 25
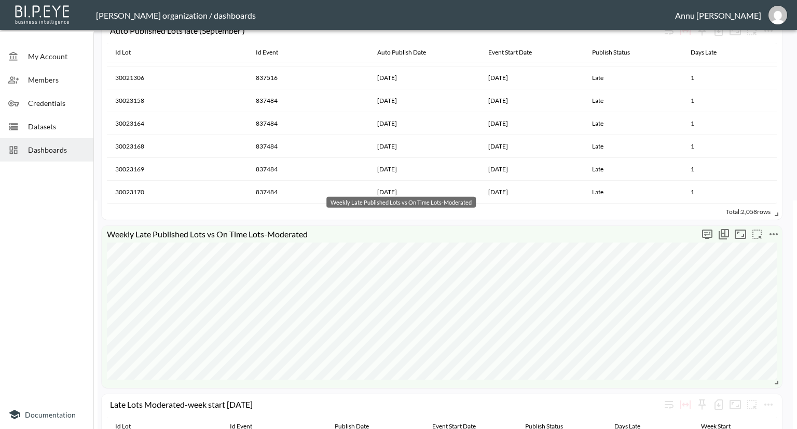
scroll to position [311, 0]
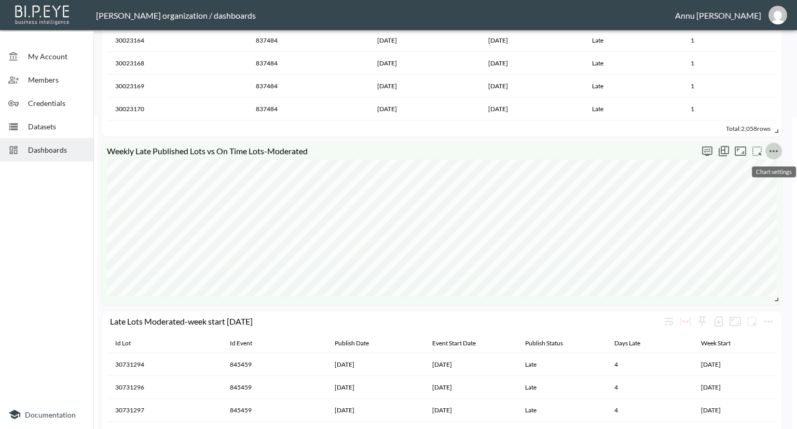
click at [776, 151] on icon "more" at bounding box center [774, 151] width 12 height 12
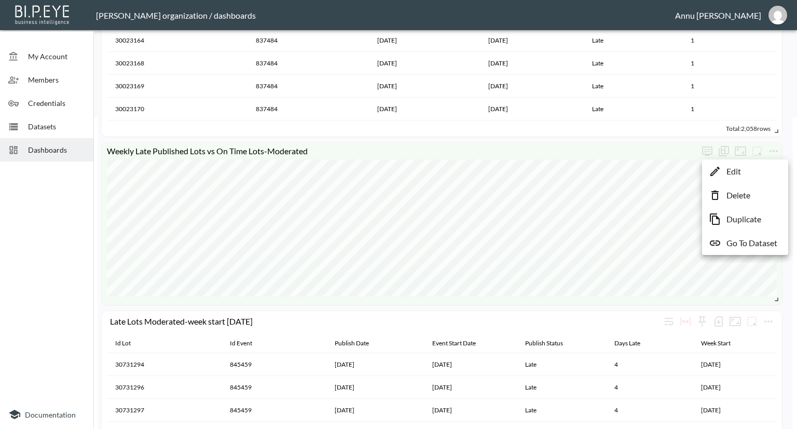
click at [736, 169] on p "Edit" at bounding box center [734, 171] width 15 height 12
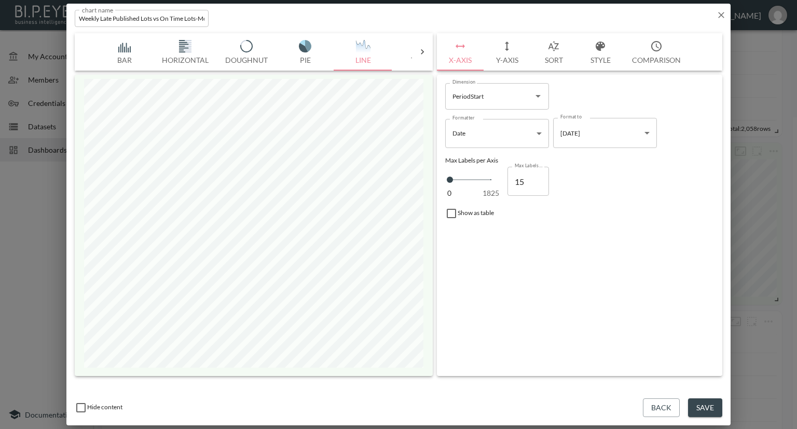
click at [515, 58] on button "Y-Axis" at bounding box center [507, 51] width 47 height 37
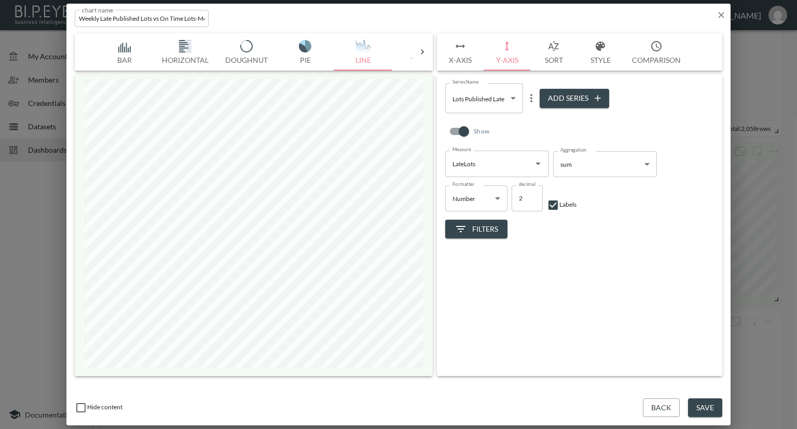
click at [560, 93] on button "Add Series" at bounding box center [575, 98] width 70 height 19
type input "010b7c13-b6bf-47fb-938e-931ca3a71a5e"
click at [525, 160] on input "LateLots" at bounding box center [489, 163] width 79 height 17
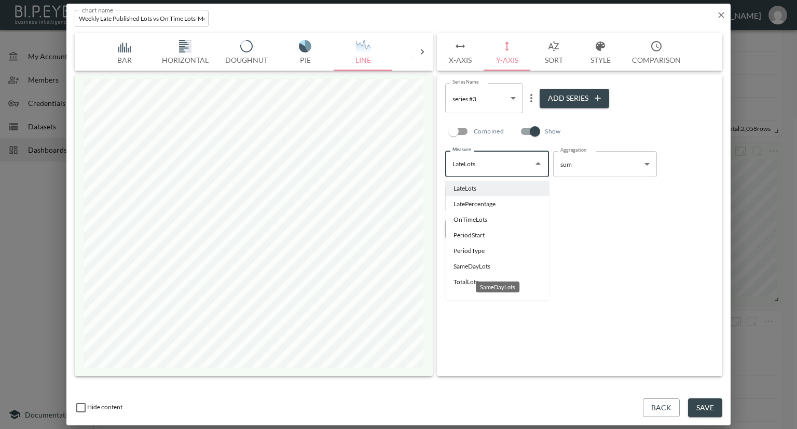
click at [468, 265] on li "SameDayLots" at bounding box center [497, 266] width 104 height 16
type input "SameDayLots"
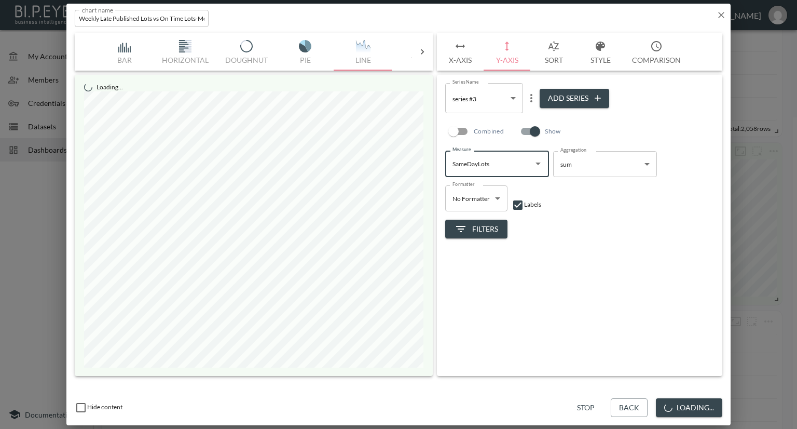
click at [531, 102] on icon "more" at bounding box center [531, 98] width 2 height 8
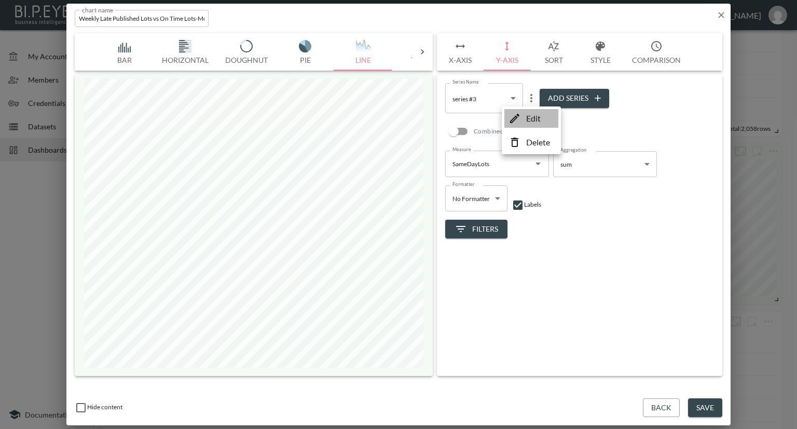
click at [534, 116] on p "Edit" at bounding box center [533, 118] width 15 height 12
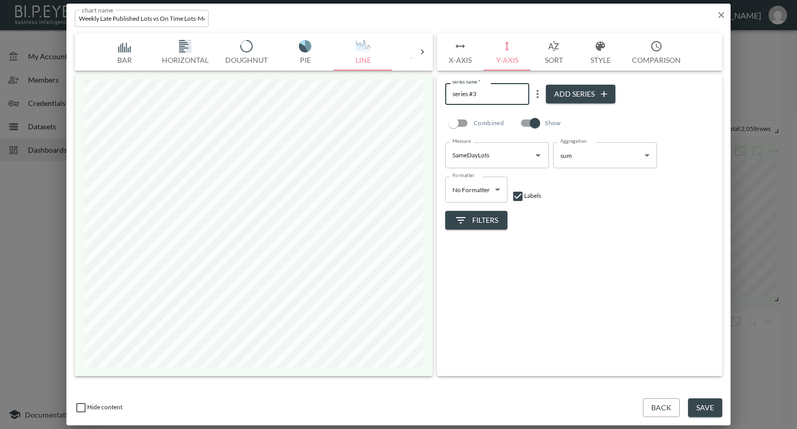
drag, startPoint x: 493, startPoint y: 93, endPoint x: 447, endPoint y: 93, distance: 45.7
click at [447, 93] on input "series #3" at bounding box center [487, 93] width 84 height 21
type input "Same Day Lots"
click at [707, 407] on button "Save" at bounding box center [705, 407] width 34 height 19
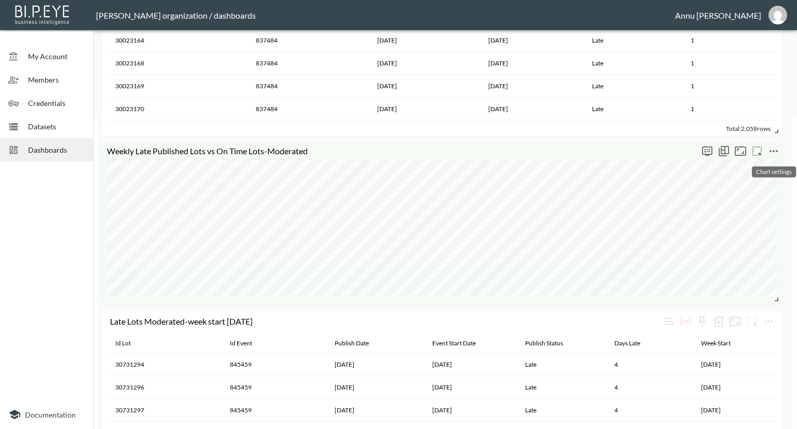
click at [770, 152] on icon "more" at bounding box center [774, 151] width 8 height 2
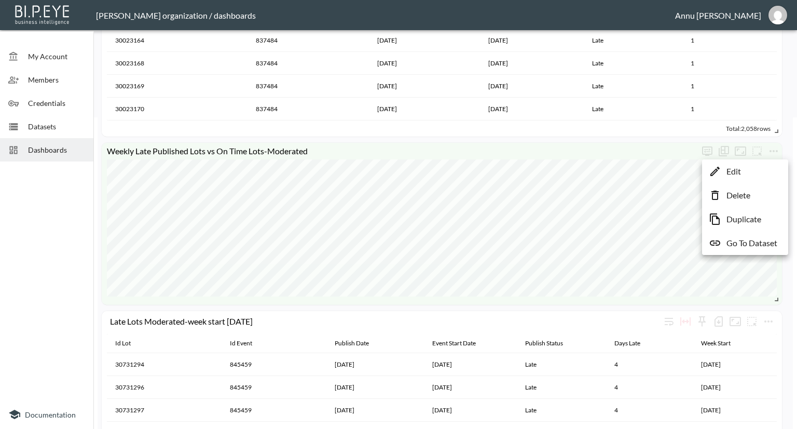
click at [748, 239] on p "Go To Dataset" at bounding box center [752, 243] width 51 height 12
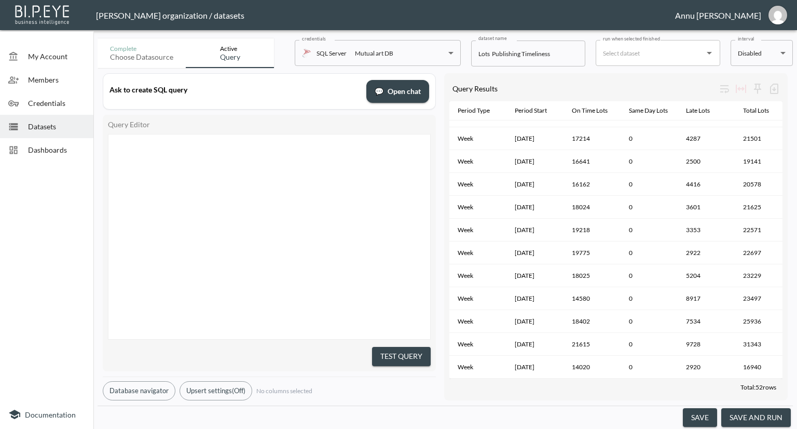
type textarea "-- Weekly Aggregation for Moderated Lots SELECT 'Week' AS PeriodType, CONVERT(V…"
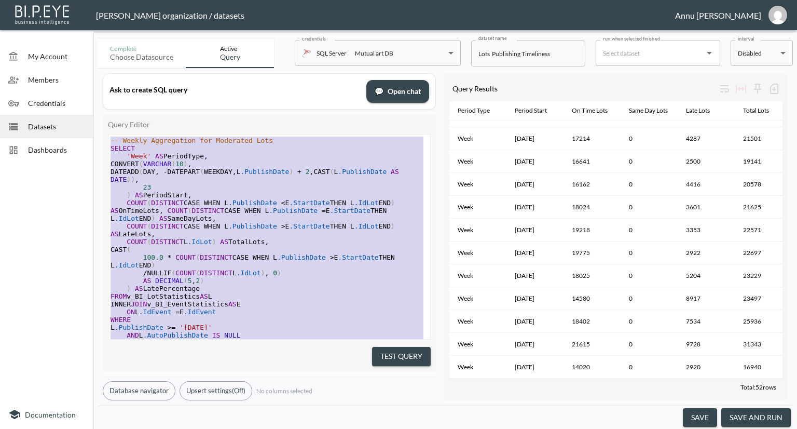
drag, startPoint x: 185, startPoint y: 280, endPoint x: 103, endPoint y: 59, distance: 236.3
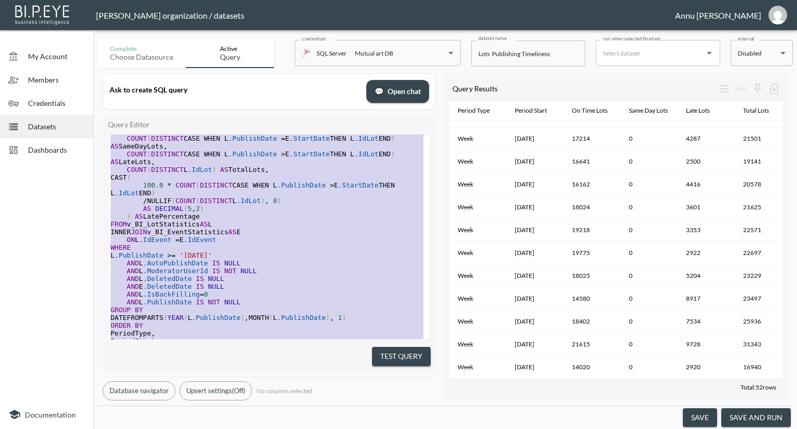
scroll to position [418, 0]
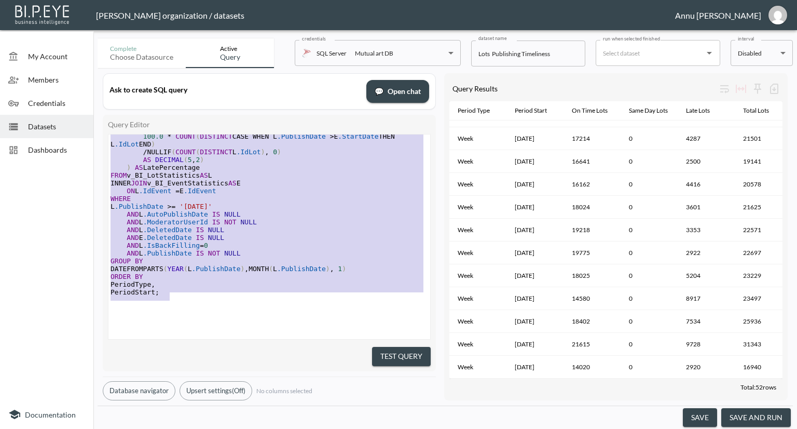
click at [217, 288] on pre "PeriodStart ;" at bounding box center [269, 292] width 322 height 8
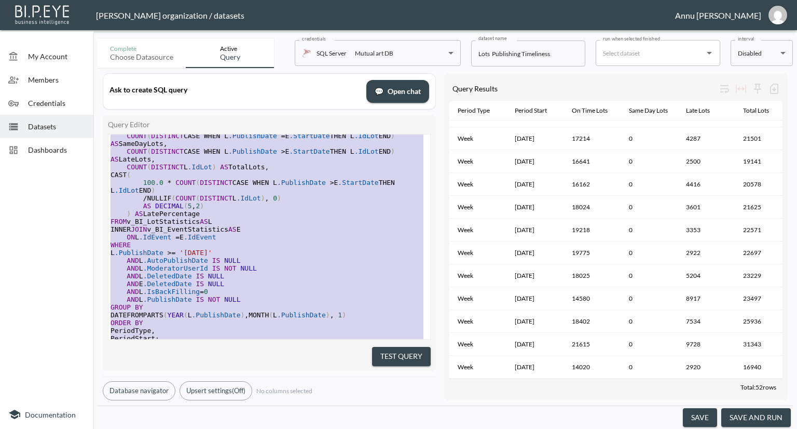
scroll to position [0, 0]
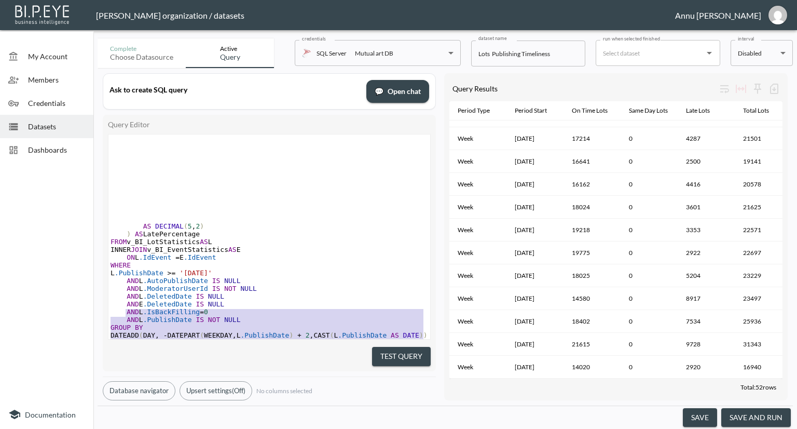
type textarea "-- Weekly Aggregation for Moderated Lots SELECT 'Week' AS PeriodType, CONVERT(V…"
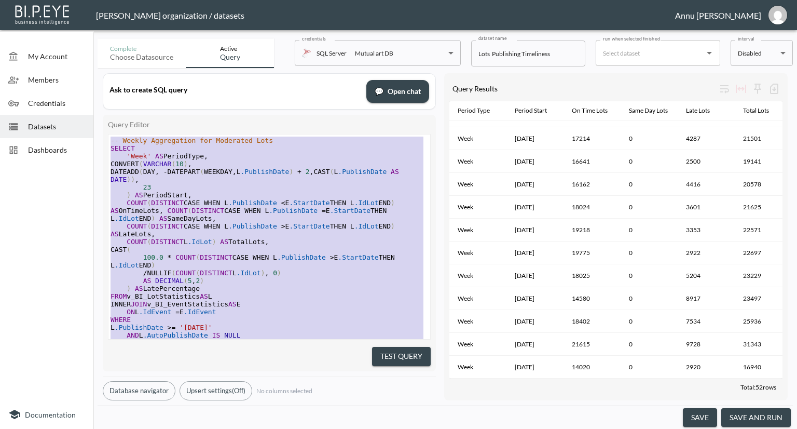
drag, startPoint x: 177, startPoint y: 285, endPoint x: 120, endPoint y: 48, distance: 243.9
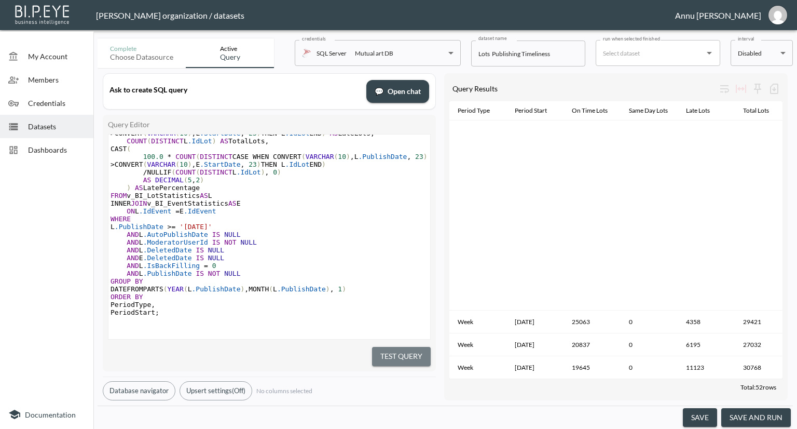
click at [392, 347] on button "Test Query" at bounding box center [401, 356] width 59 height 19
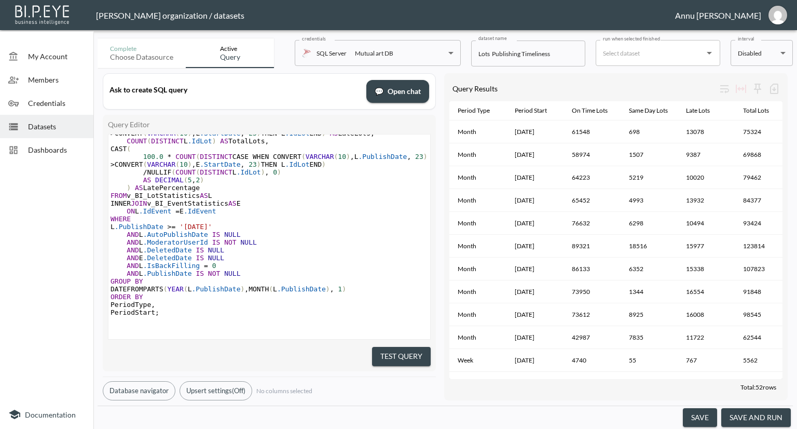
scroll to position [0, 77]
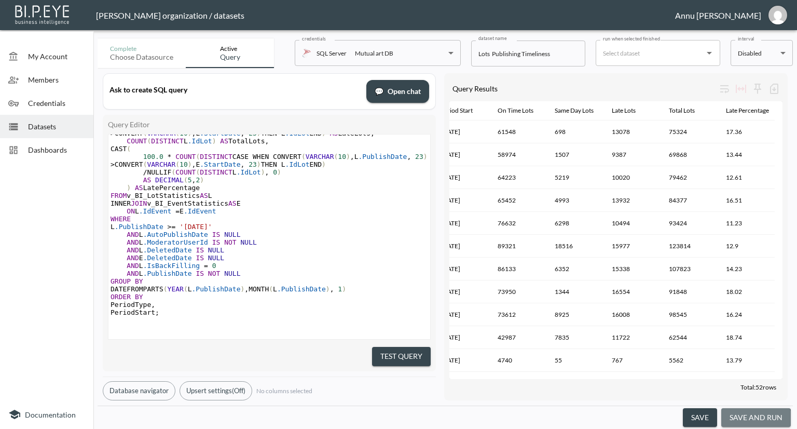
click at [750, 420] on button "save and run" at bounding box center [756, 417] width 70 height 19
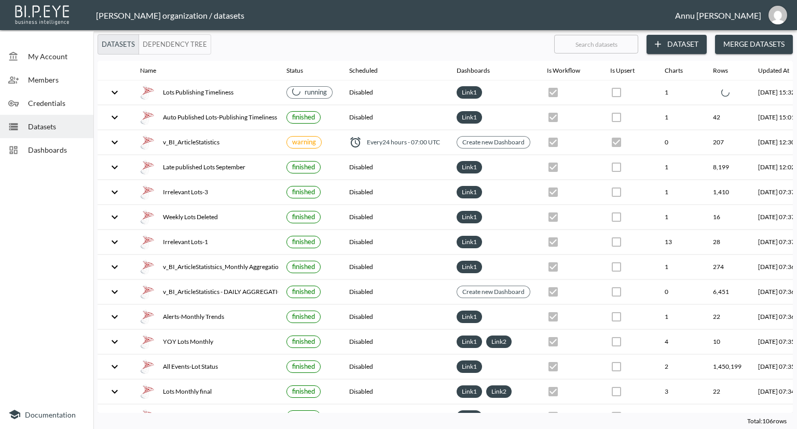
click at [69, 147] on span "Dashboards" at bounding box center [56, 149] width 57 height 11
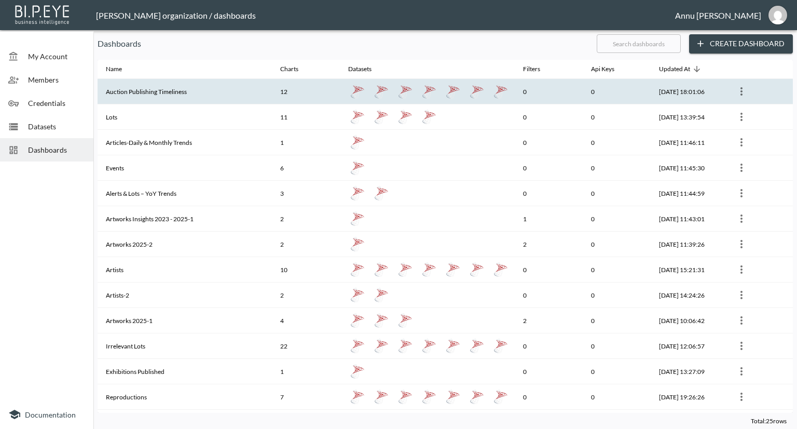
click at [140, 94] on th "Auction Publishing Timeliness" at bounding box center [185, 91] width 174 height 25
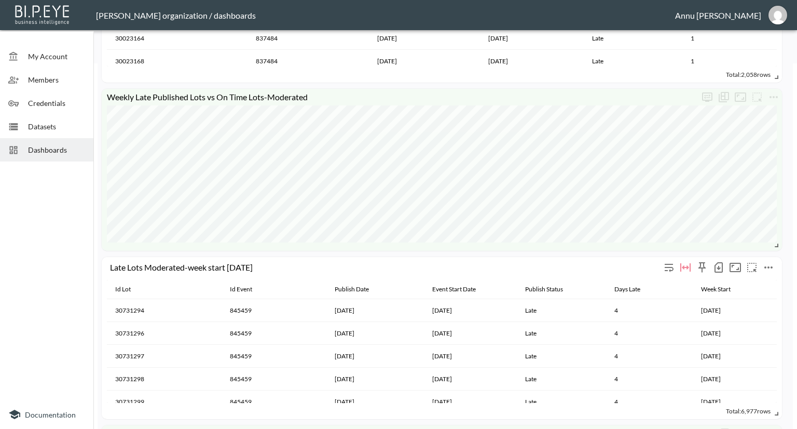
scroll to position [311, 0]
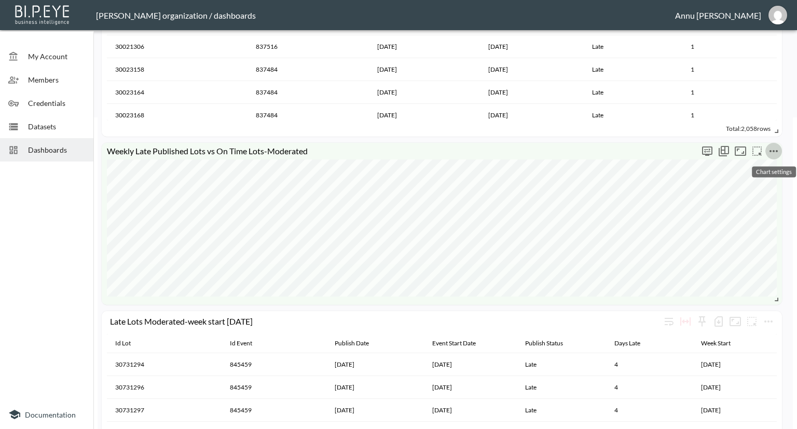
click at [772, 152] on icon "more" at bounding box center [774, 151] width 12 height 12
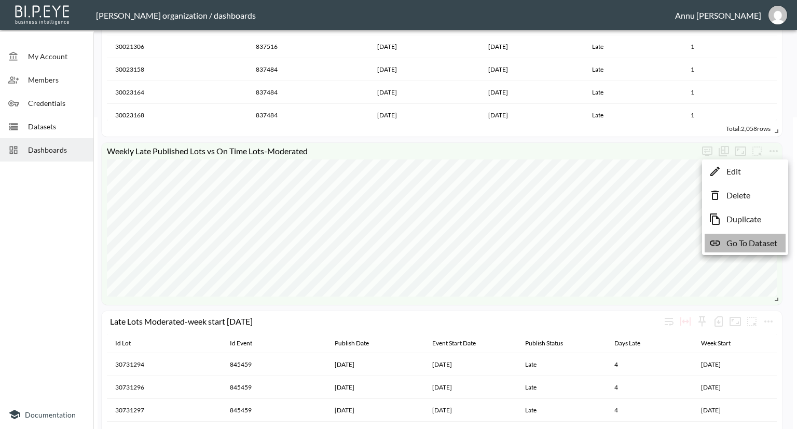
click at [754, 241] on p "Go To Dataset" at bounding box center [752, 243] width 51 height 12
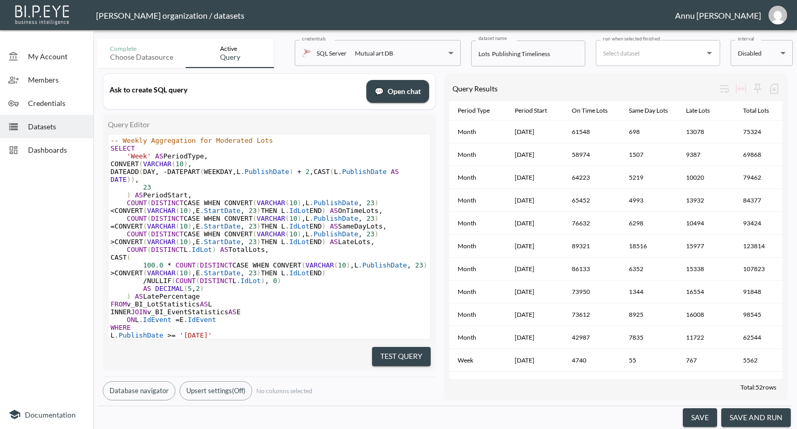
click at [74, 151] on span "Dashboards" at bounding box center [56, 149] width 57 height 11
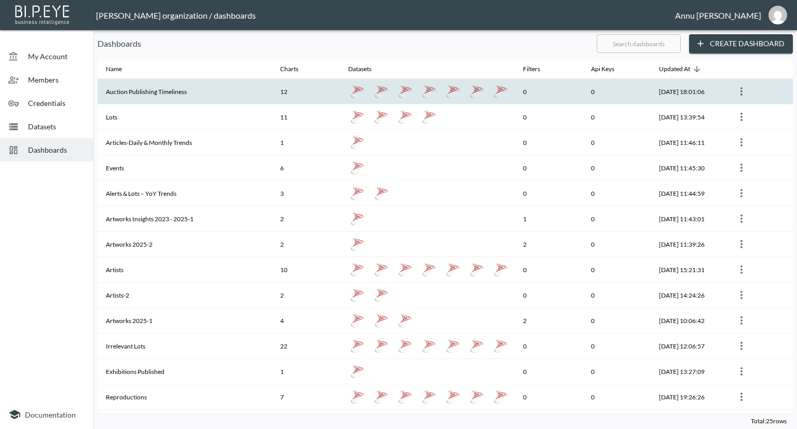
click at [151, 91] on th "Auction Publishing Timeliness" at bounding box center [185, 91] width 174 height 25
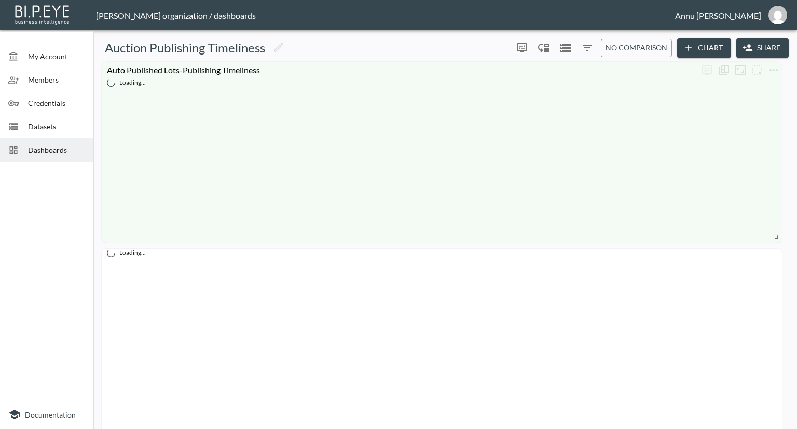
scroll to position [259, 0]
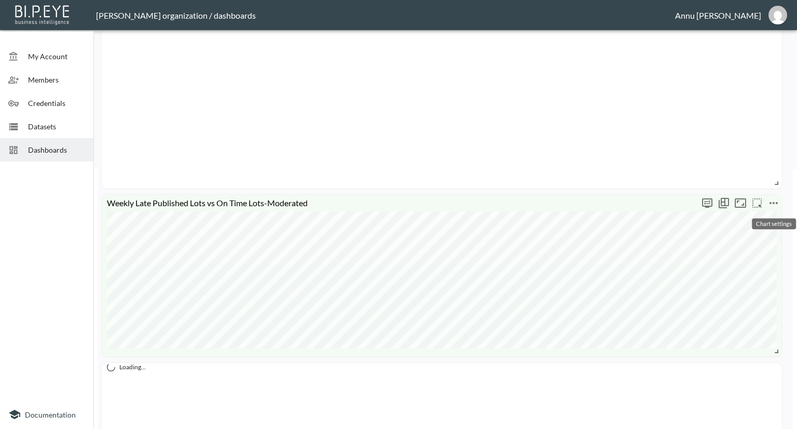
click at [771, 202] on icon "more" at bounding box center [774, 203] width 8 height 2
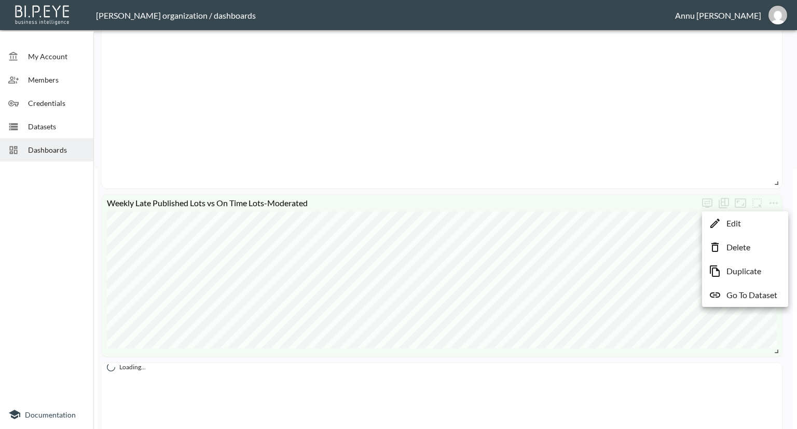
click at [733, 222] on p "Edit" at bounding box center [734, 223] width 15 height 12
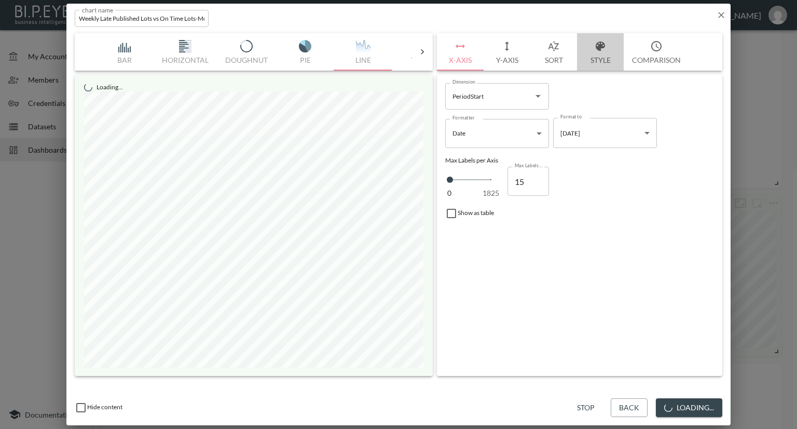
click at [593, 57] on button "Style" at bounding box center [600, 51] width 47 height 37
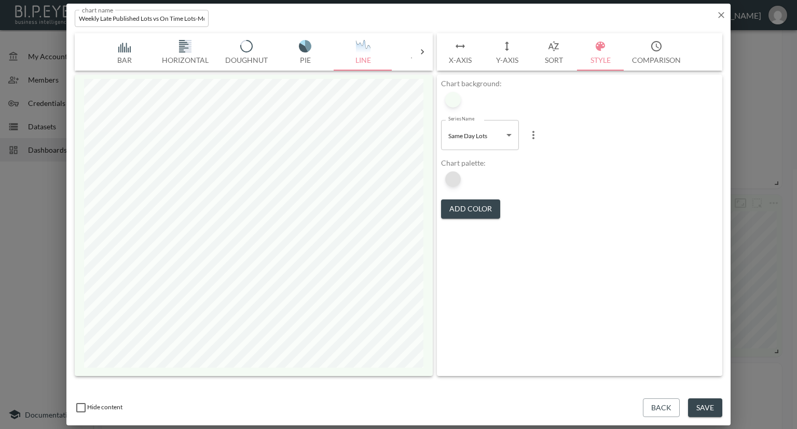
click at [458, 176] on div at bounding box center [453, 179] width 16 height 16
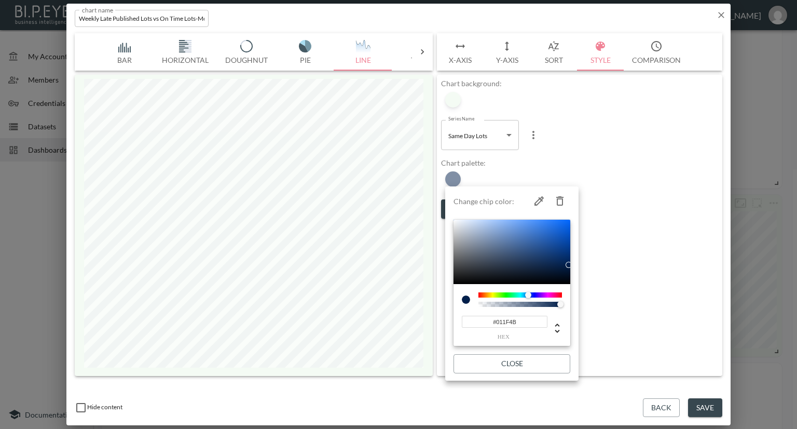
click at [586, 176] on div at bounding box center [398, 214] width 797 height 429
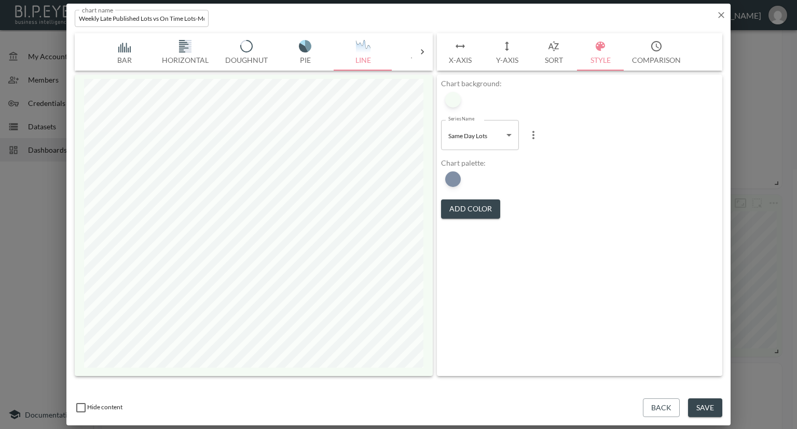
click at [480, 208] on button "Add Color" at bounding box center [470, 208] width 59 height 19
click at [477, 205] on button "Add Color" at bounding box center [470, 208] width 59 height 19
click at [472, 200] on button "Add Color" at bounding box center [470, 208] width 59 height 19
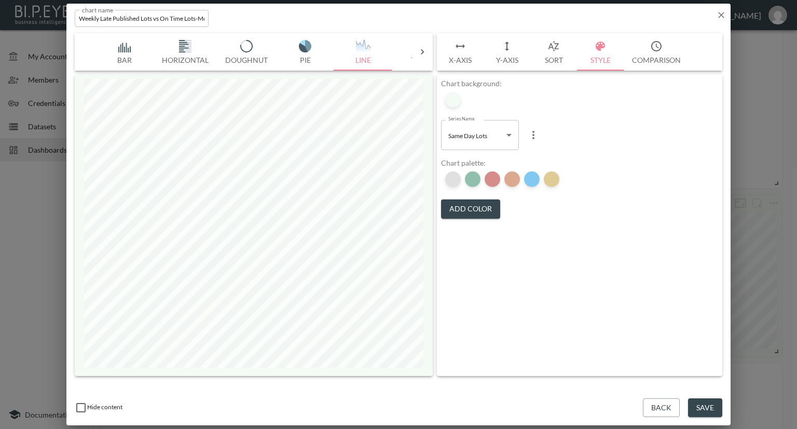
click at [455, 179] on div at bounding box center [453, 179] width 16 height 16
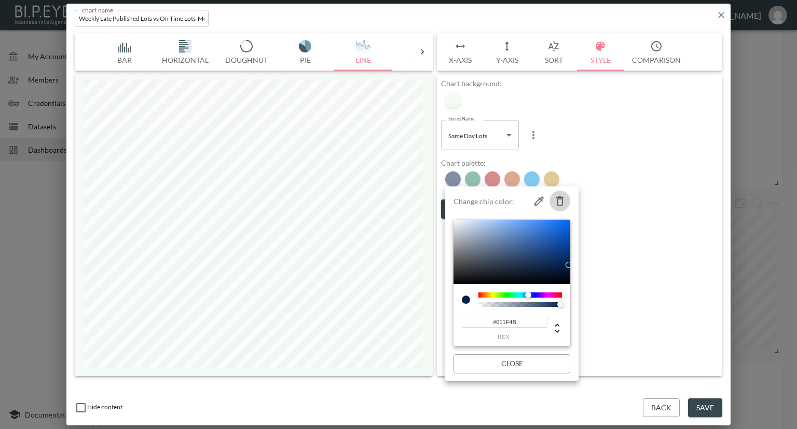
click at [563, 202] on icon "button" at bounding box center [559, 200] width 7 height 9
type input "#237F5D"
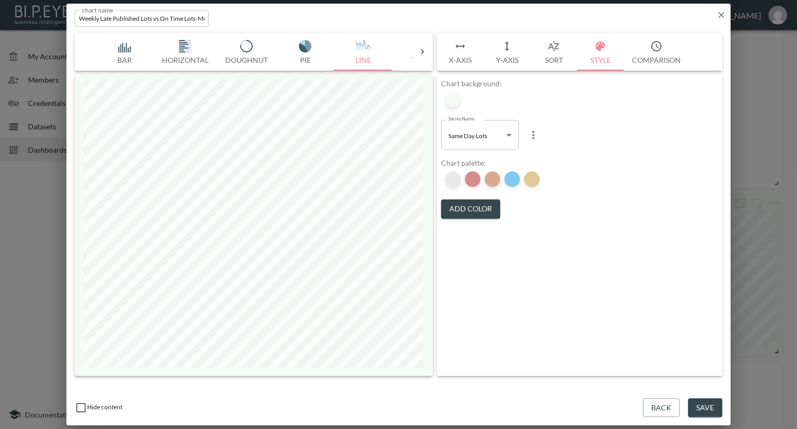
click at [455, 179] on div at bounding box center [453, 179] width 16 height 16
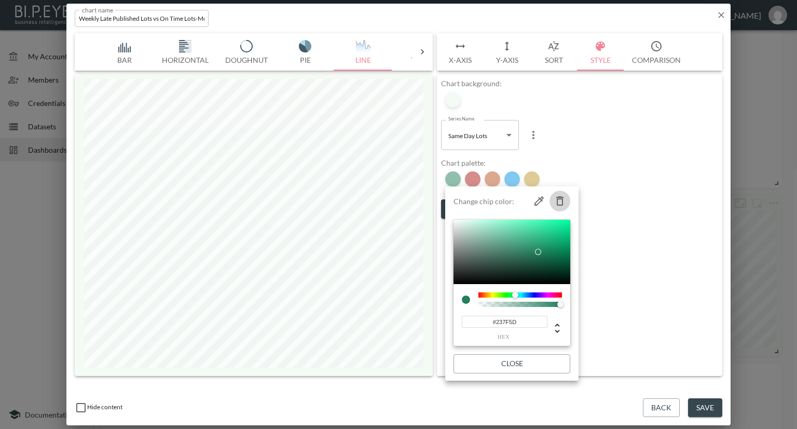
click at [557, 198] on icon "button" at bounding box center [559, 200] width 7 height 9
type input "#AC1917"
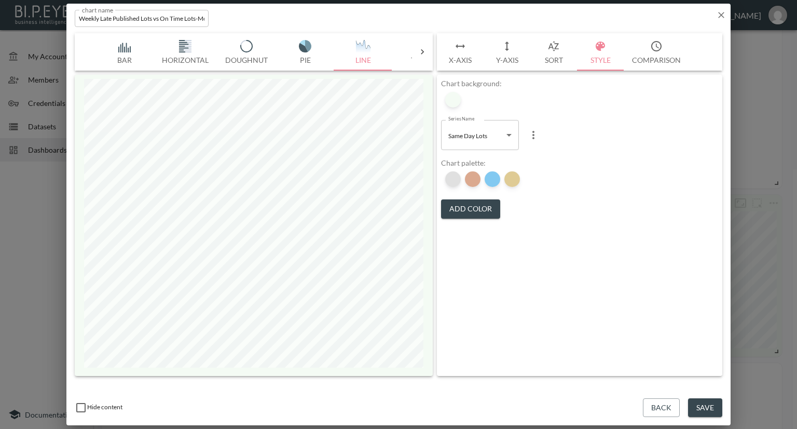
click at [455, 179] on div at bounding box center [453, 179] width 16 height 16
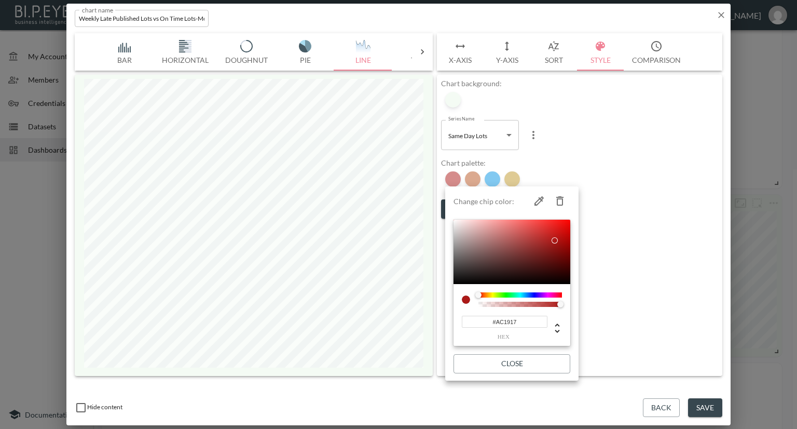
click at [558, 198] on icon "button" at bounding box center [559, 200] width 7 height 9
type input "#B75420"
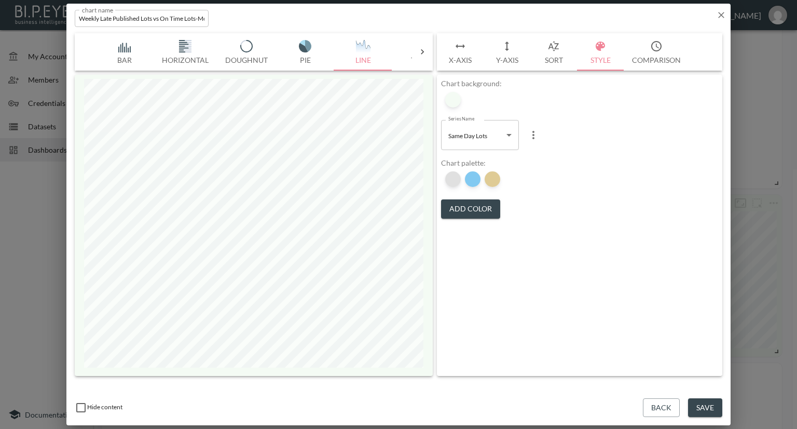
click at [455, 181] on div at bounding box center [453, 179] width 16 height 16
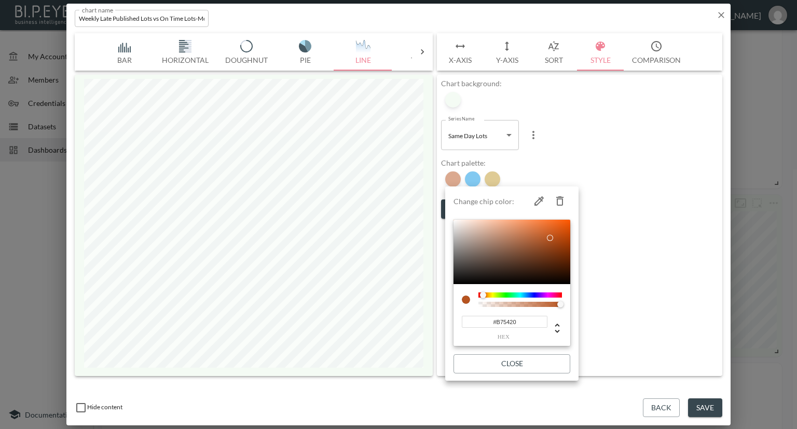
click at [558, 198] on icon "button" at bounding box center [559, 200] width 7 height 9
type input "#0693E3"
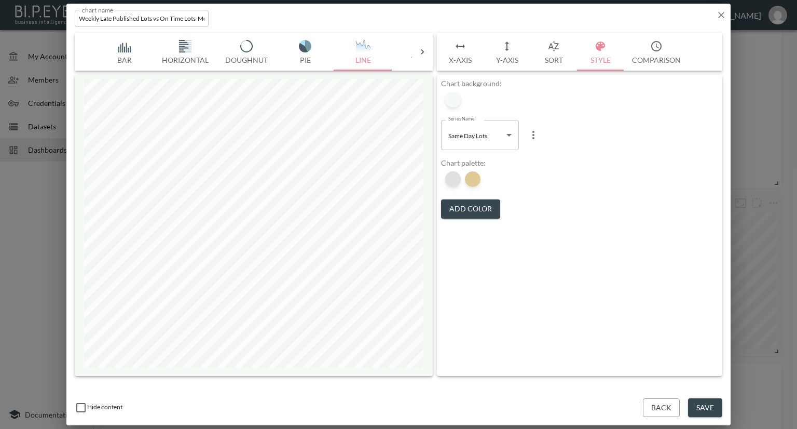
click at [449, 176] on div at bounding box center [453, 179] width 16 height 16
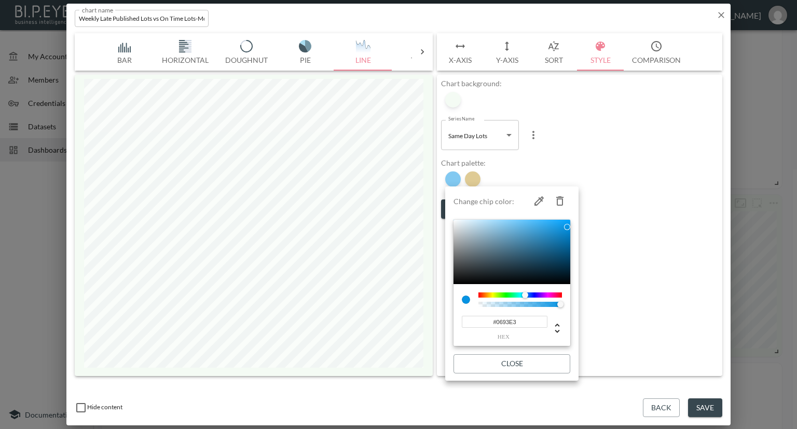
click at [560, 197] on icon "button" at bounding box center [559, 200] width 7 height 9
type input "#C0982B"
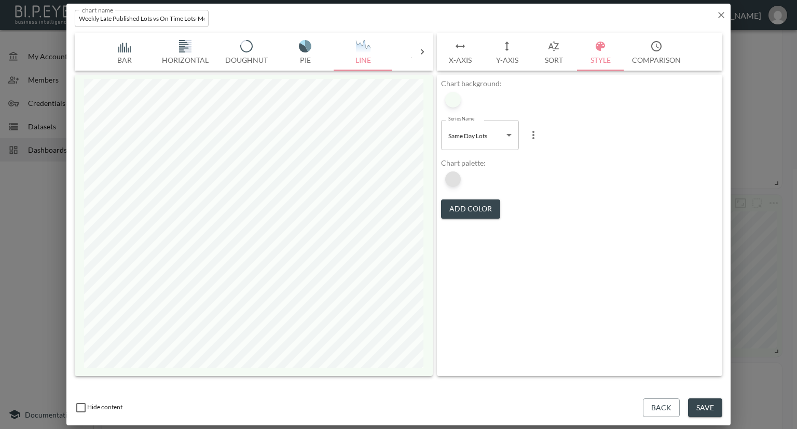
click at [457, 180] on div at bounding box center [453, 179] width 16 height 16
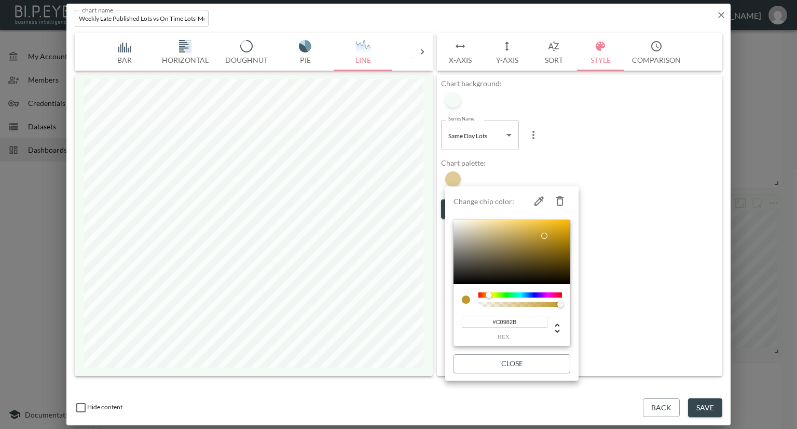
click at [478, 305] on div at bounding box center [520, 304] width 84 height 5
type input "192"
click at [481, 304] on div at bounding box center [520, 304] width 80 height 5
type input "0"
drag, startPoint x: 482, startPoint y: 305, endPoint x: 471, endPoint y: 305, distance: 10.9
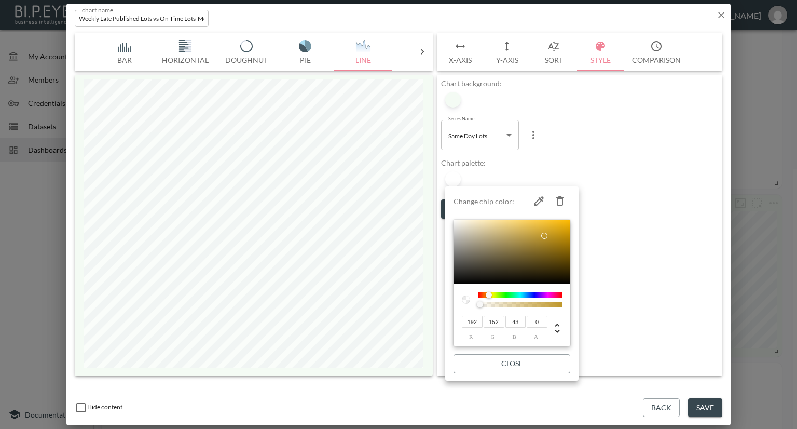
click at [471, 305] on div at bounding box center [512, 299] width 100 height 15
click at [640, 226] on div at bounding box center [398, 214] width 797 height 429
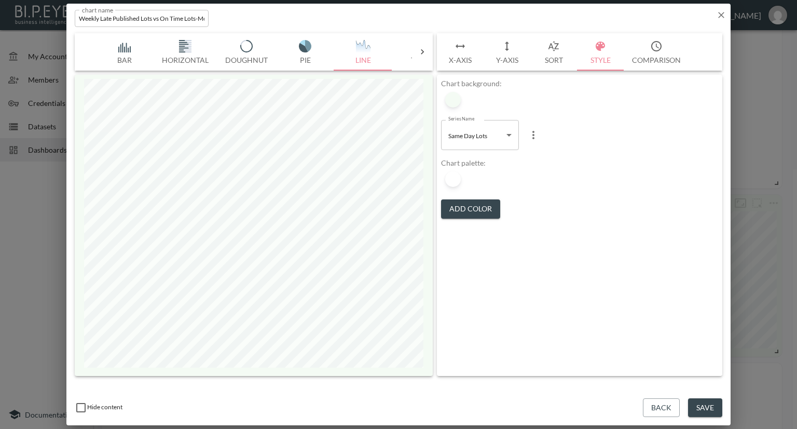
click at [507, 54] on button "Y-Axis" at bounding box center [507, 51] width 47 height 37
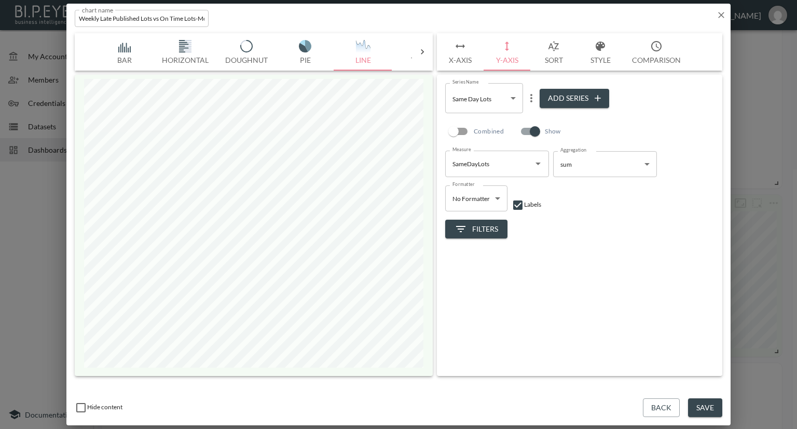
click at [482, 224] on span "Filters" at bounding box center [477, 229] width 44 height 13
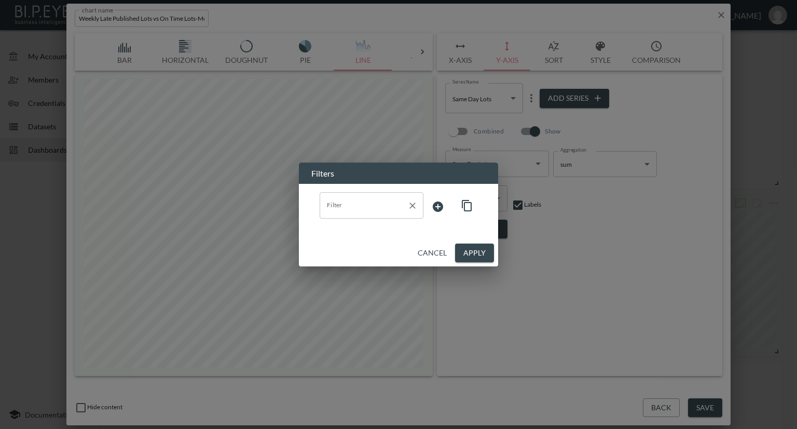
click at [365, 210] on input "Filter" at bounding box center [363, 205] width 79 height 17
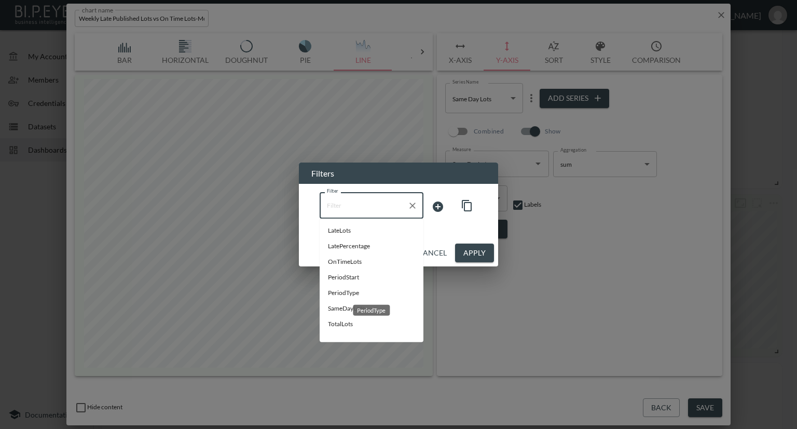
click at [344, 294] on span "PeriodType" at bounding box center [371, 292] width 87 height 9
type input "PeriodType"
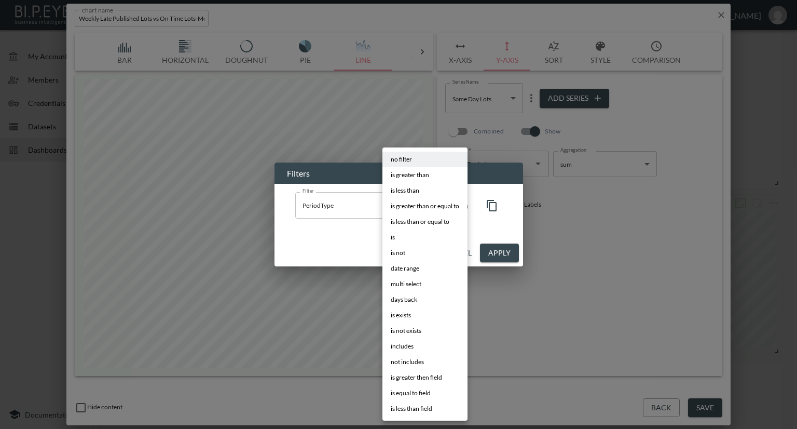
click at [415, 208] on body "BI.P.EYE, Interactive Analytics Dashboards - app Nadia Senft organization / das…" at bounding box center [398, 214] width 797 height 429
click at [396, 235] on li "is" at bounding box center [424, 237] width 85 height 16
type input "is"
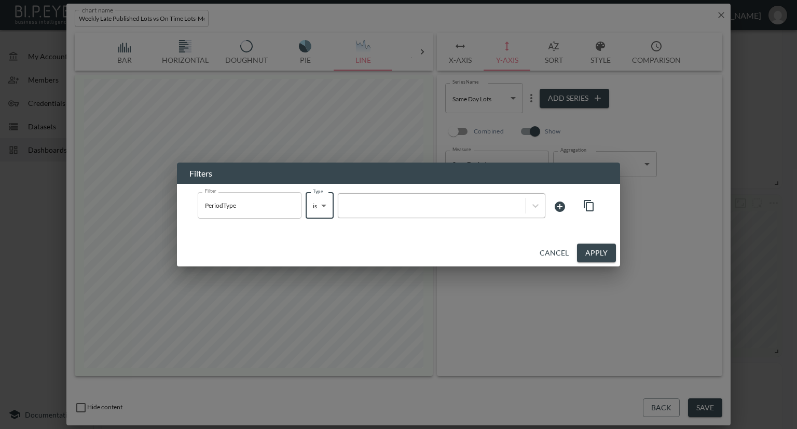
click at [427, 208] on div at bounding box center [432, 205] width 177 height 10
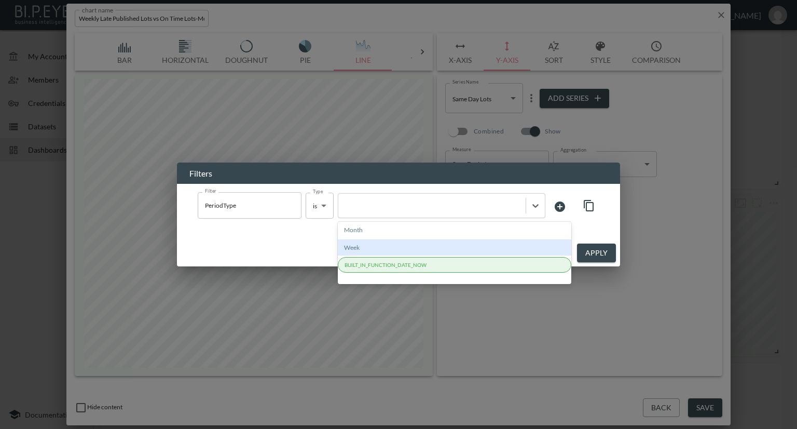
click at [388, 246] on div "Week" at bounding box center [455, 247] width 234 height 16
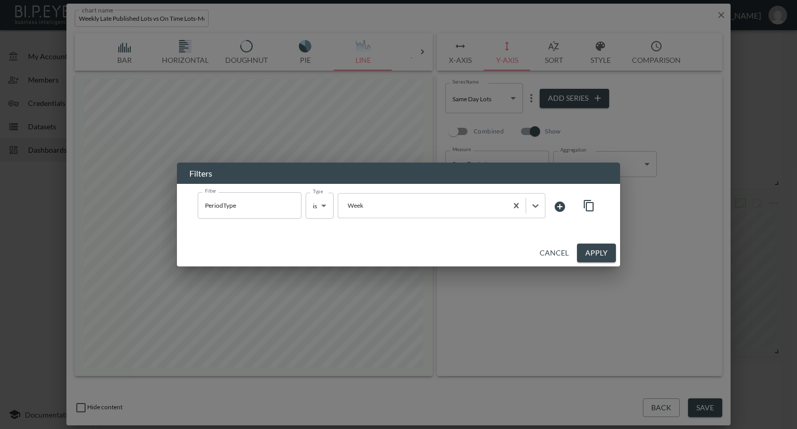
click at [600, 252] on button "Apply" at bounding box center [596, 252] width 39 height 19
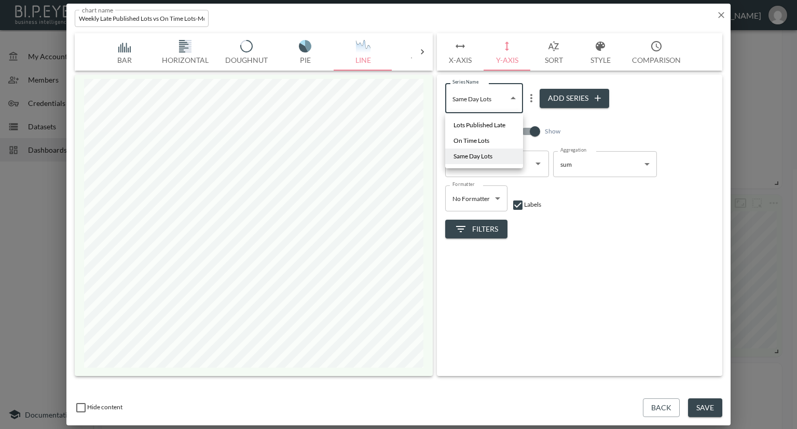
click at [512, 101] on body "BI.P.EYE, Interactive Analytics Dashboards - app Nadia Senft organization / das…" at bounding box center [398, 214] width 797 height 429
click at [482, 121] on span "Lots Published Late" at bounding box center [480, 124] width 52 height 9
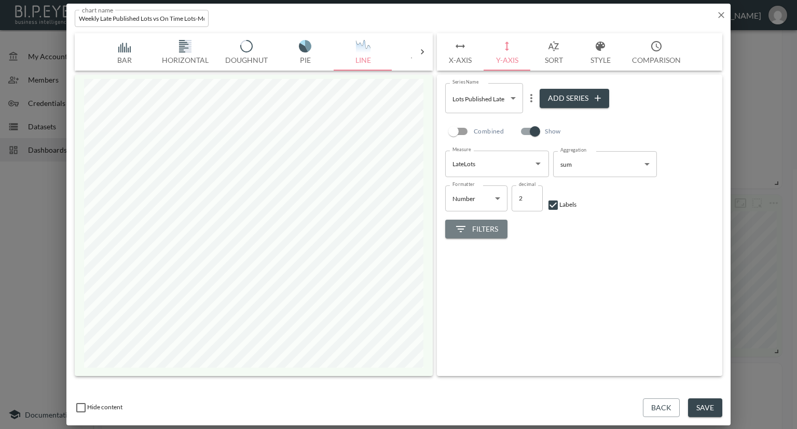
click at [473, 225] on span "Filters" at bounding box center [477, 229] width 44 height 13
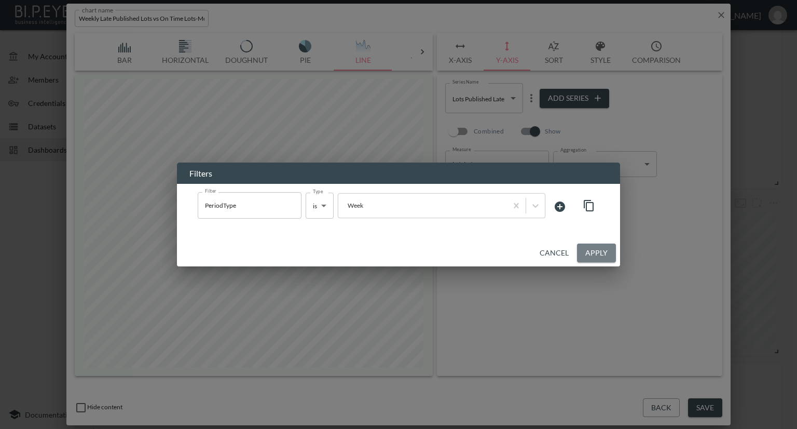
click at [580, 253] on button "Apply" at bounding box center [596, 252] width 39 height 19
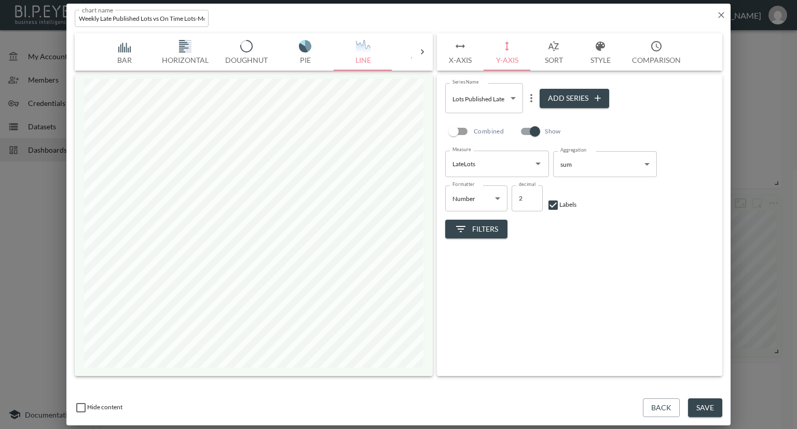
click at [496, 103] on body "BI.P.EYE, Interactive Analytics Dashboards - app Nadia Senft organization / das…" at bounding box center [398, 214] width 797 height 429
click at [493, 141] on li "On Time Lots" at bounding box center [484, 141] width 78 height 16
type input "9557dfb6-aae0-4040-bc92-0756632808dd"
click at [486, 224] on span "Filters" at bounding box center [477, 229] width 44 height 13
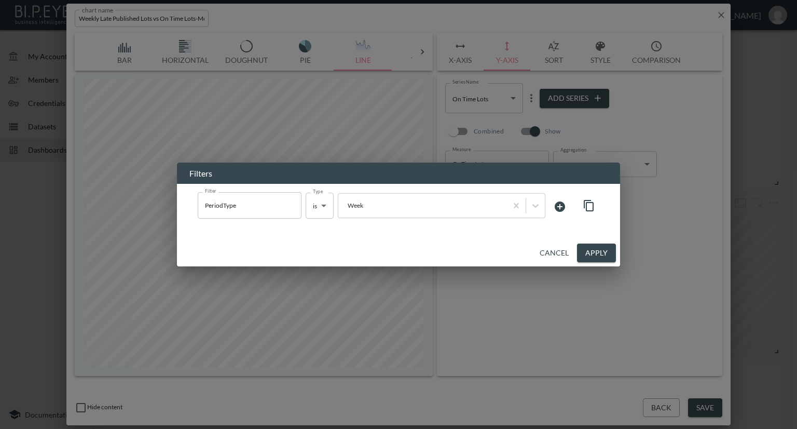
click at [590, 253] on button "Apply" at bounding box center [596, 252] width 39 height 19
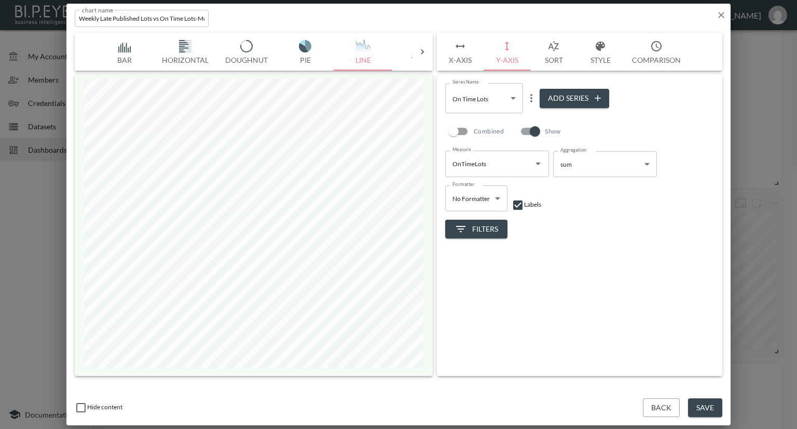
click at [481, 220] on button "Filters" at bounding box center [476, 229] width 62 height 19
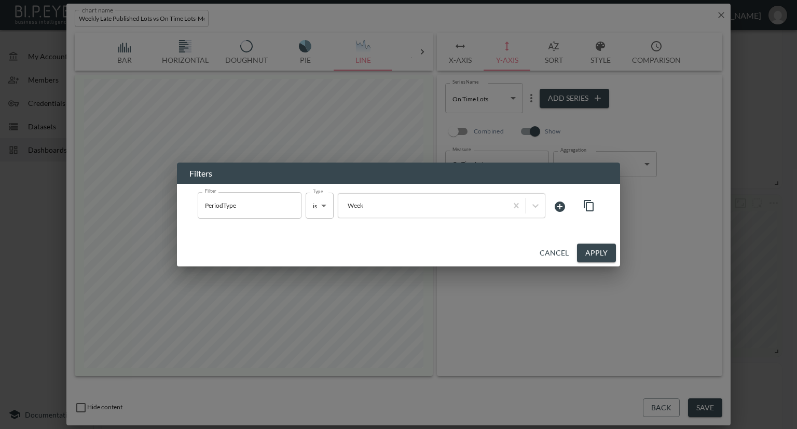
click at [560, 206] on icon at bounding box center [560, 206] width 12 height 12
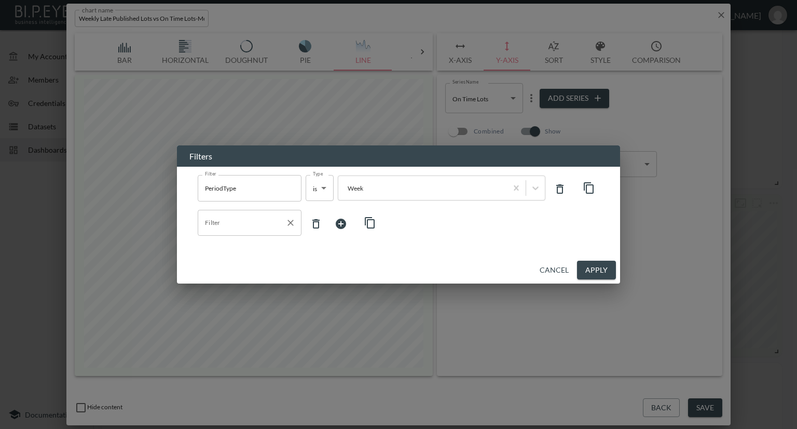
click at [271, 226] on input "Filter" at bounding box center [241, 222] width 79 height 17
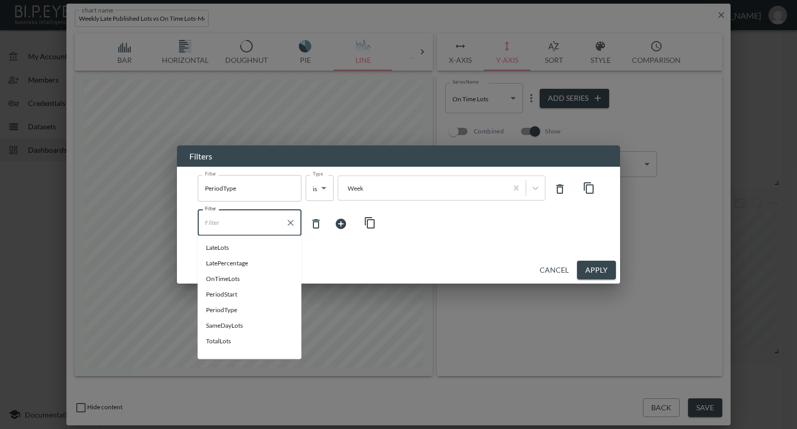
click at [556, 271] on button "Cancel" at bounding box center [554, 270] width 37 height 19
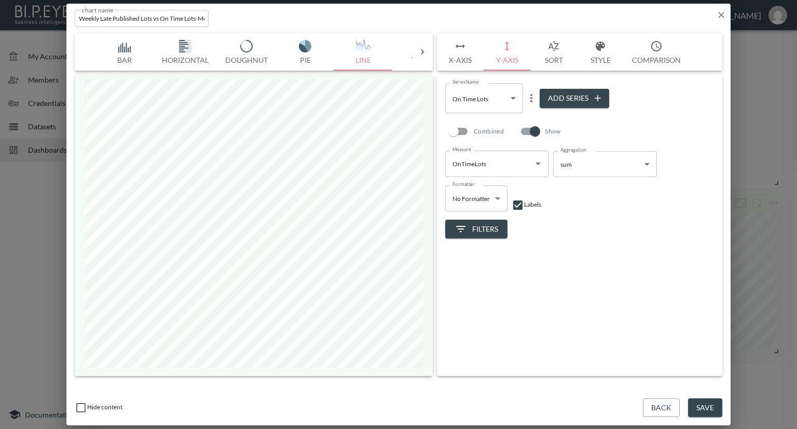
click at [703, 403] on button "Save" at bounding box center [705, 407] width 34 height 19
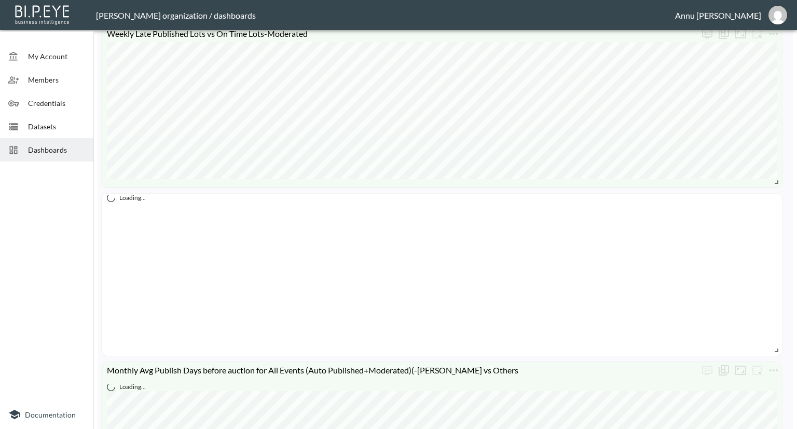
scroll to position [363, 0]
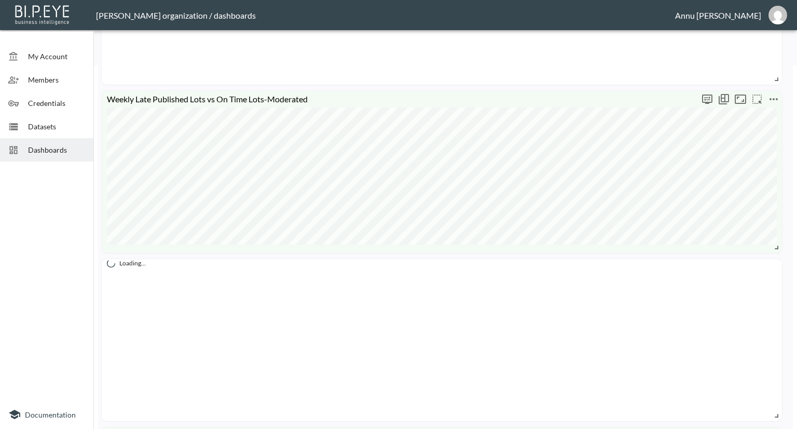
click at [771, 99] on icon "more" at bounding box center [774, 99] width 8 height 2
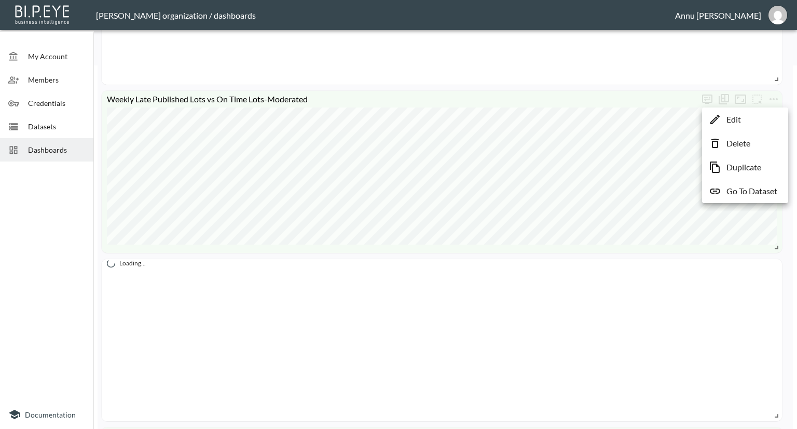
click at [757, 187] on p "Go To Dataset" at bounding box center [752, 191] width 51 height 12
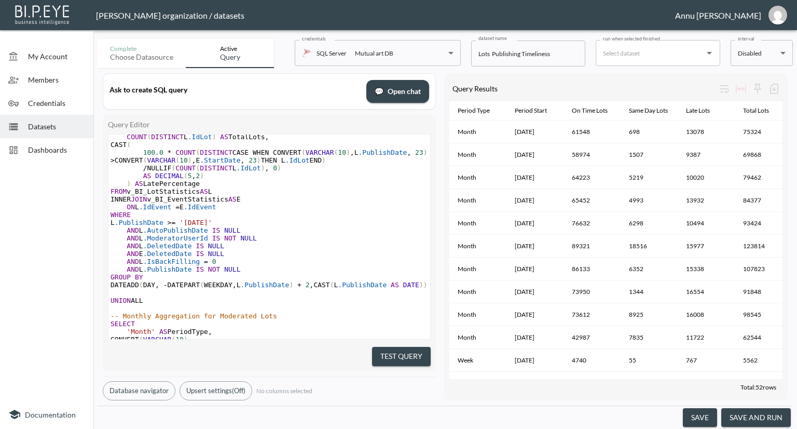
scroll to position [19, 0]
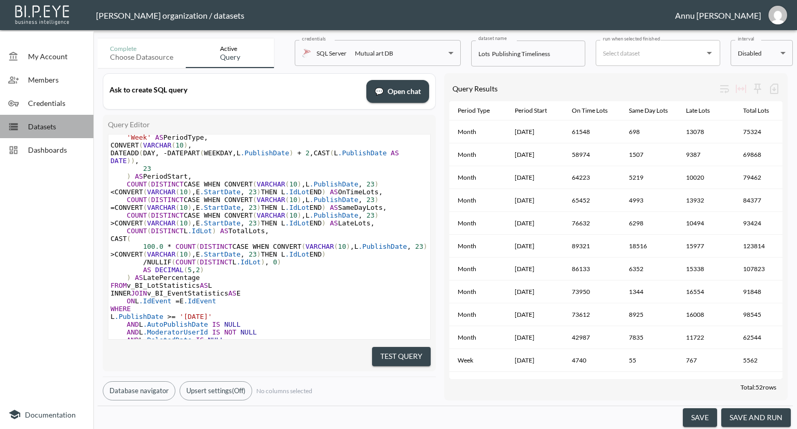
click at [69, 127] on span "Datasets" at bounding box center [56, 126] width 57 height 11
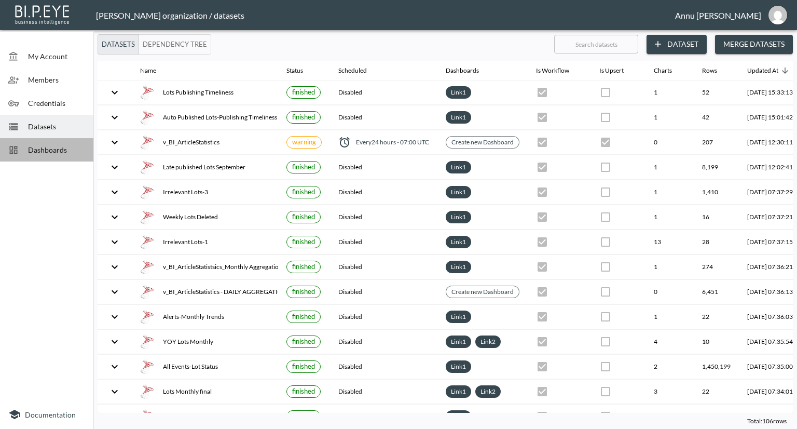
click at [66, 154] on span "Dashboards" at bounding box center [56, 149] width 57 height 11
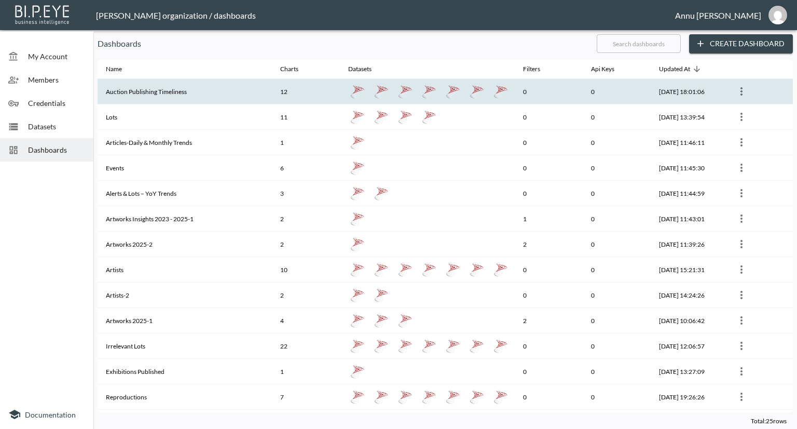
click at [129, 94] on th "Auction Publishing Timeliness" at bounding box center [185, 91] width 174 height 25
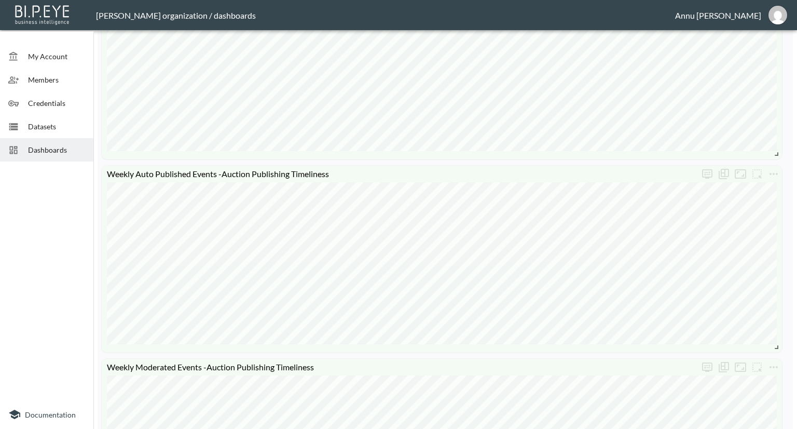
scroll to position [1628, 0]
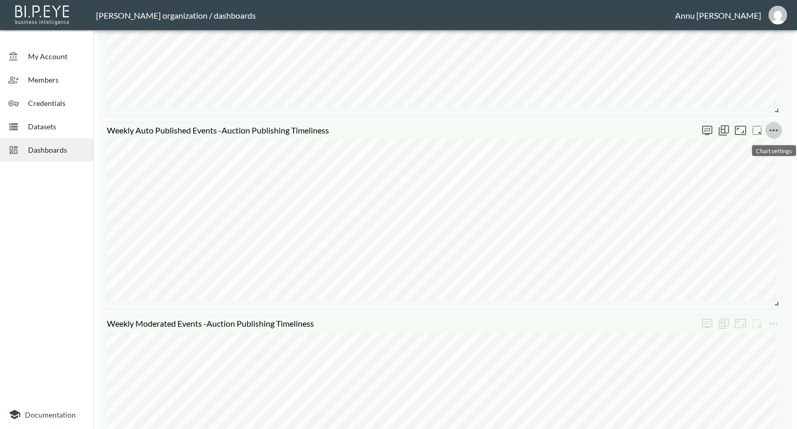
click at [775, 127] on icon "more" at bounding box center [774, 130] width 12 height 12
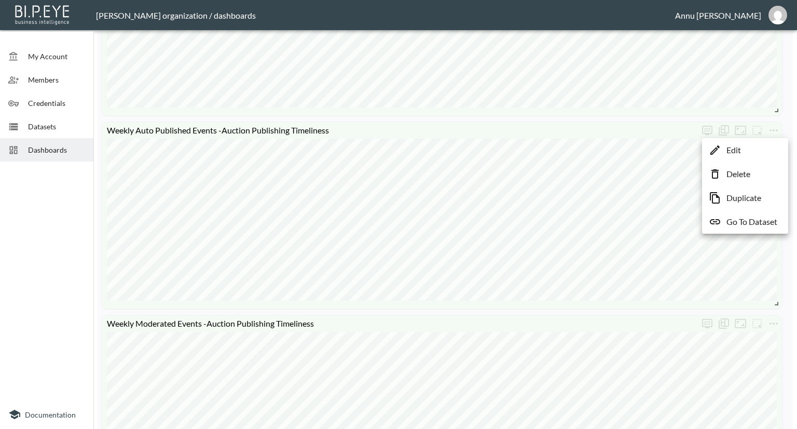
click at [755, 219] on p "Go To Dataset" at bounding box center [752, 221] width 51 height 12
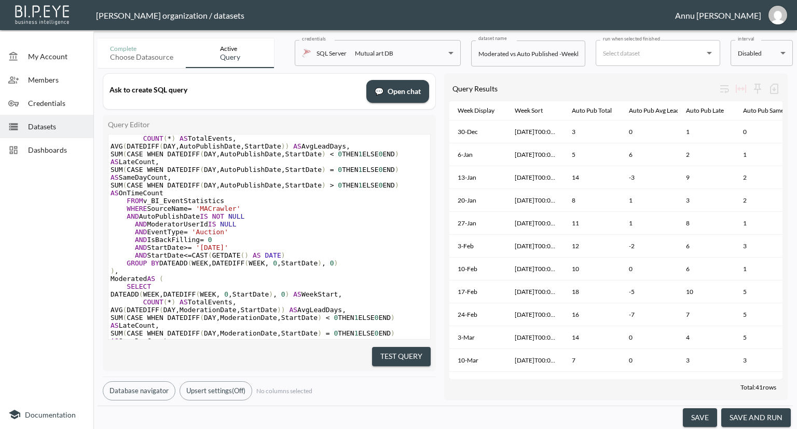
scroll to position [1, 0]
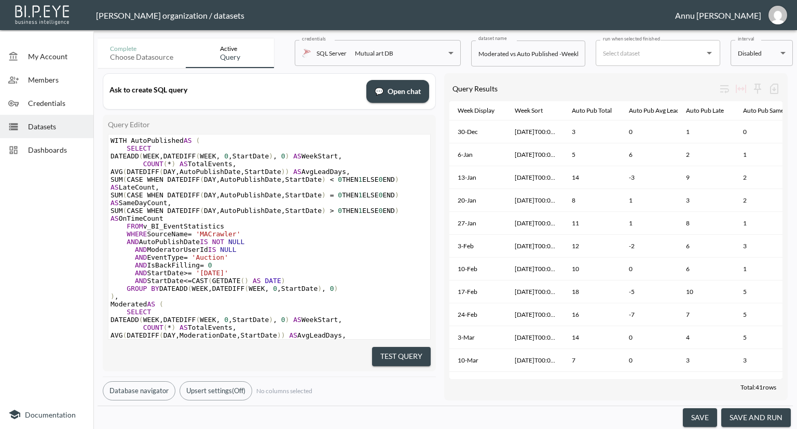
click at [35, 147] on span "Dashboards" at bounding box center [56, 149] width 57 height 11
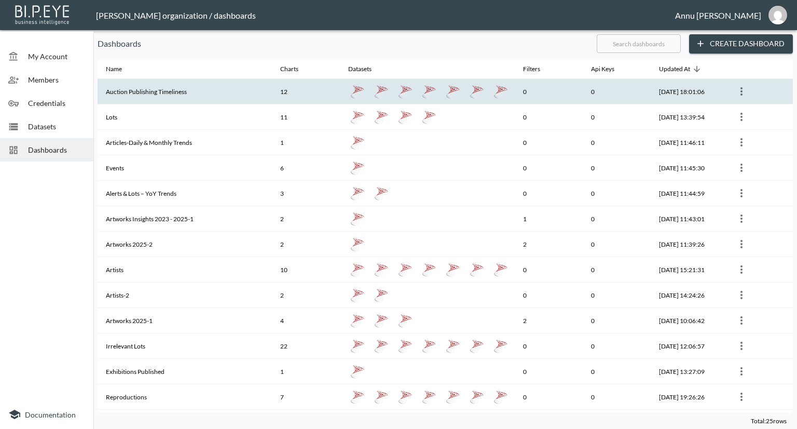
click at [169, 94] on th "Auction Publishing Timeliness" at bounding box center [185, 91] width 174 height 25
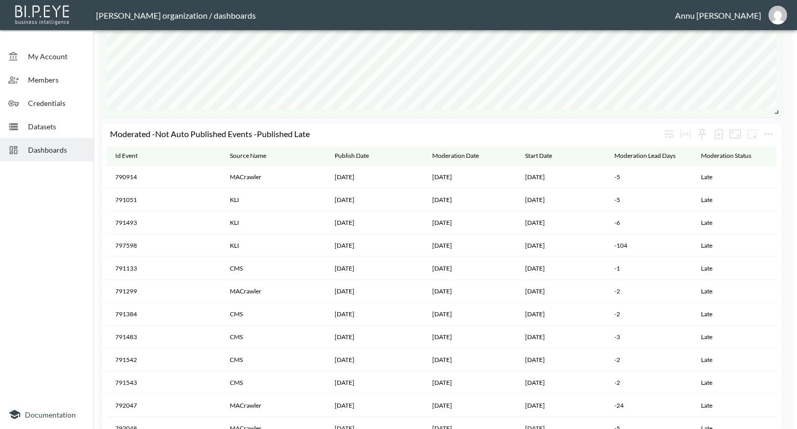
scroll to position [2095, 0]
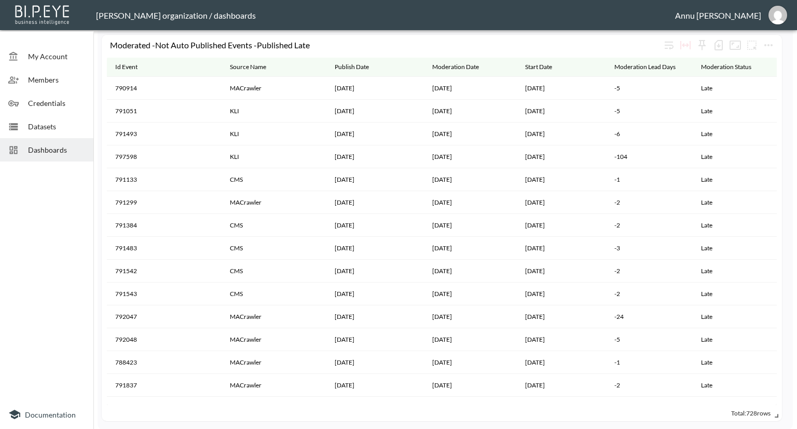
click at [48, 123] on span "Datasets" at bounding box center [56, 126] width 57 height 11
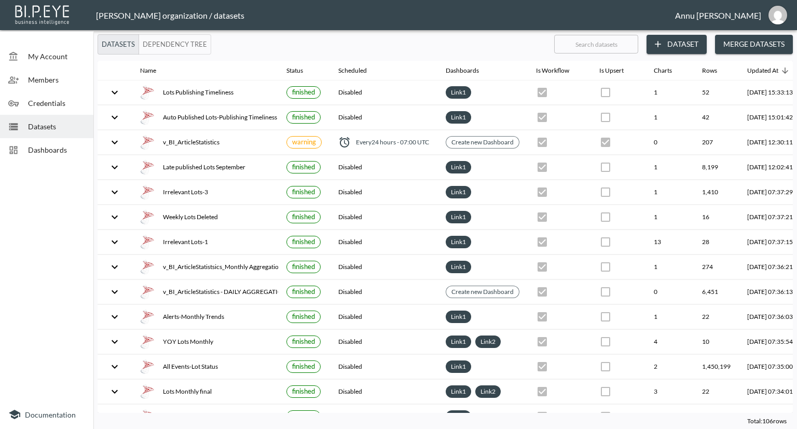
click at [667, 46] on button "Dataset" at bounding box center [677, 44] width 60 height 19
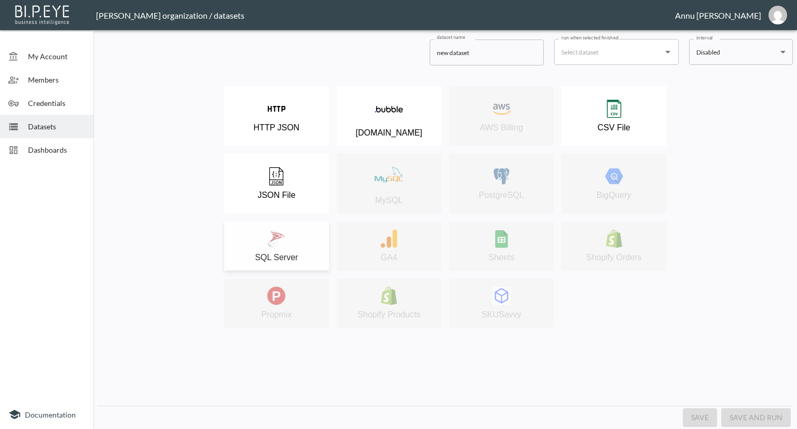
click at [311, 228] on button "SQL Server" at bounding box center [276, 245] width 105 height 49
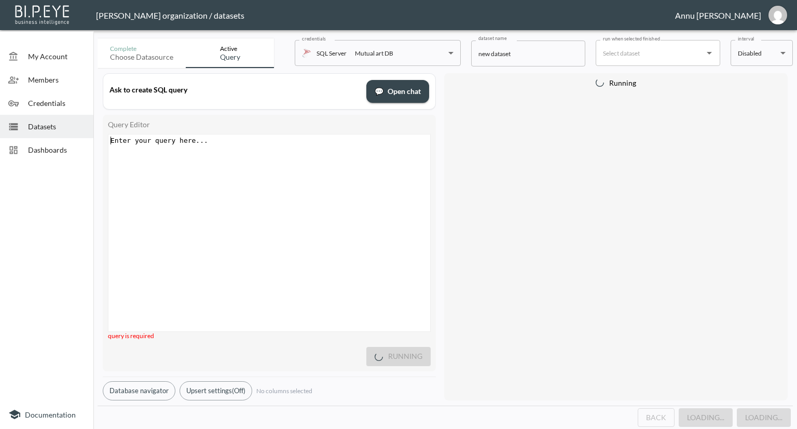
click at [237, 145] on div "Enter your query here... xxxxxxxxxx ​" at bounding box center [270, 140] width 324 height 12
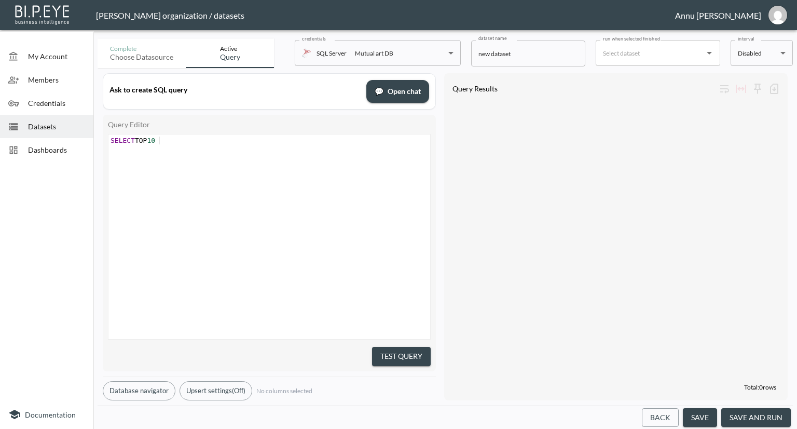
scroll to position [0, 48]
type textarea "SELECT TOP 10* FROM V"
type textarea "v_BI_EventStatistics"
click at [404, 348] on button "Test Query" at bounding box center [401, 356] width 59 height 19
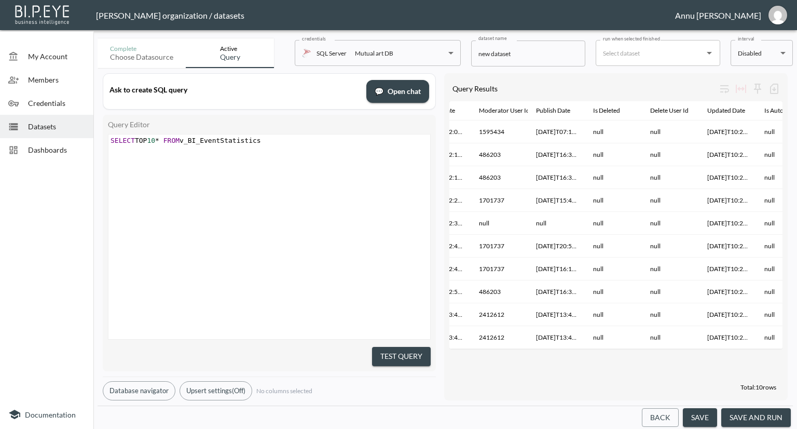
scroll to position [0, 406]
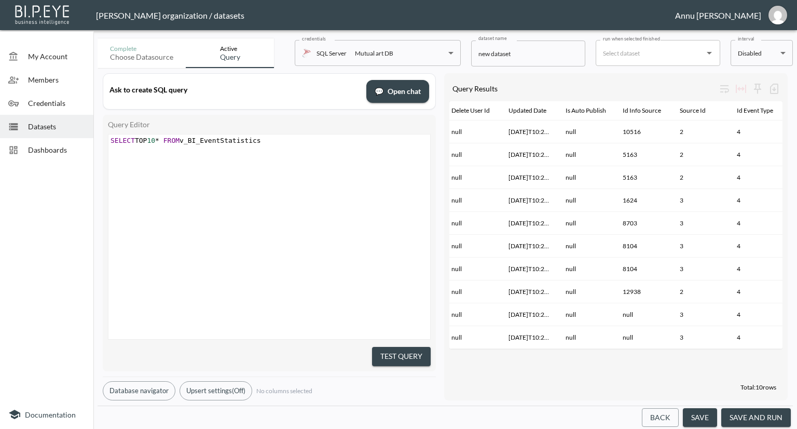
drag, startPoint x: 607, startPoint y: 359, endPoint x: 532, endPoint y: 358, distance: 74.7
click at [532, 358] on div "Id Row Id Event Source User Id Collect Date Moderator User Id Publish Date Is D…" at bounding box center [615, 240] width 333 height 278
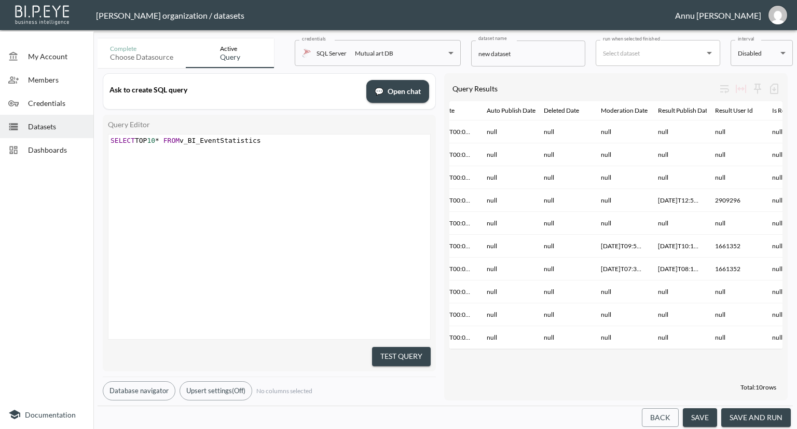
scroll to position [0, 823]
click at [311, 142] on pre "SELECT TOP 10 * FROM v_BI_EventStatistics" at bounding box center [270, 140] width 324 height 8
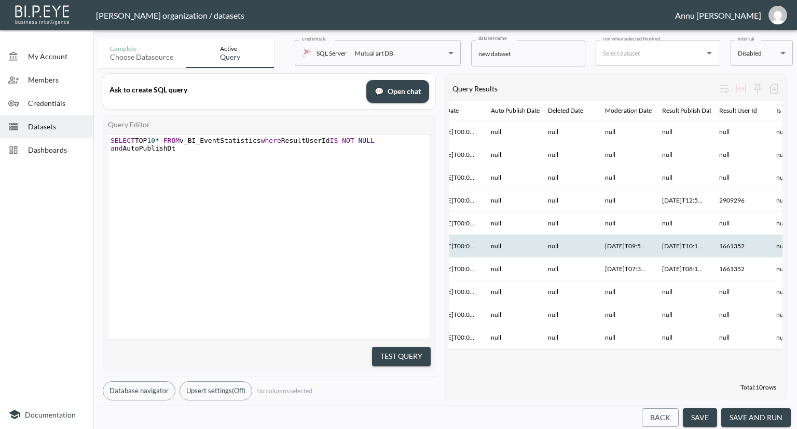
scroll to position [0, 193]
type textarea "where ResultUserId IS NOT NULL and AutoPublishDtae"
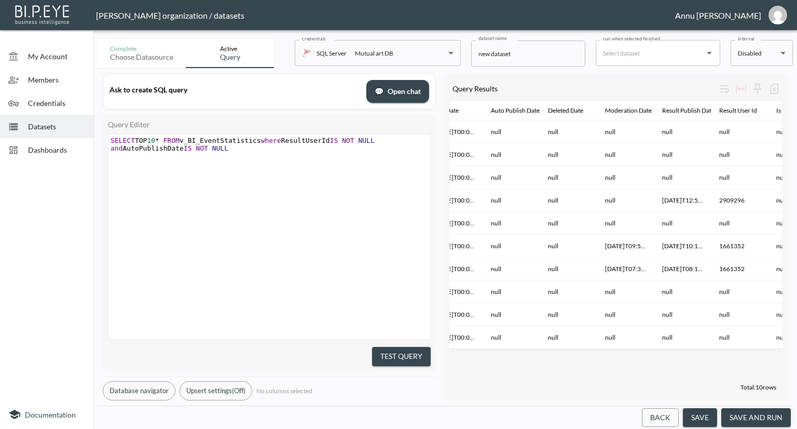
type textarea "ate IS NOT NULL"
click at [411, 356] on button "Test Query" at bounding box center [401, 356] width 59 height 19
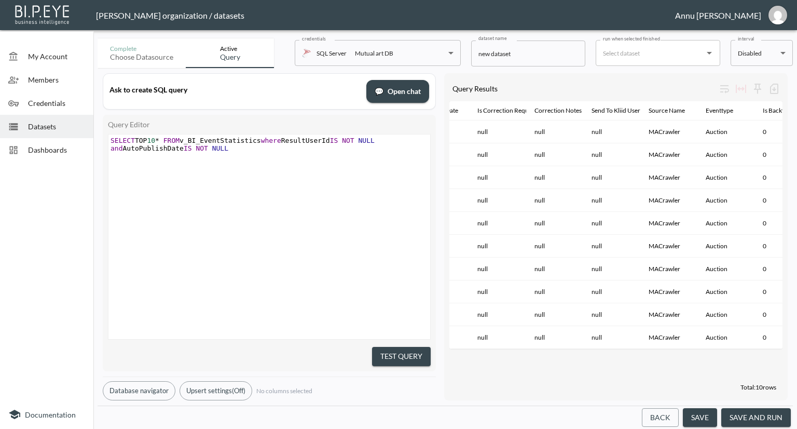
scroll to position [0, 1437]
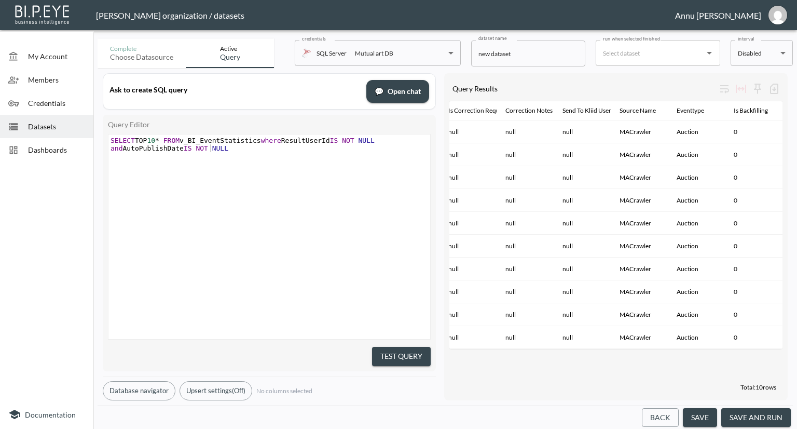
click at [246, 148] on pre "SELECT TOP 10 * FROM v_BI_EventStatistics where ResultUserId IS NOT NULL and Au…" at bounding box center [270, 144] width 324 height 16
type textarea "WHERE EventType=''"
type textarea "Auction"
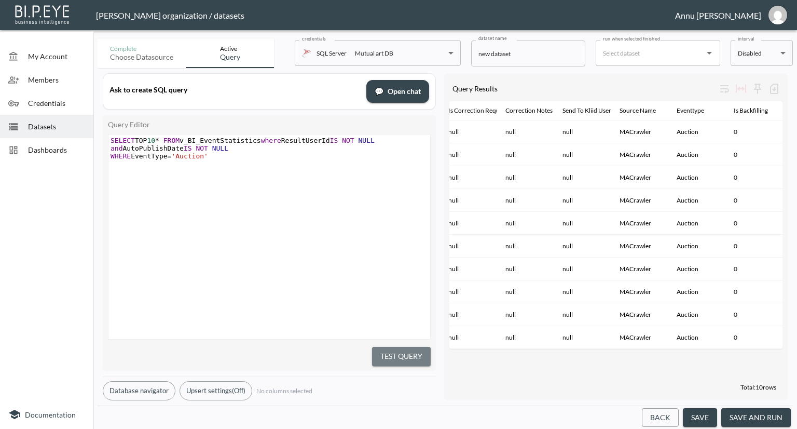
click at [415, 347] on button "Test Query" at bounding box center [401, 356] width 59 height 19
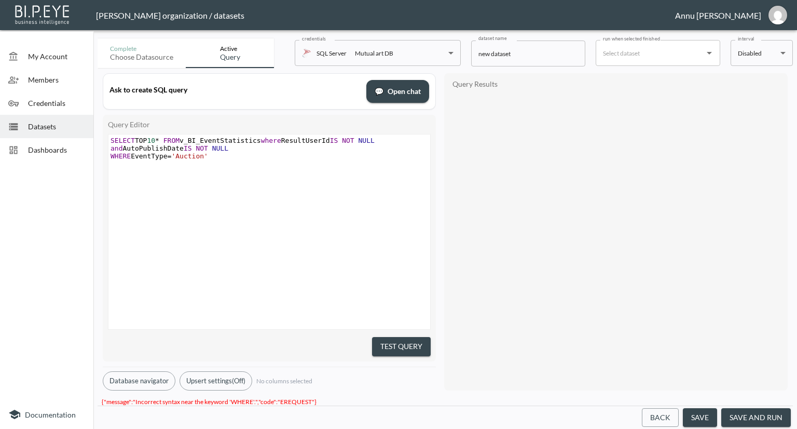
click at [414, 342] on button "Test Query" at bounding box center [401, 346] width 59 height 19
type textarea "E EventType='Auction'"
type textarea "WHERE EventType='Auction'"
drag, startPoint x: 212, startPoint y: 158, endPoint x: 102, endPoint y: 157, distance: 109.5
click at [103, 157] on div "Query Editor WHERE EventType='Auction' x SELECT TOP 10 * FROM v_BI_EventStatist…" at bounding box center [269, 238] width 333 height 247
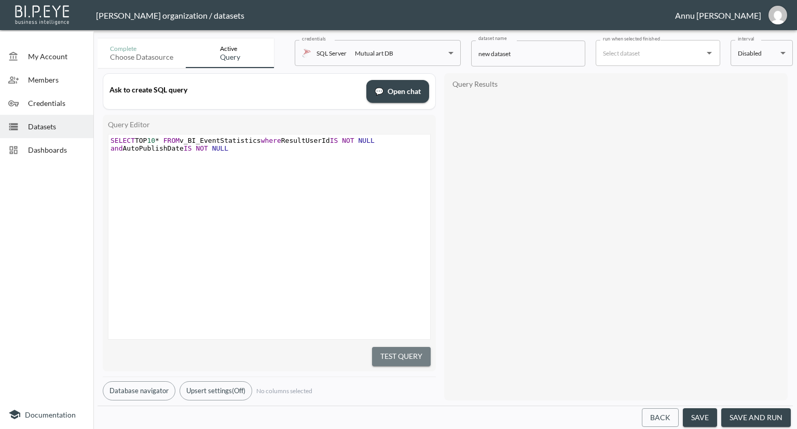
click at [405, 347] on button "Test Query" at bounding box center [401, 356] width 59 height 19
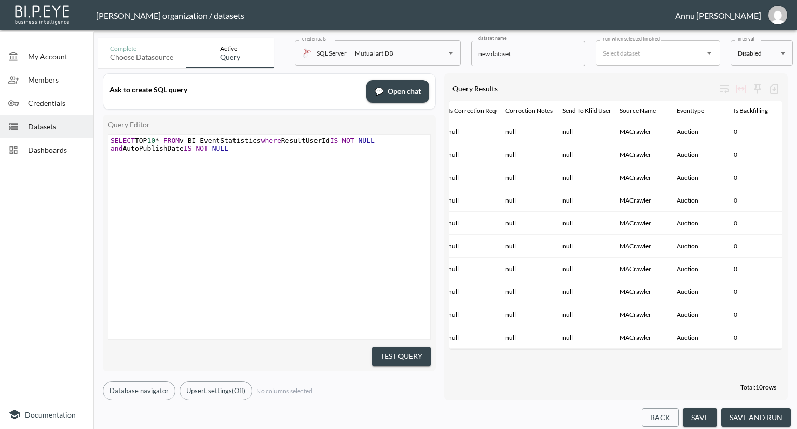
scroll to position [0, 0]
click at [249, 155] on pre "​" at bounding box center [270, 156] width 324 height 8
paste textarea "t"
click at [154, 153] on span "WHERE EventType = 'Auction'" at bounding box center [160, 156] width 98 height 8
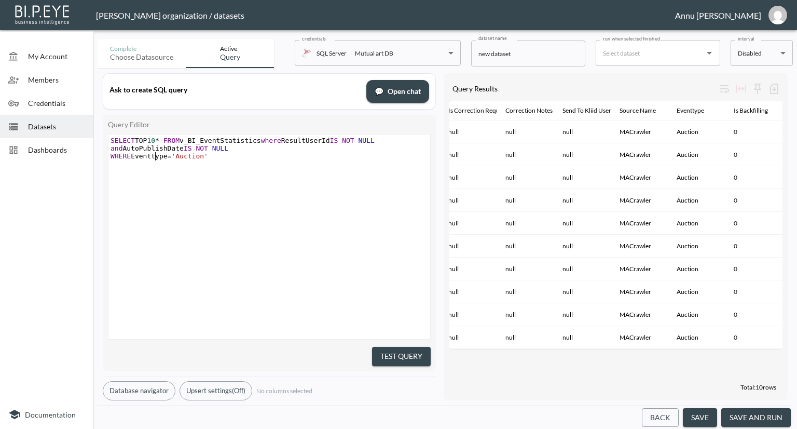
type textarea "t"
click at [411, 357] on button "Test Query" at bounding box center [401, 356] width 59 height 19
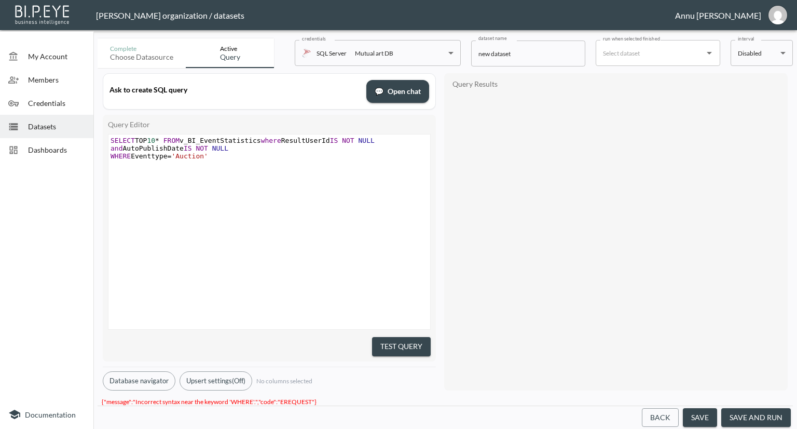
click at [401, 337] on button "Test Query" at bounding box center [401, 346] width 59 height 19
click at [281, 141] on span "SELECT TOP 10 * FROM v_BI_EventStatistics where ResultUserId IS NOT NULL and Au…" at bounding box center [245, 144] width 268 height 16
click at [131, 154] on span "WHERE Eventtype = 'Auction'" at bounding box center [160, 156] width 98 height 8
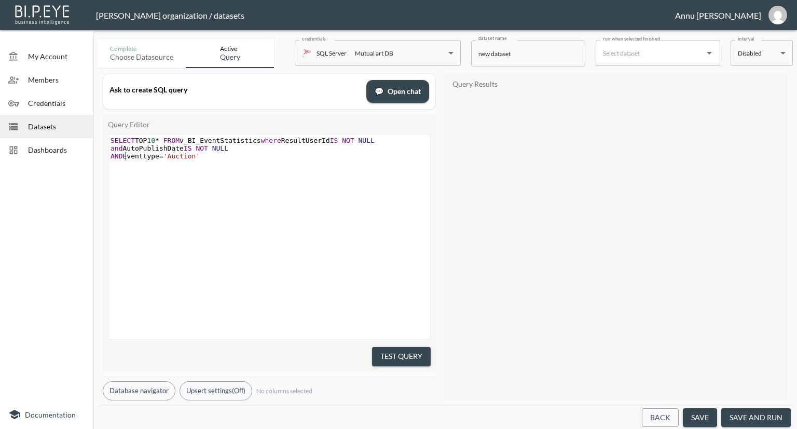
scroll to position [0, 15]
type textarea "AND"
click at [394, 349] on button "Test Query" at bounding box center [401, 356] width 59 height 19
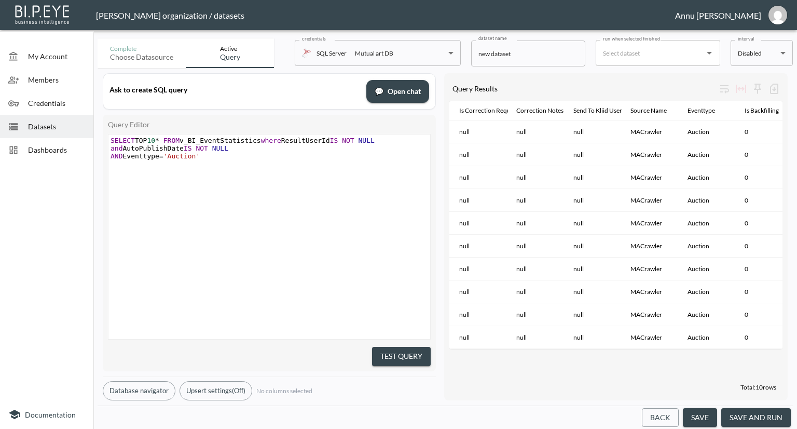
scroll to position [0, 1437]
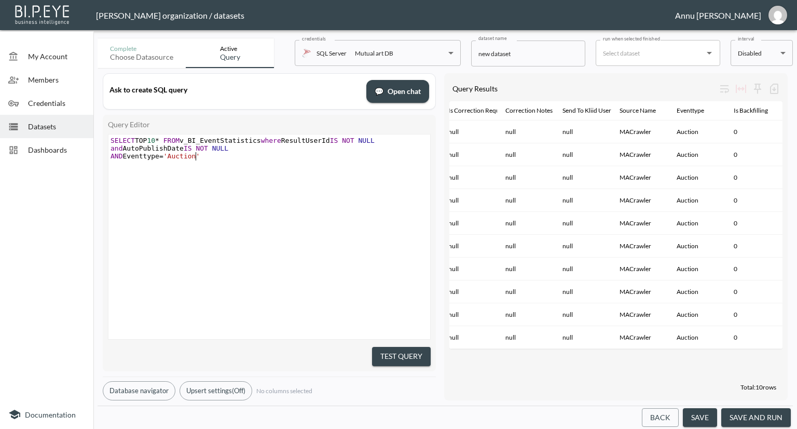
click at [208, 158] on pre "AND Eventtype = 'Auction'" at bounding box center [270, 156] width 324 height 8
type textarea "AND IsBackFilling=0"
click at [399, 347] on button "Test Query" at bounding box center [401, 356] width 59 height 19
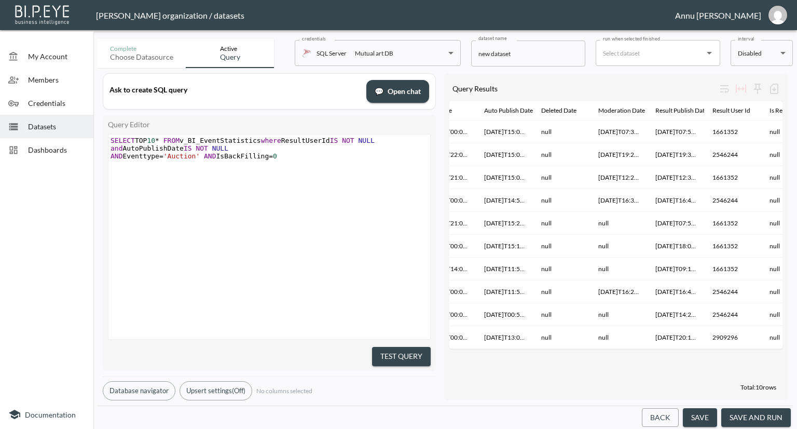
scroll to position [0, 668]
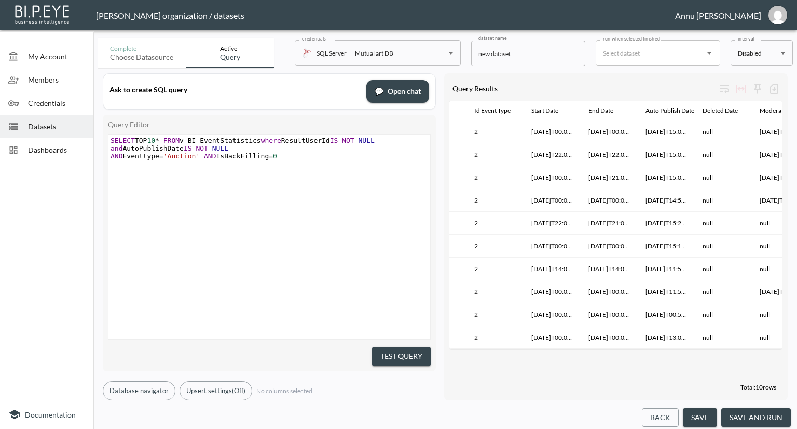
click at [307, 158] on pre "AND Eventtype = 'Auction' AND IsBackFilling = 0" at bounding box center [270, 156] width 324 height 8
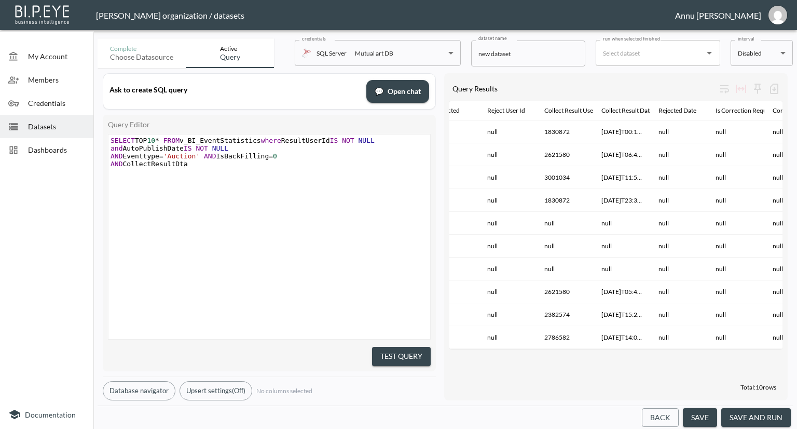
scroll to position [0, 79]
type textarea "AND CollectResultDtae"
type textarea "ate> 2+Endd"
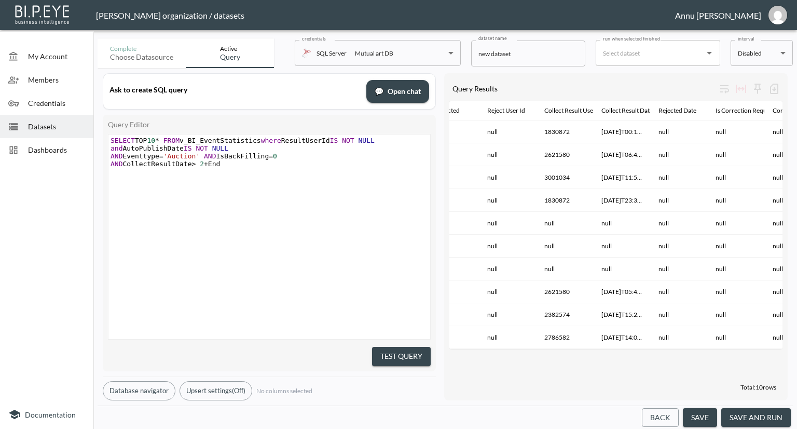
type textarea "d"
type textarea "Date"
click at [419, 354] on button "Test Query" at bounding box center [401, 356] width 59 height 19
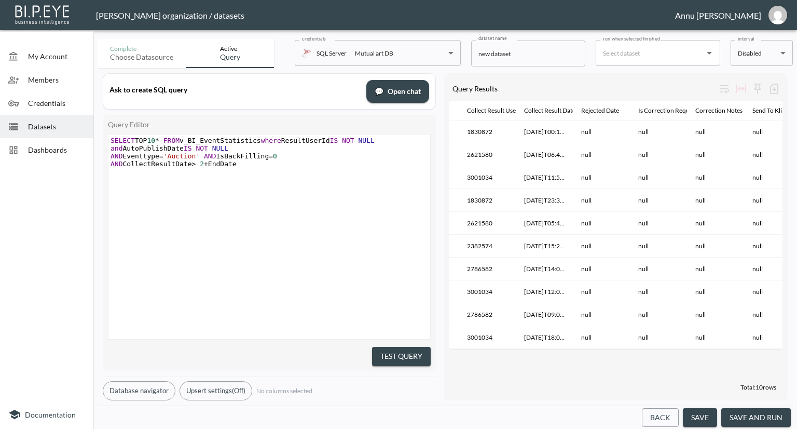
scroll to position [0, 1277]
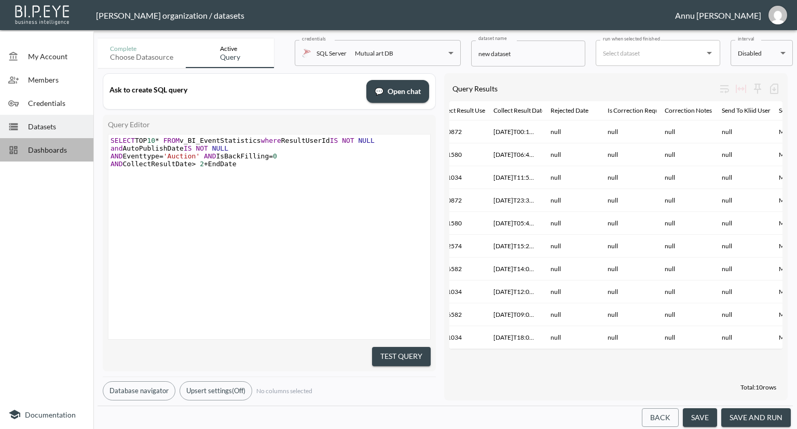
click at [64, 149] on span "Dashboards" at bounding box center [56, 149] width 57 height 11
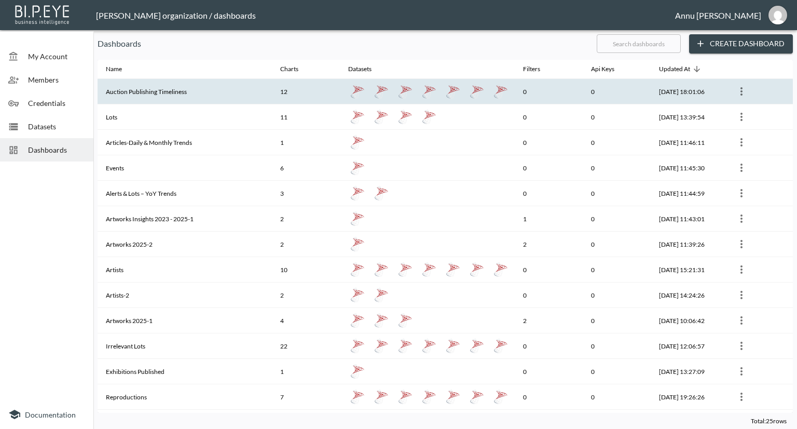
click at [134, 93] on th "Auction Publishing Timeliness" at bounding box center [185, 91] width 174 height 25
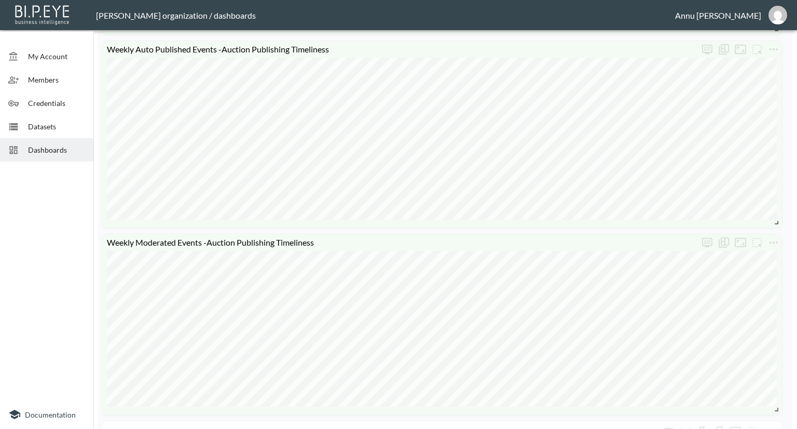
scroll to position [1765, 0]
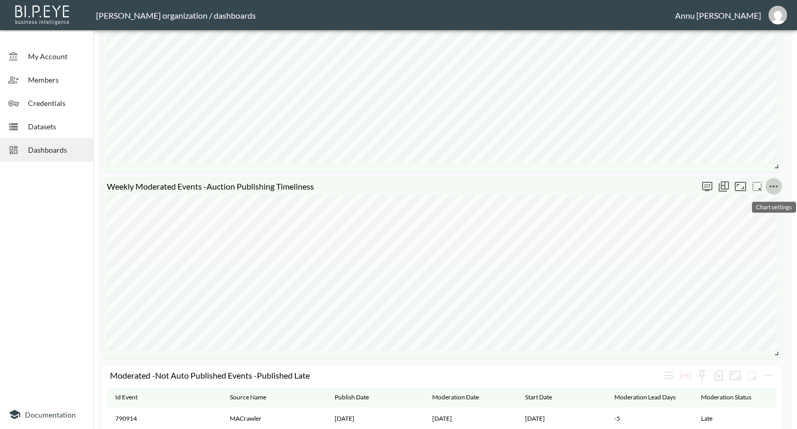
click at [778, 185] on icon "more" at bounding box center [774, 186] width 12 height 12
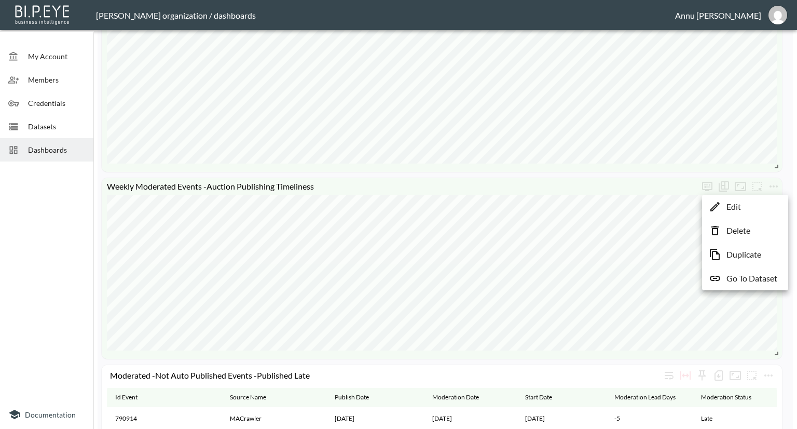
click at [749, 272] on p "Go To Dataset" at bounding box center [752, 278] width 51 height 12
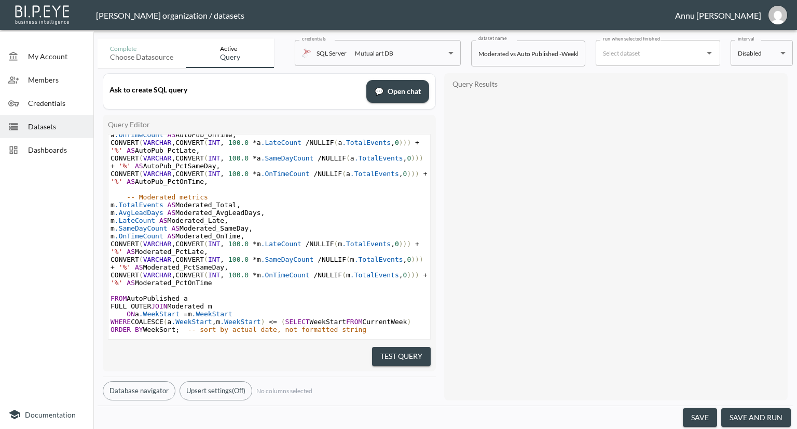
scroll to position [481, 0]
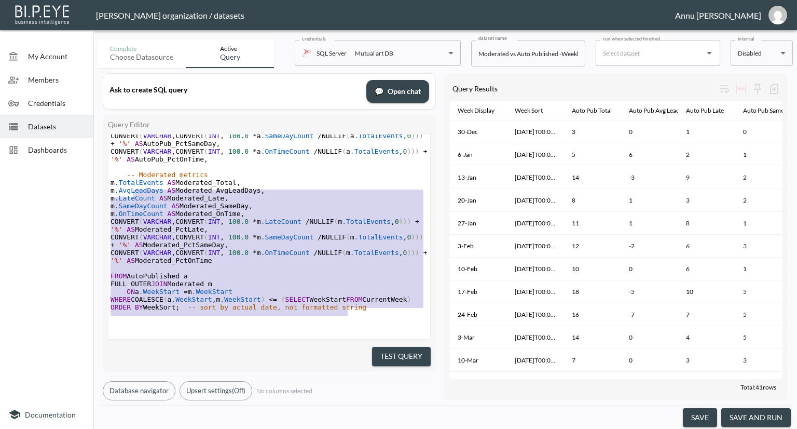
type textarea "-- Moderated metrics m.TotalEvents AS Moderated_Total, m.AvgLeadDays AS Moderat…"
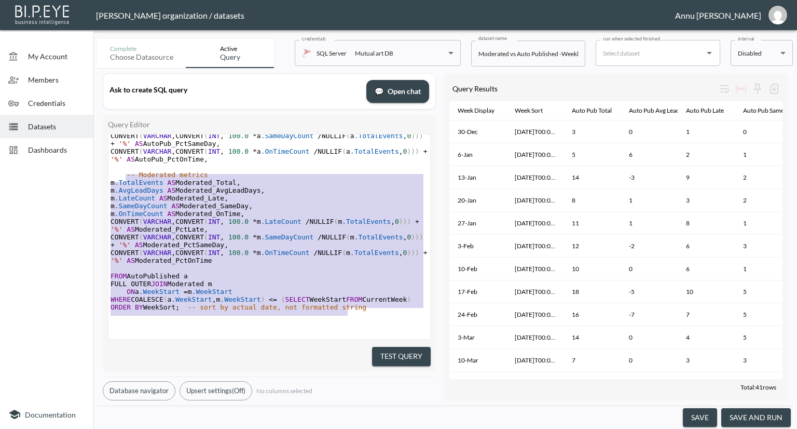
drag, startPoint x: 351, startPoint y: 297, endPoint x: 125, endPoint y: 163, distance: 262.5
click at [125, 163] on div "AND ModeratorUserId IS NOT NULL AND EventType = 'Auction' AND IsBackFilling = 0…" at bounding box center [269, 139] width 322 height 389
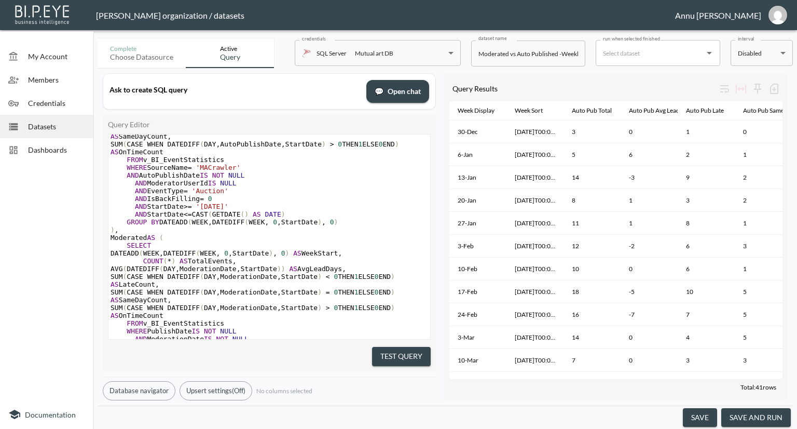
scroll to position [0, 0]
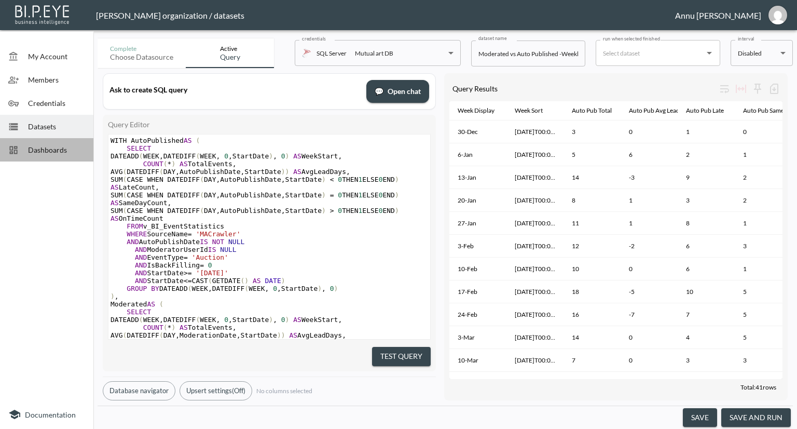
click at [60, 142] on div "Dashboards" at bounding box center [46, 149] width 93 height 23
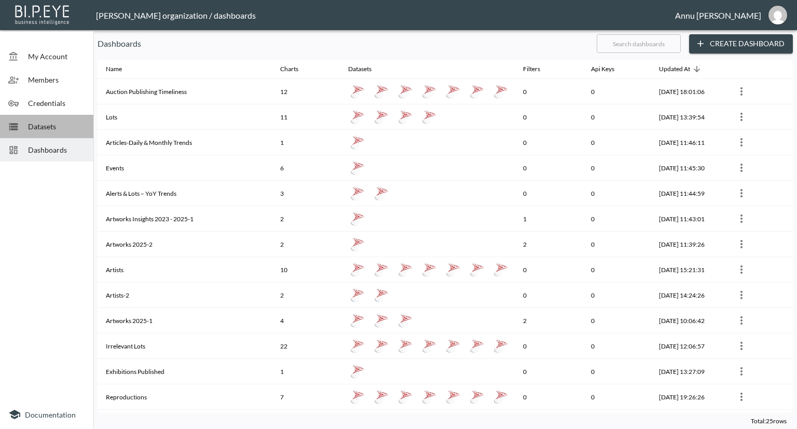
click at [63, 124] on span "Datasets" at bounding box center [56, 126] width 57 height 11
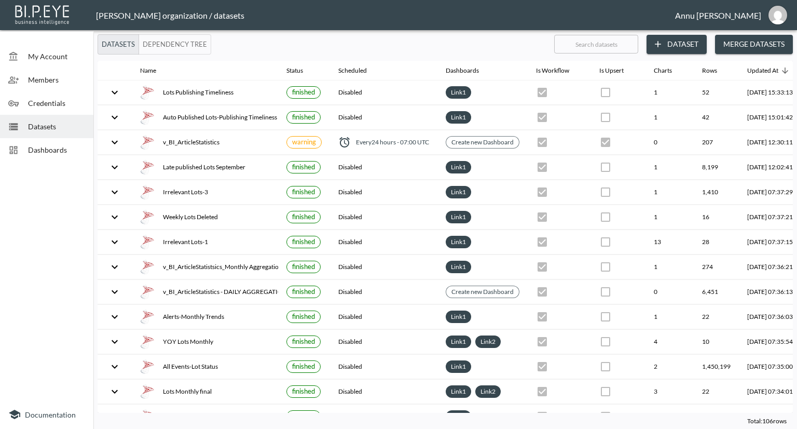
click at [50, 145] on span "Dashboards" at bounding box center [56, 149] width 57 height 11
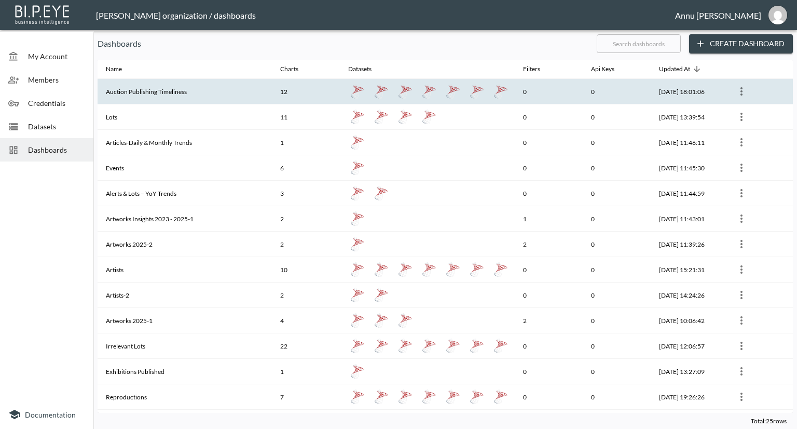
click at [140, 92] on th "Auction Publishing Timeliness" at bounding box center [185, 91] width 174 height 25
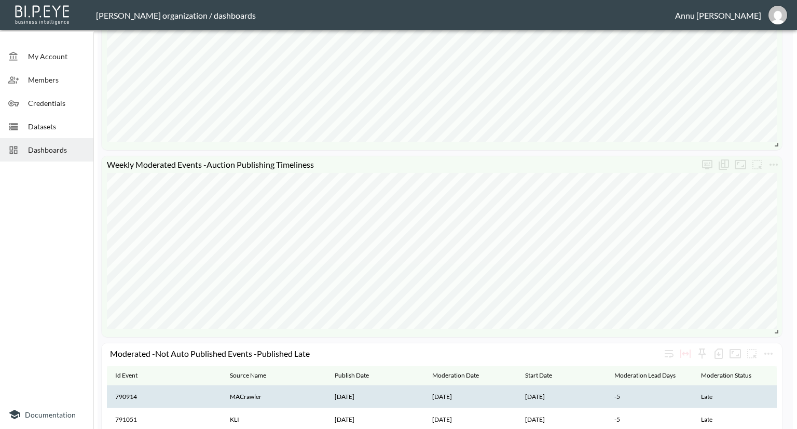
scroll to position [1713, 0]
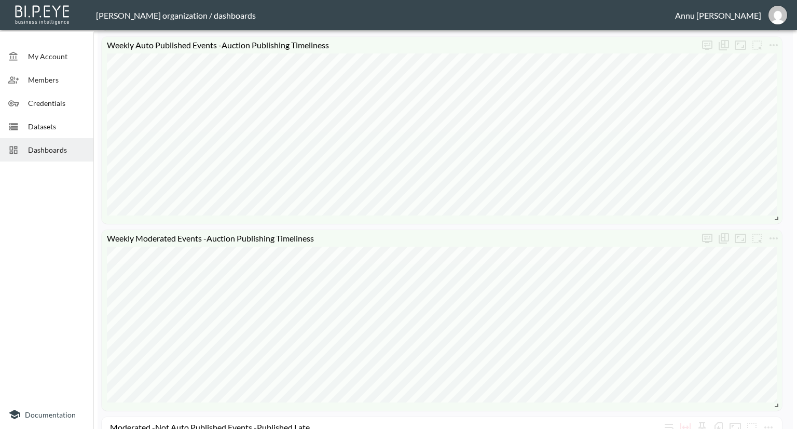
click at [75, 124] on span "Datasets" at bounding box center [56, 126] width 57 height 11
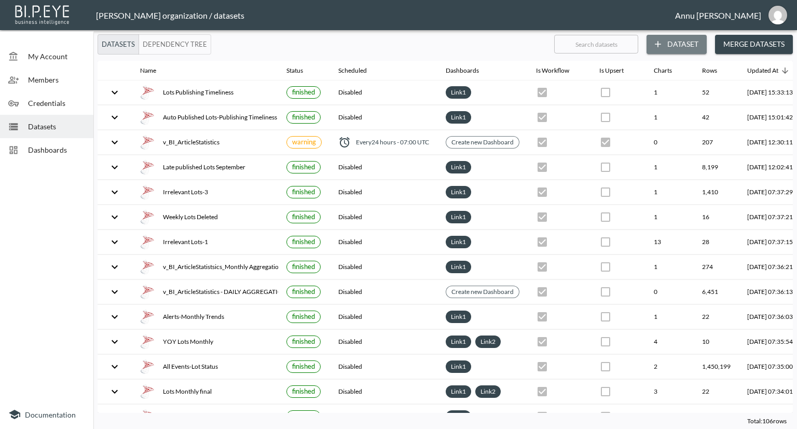
click at [682, 42] on button "Dataset" at bounding box center [677, 44] width 60 height 19
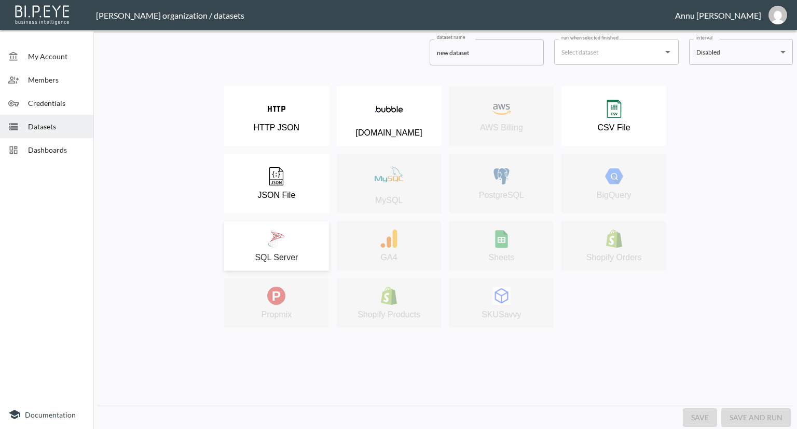
click at [302, 232] on div "SQL Server" at bounding box center [276, 245] width 94 height 33
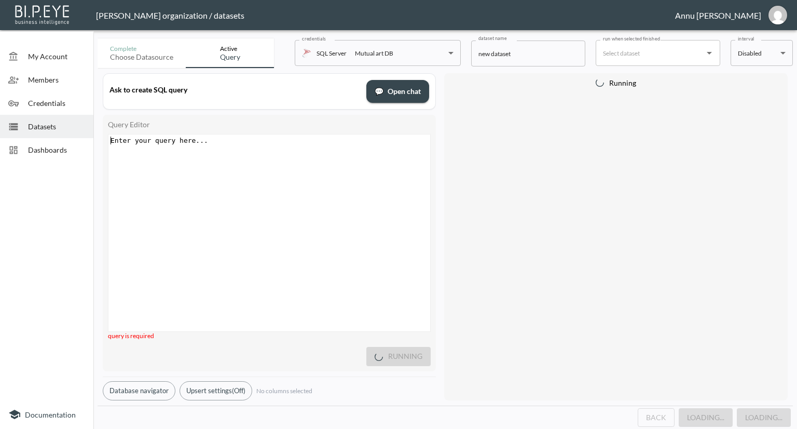
click at [259, 165] on div "Enter your query here... xxxxxxxxxx ​" at bounding box center [282, 245] width 348 height 223
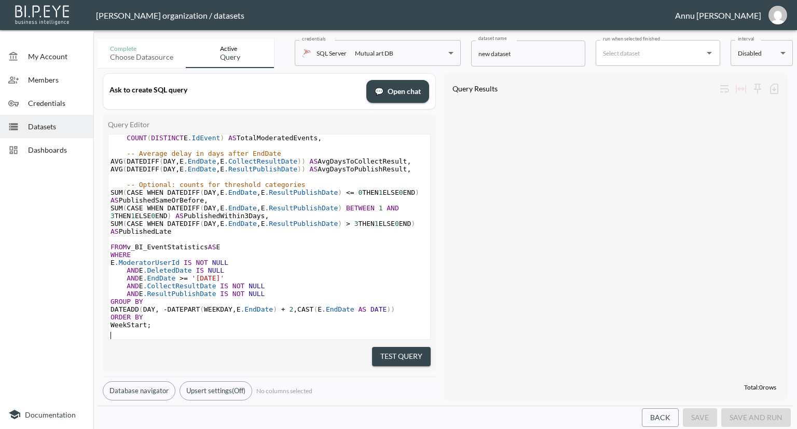
scroll to position [63, 0]
click at [398, 356] on button "Test Query" at bounding box center [401, 356] width 59 height 19
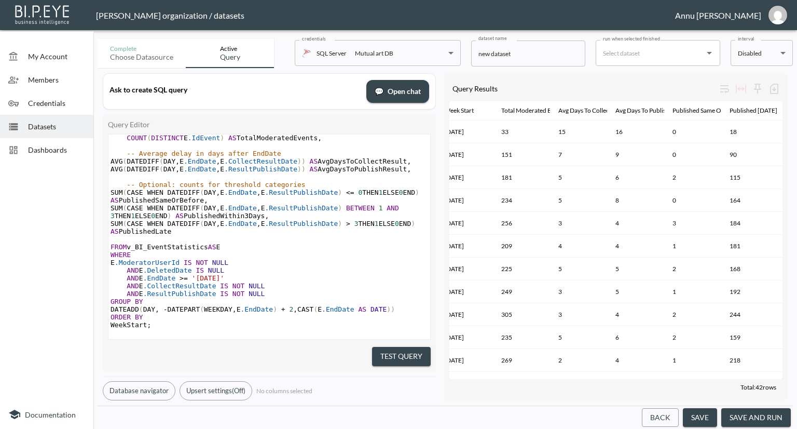
scroll to position [0, 23]
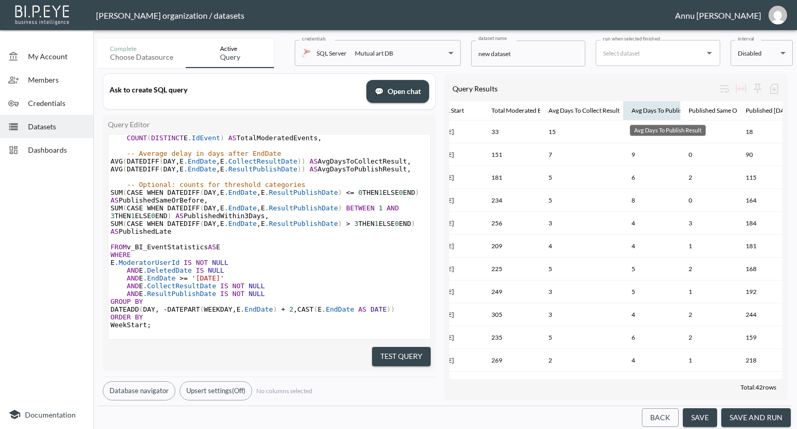
drag, startPoint x: 596, startPoint y: 103, endPoint x: 637, endPoint y: 106, distance: 41.6
click at [637, 106] on tr "Week Start Total Moderated Events Avg Days To Collect Result Avg Days To Publis…" at bounding box center [639, 111] width 426 height 20
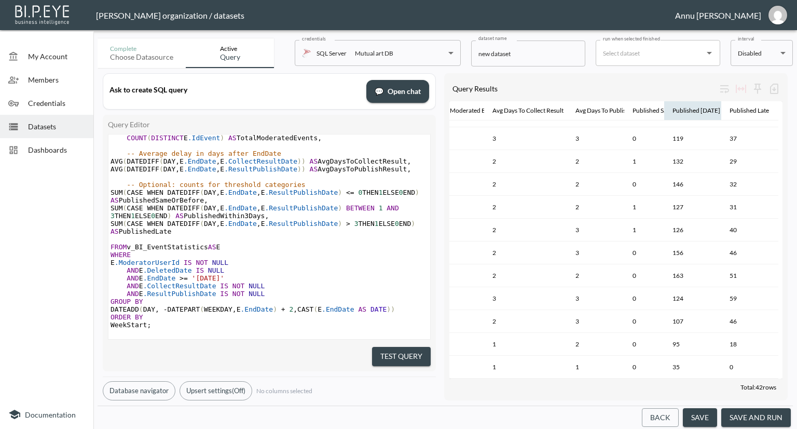
scroll to position [615, 78]
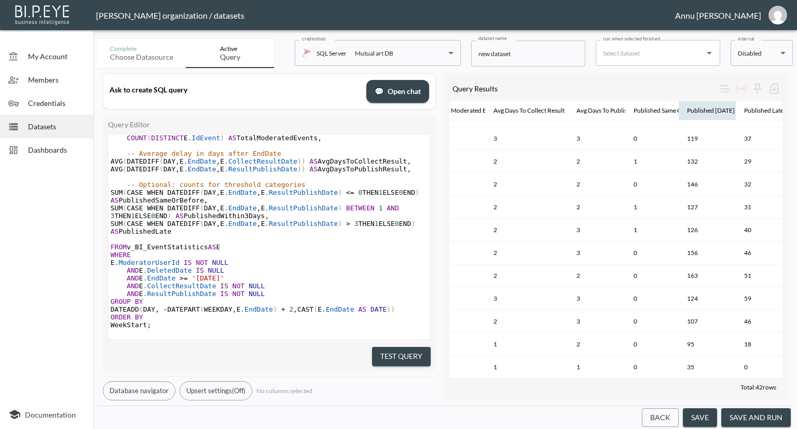
drag, startPoint x: 674, startPoint y: 103, endPoint x: 686, endPoint y: 112, distance: 14.5
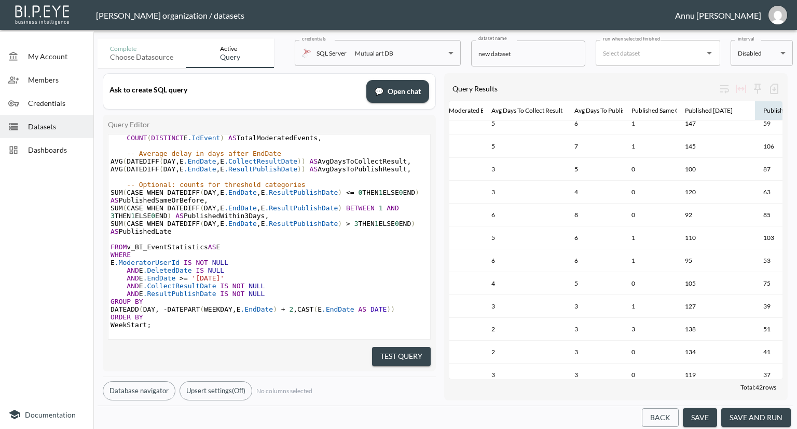
scroll to position [392, 80]
drag, startPoint x: 718, startPoint y: 109, endPoint x: 755, endPoint y: 106, distance: 36.9
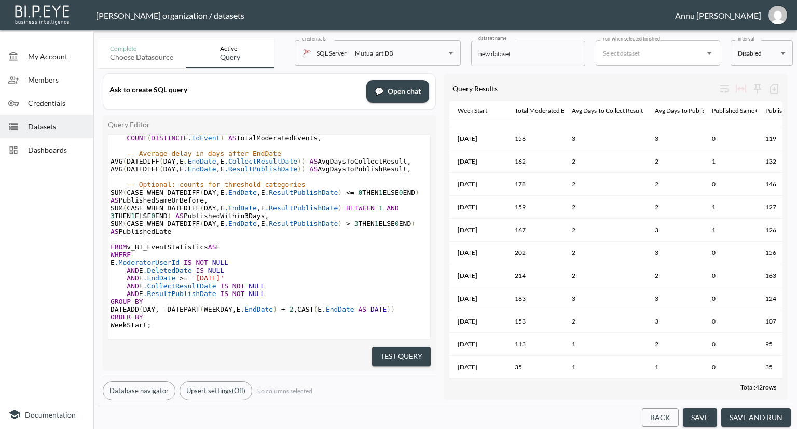
scroll to position [0, 0]
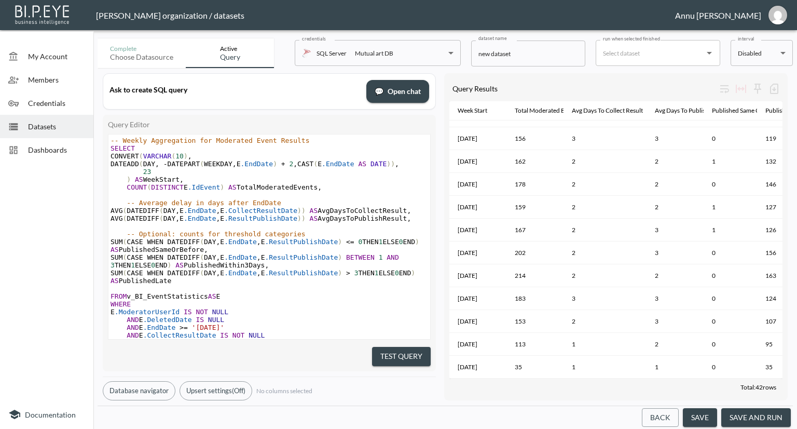
click at [365, 307] on pre "WHERE" at bounding box center [269, 304] width 322 height 8
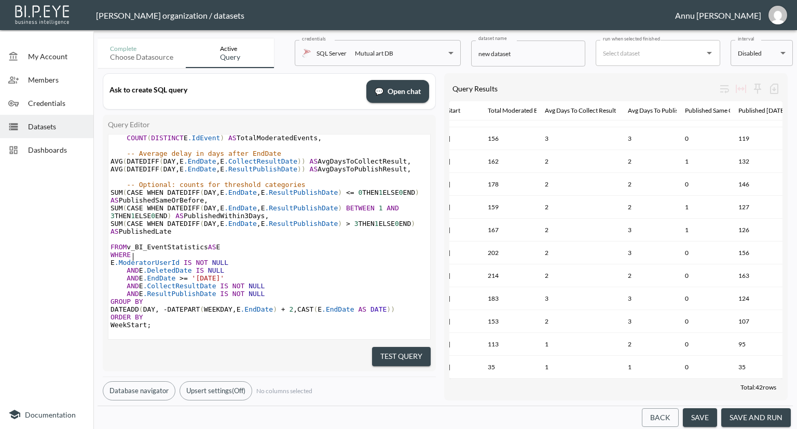
scroll to position [616, 0]
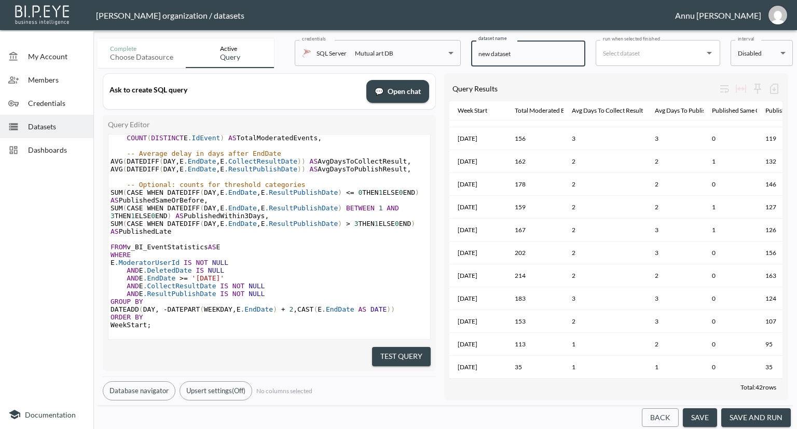
drag, startPoint x: 523, startPoint y: 52, endPoint x: 439, endPoint y: 50, distance: 84.1
click at [439, 50] on div "Complete Choose datasource Active Query credentials SQL Server Mutual art DB 82…" at bounding box center [445, 51] width 695 height 34
type input "Results Published Late(Events)"
click at [761, 415] on button "save and run" at bounding box center [756, 417] width 70 height 19
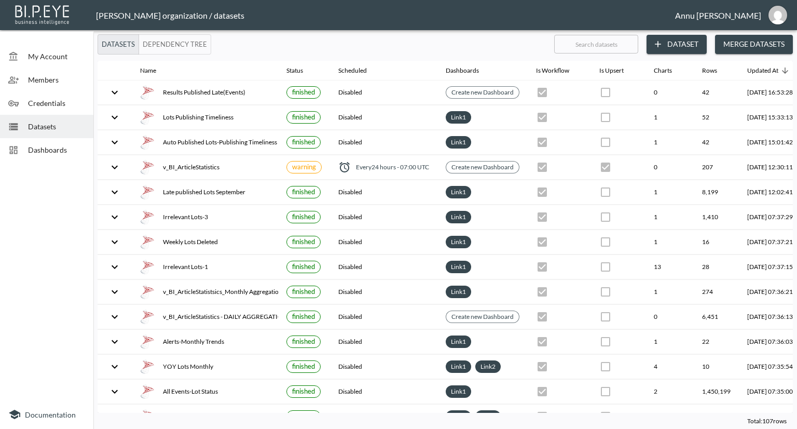
drag, startPoint x: 73, startPoint y: 154, endPoint x: 83, endPoint y: 149, distance: 10.9
click at [73, 154] on span "Dashboards" at bounding box center [56, 149] width 57 height 11
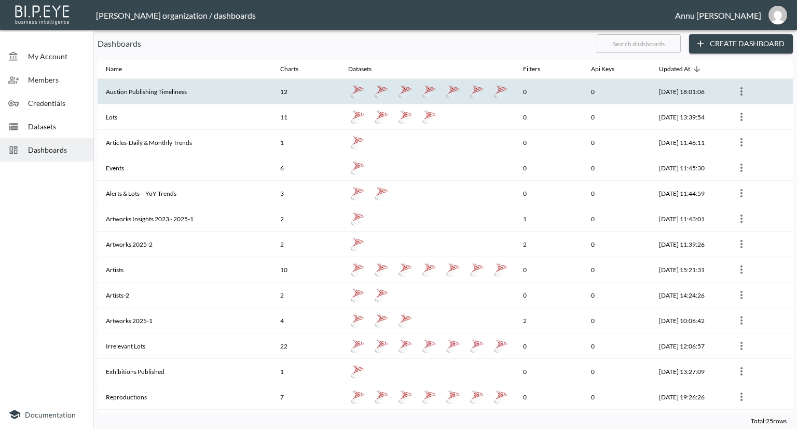
click at [141, 93] on th "Auction Publishing Timeliness" at bounding box center [185, 91] width 174 height 25
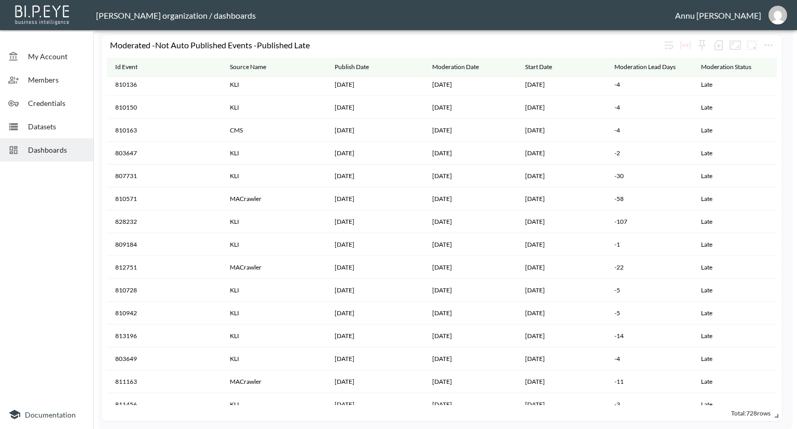
scroll to position [3996, 0]
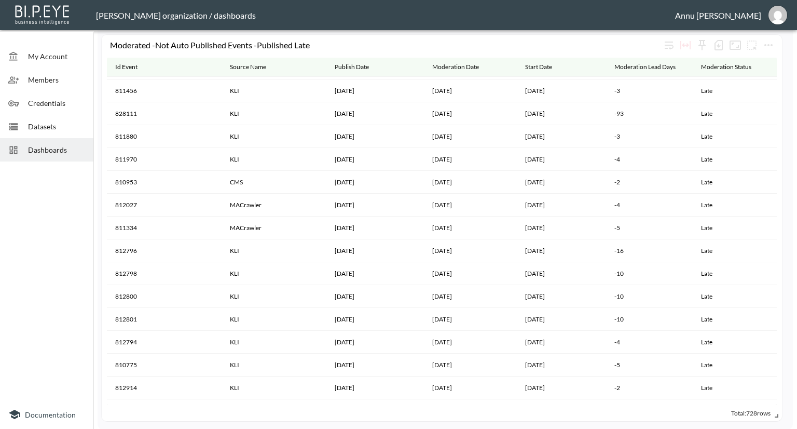
click at [73, 150] on span "Dashboards" at bounding box center [56, 149] width 57 height 11
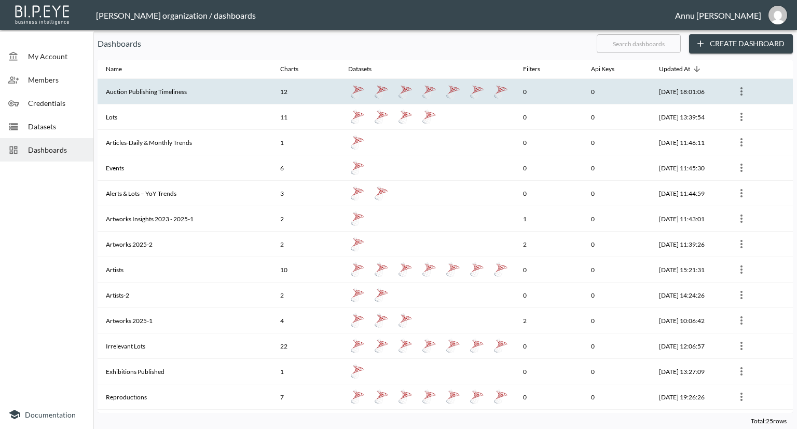
click at [136, 94] on th "Auction Publishing Timeliness" at bounding box center [185, 91] width 174 height 25
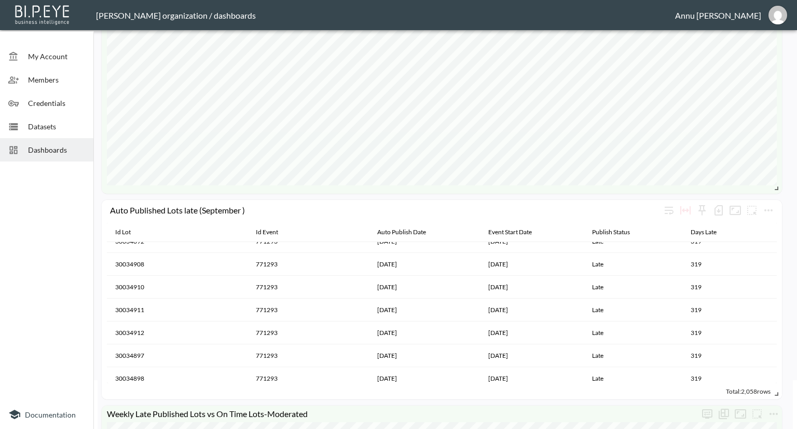
scroll to position [104, 0]
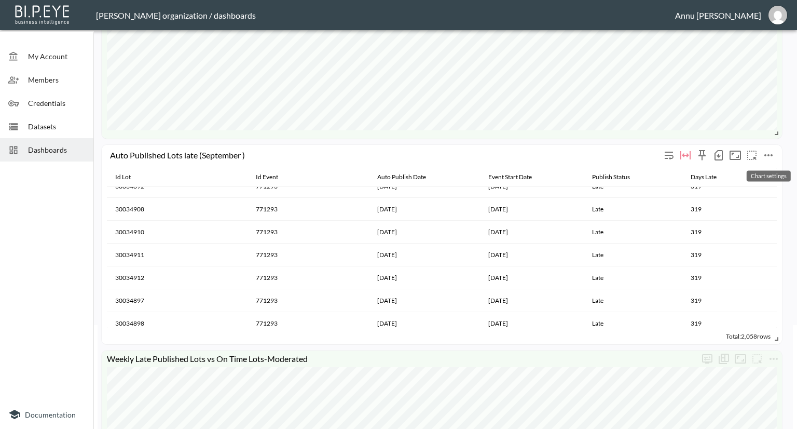
click at [768, 157] on icon "more" at bounding box center [768, 155] width 12 height 12
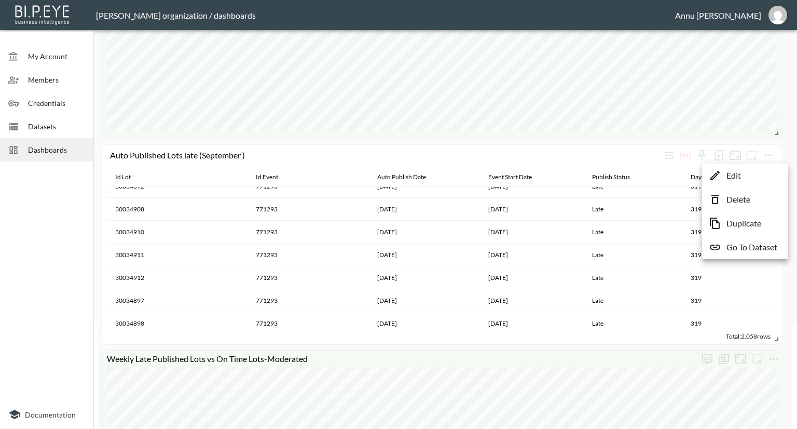
click at [756, 243] on p "Go To Dataset" at bounding box center [752, 247] width 51 height 12
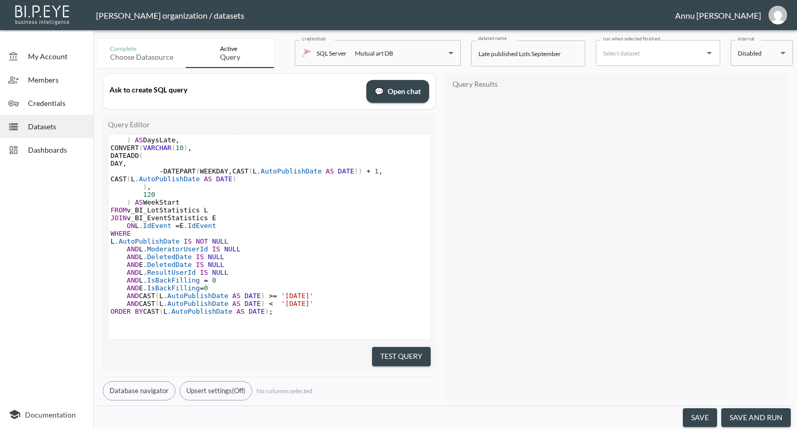
scroll to position [126, 0]
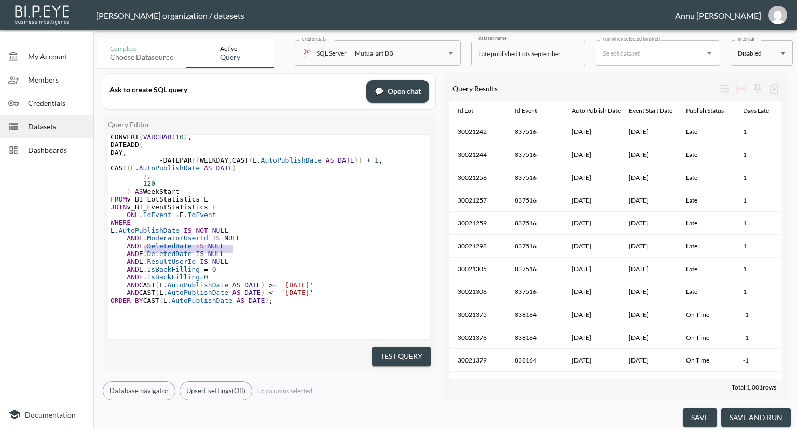
type textarea "AND L.ModeratorUserId IS NULL"
drag, startPoint x: 235, startPoint y: 235, endPoint x: 108, endPoint y: 236, distance: 126.1
click at [108, 236] on pre "AND L .ModeratorUserId IS NULL" at bounding box center [269, 238] width 322 height 8
click at [405, 352] on button "Test Query" at bounding box center [401, 356] width 59 height 19
click at [776, 414] on button "save and run" at bounding box center [756, 417] width 70 height 19
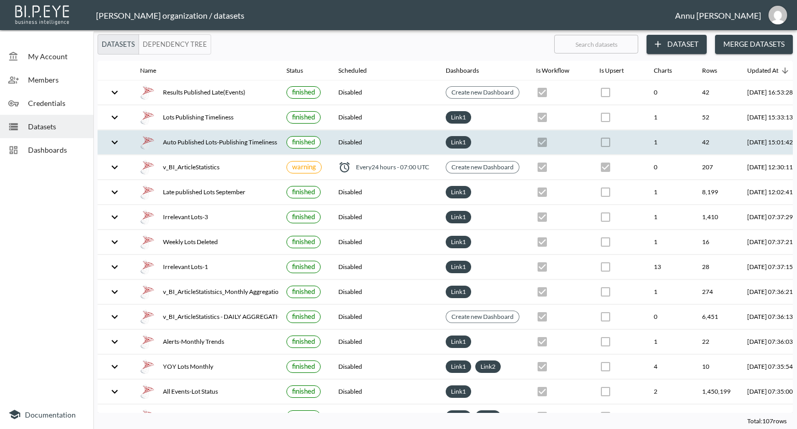
checkbox input "true"
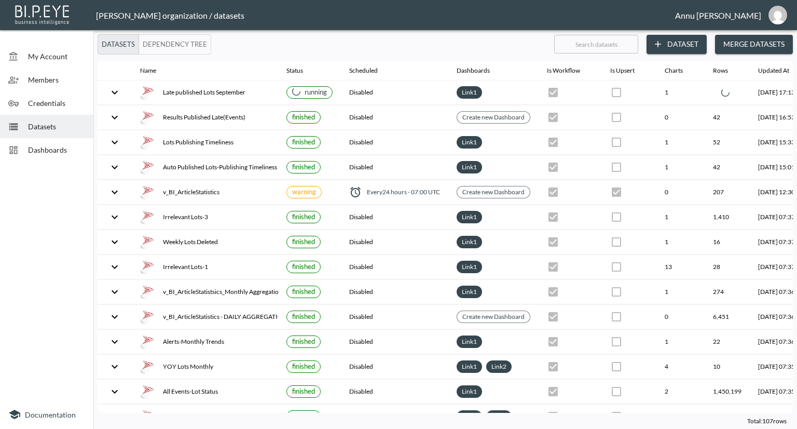
click at [77, 150] on span "Dashboards" at bounding box center [56, 149] width 57 height 11
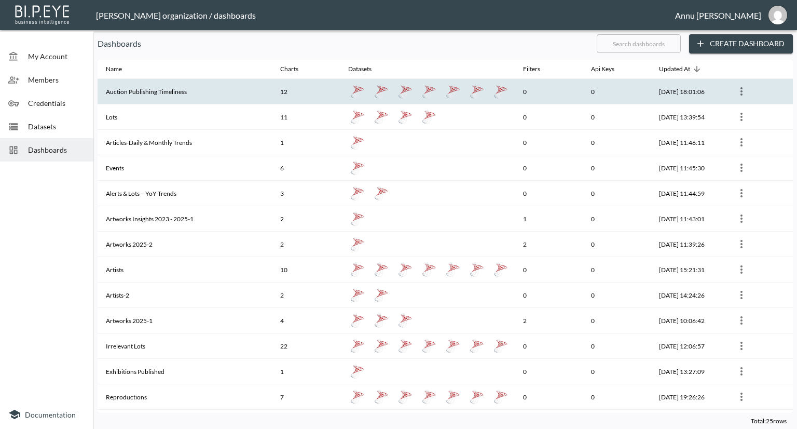
click at [140, 94] on th "Auction Publishing Timeliness" at bounding box center [185, 91] width 174 height 25
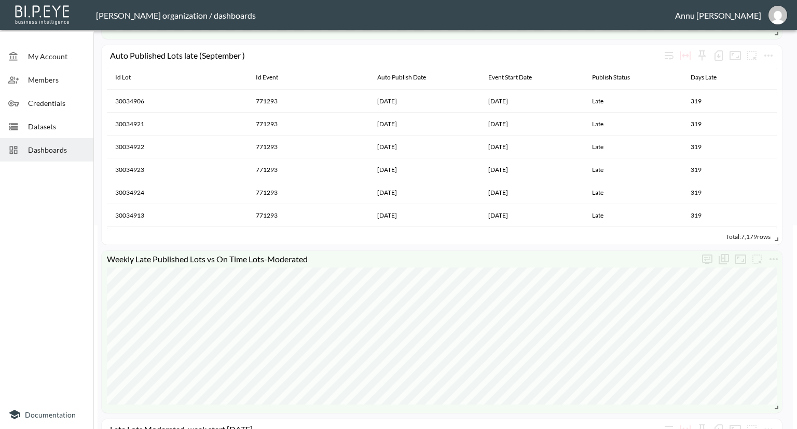
scroll to position [104, 0]
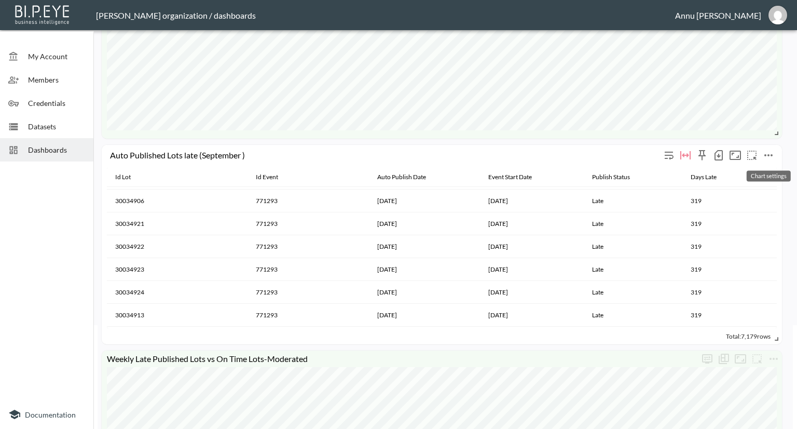
click at [773, 156] on icon "more" at bounding box center [768, 155] width 12 height 12
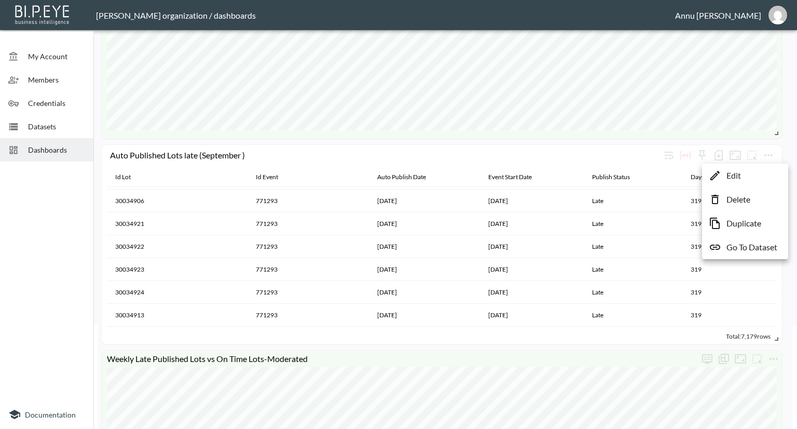
click at [754, 244] on p "Go To Dataset" at bounding box center [752, 247] width 51 height 12
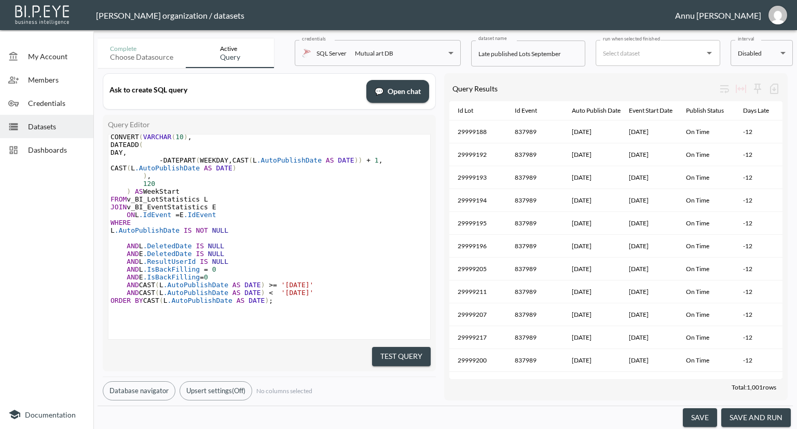
scroll to position [126, 0]
click at [406, 350] on button "Test Query" at bounding box center [401, 356] width 59 height 19
click at [774, 418] on button "save and run" at bounding box center [756, 417] width 70 height 19
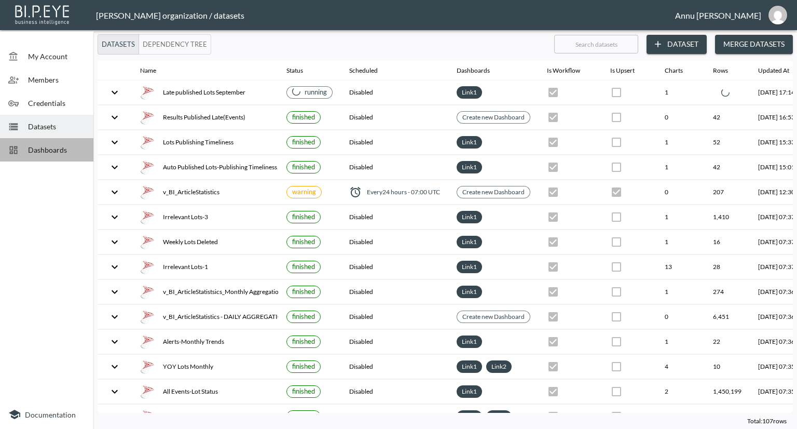
click at [73, 148] on span "Dashboards" at bounding box center [56, 149] width 57 height 11
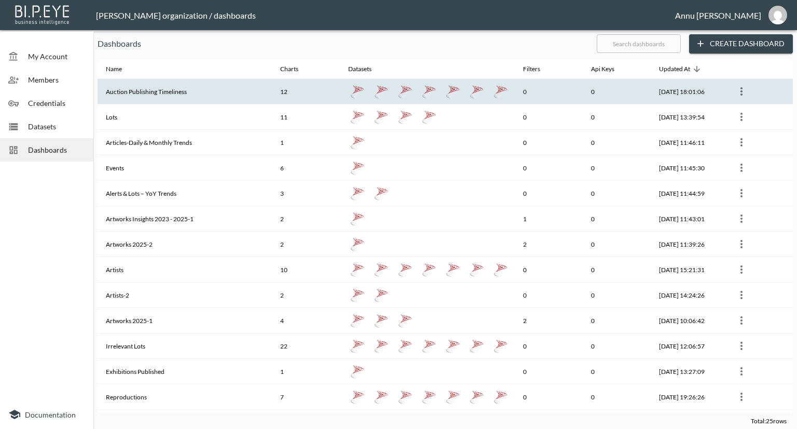
click at [190, 92] on th "Auction Publishing Timeliness" at bounding box center [185, 91] width 174 height 25
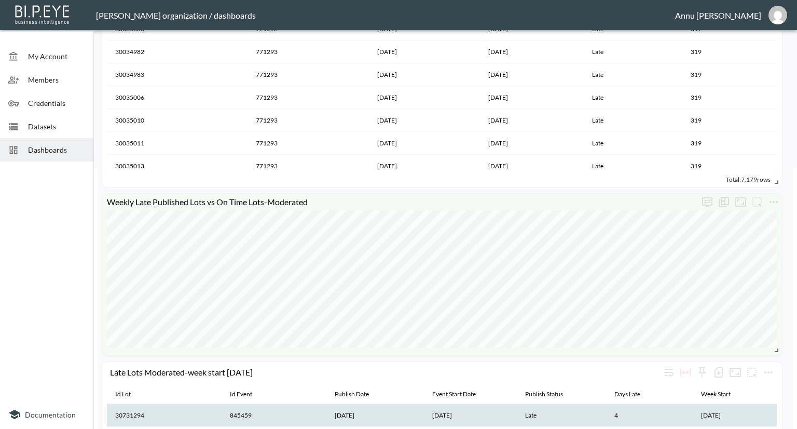
scroll to position [259, 0]
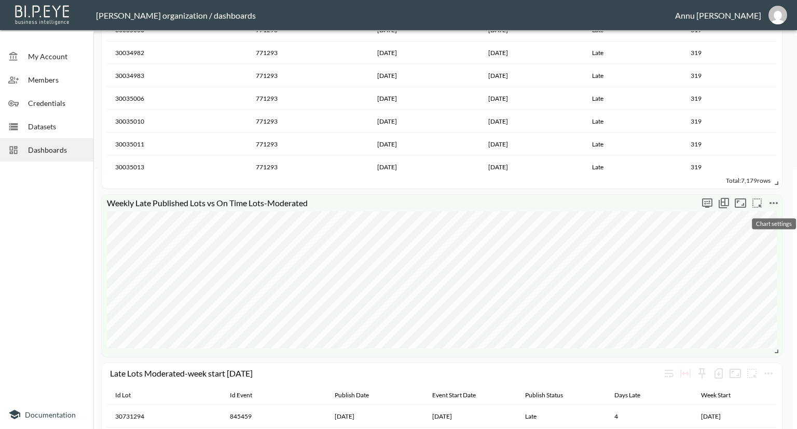
click at [776, 200] on icon "more" at bounding box center [774, 203] width 12 height 12
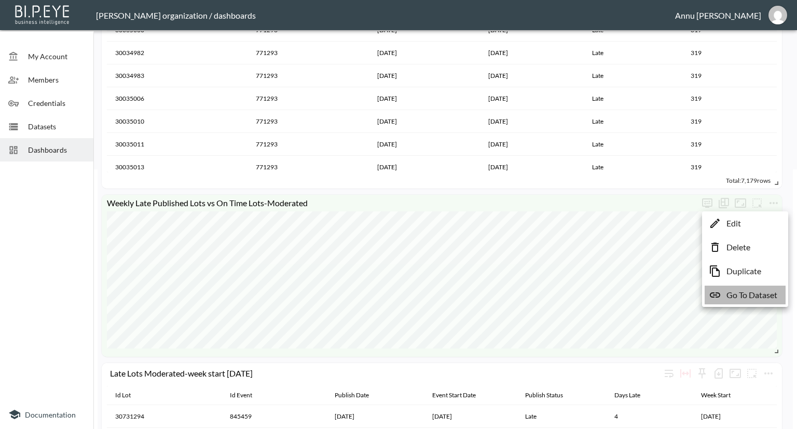
click at [756, 293] on p "Go To Dataset" at bounding box center [752, 295] width 51 height 12
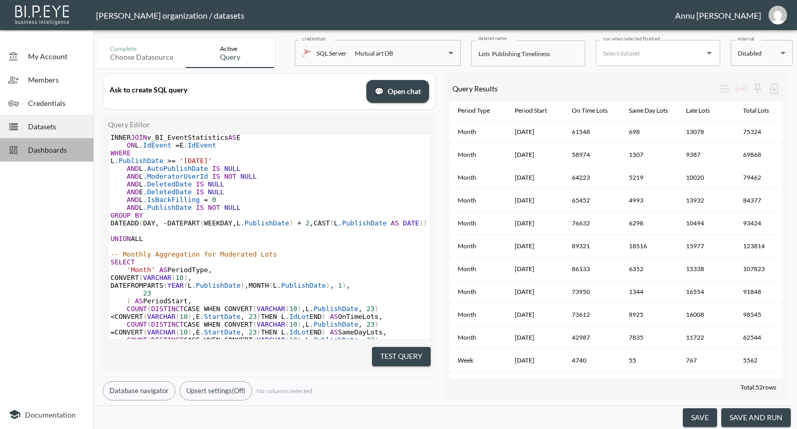
click at [66, 146] on span "Dashboards" at bounding box center [56, 149] width 57 height 11
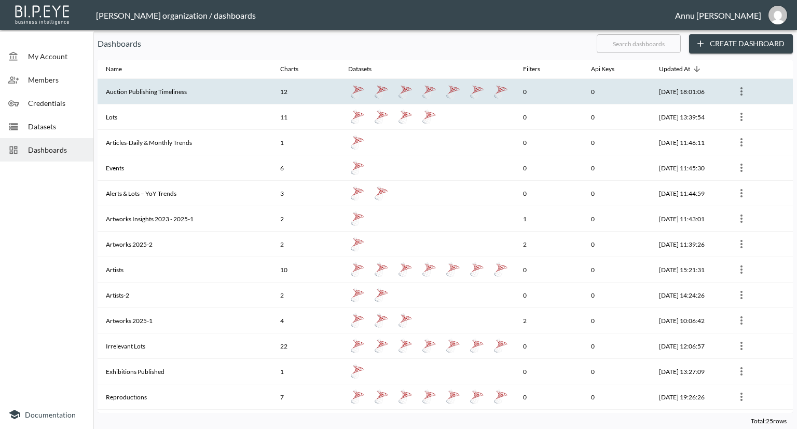
click at [361, 95] on div at bounding box center [427, 91] width 158 height 19
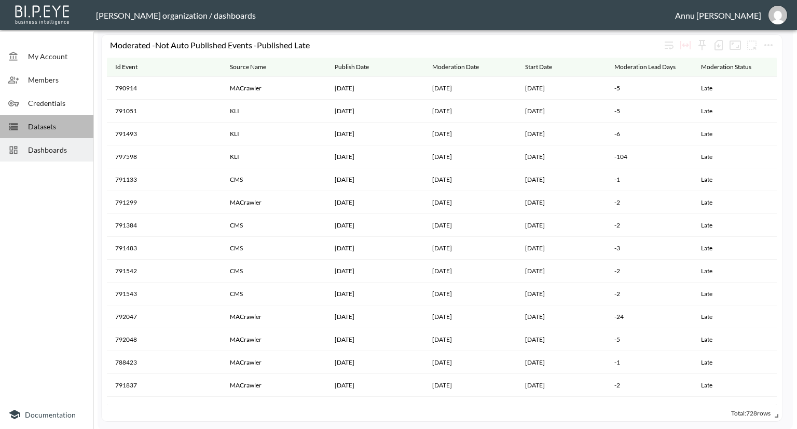
click at [58, 130] on span "Datasets" at bounding box center [56, 126] width 57 height 11
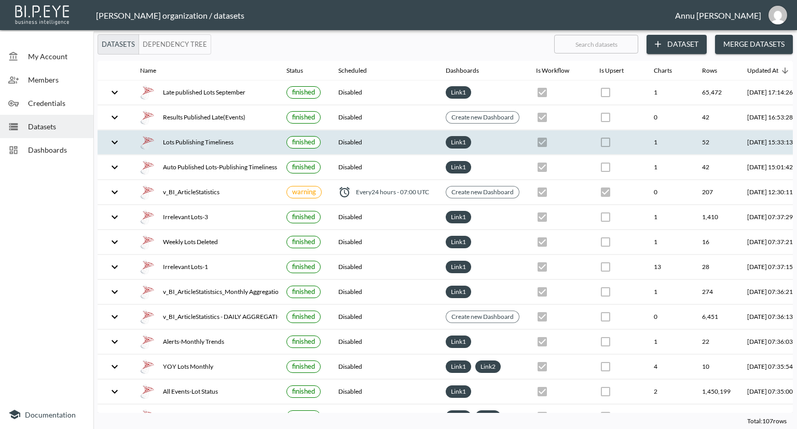
scroll to position [0, 61]
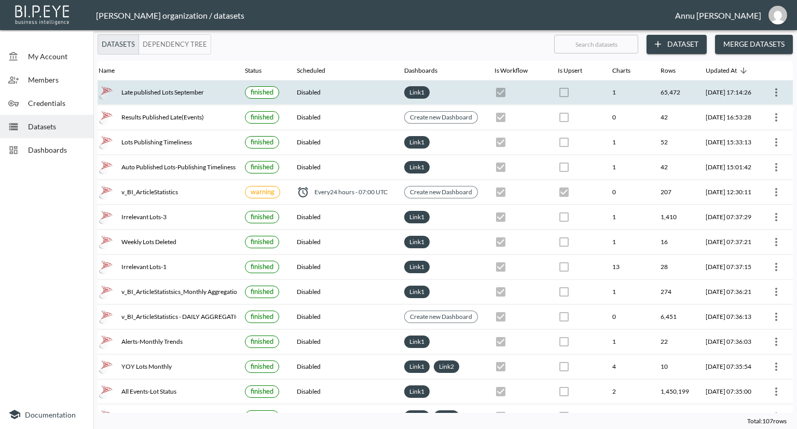
click at [770, 94] on icon "more" at bounding box center [776, 92] width 12 height 12
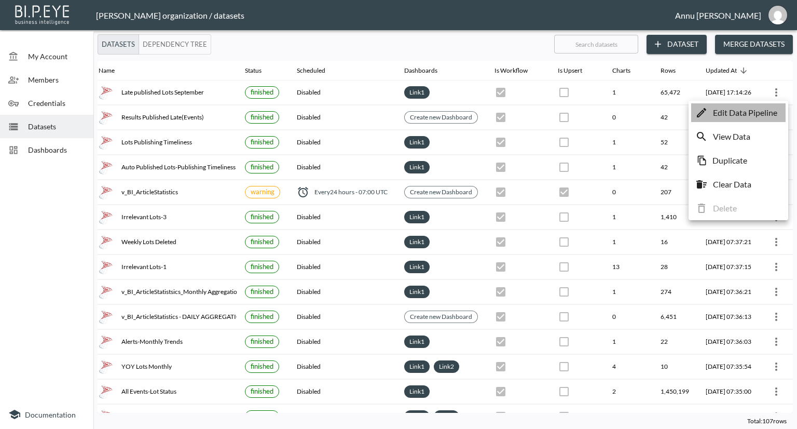
click at [745, 118] on p "Edit Data Pipeline" at bounding box center [745, 112] width 64 height 12
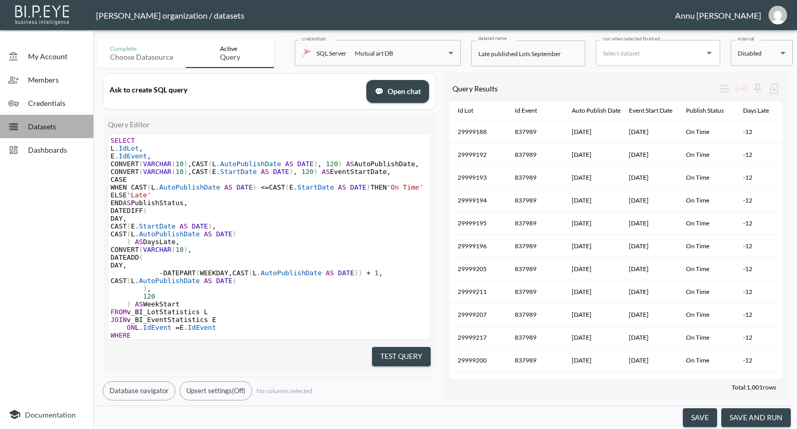
click at [64, 129] on span "Datasets" at bounding box center [56, 126] width 57 height 11
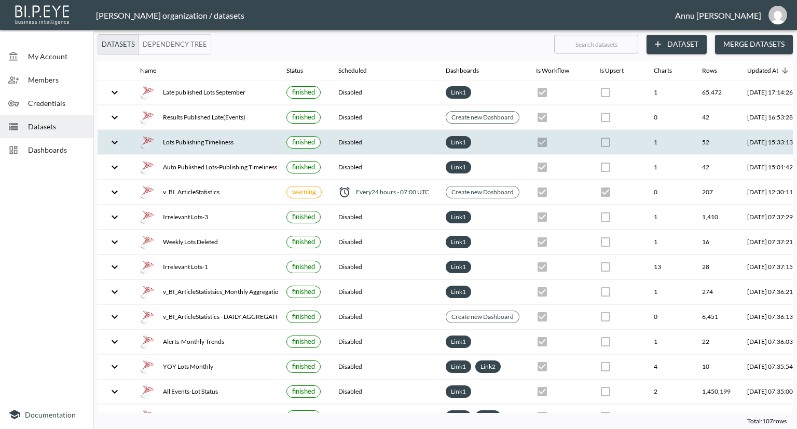
scroll to position [6, 61]
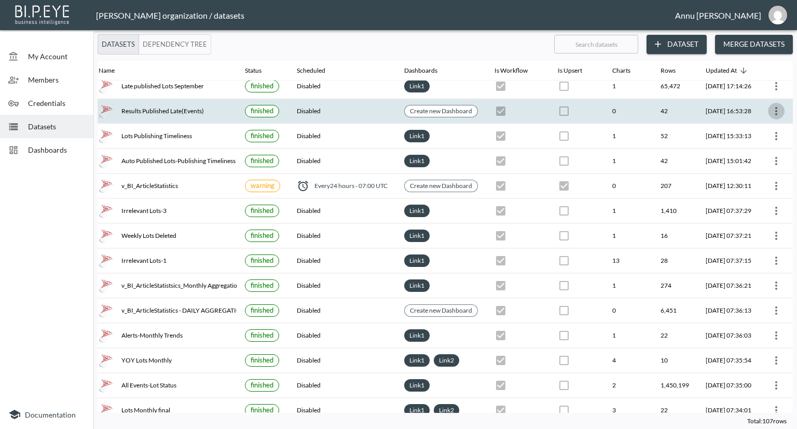
click at [776, 112] on icon "more" at bounding box center [776, 111] width 12 height 12
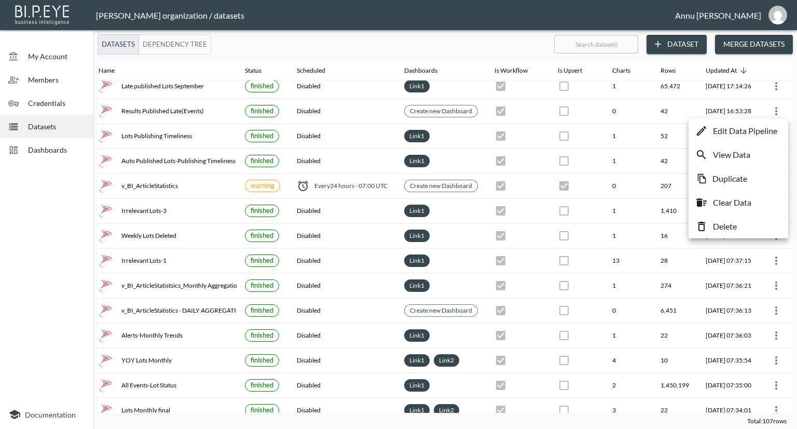
click at [749, 128] on p "Edit Data Pipeline" at bounding box center [745, 131] width 64 height 12
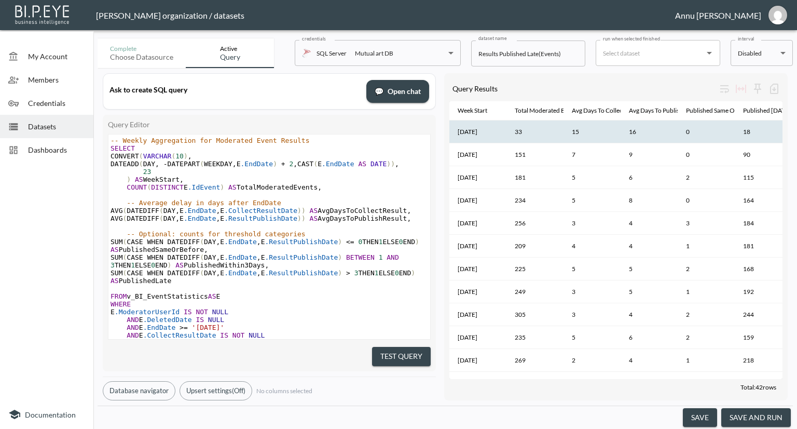
click at [678, 124] on th "0" at bounding box center [706, 131] width 57 height 23
click at [56, 130] on span "Datasets" at bounding box center [56, 126] width 57 height 11
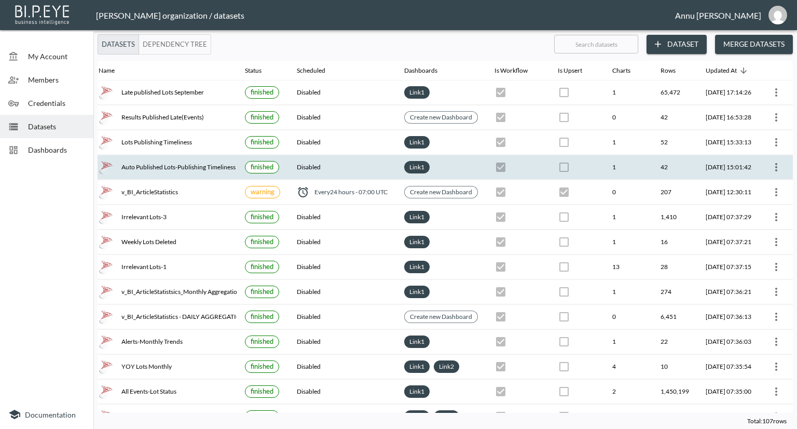
scroll to position [1, 61]
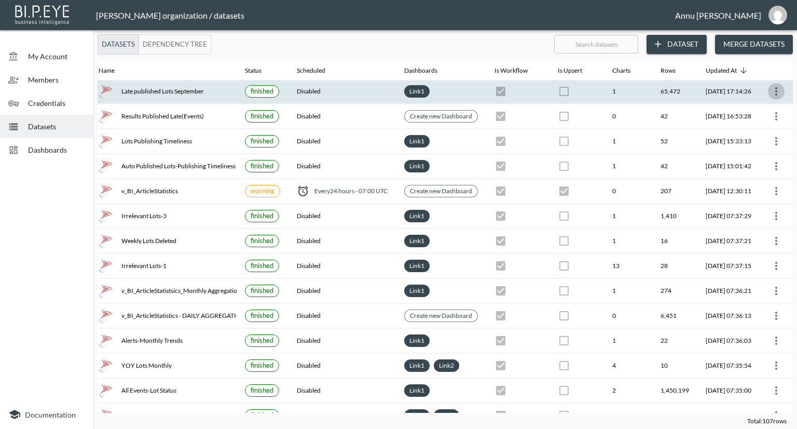
click at [774, 85] on icon "more" at bounding box center [776, 91] width 12 height 12
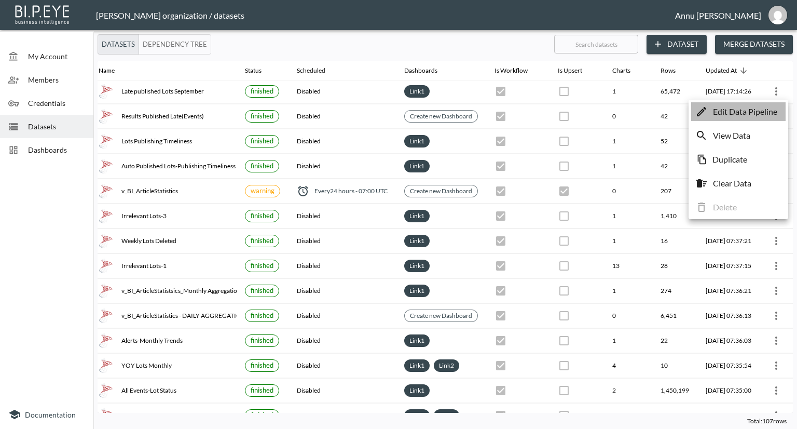
click at [744, 108] on p "Edit Data Pipeline" at bounding box center [745, 111] width 64 height 12
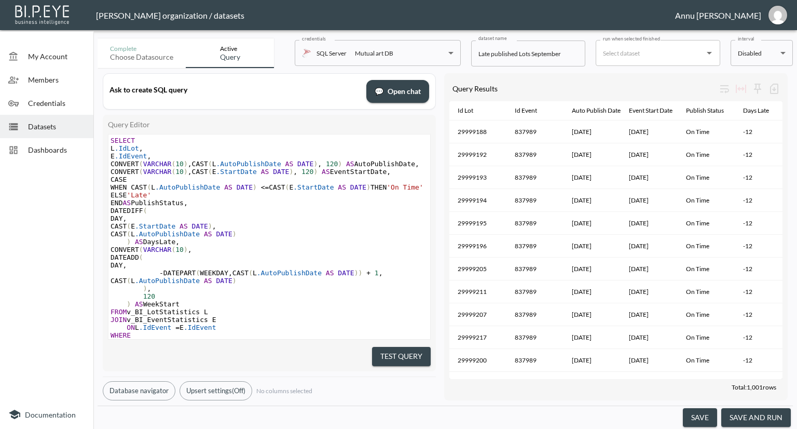
click at [27, 123] on div at bounding box center [18, 126] width 20 height 10
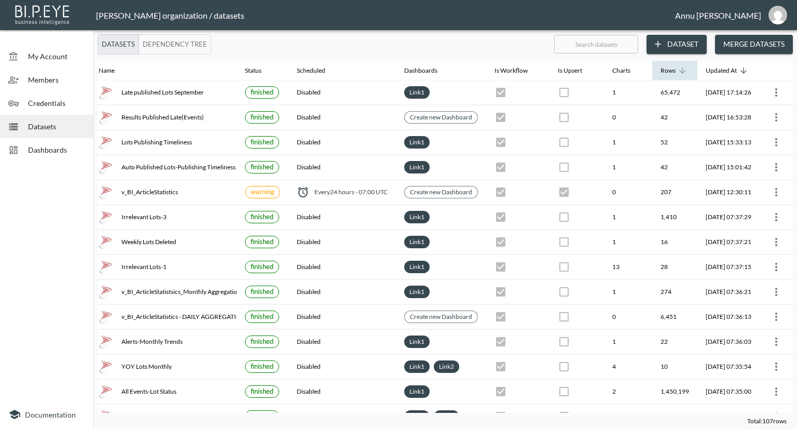
scroll to position [0, 60]
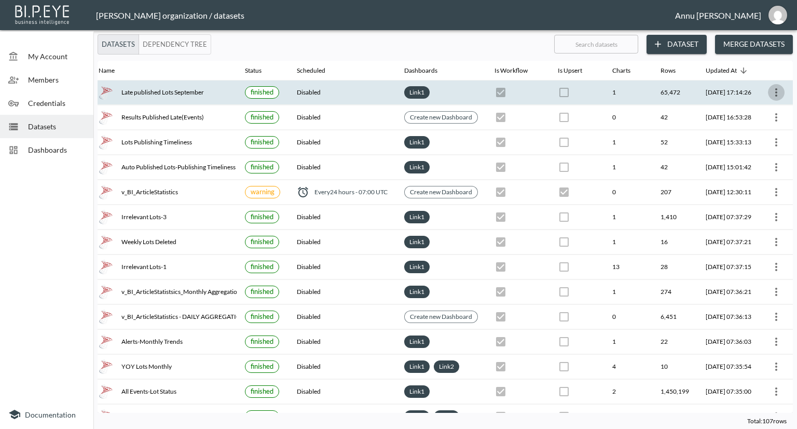
click at [770, 96] on icon "more" at bounding box center [776, 92] width 12 height 12
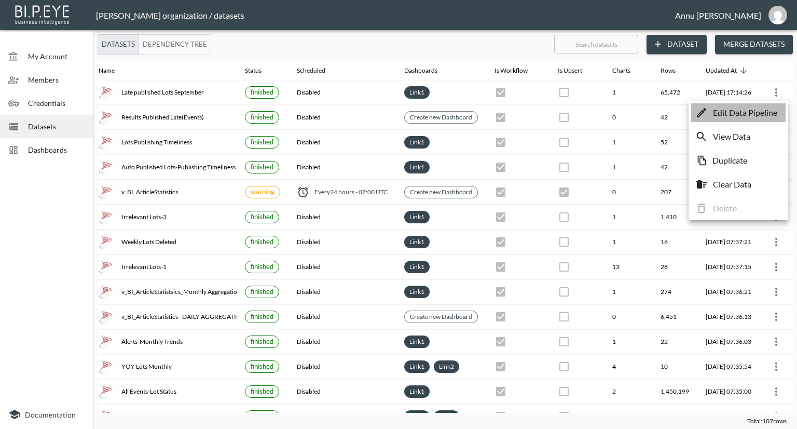
click at [749, 118] on p "Edit Data Pipeline" at bounding box center [745, 112] width 64 height 12
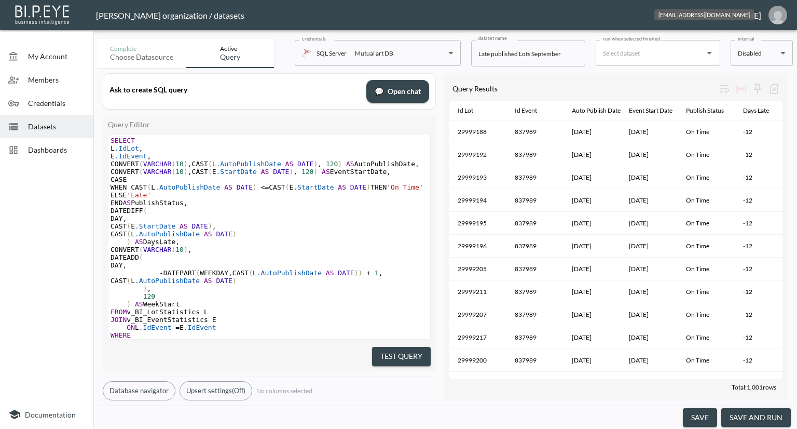
click at [769, 11] on img "annu@mutualart.com" at bounding box center [778, 15] width 19 height 19
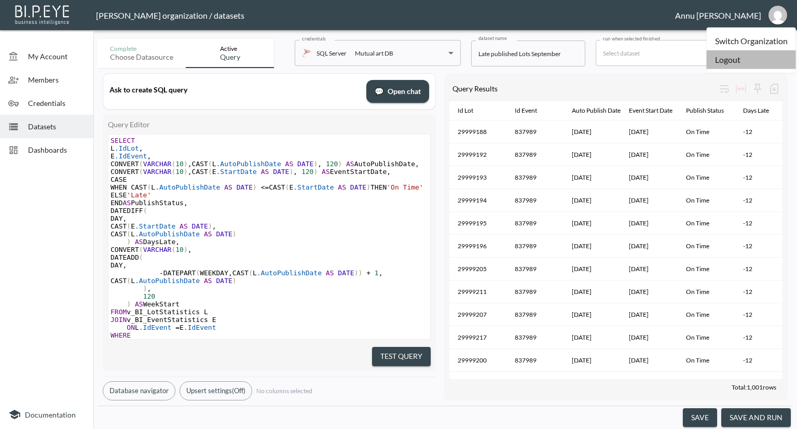
click at [737, 63] on li "Logout" at bounding box center [751, 59] width 89 height 19
